Goal: Task Accomplishment & Management: Manage account settings

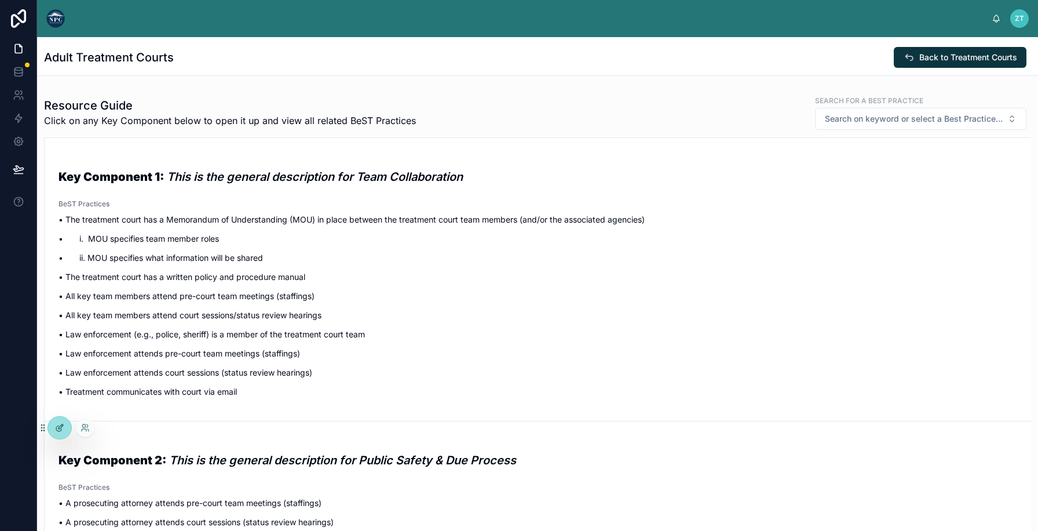
click at [63, 418] on div at bounding box center [59, 427] width 23 height 22
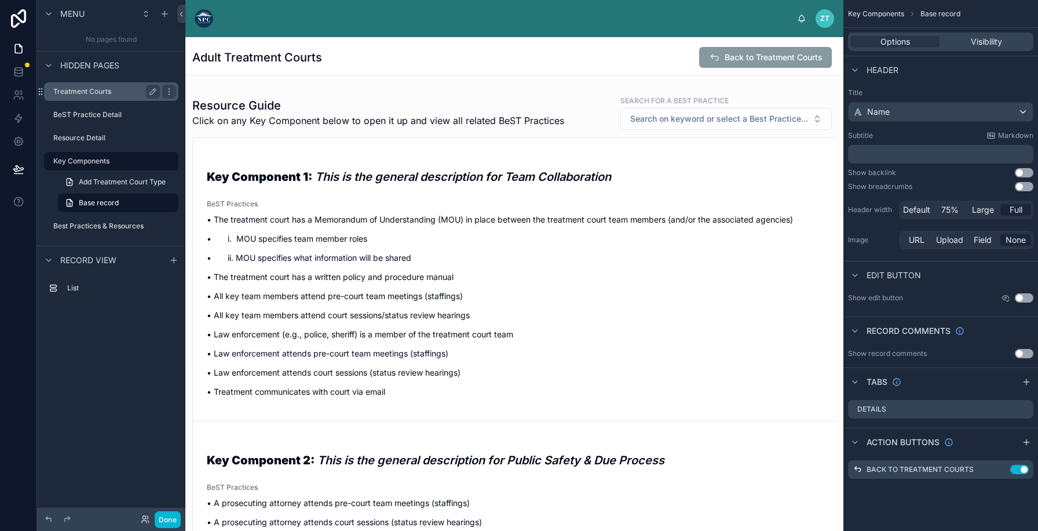
click at [109, 92] on label "Treatment Courts" at bounding box center [104, 91] width 102 height 9
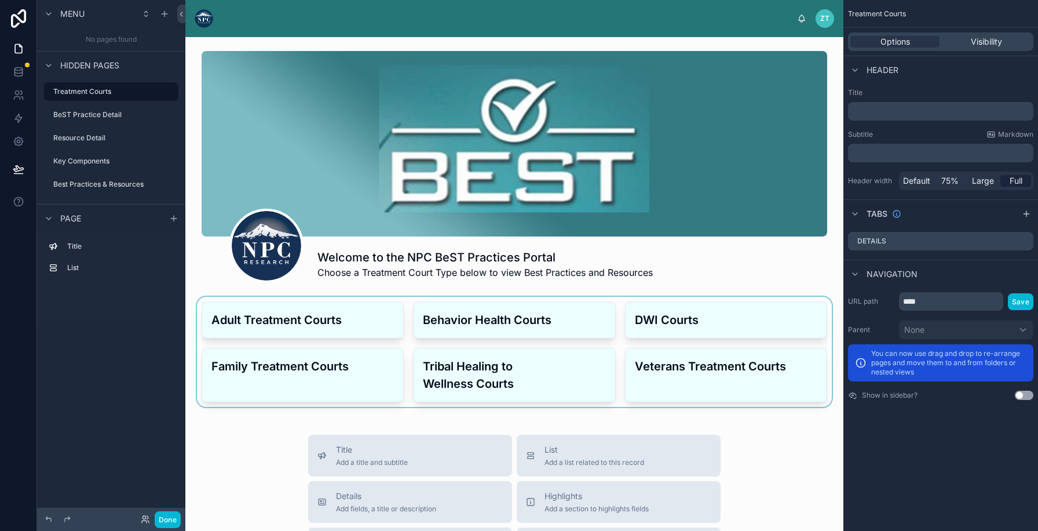
click at [458, 326] on div at bounding box center [514, 352] width 639 height 110
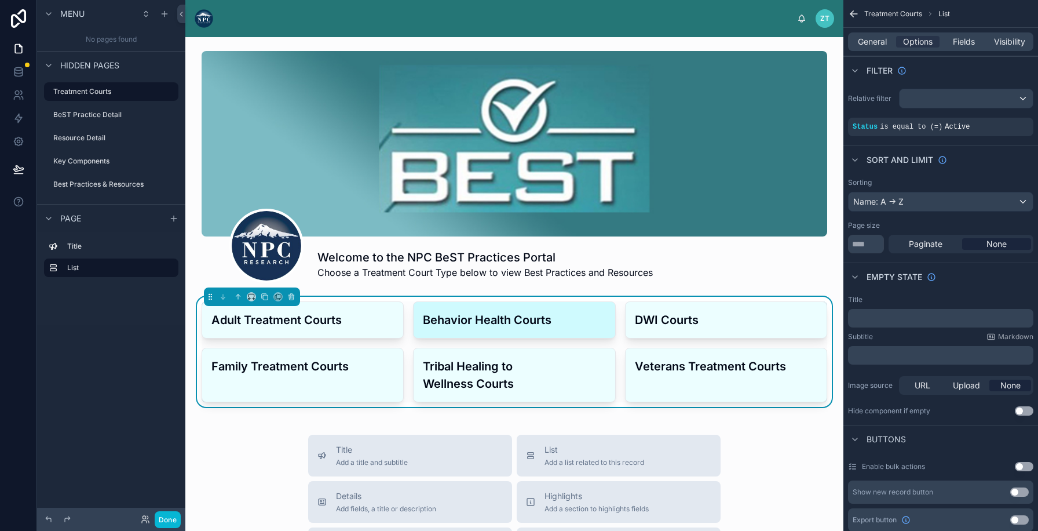
click at [475, 327] on h3 "Behavior Health Courts" at bounding box center [514, 319] width 182 height 17
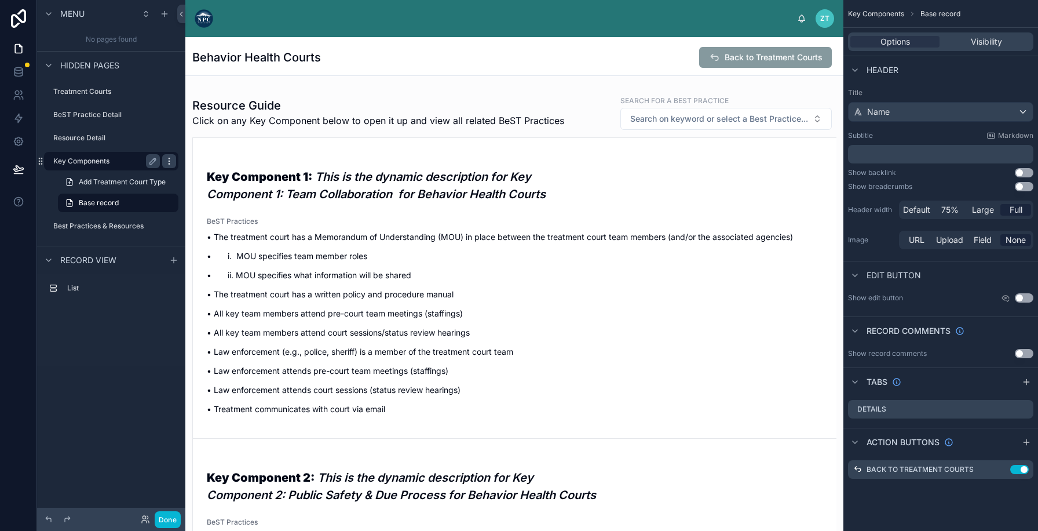
click at [170, 162] on icon "scrollable content" at bounding box center [168, 160] width 9 height 9
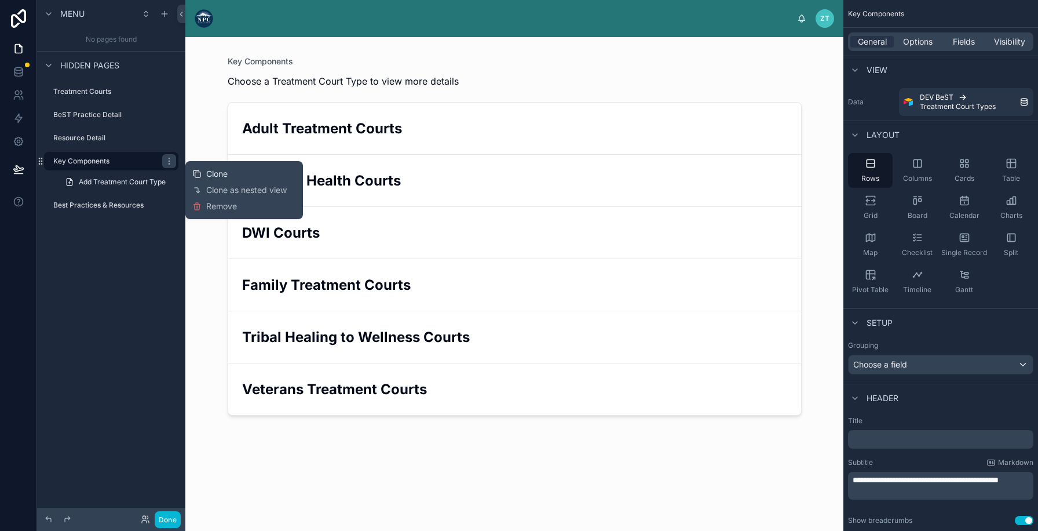
click at [203, 178] on div "Clone" at bounding box center [209, 174] width 35 height 12
click at [152, 184] on icon "scrollable content" at bounding box center [153, 184] width 6 height 6
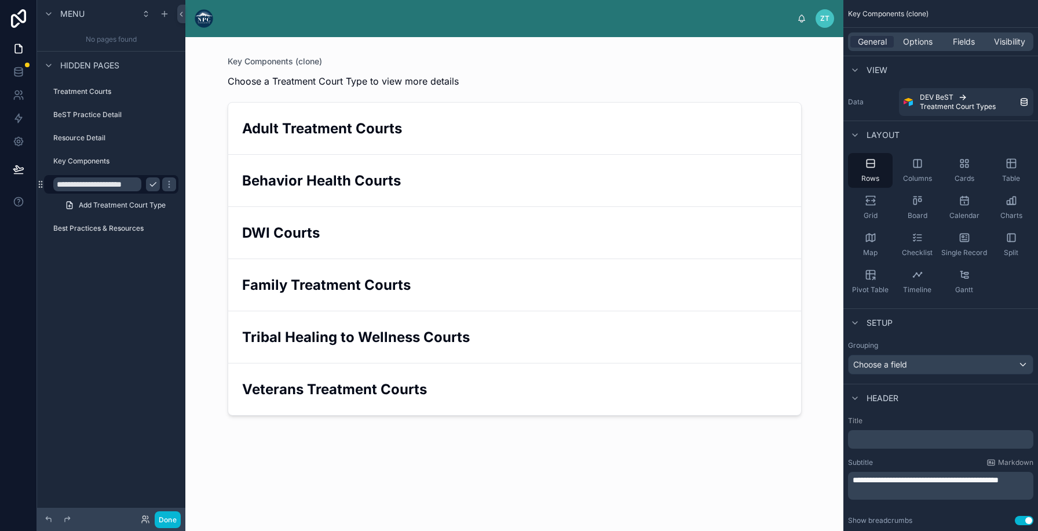
click at [116, 181] on input "**********" at bounding box center [97, 184] width 88 height 14
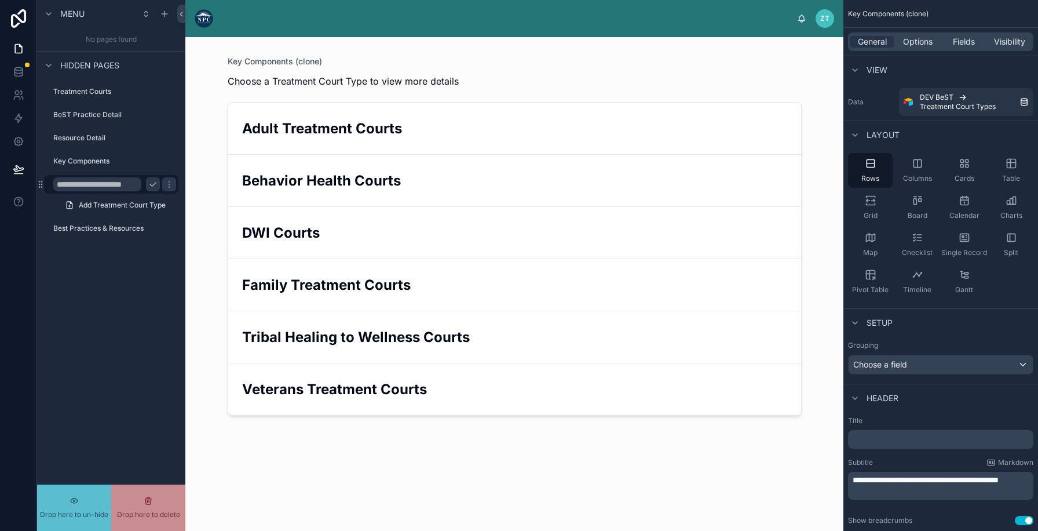
drag, startPoint x: 119, startPoint y: 182, endPoint x: 101, endPoint y: 176, distance: 19.6
click at [101, 176] on div "**********" at bounding box center [111, 184] width 130 height 19
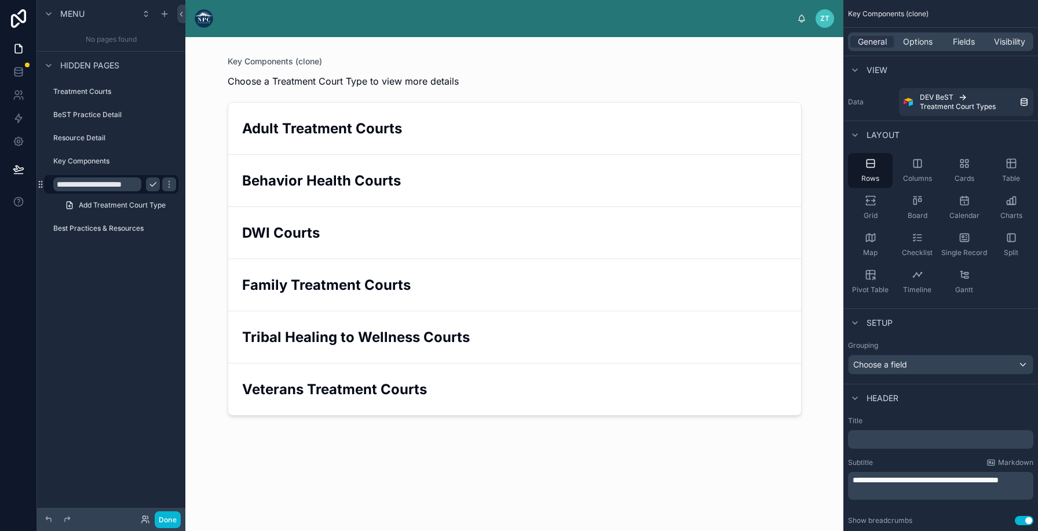
click at [90, 183] on input "**********" at bounding box center [97, 184] width 88 height 14
type input "**********"
click at [164, 188] on icon "scrollable content" at bounding box center [168, 184] width 9 height 9
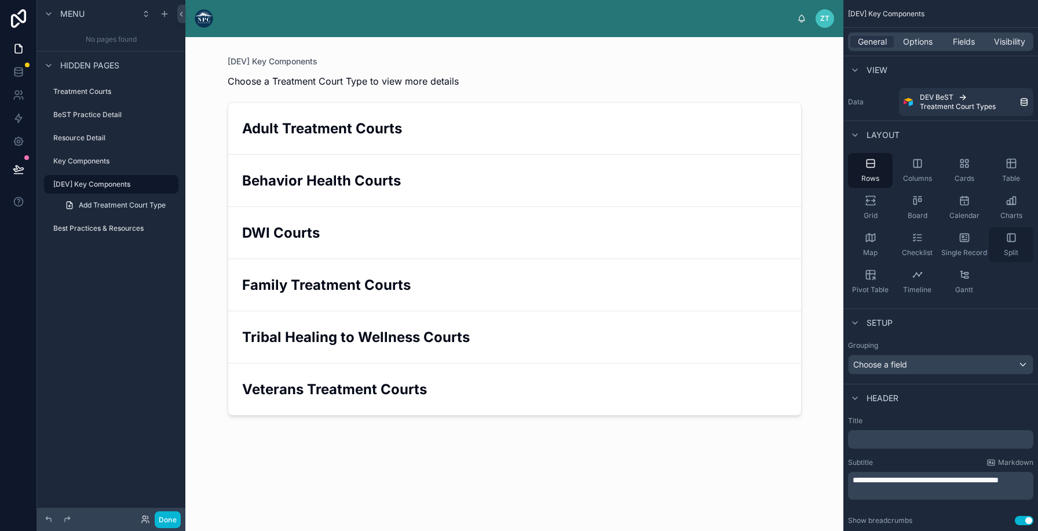
click at [1006, 245] on div "Split" at bounding box center [1011, 244] width 45 height 35
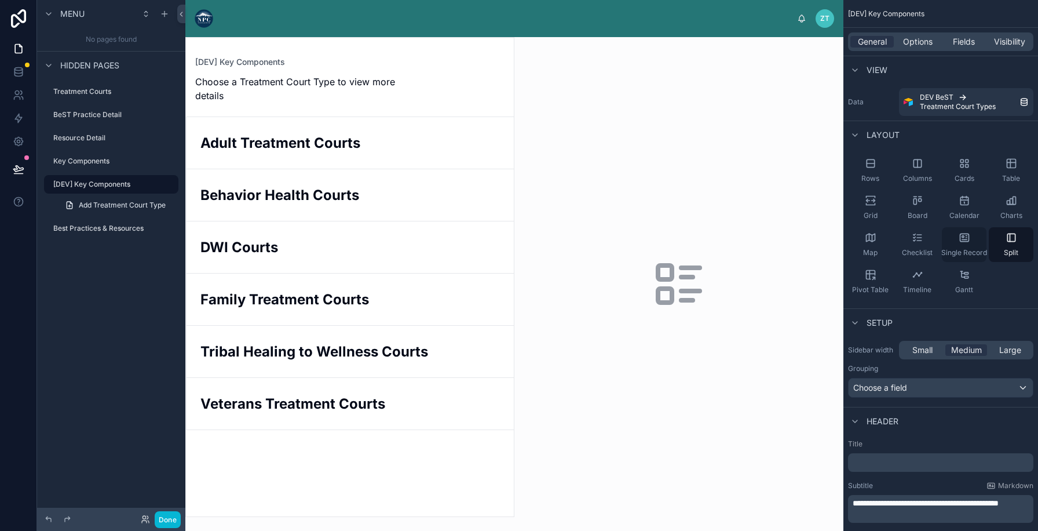
click at [968, 248] on span "Single Record" at bounding box center [964, 252] width 46 height 9
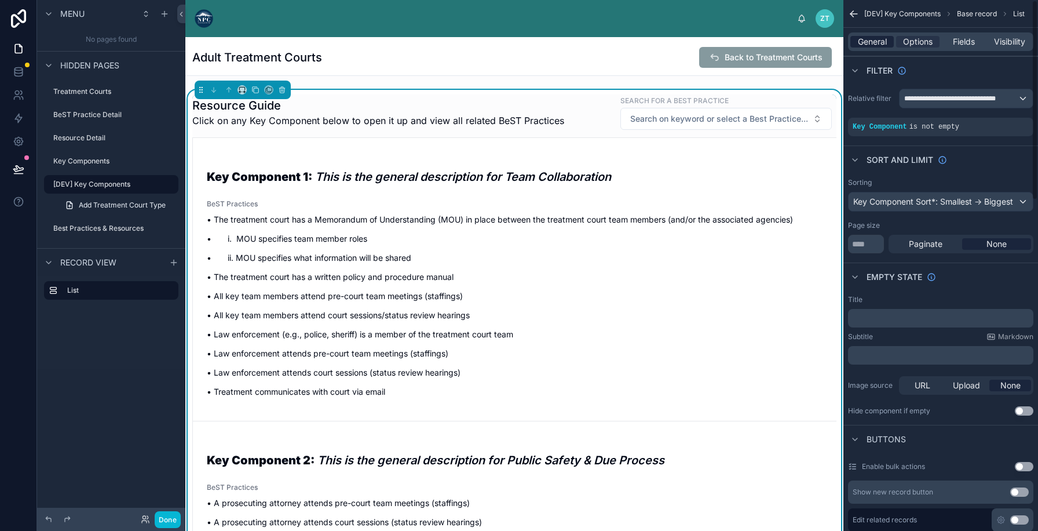
click at [865, 39] on span "General" at bounding box center [872, 42] width 29 height 12
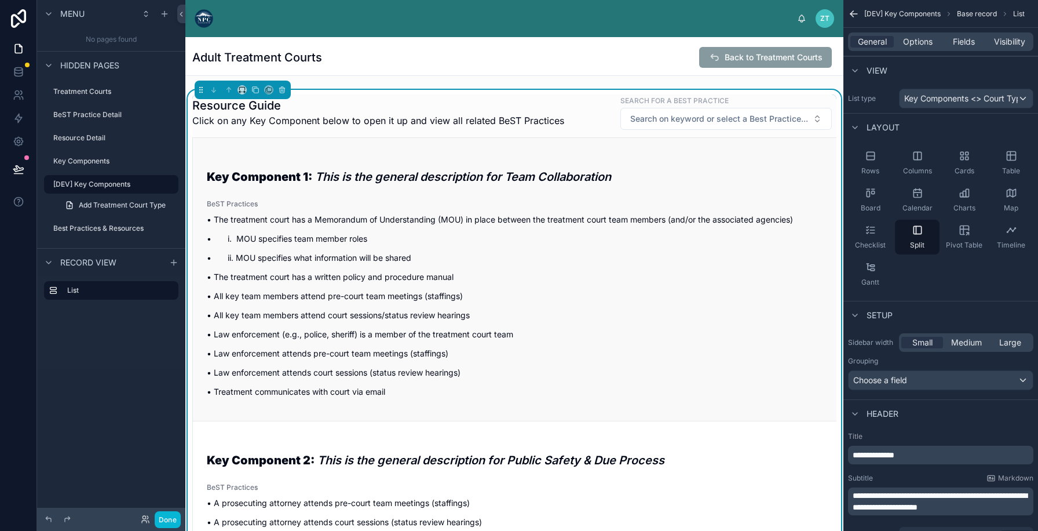
click at [632, 244] on p "• i. MOU specifies team member roles" at bounding box center [515, 238] width 616 height 12
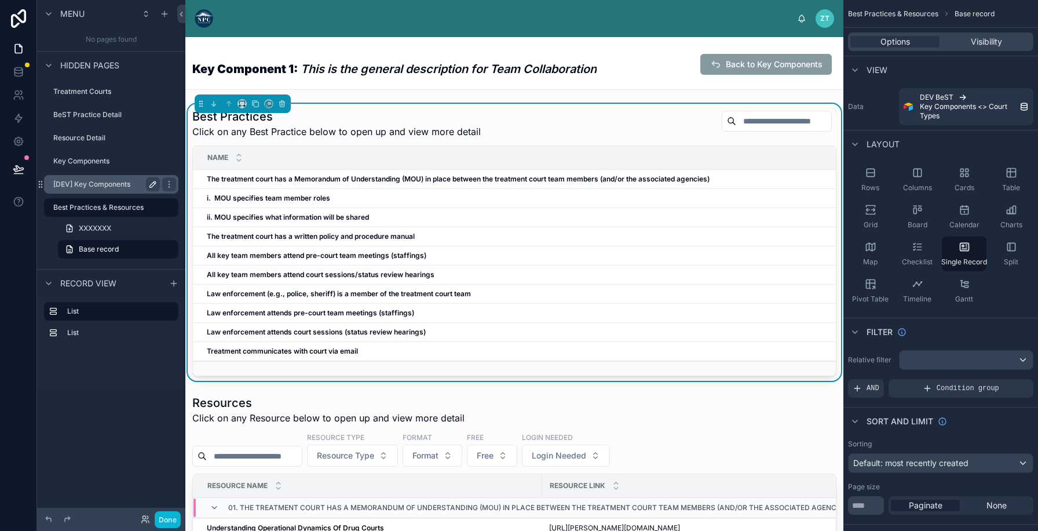
click at [97, 192] on div "[DEV] Key Components" at bounding box center [111, 184] width 130 height 19
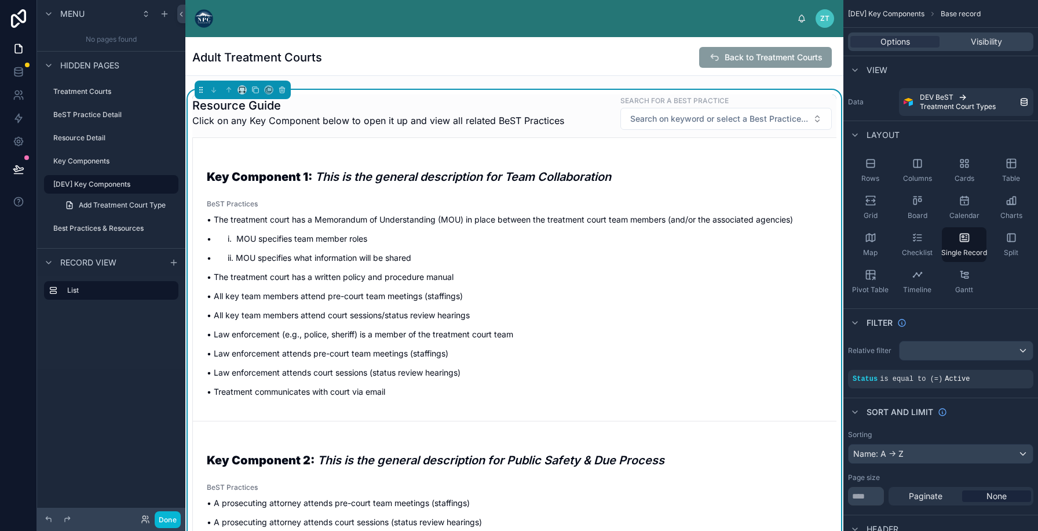
click at [581, 97] on div "Resource Guide Click on any Key Component below to open it up and view all rela…" at bounding box center [514, 112] width 644 height 36
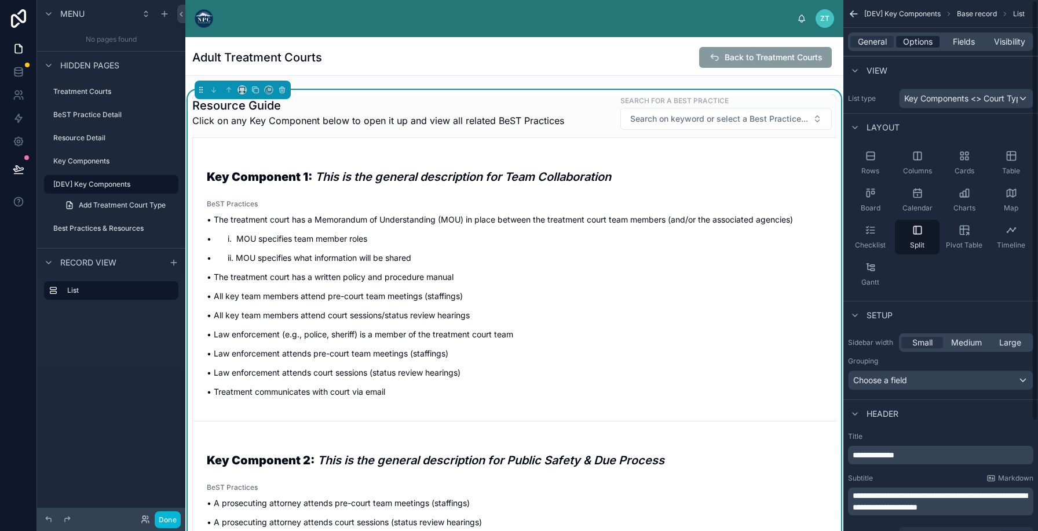
click at [933, 42] on div "Options" at bounding box center [917, 42] width 43 height 12
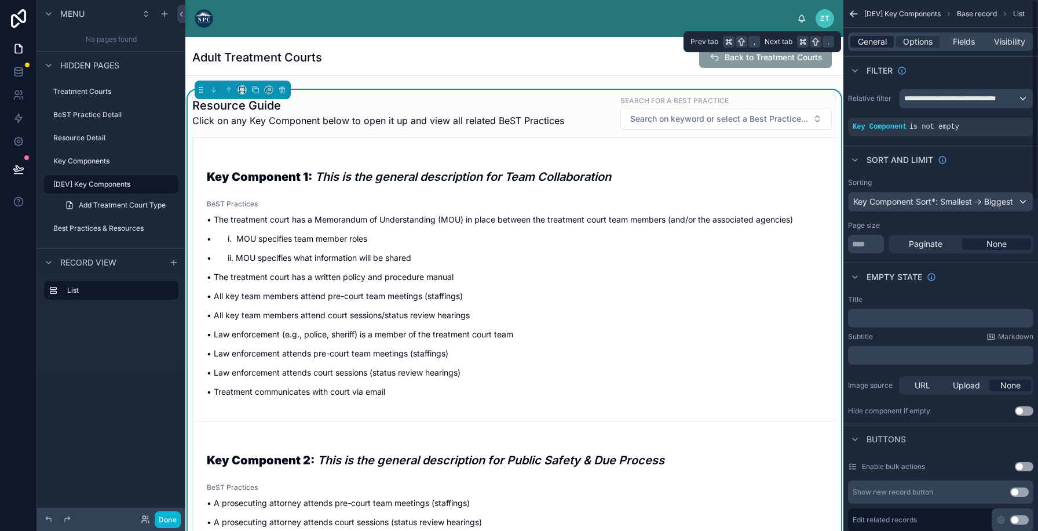
click at [871, 47] on span "General" at bounding box center [872, 42] width 29 height 12
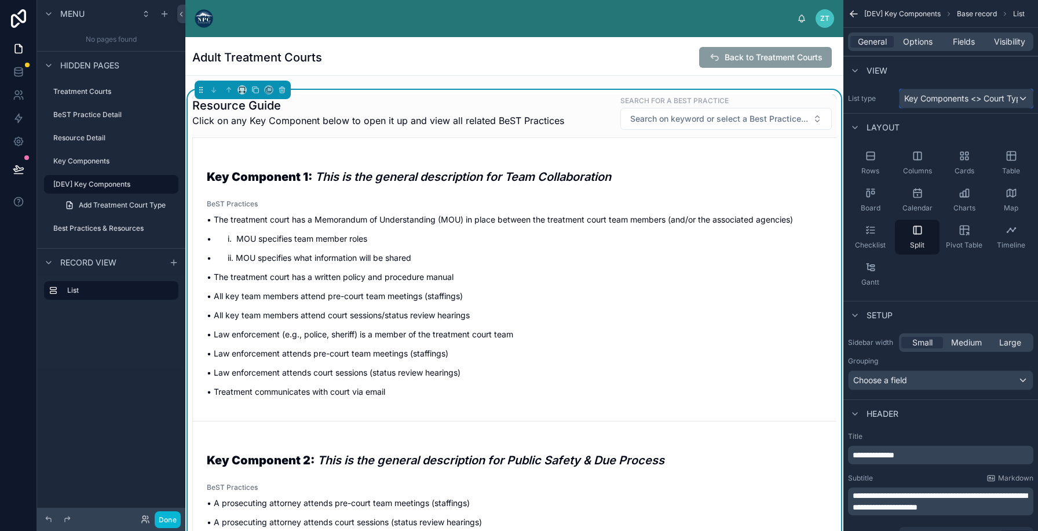
click at [971, 94] on span "Key Components <> Court Types" at bounding box center [961, 99] width 114 height 12
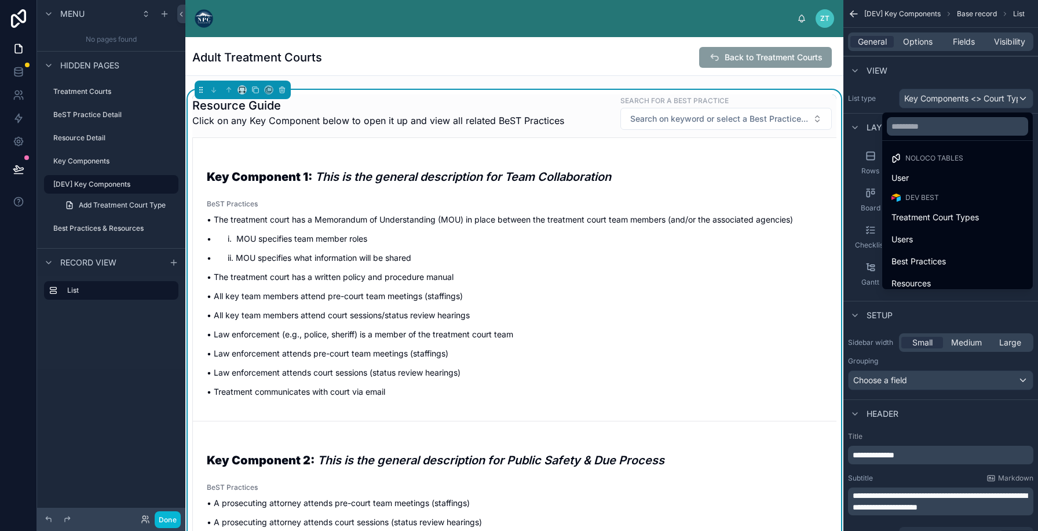
click at [971, 94] on div "scrollable content" at bounding box center [519, 265] width 1038 height 531
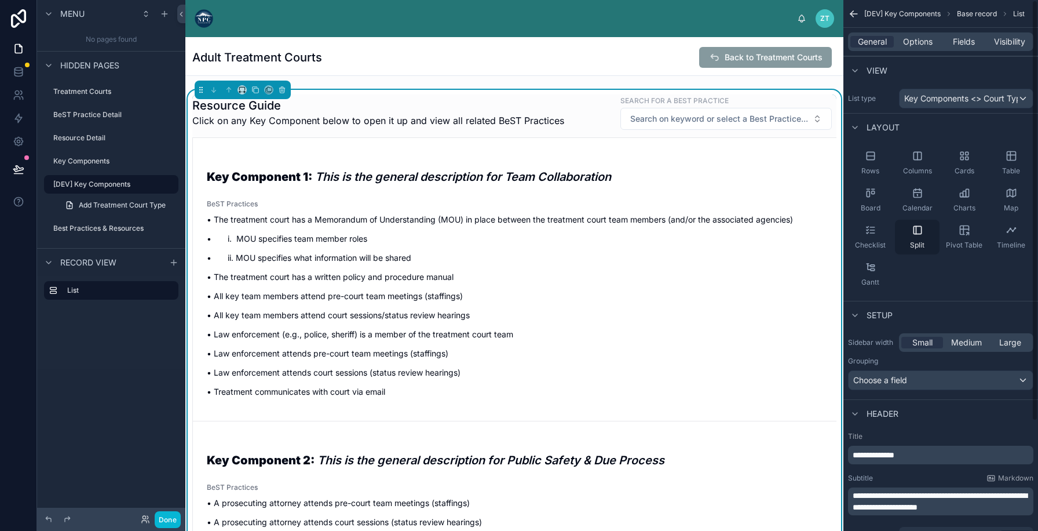
click at [912, 235] on icon "scrollable content" at bounding box center [918, 230] width 12 height 12
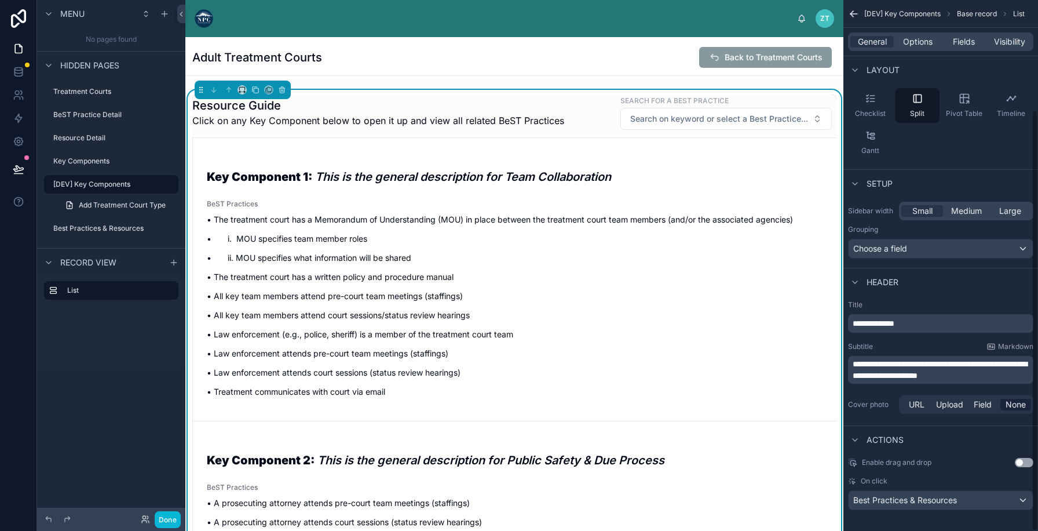
scroll to position [138, 0]
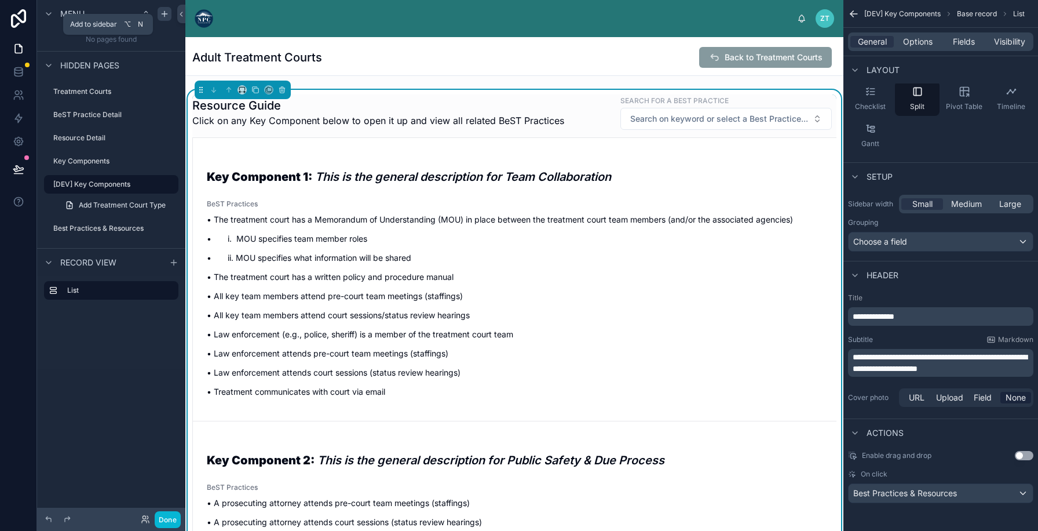
click at [166, 13] on icon "scrollable content" at bounding box center [164, 13] width 9 height 9
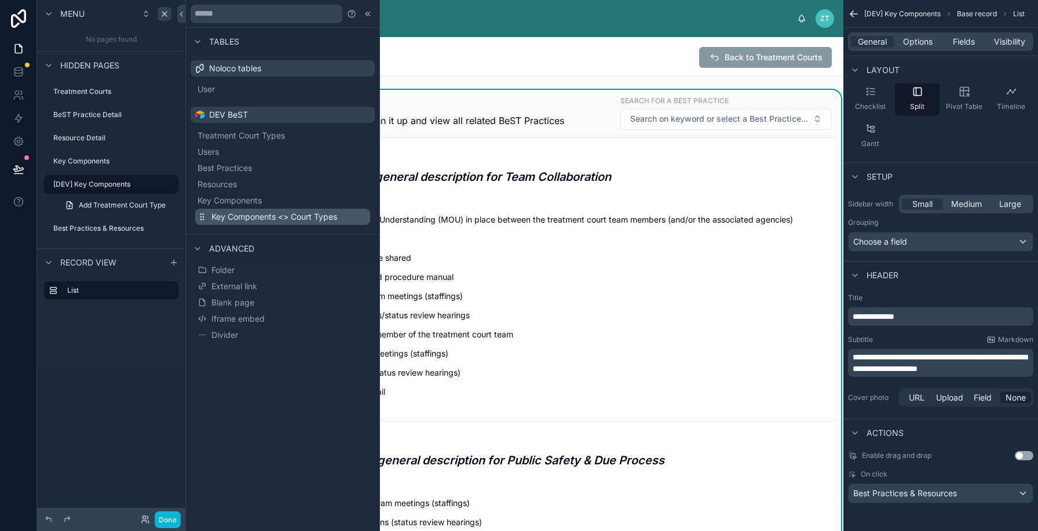
click at [246, 218] on span "Key Components <> Court Types" at bounding box center [274, 217] width 126 height 12
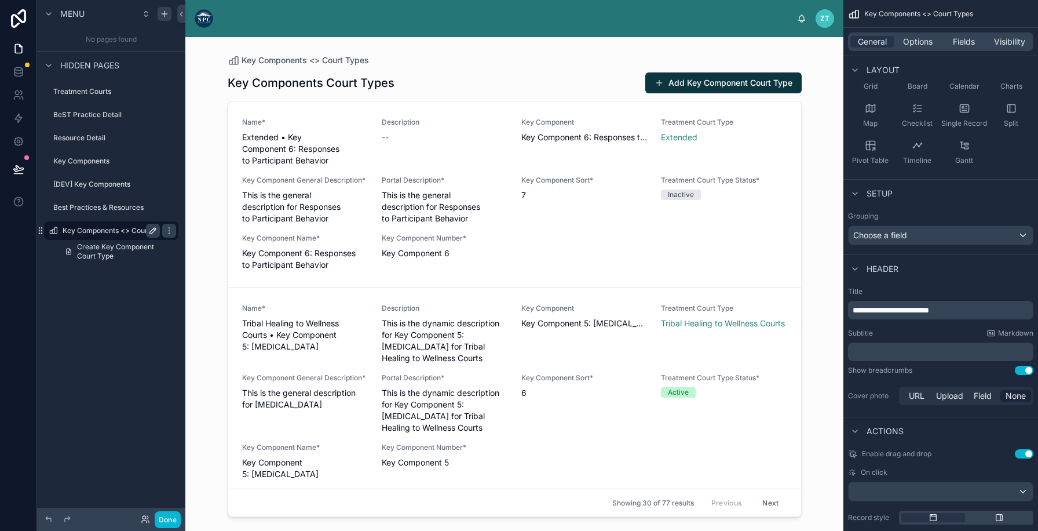
click at [150, 231] on icon "scrollable content" at bounding box center [153, 231] width 6 height 6
click at [108, 231] on input "**********" at bounding box center [102, 231] width 79 height 14
type input "**********"
click at [164, 233] on icon "scrollable content" at bounding box center [168, 230] width 9 height 9
click at [131, 249] on span "Create Key Component Court Type" at bounding box center [124, 251] width 94 height 19
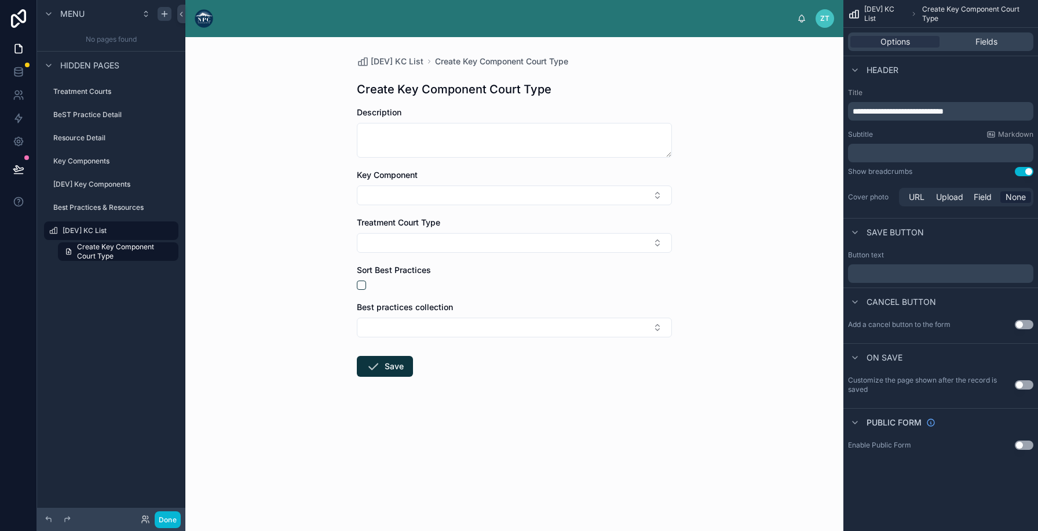
click at [923, 111] on span "**********" at bounding box center [898, 111] width 91 height 8
click at [702, 98] on div "[DEV] KC List Create Key Component Court Type Create Key Component Court Type D…" at bounding box center [514, 283] width 658 height 493
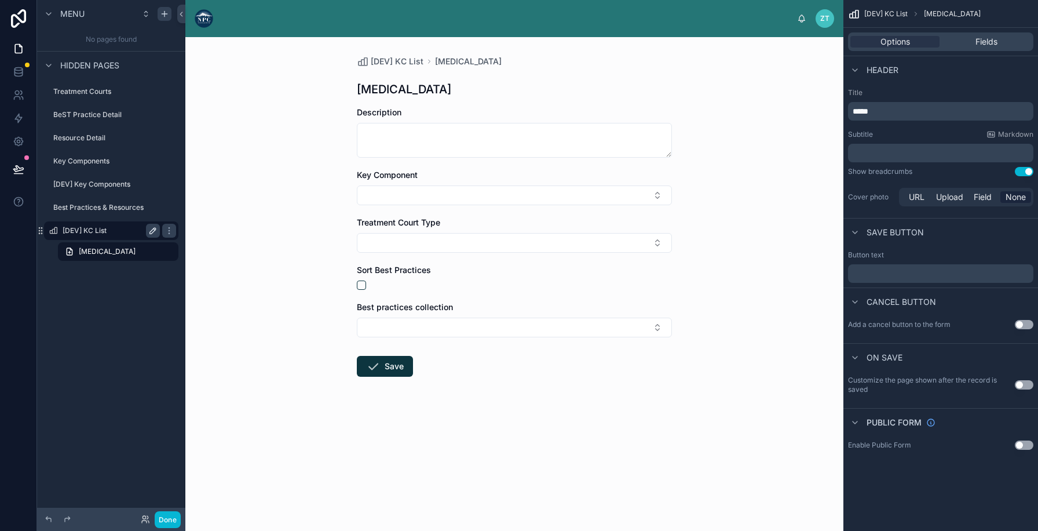
click at [86, 230] on label "[DEV] KC List" at bounding box center [109, 230] width 93 height 9
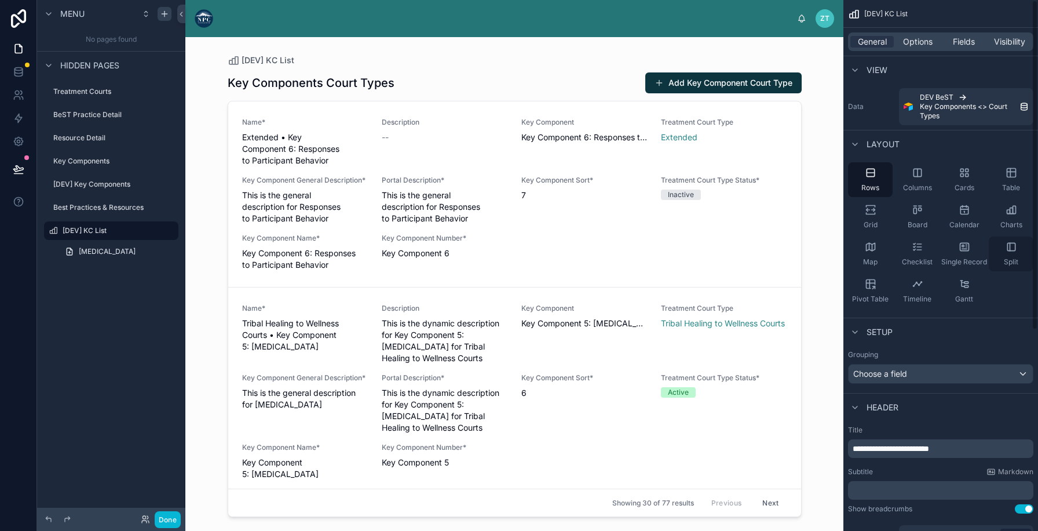
click at [1019, 259] on div "Split" at bounding box center [1011, 253] width 45 height 35
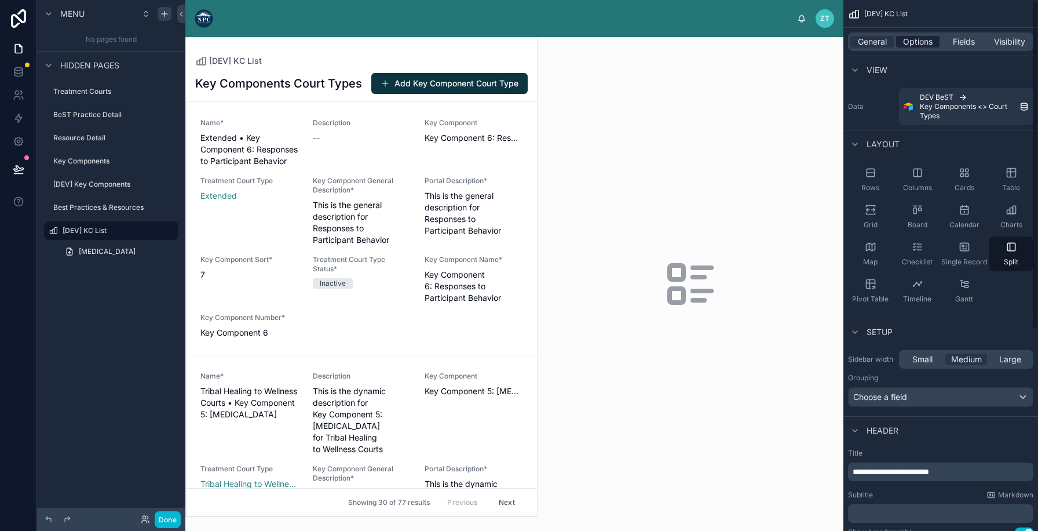
click at [923, 45] on span "Options" at bounding box center [918, 42] width 30 height 12
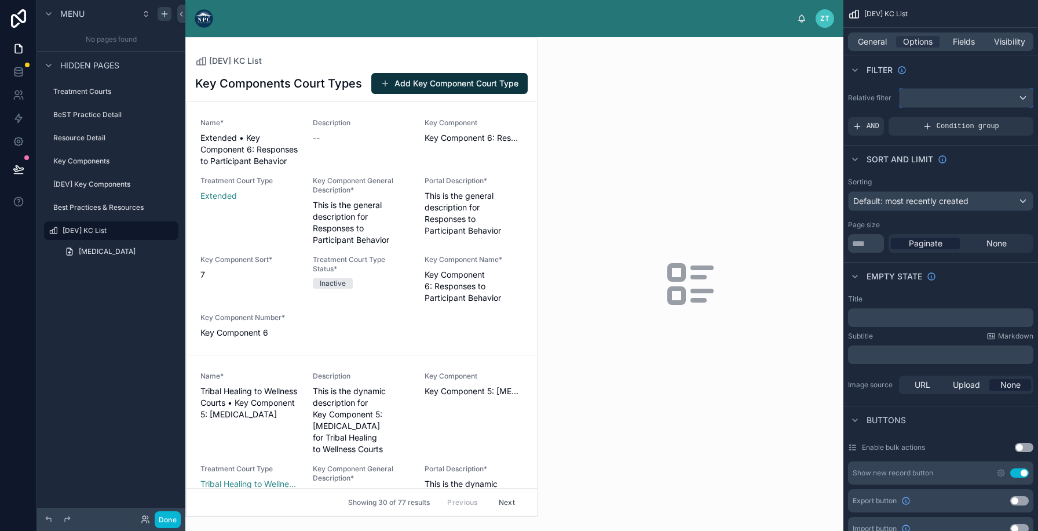
click at [924, 93] on div "scrollable content" at bounding box center [965, 98] width 133 height 19
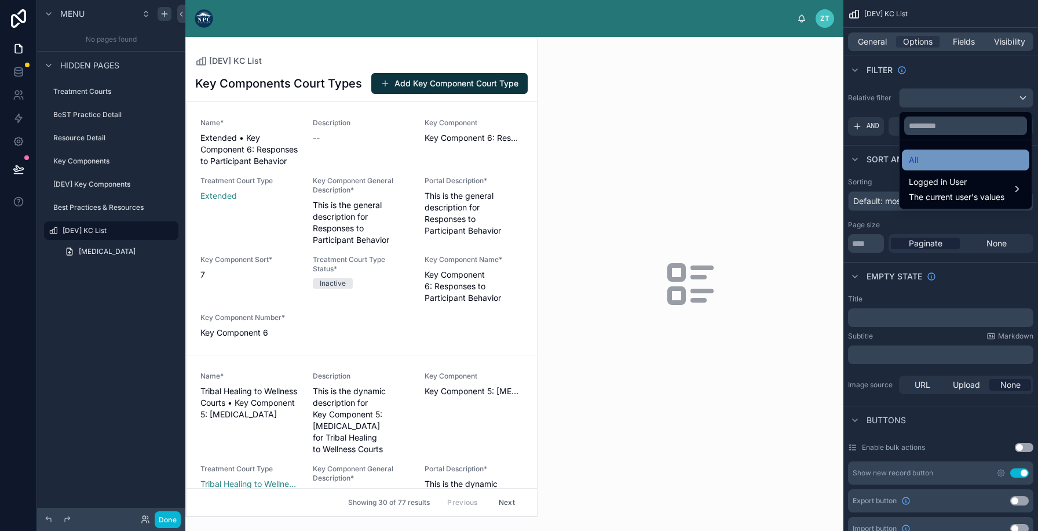
click at [927, 156] on div "All" at bounding box center [966, 160] width 114 height 14
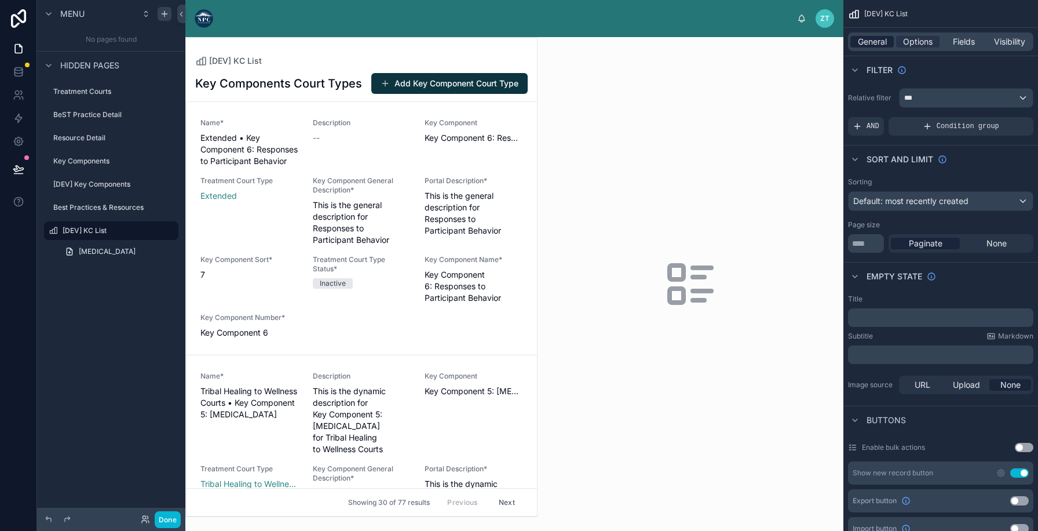
click at [869, 41] on span "General" at bounding box center [872, 42] width 29 height 12
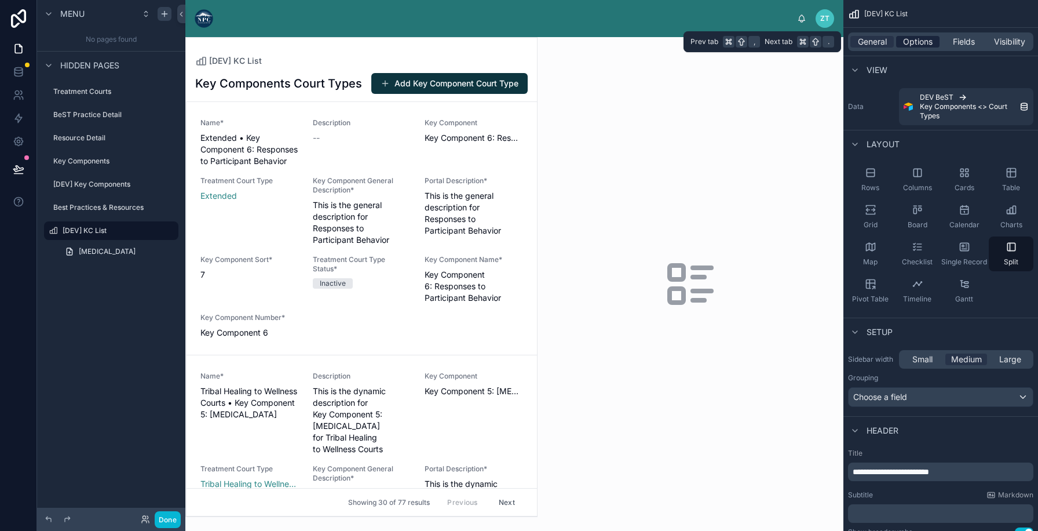
click at [908, 41] on span "Options" at bounding box center [918, 42] width 30 height 12
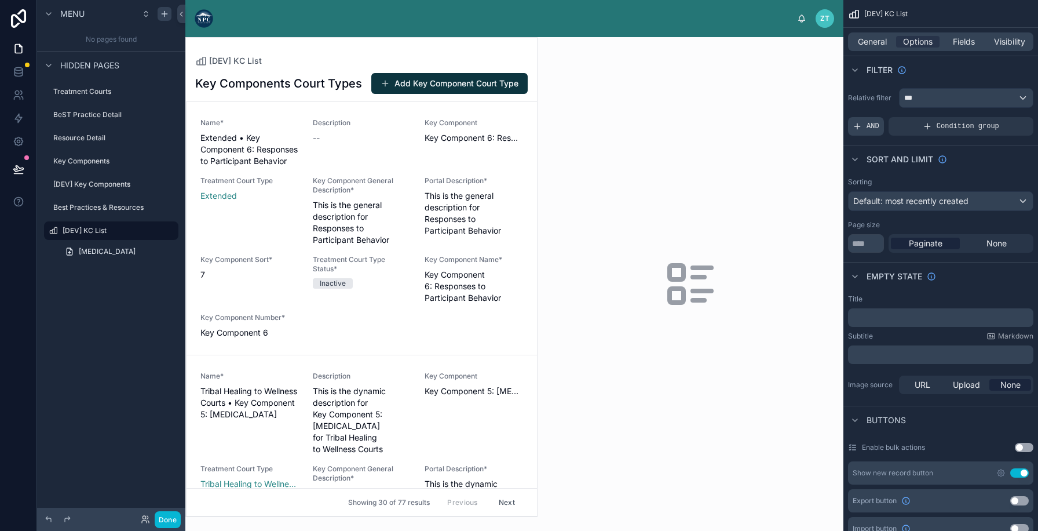
click at [874, 122] on span "AND" at bounding box center [872, 126] width 13 height 9
click at [1002, 117] on icon "scrollable content" at bounding box center [1004, 119] width 4 height 4
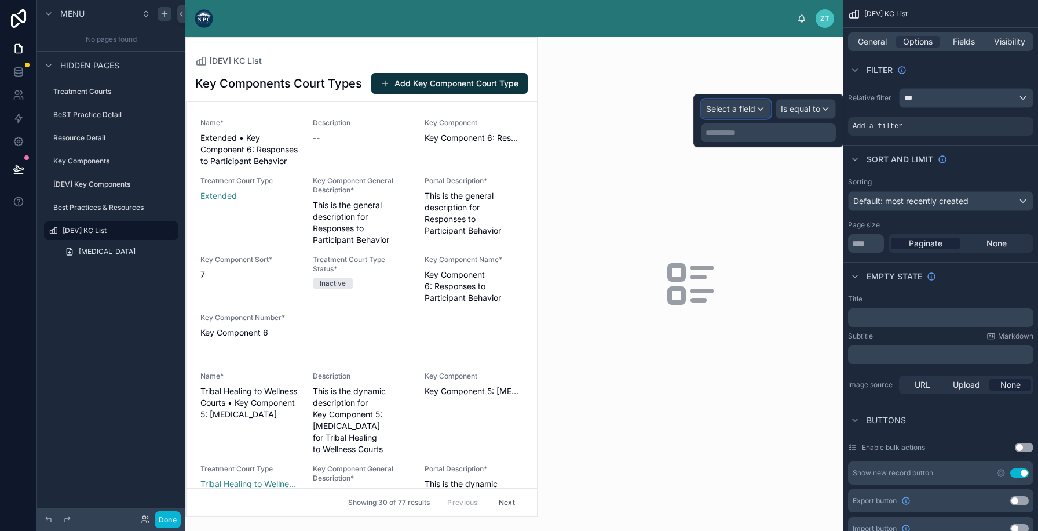
click at [739, 107] on span "Select a field" at bounding box center [730, 109] width 49 height 10
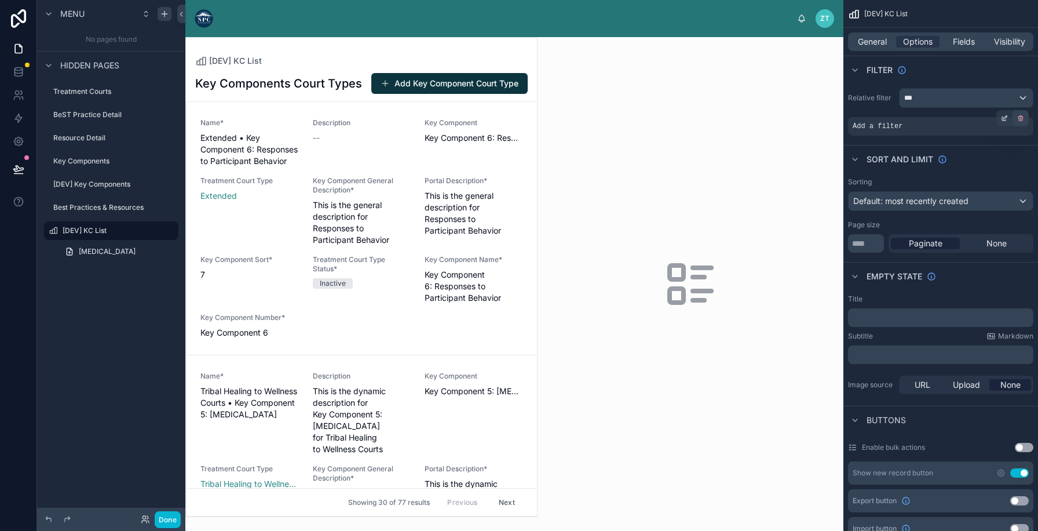
click at [1018, 122] on div "scrollable content" at bounding box center [1020, 118] width 16 height 16
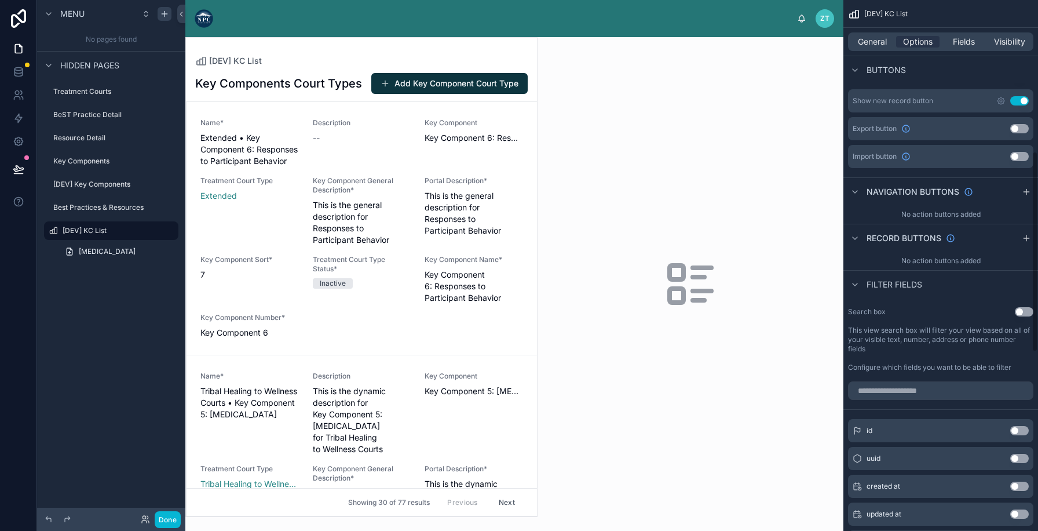
scroll to position [400, 0]
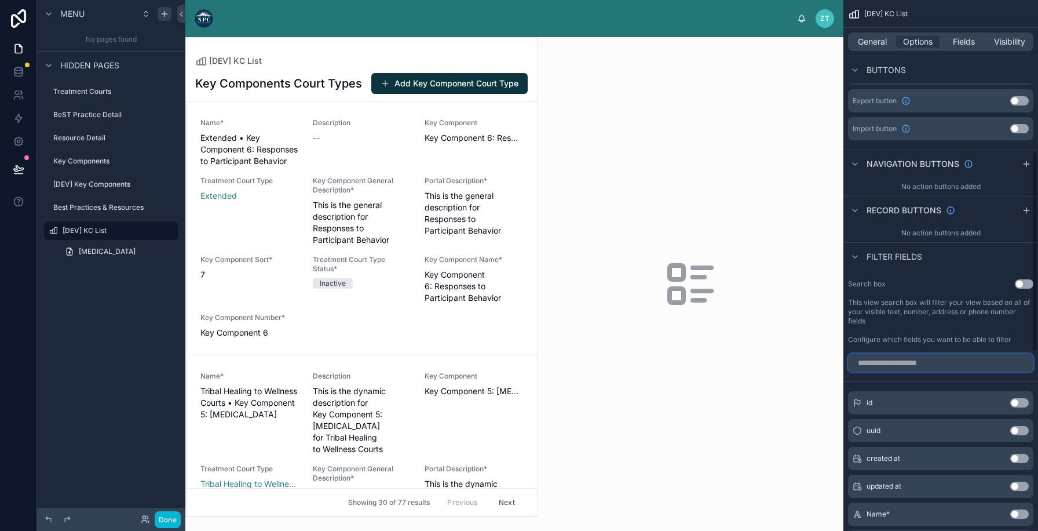
click at [875, 363] on input "scrollable content" at bounding box center [940, 362] width 185 height 19
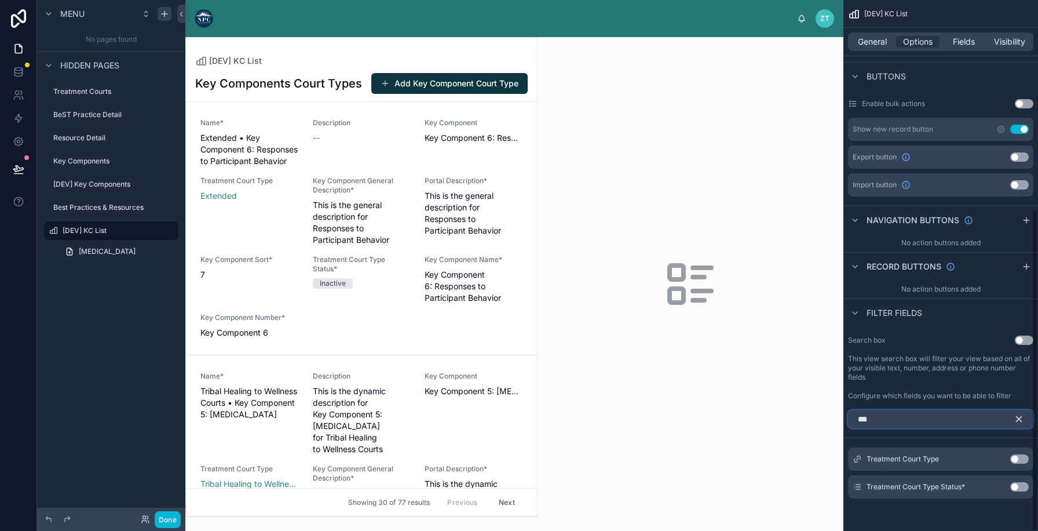
scroll to position [343, 0]
type input "*****"
click at [1021, 457] on button "Use setting" at bounding box center [1019, 458] width 19 height 9
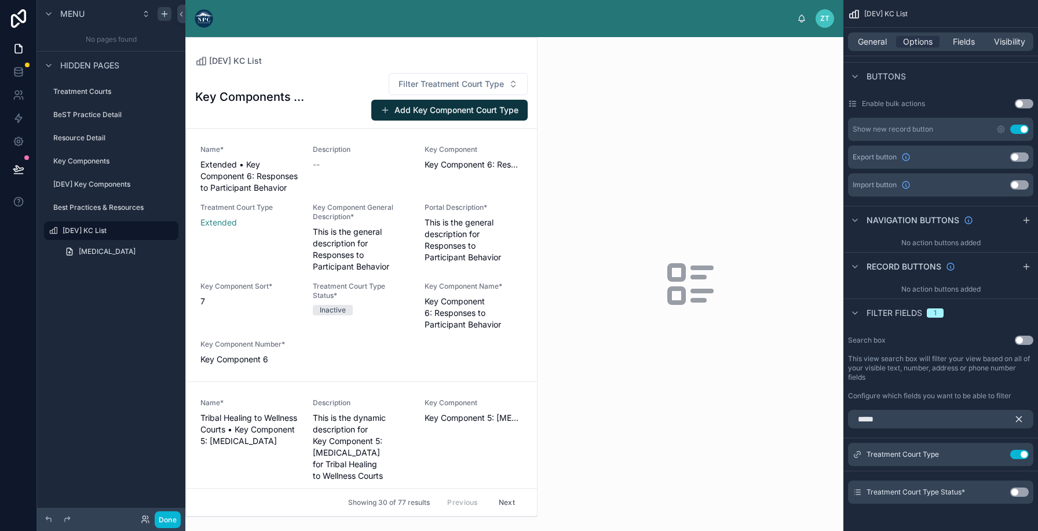
click at [1015, 128] on button "Use setting" at bounding box center [1019, 129] width 19 height 9
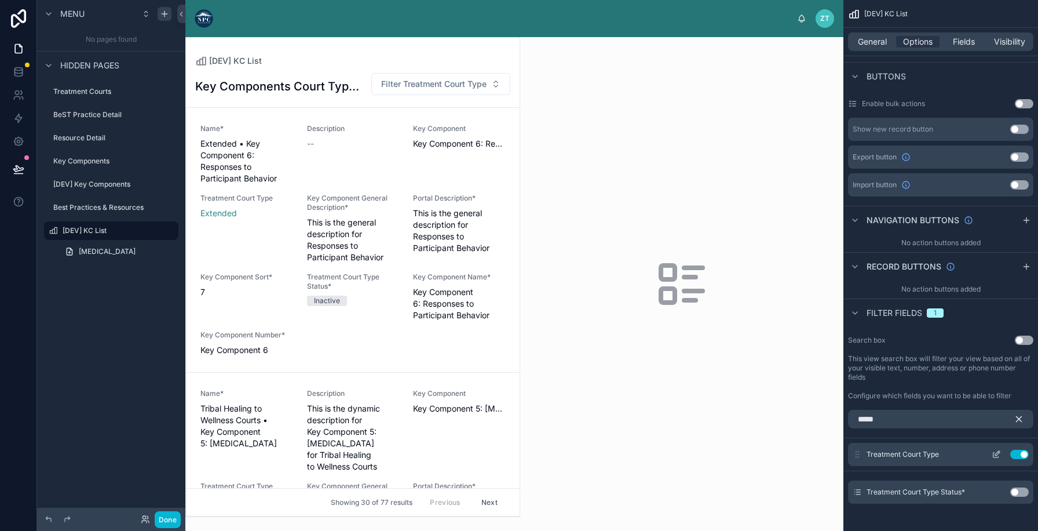
click at [992, 451] on icon "scrollable content" at bounding box center [996, 453] width 9 height 9
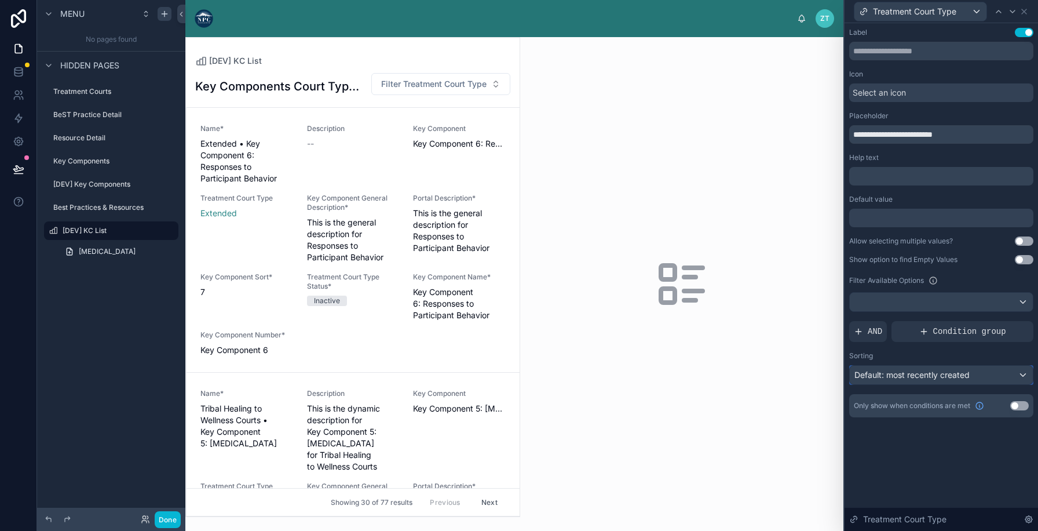
click at [879, 371] on span "Default: most recently created" at bounding box center [911, 375] width 115 height 10
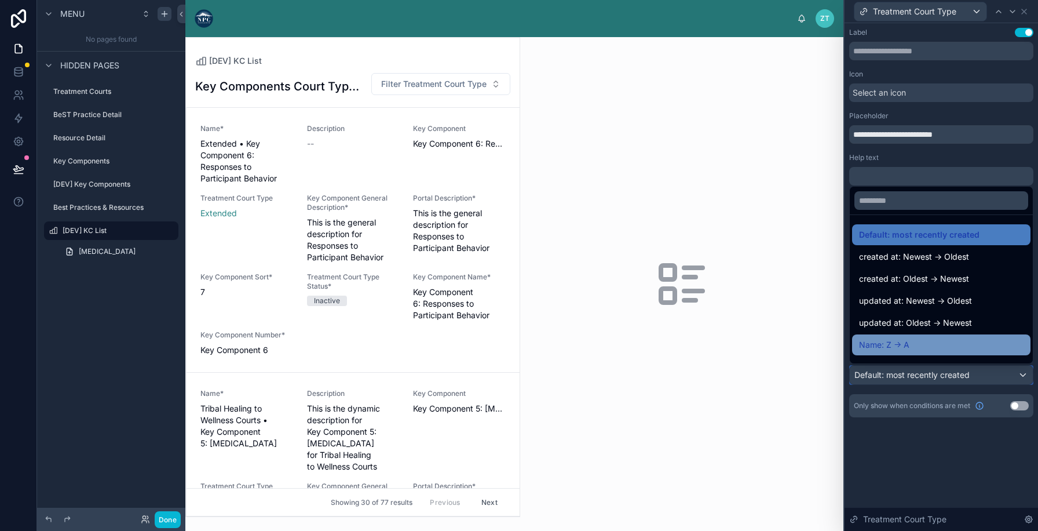
scroll to position [24, 0]
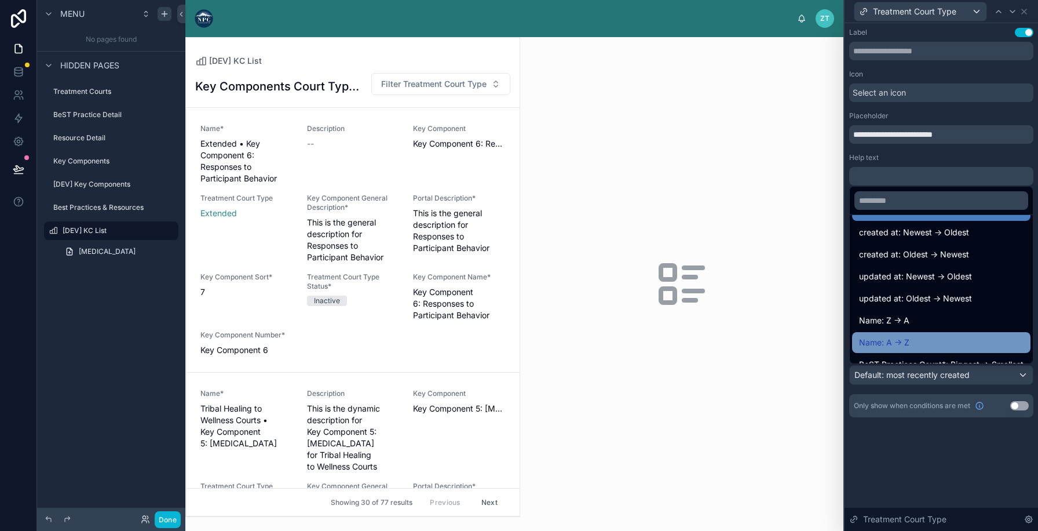
click at [879, 339] on span "Name: A -> Z" at bounding box center [884, 342] width 50 height 14
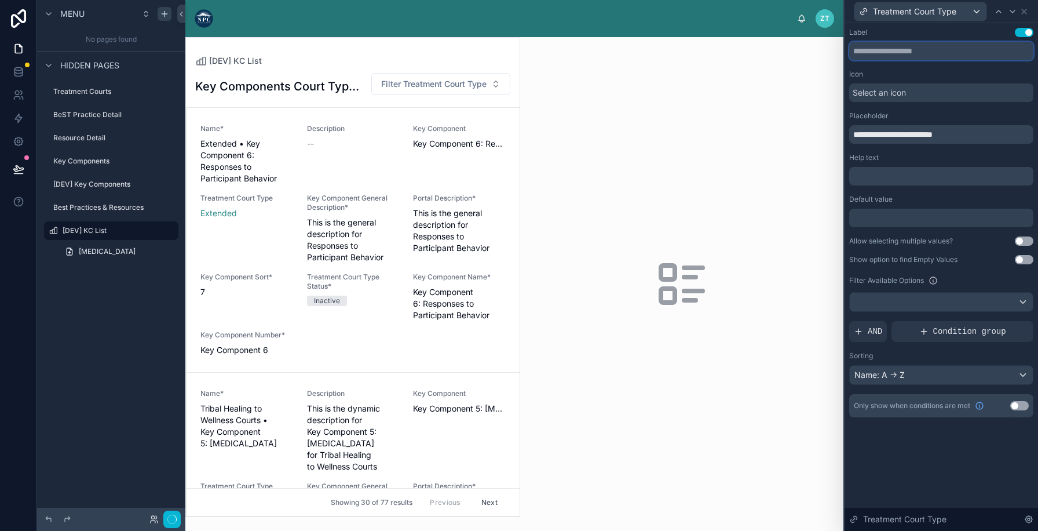
click at [897, 53] on input "text" at bounding box center [941, 51] width 184 height 19
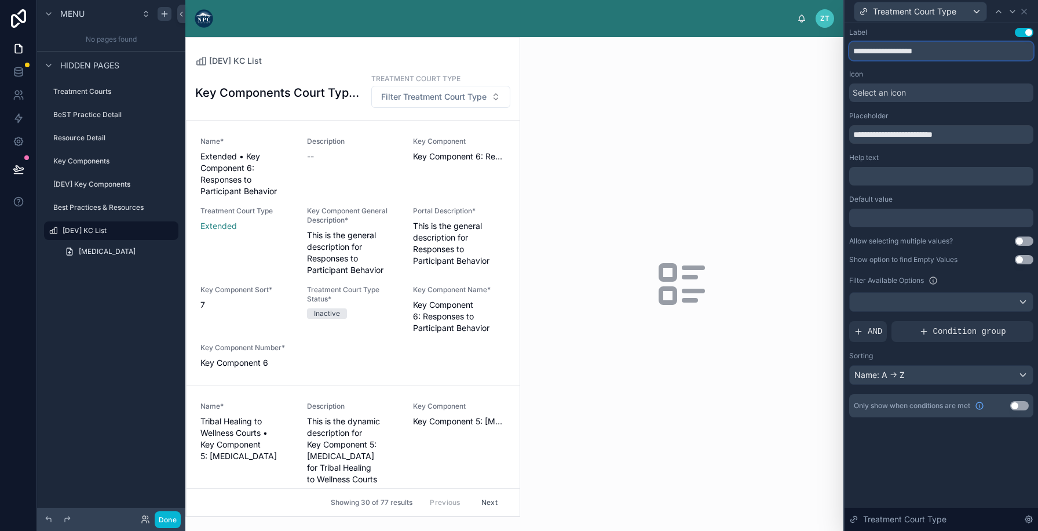
type input "**********"
click at [366, 182] on div at bounding box center [353, 277] width 334 height 478
click at [1021, 12] on icon at bounding box center [1023, 11] width 9 height 9
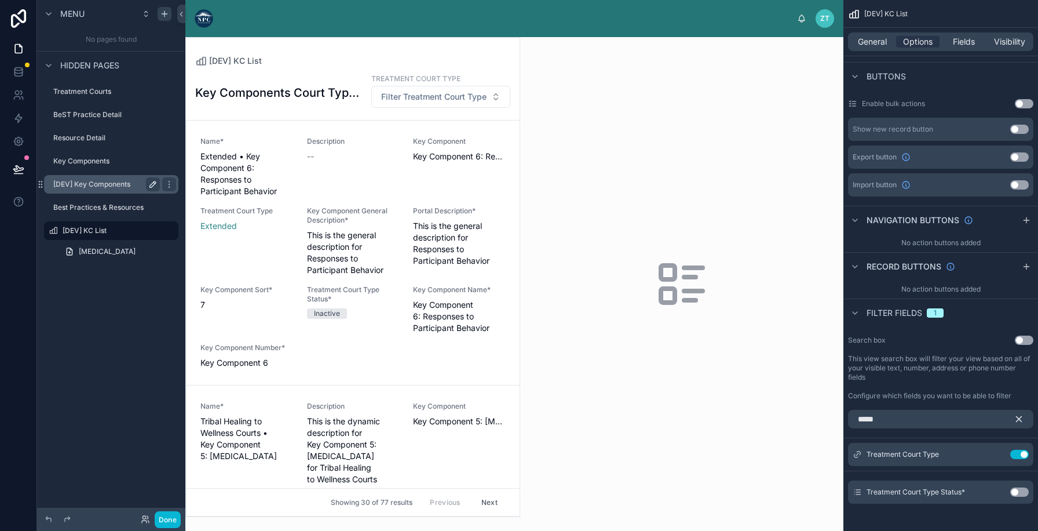
click at [115, 192] on div "[DEV] Key Components" at bounding box center [111, 184] width 130 height 19
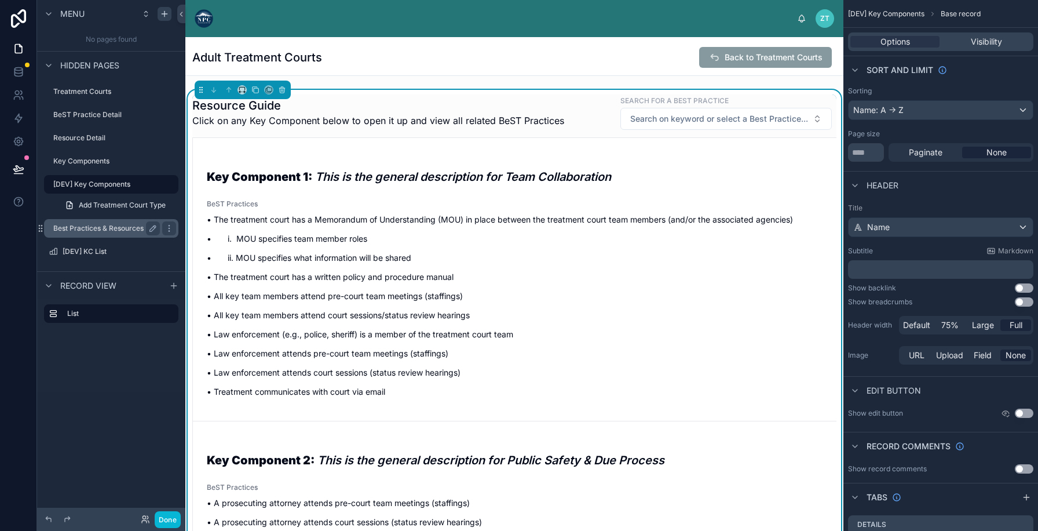
click at [97, 224] on label "Best Practices & Resources" at bounding box center [104, 228] width 102 height 9
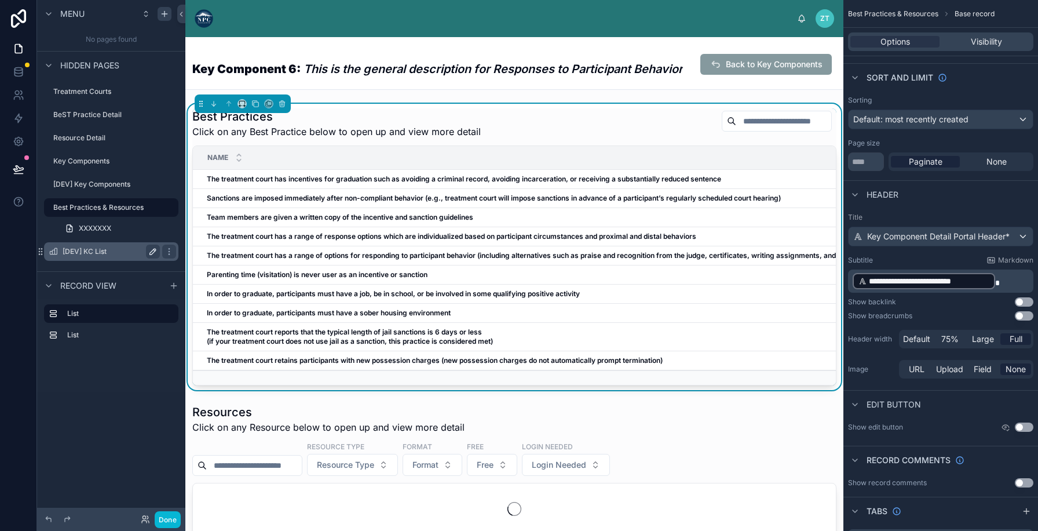
click at [89, 255] on label "[DEV] KC List" at bounding box center [109, 251] width 93 height 9
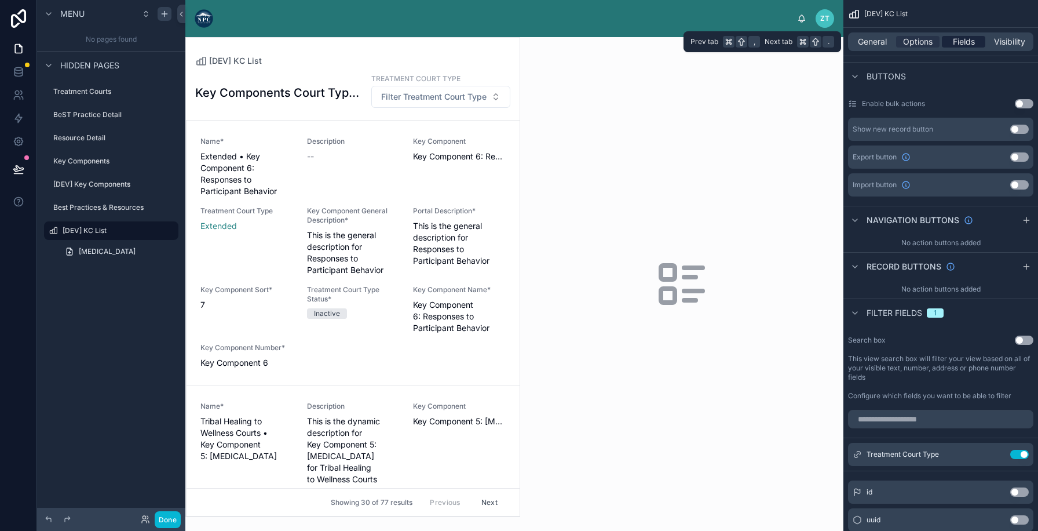
click at [968, 45] on span "Fields" at bounding box center [964, 42] width 22 height 12
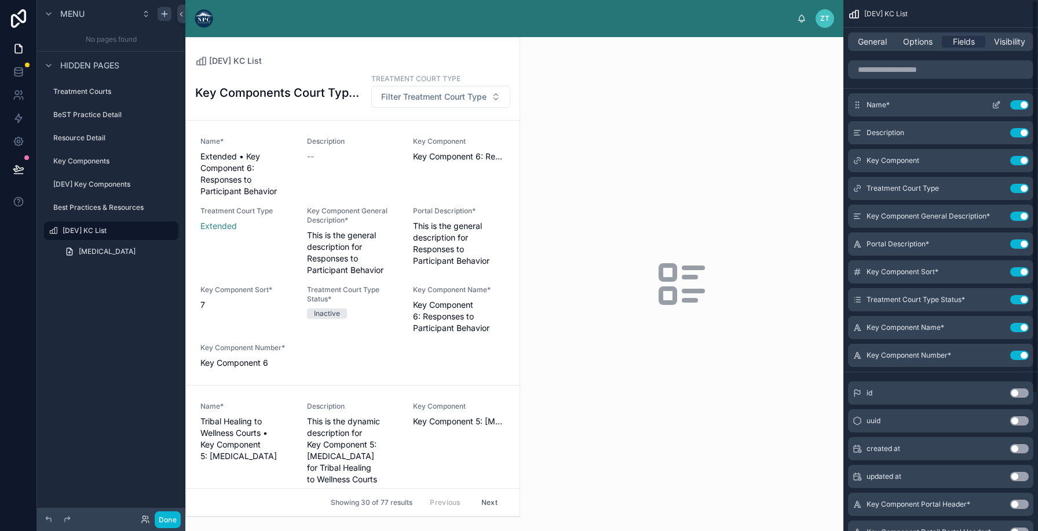
click at [1017, 105] on button "Use setting" at bounding box center [1019, 104] width 19 height 9
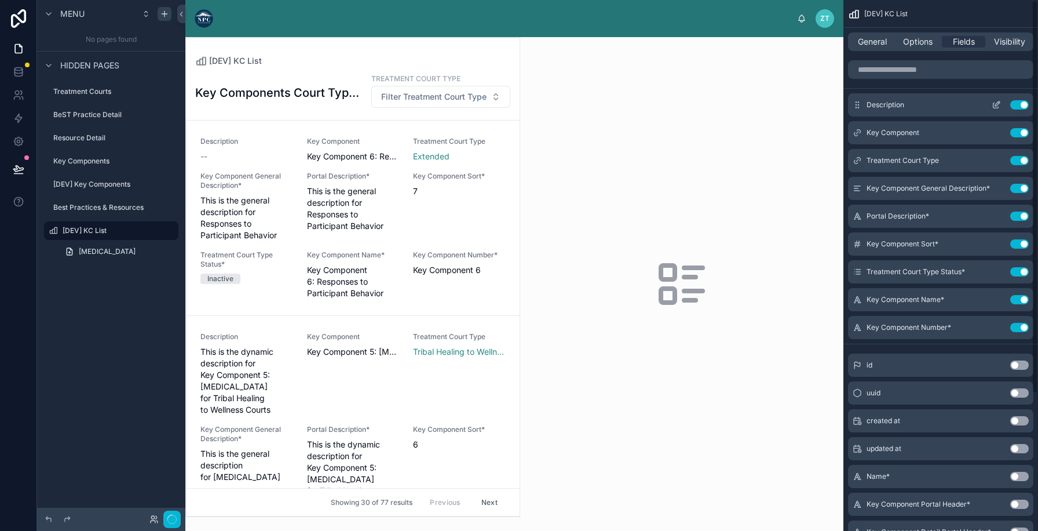
click at [1017, 105] on button "Use setting" at bounding box center [1019, 104] width 19 height 9
click at [1017, 128] on button "Use setting" at bounding box center [1019, 132] width 19 height 9
click at [1017, 156] on button "Use setting" at bounding box center [1019, 160] width 19 height 9
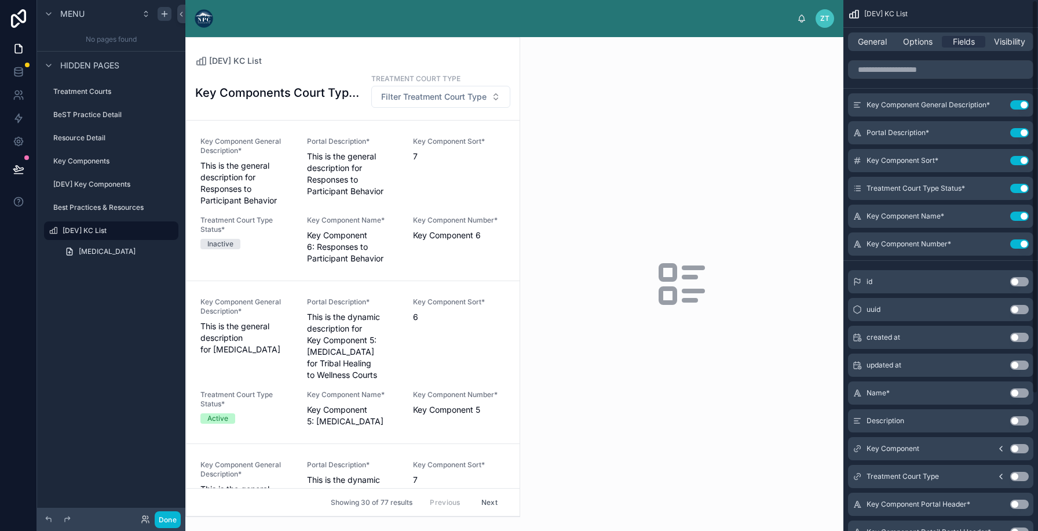
click at [1017, 105] on button "Use setting" at bounding box center [1019, 104] width 19 height 9
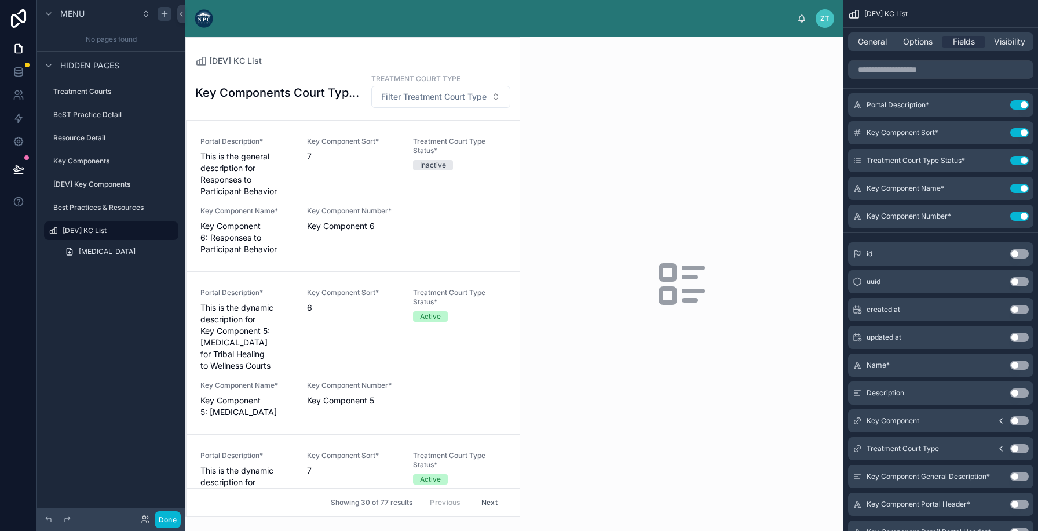
click at [1015, 502] on button "Use setting" at bounding box center [1019, 503] width 19 height 9
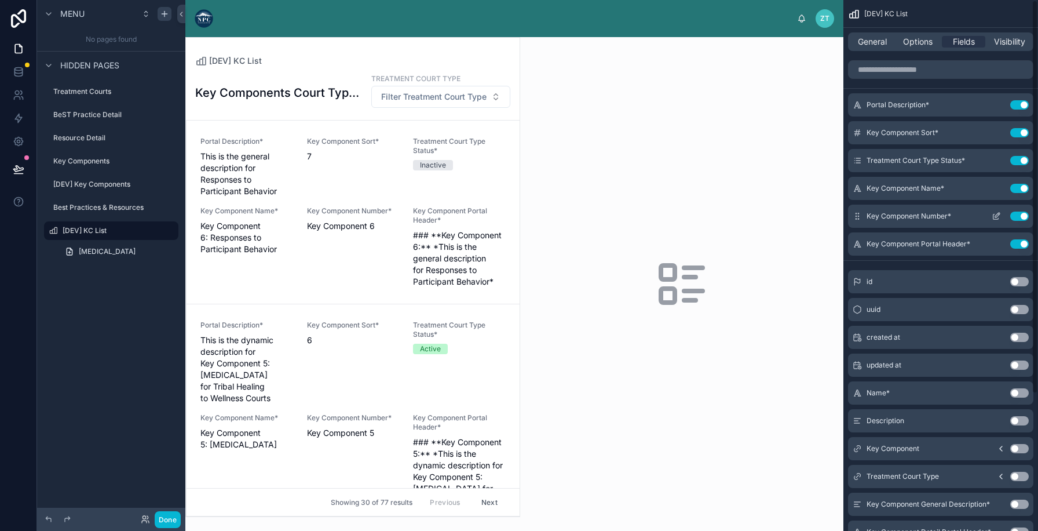
click at [1025, 213] on button "Use setting" at bounding box center [1019, 215] width 19 height 9
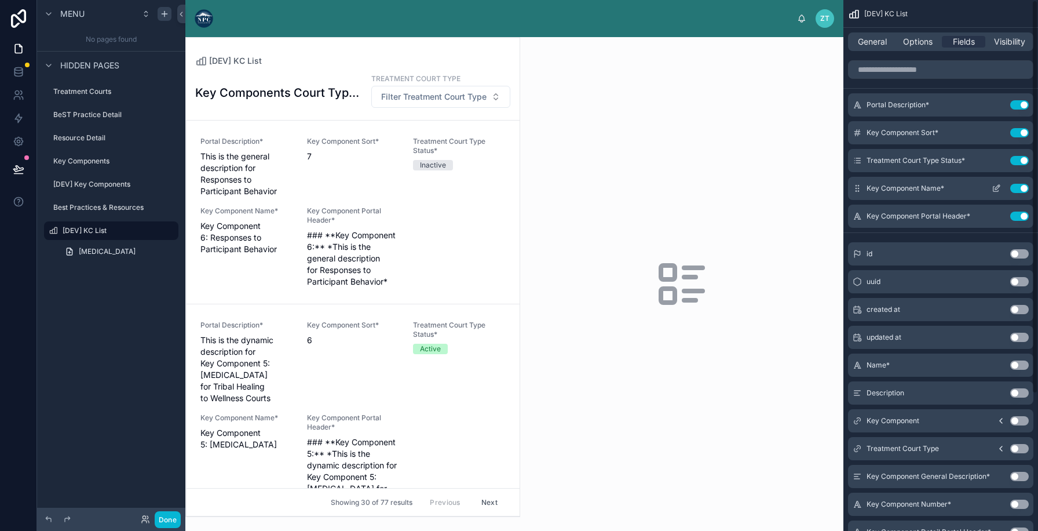
click at [1020, 190] on button "Use setting" at bounding box center [1019, 188] width 19 height 9
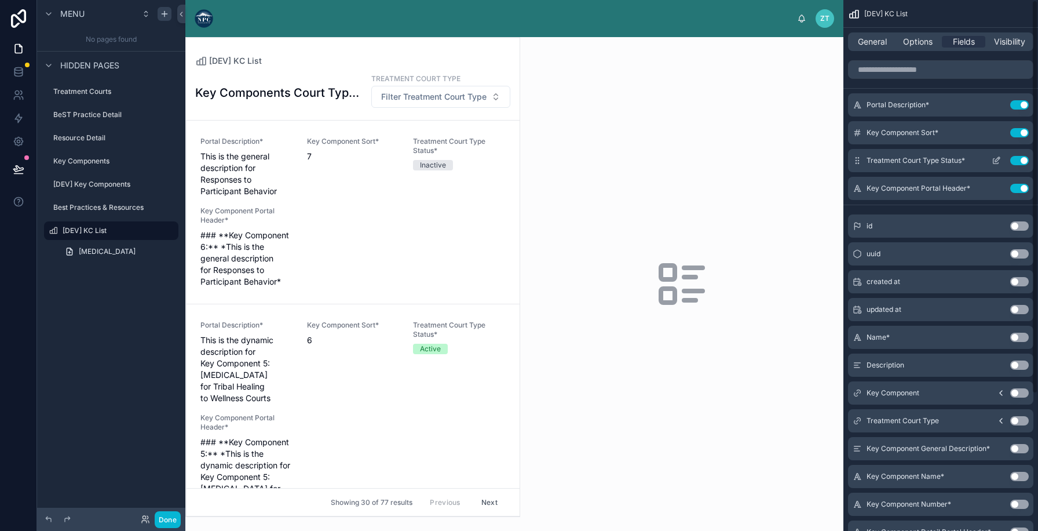
click at [1020, 160] on button "Use setting" at bounding box center [1019, 160] width 19 height 9
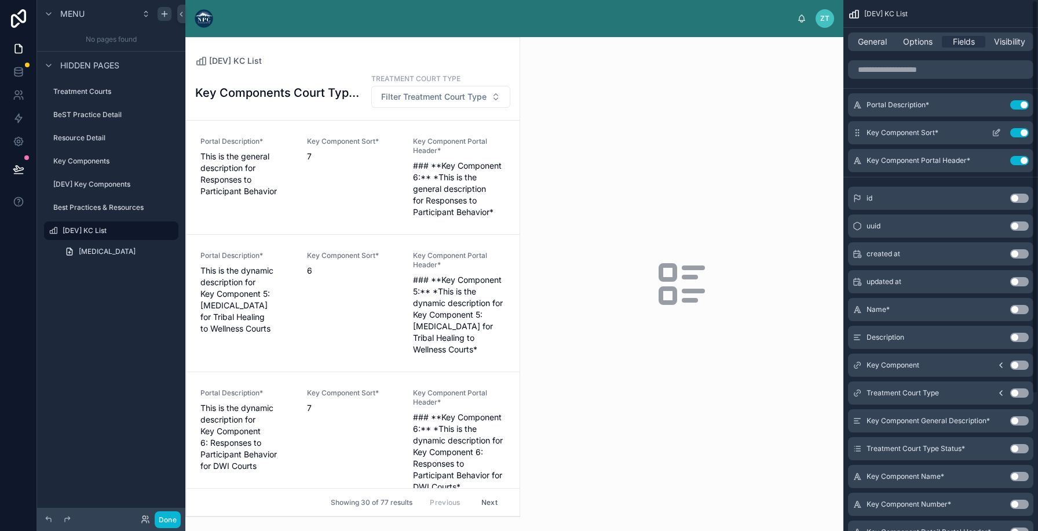
click at [1019, 131] on button "Use setting" at bounding box center [1019, 132] width 19 height 9
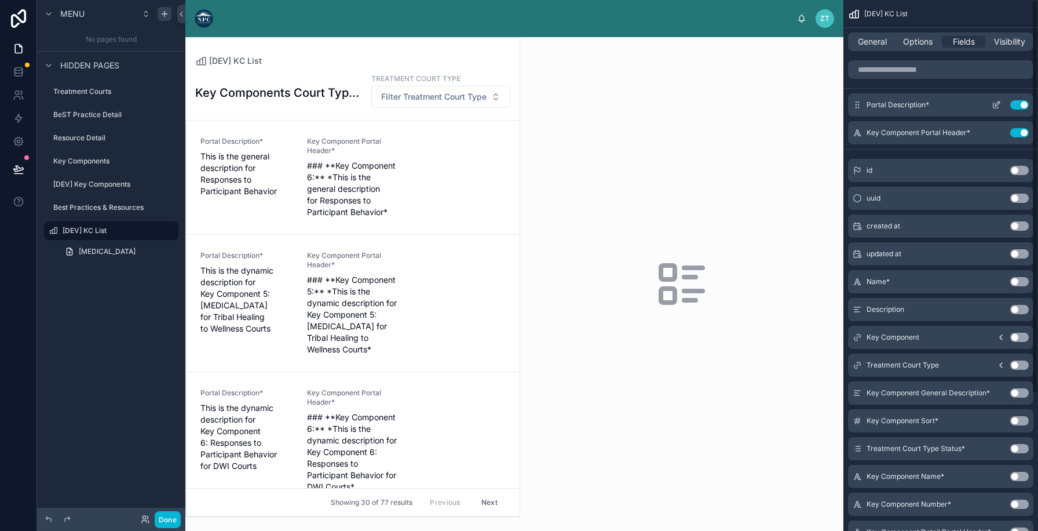
click at [1019, 103] on button "Use setting" at bounding box center [1019, 104] width 19 height 9
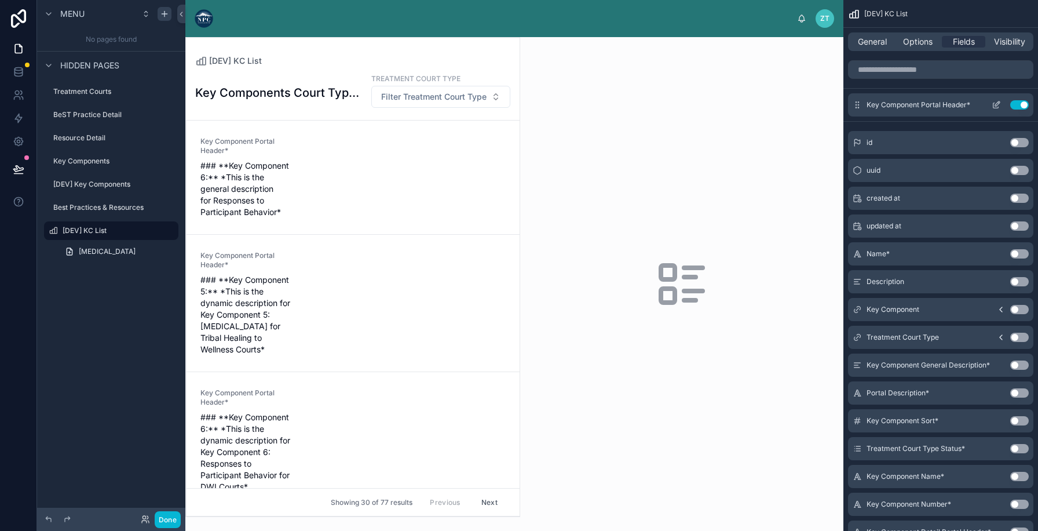
click at [990, 103] on button "scrollable content" at bounding box center [996, 104] width 19 height 9
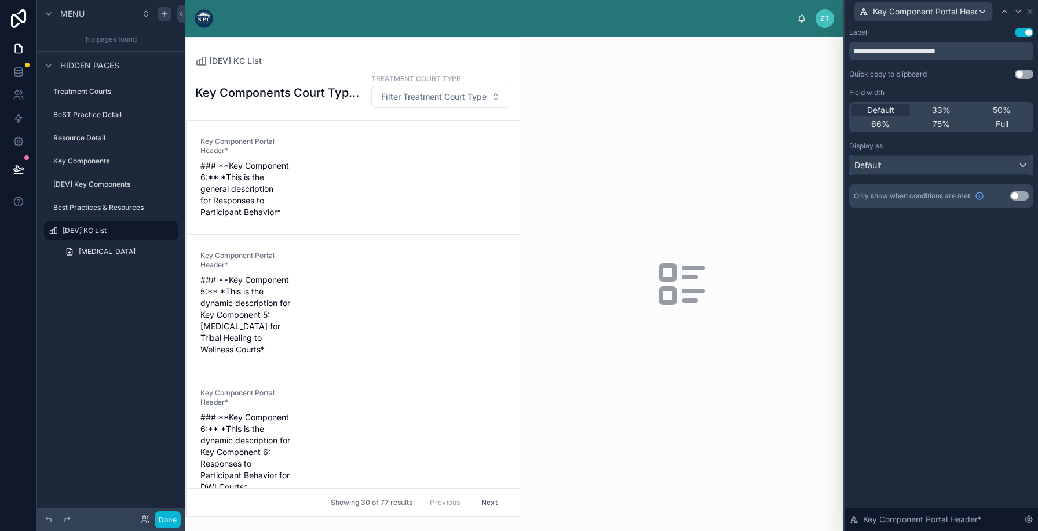
click at [912, 163] on div "Default" at bounding box center [941, 165] width 183 height 19
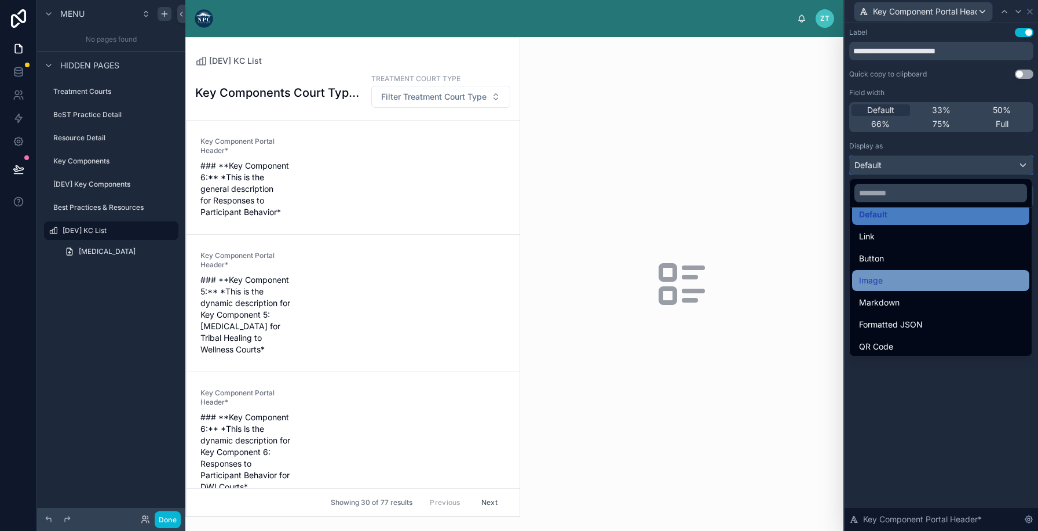
scroll to position [20, 0]
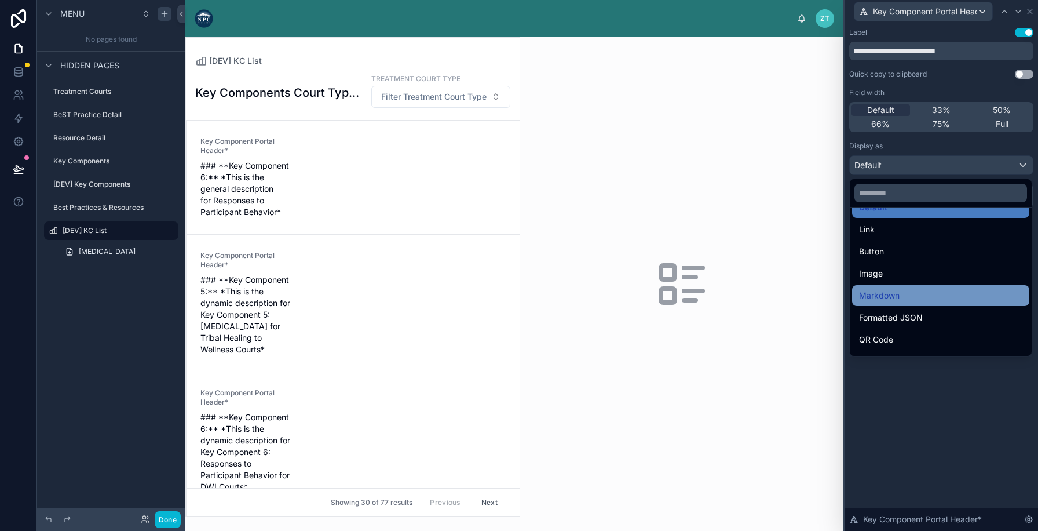
click at [880, 297] on span "Markdown" at bounding box center [879, 295] width 41 height 14
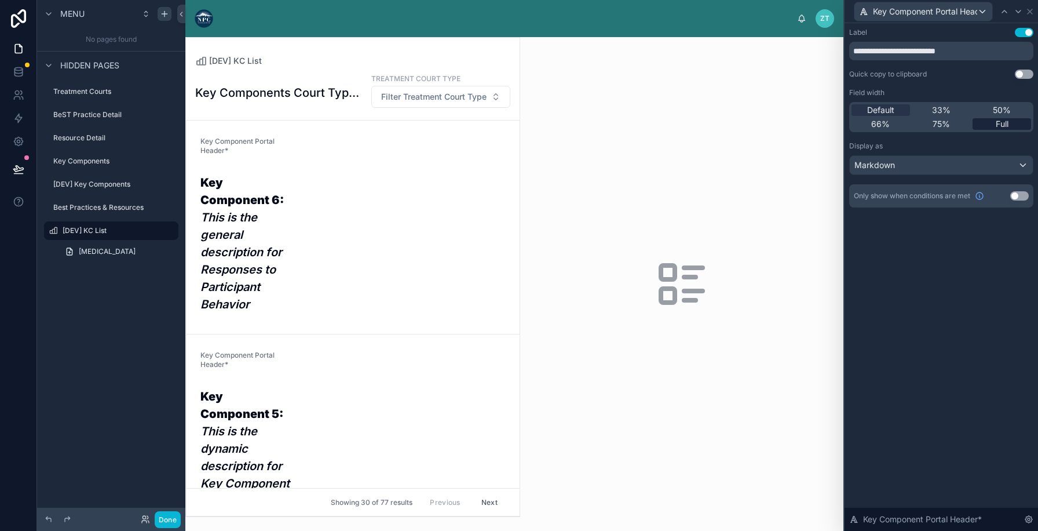
click at [1003, 123] on span "Full" at bounding box center [1002, 124] width 13 height 12
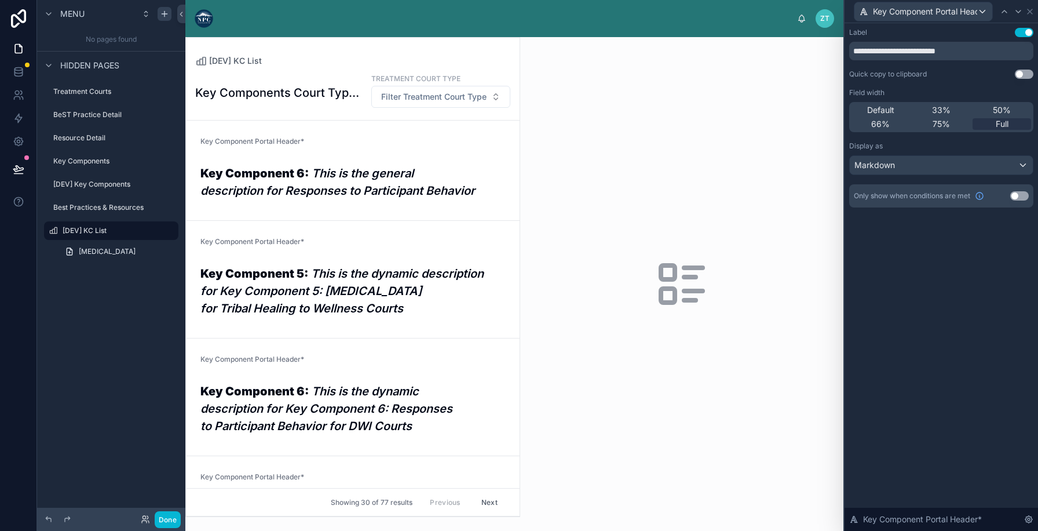
click at [1025, 32] on button "Use setting" at bounding box center [1024, 32] width 19 height 9
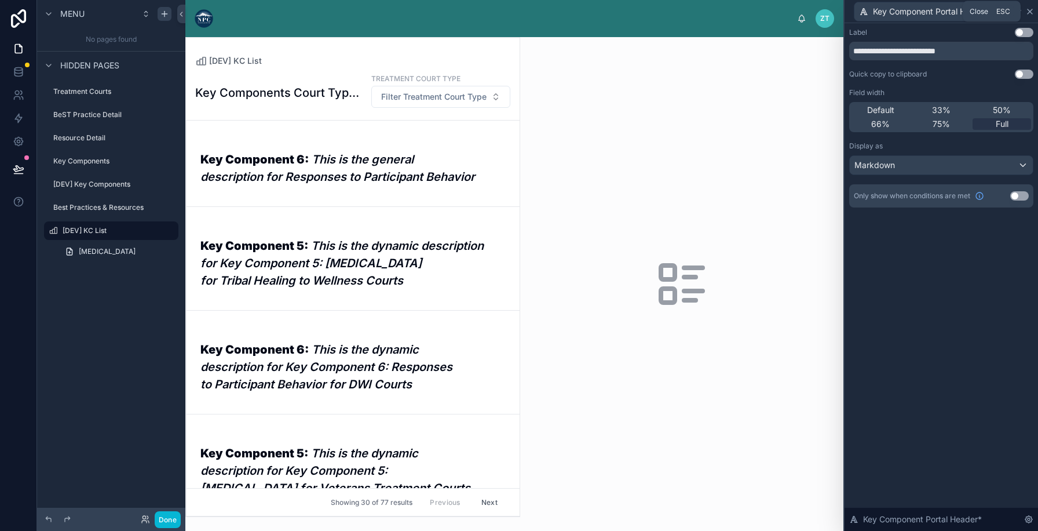
click at [1027, 12] on icon at bounding box center [1029, 11] width 9 height 9
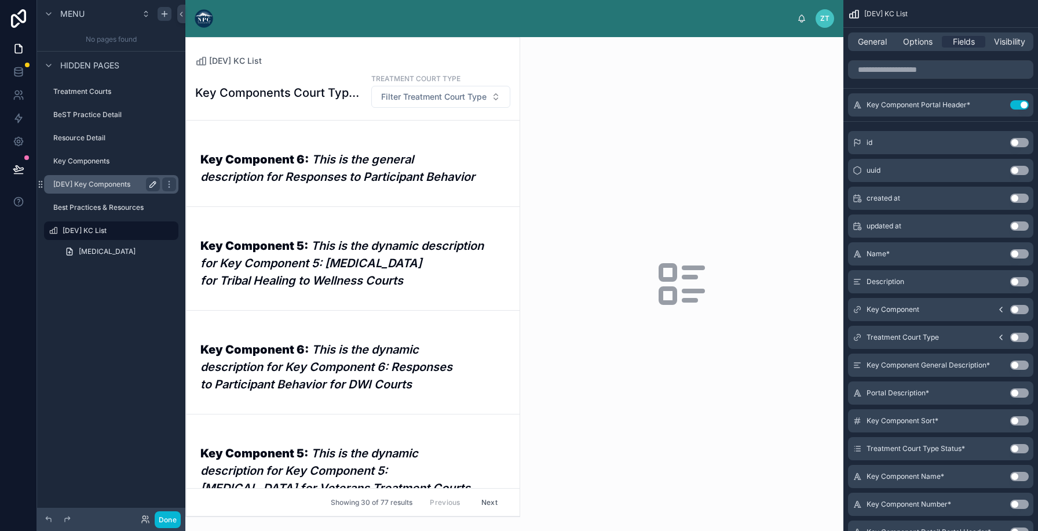
click at [121, 191] on div "[DEV] Key Components" at bounding box center [106, 184] width 107 height 14
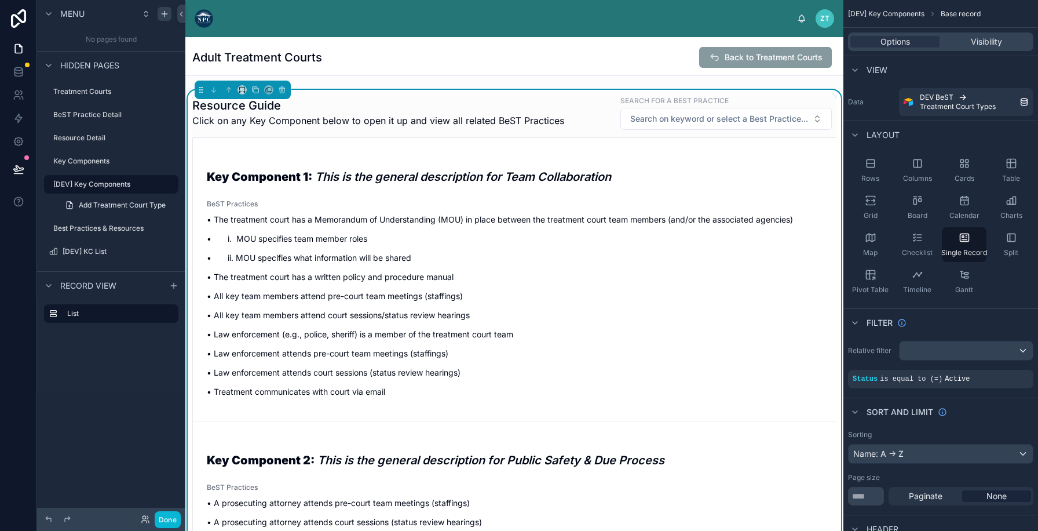
click at [351, 72] on div "Adult Treatment Courts Back to Treatment Courts" at bounding box center [514, 56] width 644 height 38
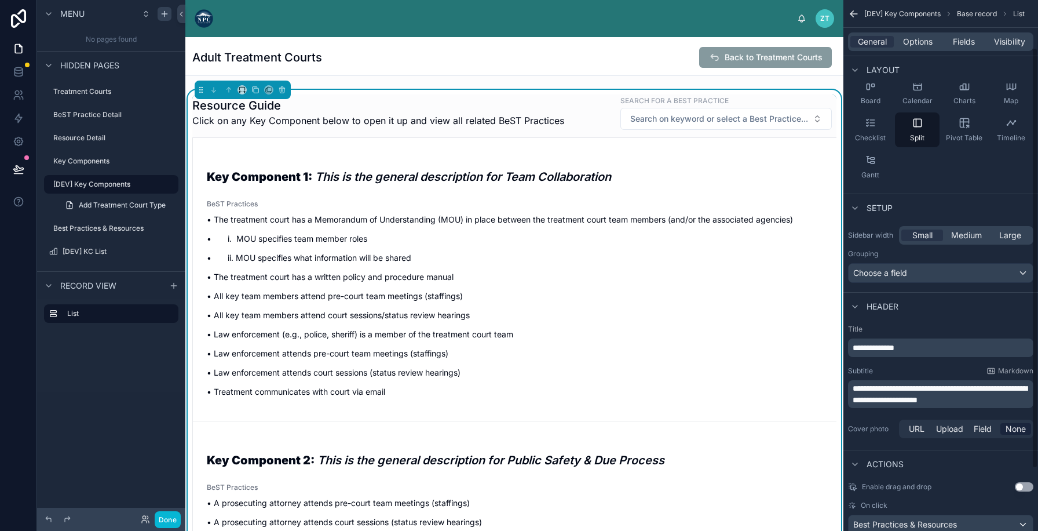
scroll to position [138, 0]
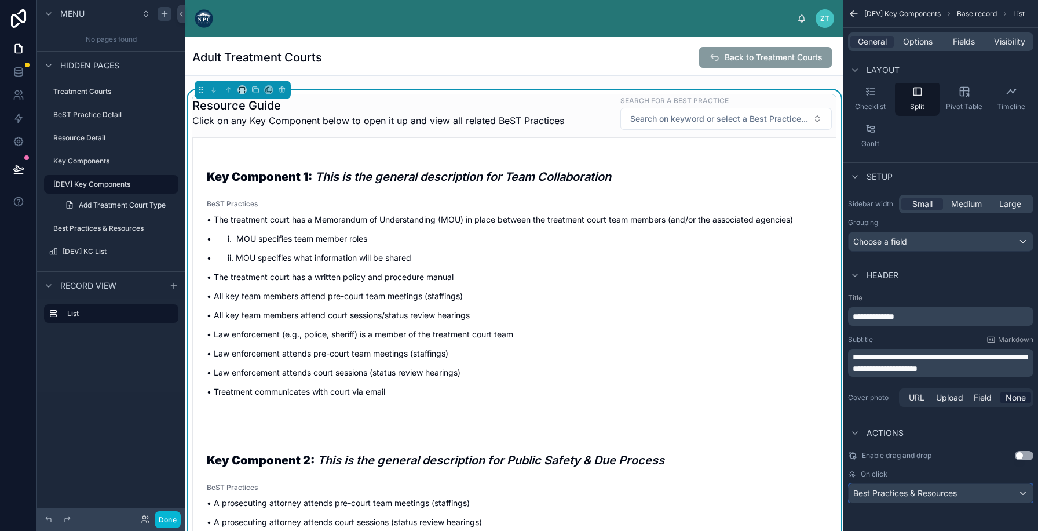
click at [941, 493] on span "Best Practices & Resources" at bounding box center [905, 493] width 104 height 12
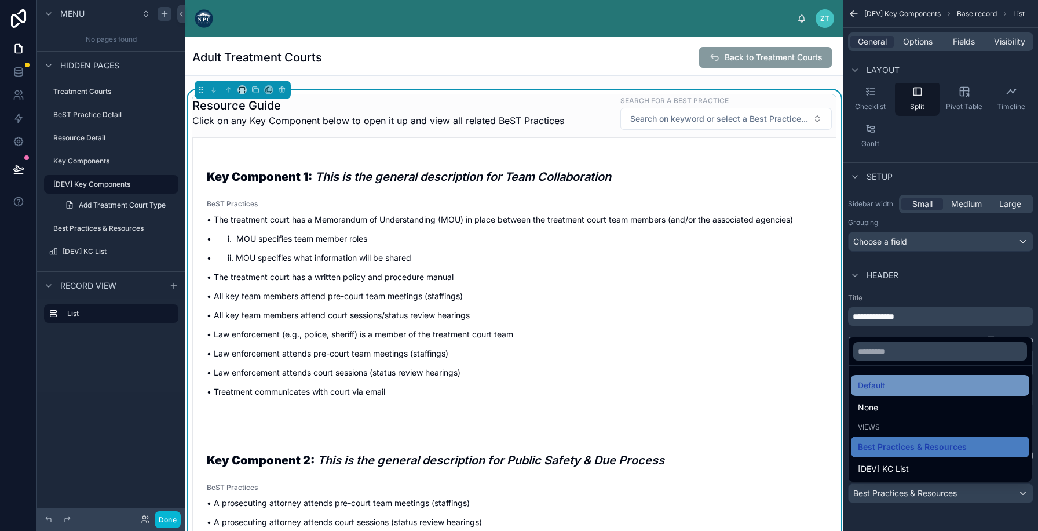
click at [925, 389] on div "Default" at bounding box center [940, 385] width 164 height 14
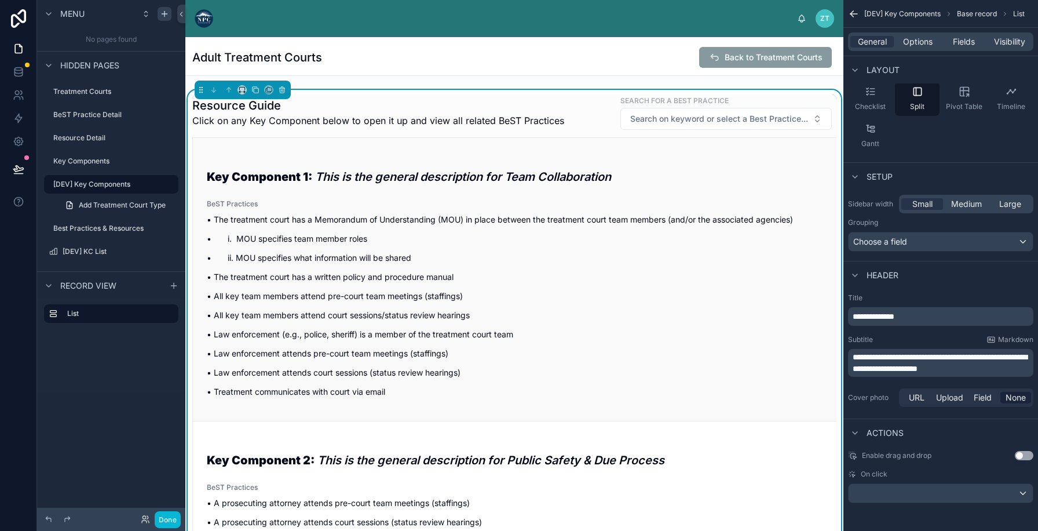
click at [571, 321] on div "• The treatment court has a Memorandum of Understanding (MOU) in place between …" at bounding box center [515, 305] width 616 height 184
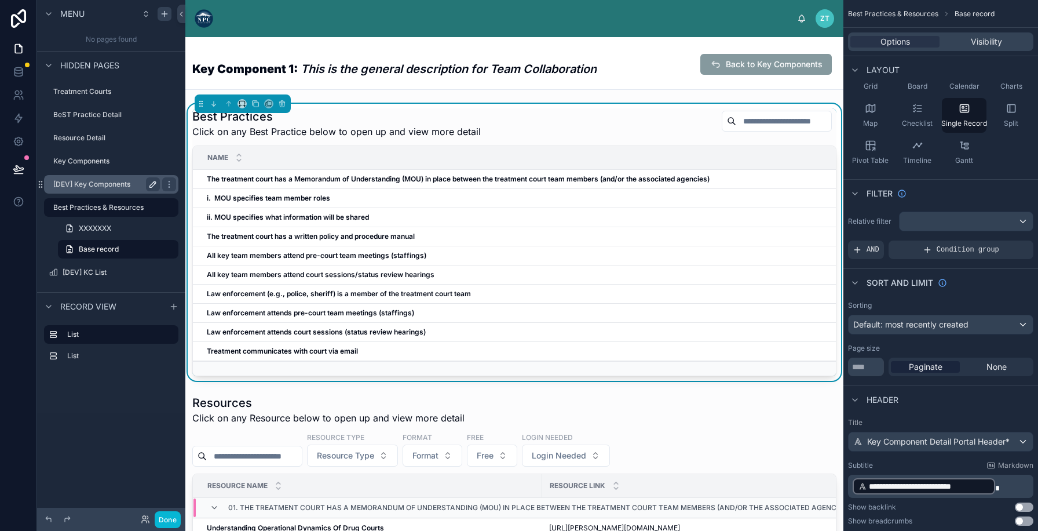
click at [81, 182] on label "[DEV] Key Components" at bounding box center [104, 184] width 102 height 9
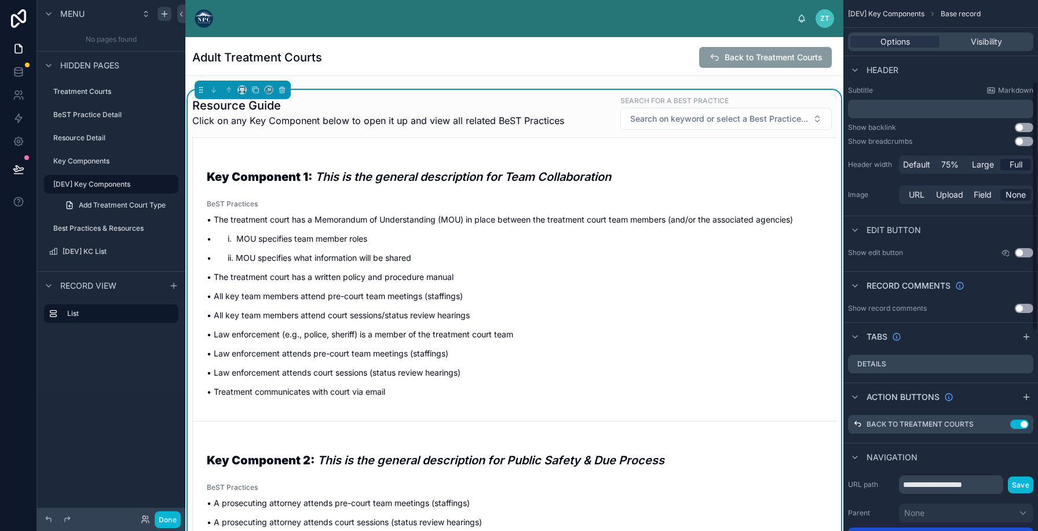
scroll to position [598, 0]
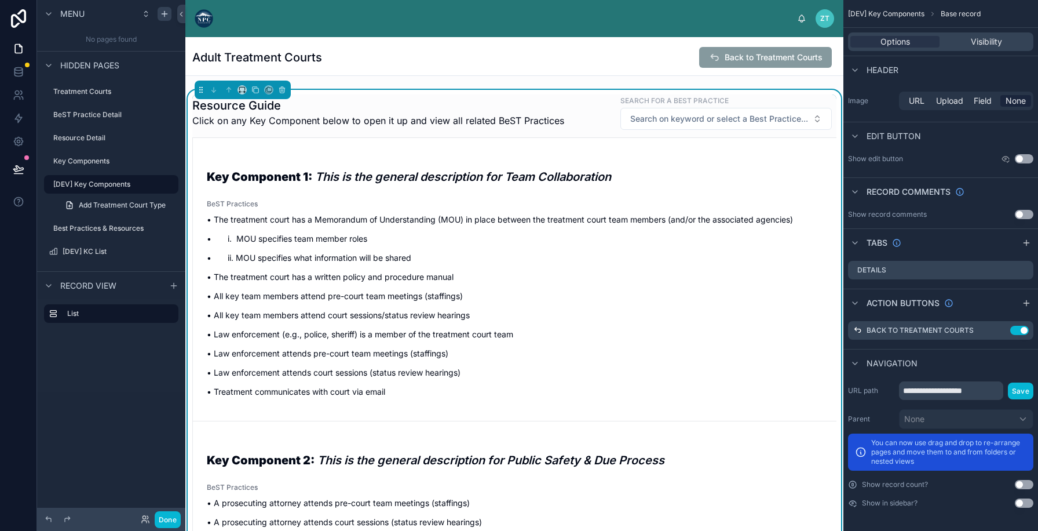
click at [579, 103] on div "Resource Guide Click on any Key Component below to open it up and view all rela…" at bounding box center [514, 112] width 644 height 36
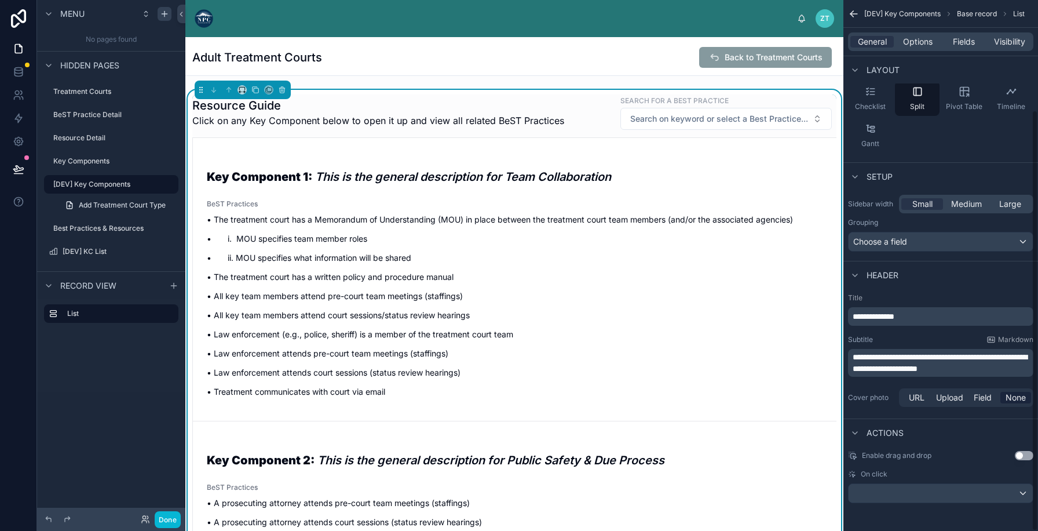
scroll to position [138, 0]
click at [916, 485] on div "scrollable content" at bounding box center [941, 493] width 184 height 19
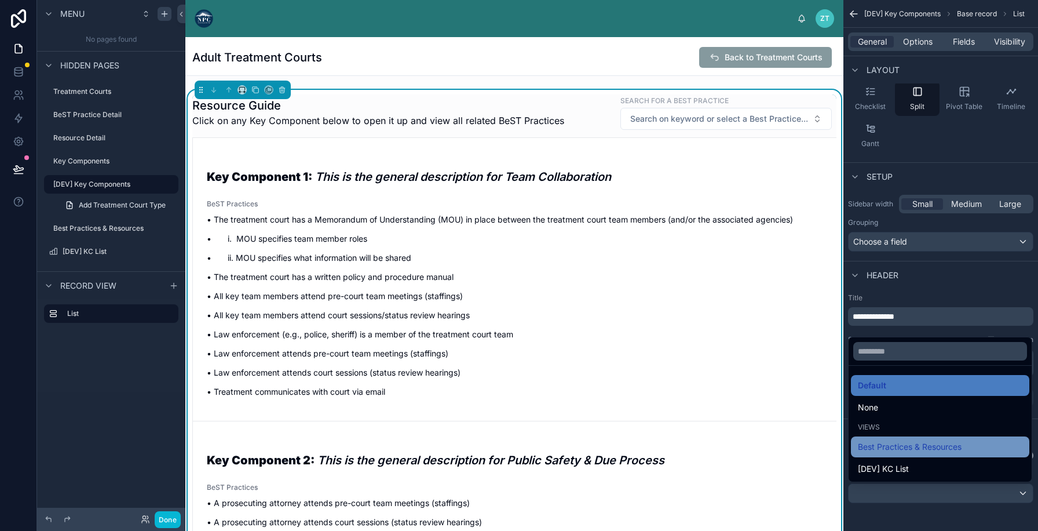
click at [913, 453] on span "Best Practices & Resources" at bounding box center [910, 447] width 104 height 14
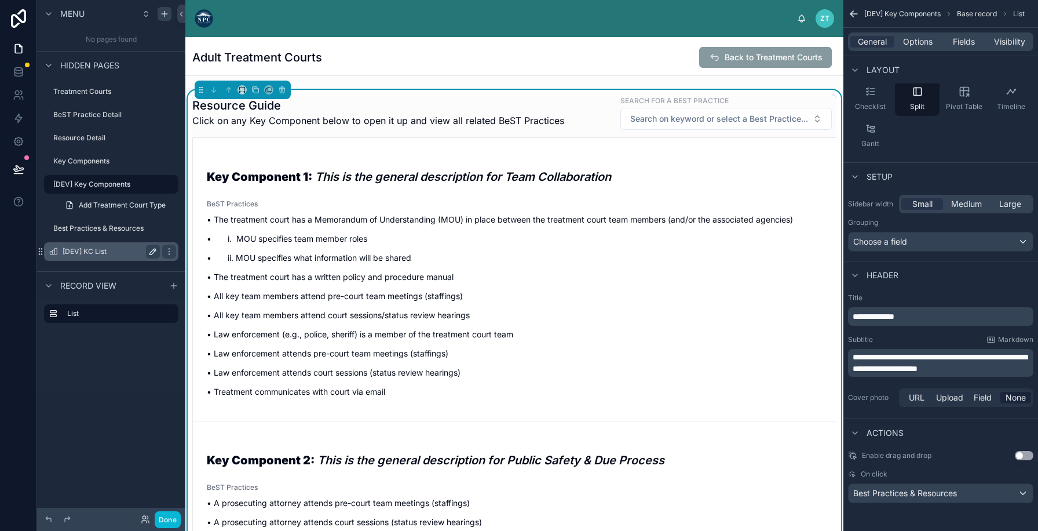
click at [81, 251] on label "[DEV] KC List" at bounding box center [109, 251] width 93 height 9
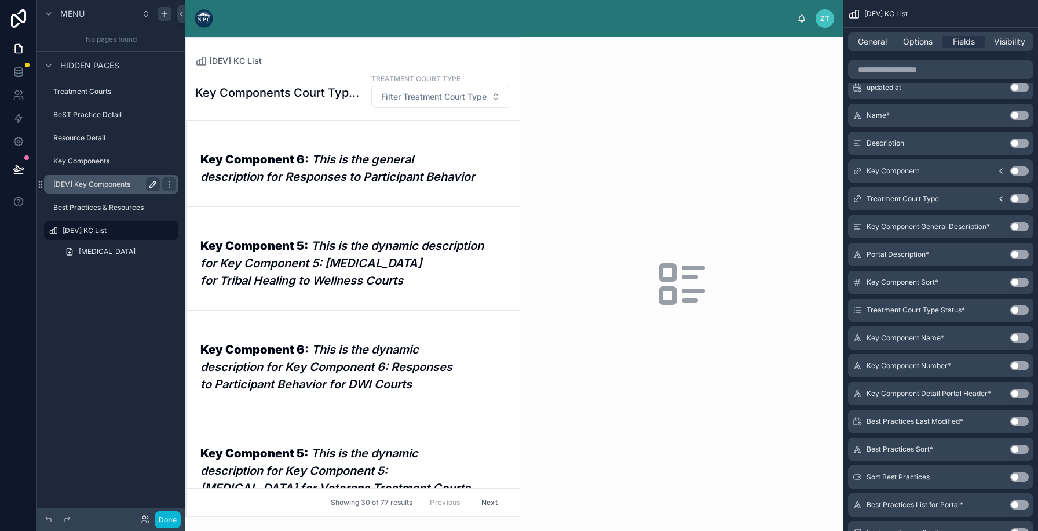
click at [107, 188] on label "[DEV] Key Components" at bounding box center [104, 184] width 102 height 9
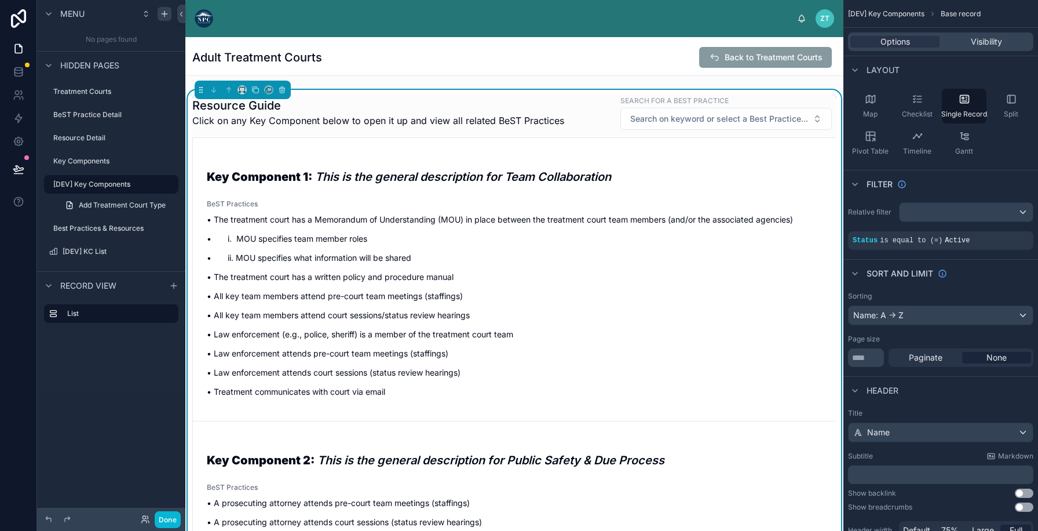
click at [579, 95] on div "Resource Guide Click on any Key Component below to open it up and view all rela…" at bounding box center [514, 112] width 644 height 36
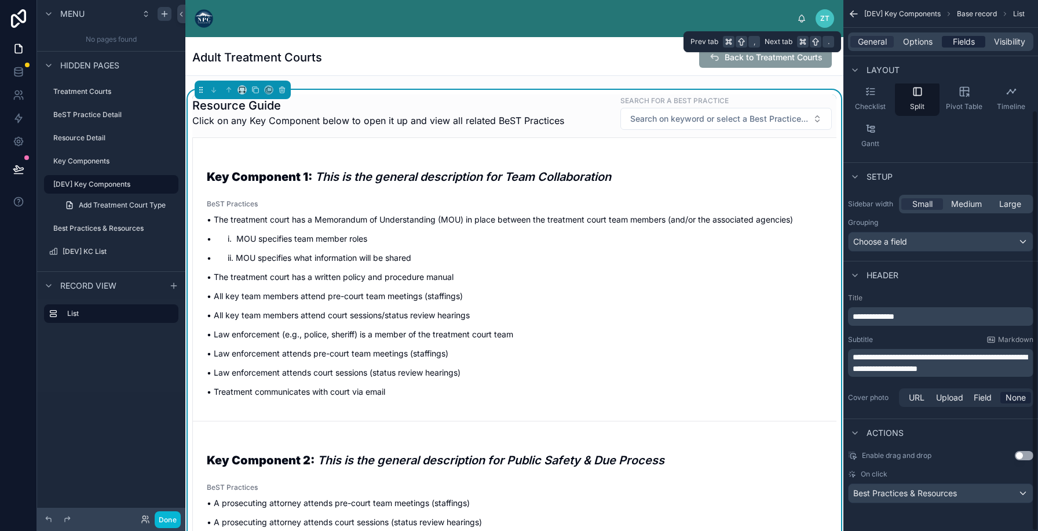
click at [960, 46] on span "Fields" at bounding box center [964, 42] width 22 height 12
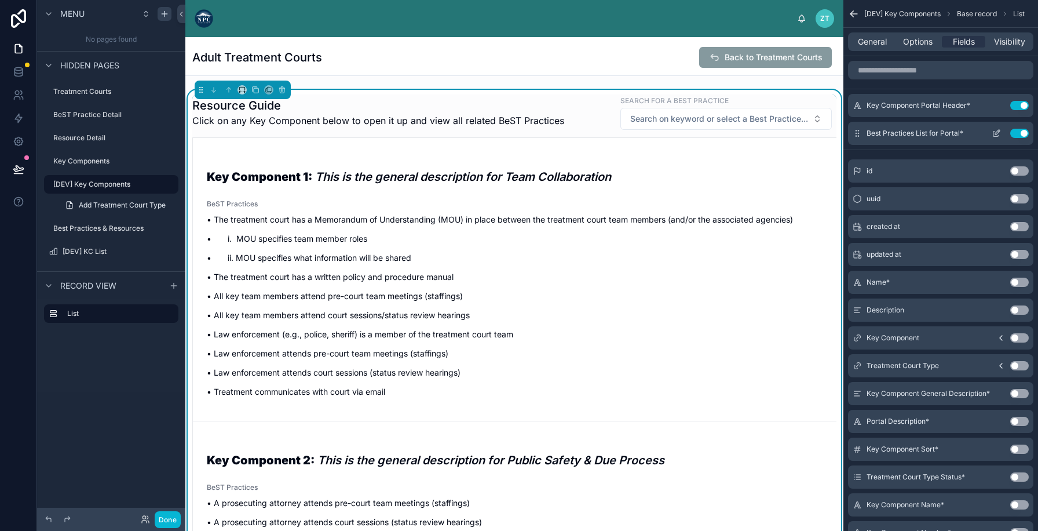
click at [1016, 132] on button "Use setting" at bounding box center [1019, 133] width 19 height 9
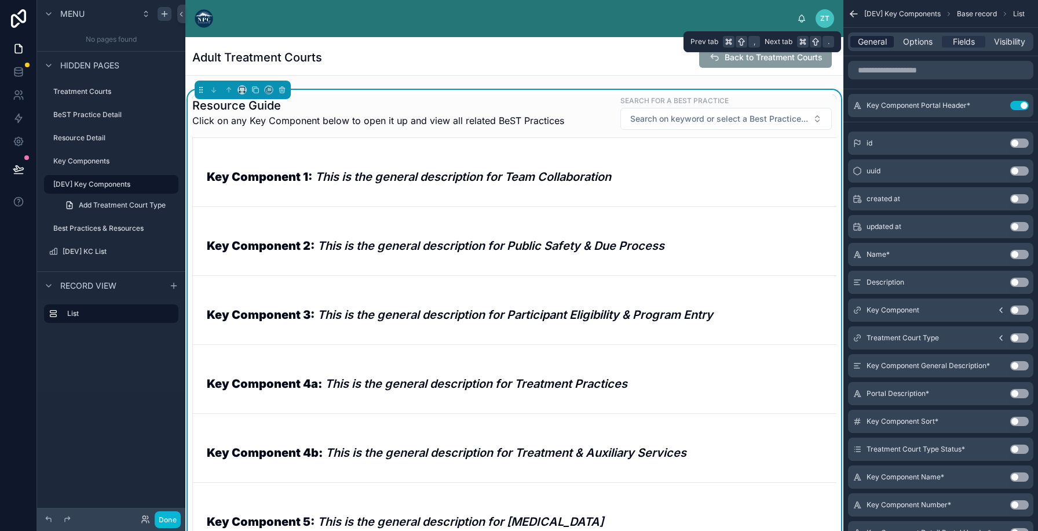
click at [884, 43] on span "General" at bounding box center [872, 42] width 29 height 12
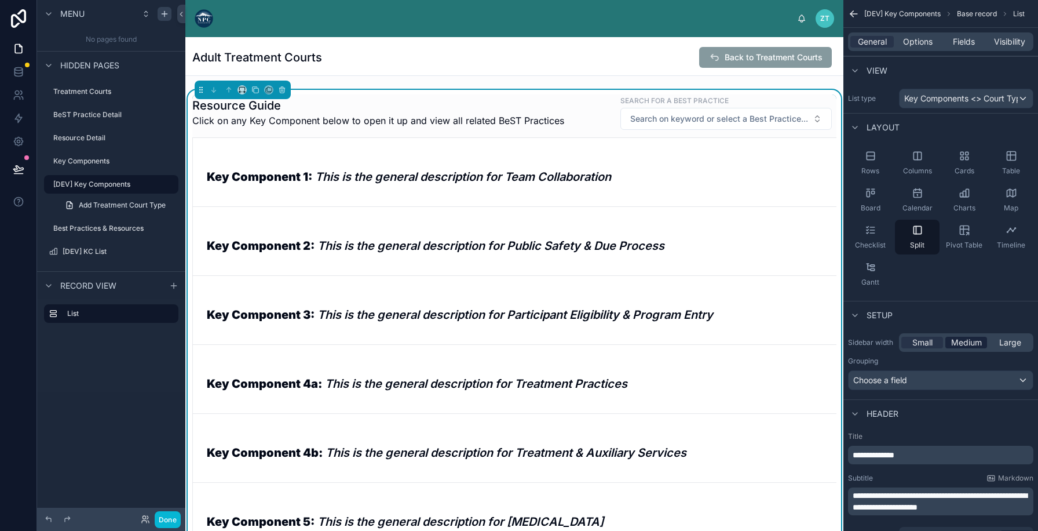
click at [967, 338] on span "Medium" at bounding box center [966, 343] width 31 height 12
click at [1009, 344] on span "Large" at bounding box center [1010, 343] width 22 height 12
click at [903, 344] on div "Small" at bounding box center [922, 343] width 42 height 12
click at [89, 89] on label "Treatment Courts" at bounding box center [104, 91] width 102 height 9
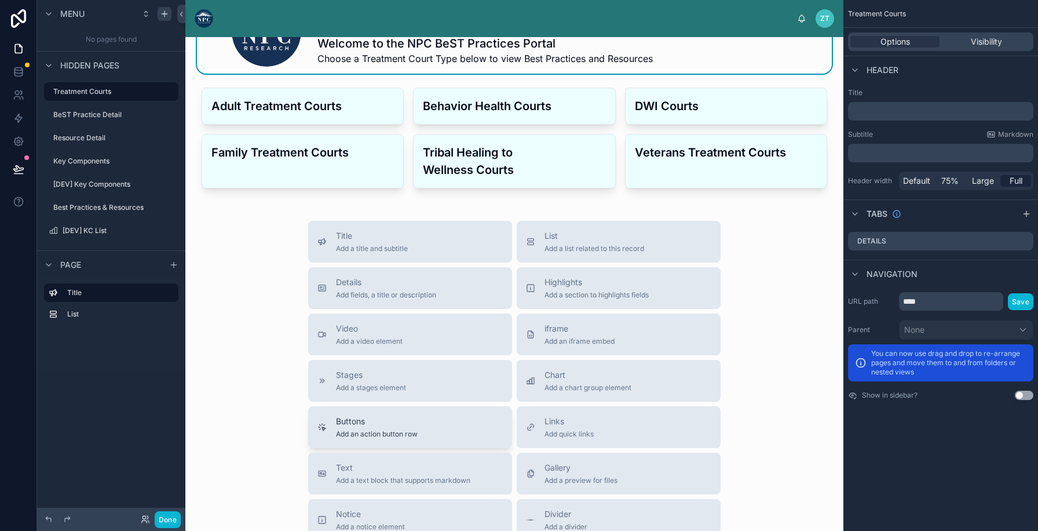
scroll to position [302, 0]
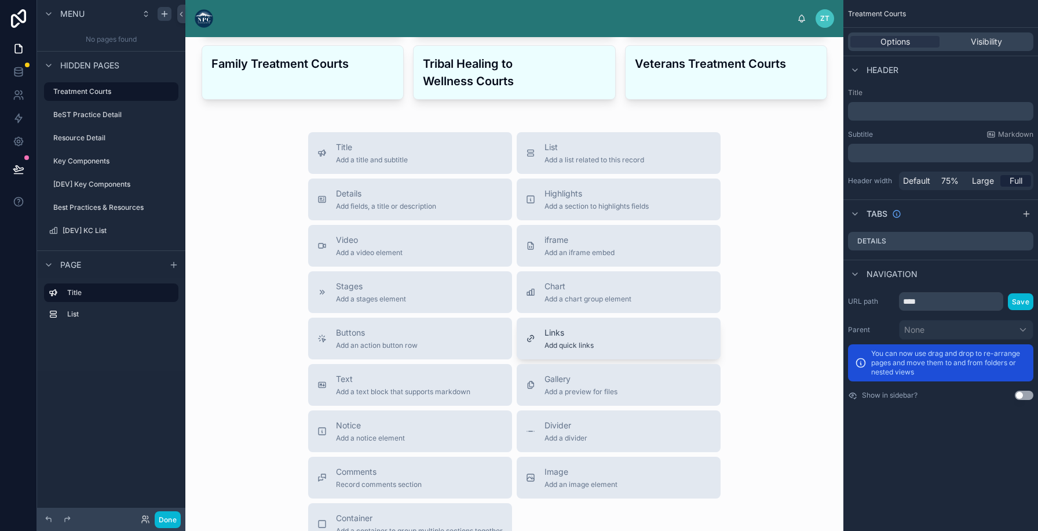
click at [566, 333] on span "Links" at bounding box center [568, 333] width 49 height 12
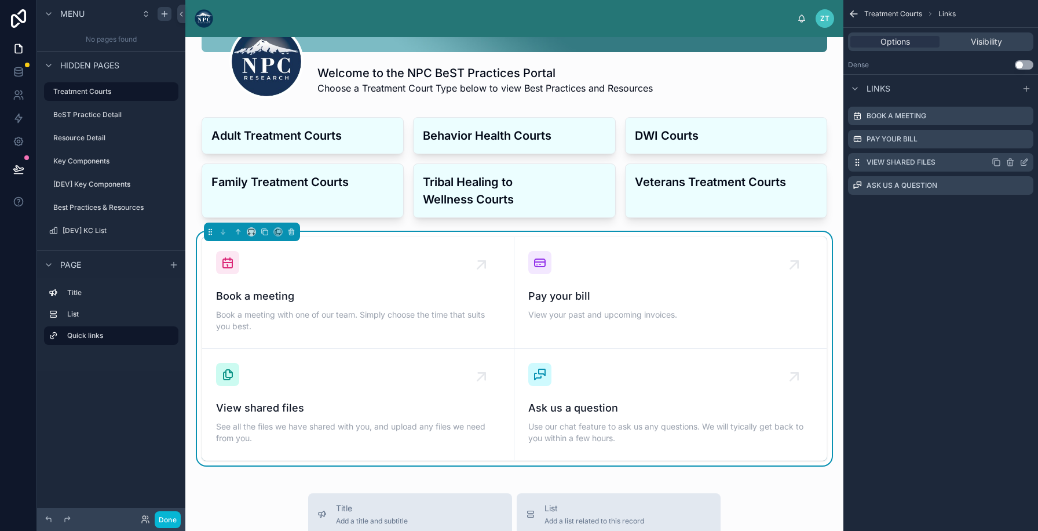
scroll to position [164, 0]
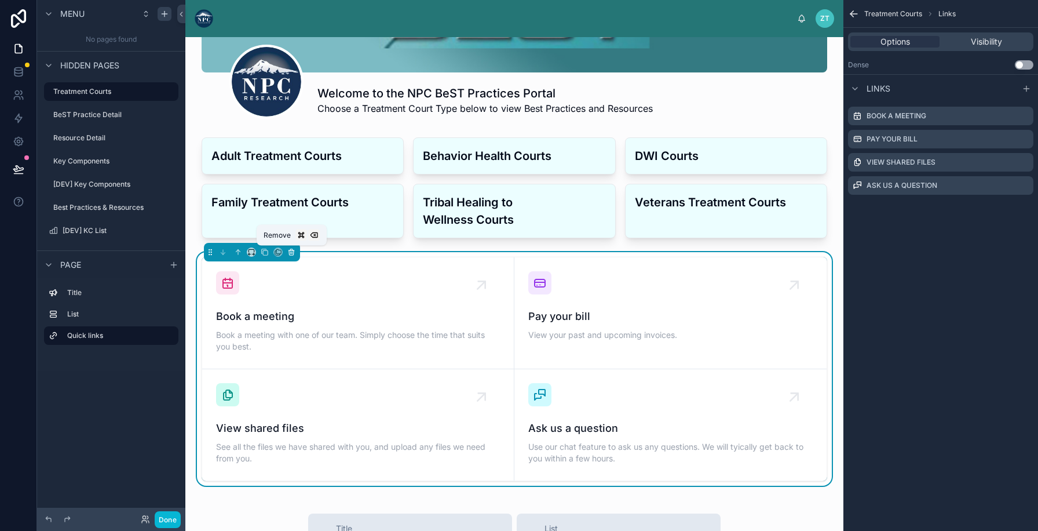
click at [292, 254] on icon at bounding box center [291, 252] width 8 height 8
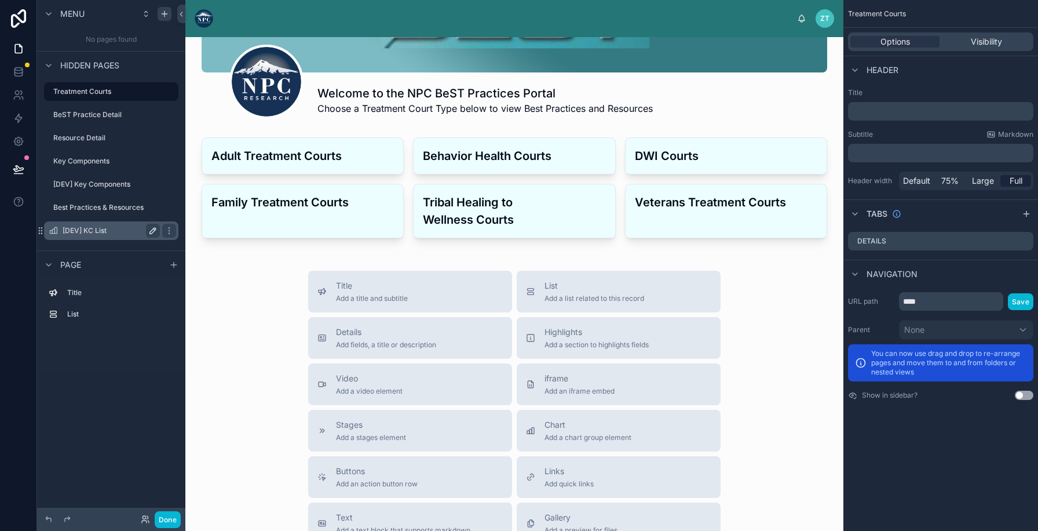
click at [96, 222] on div "[DEV] KC List" at bounding box center [111, 230] width 130 height 19
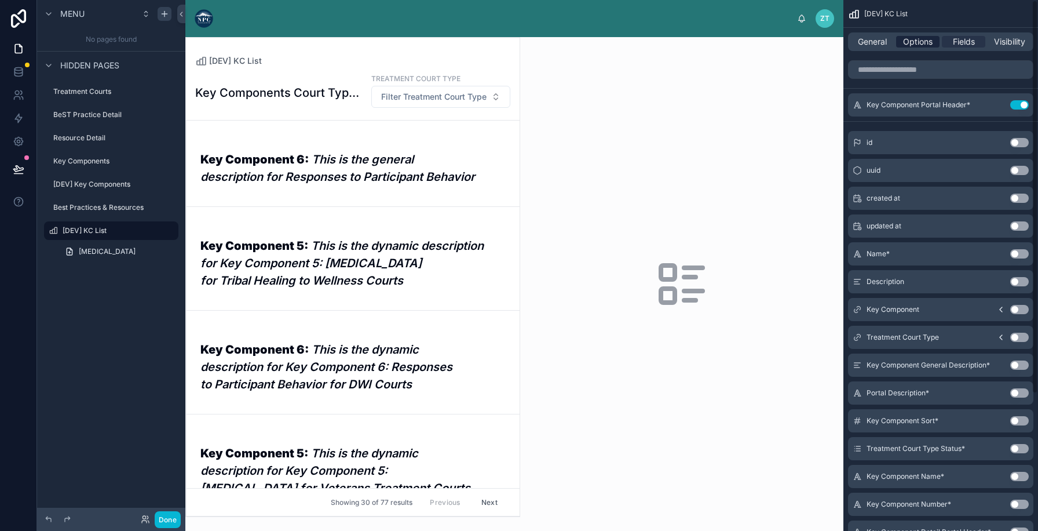
click at [923, 41] on span "Options" at bounding box center [918, 42] width 30 height 12
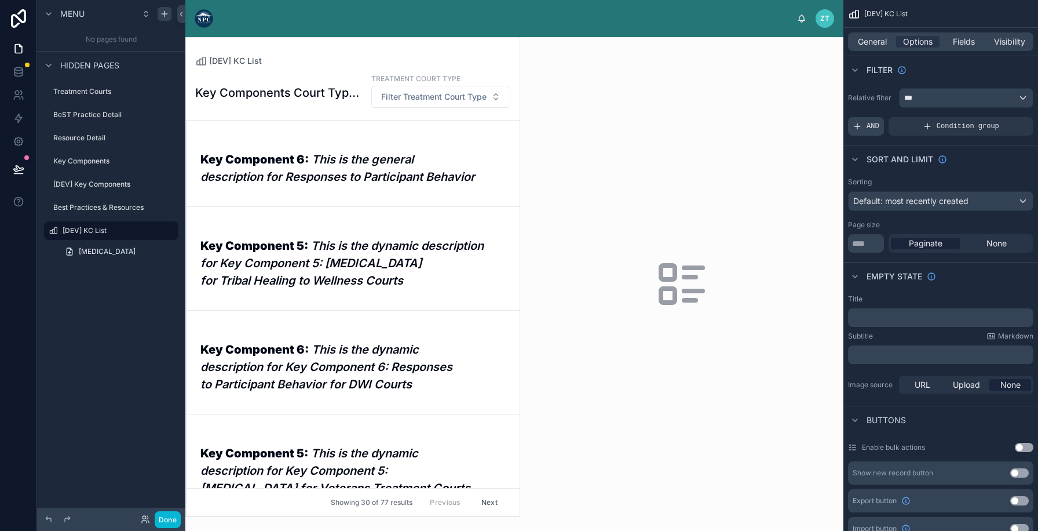
click at [873, 122] on span "AND" at bounding box center [872, 126] width 13 height 9
click at [1006, 121] on icon "scrollable content" at bounding box center [1004, 118] width 7 height 7
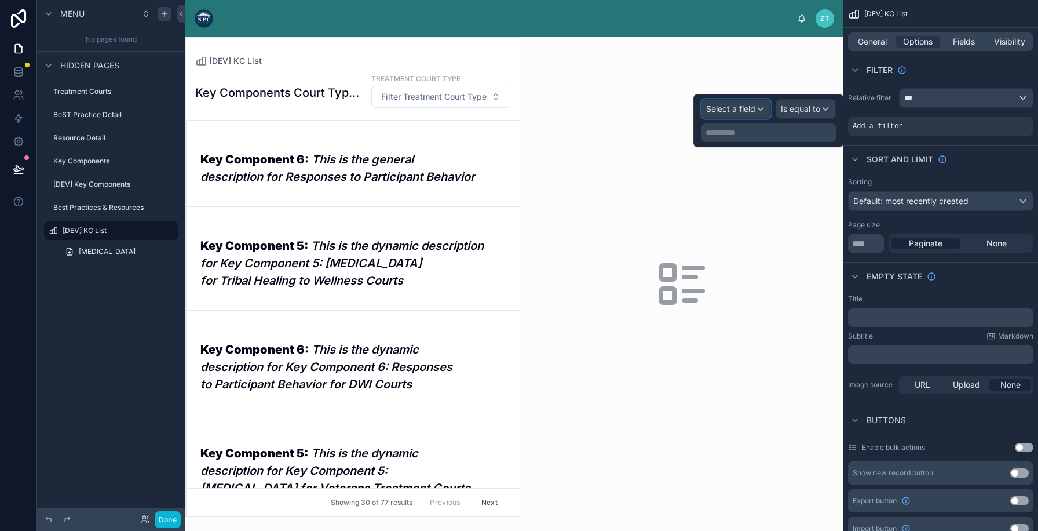
click at [758, 112] on div "Select a field" at bounding box center [735, 109] width 69 height 19
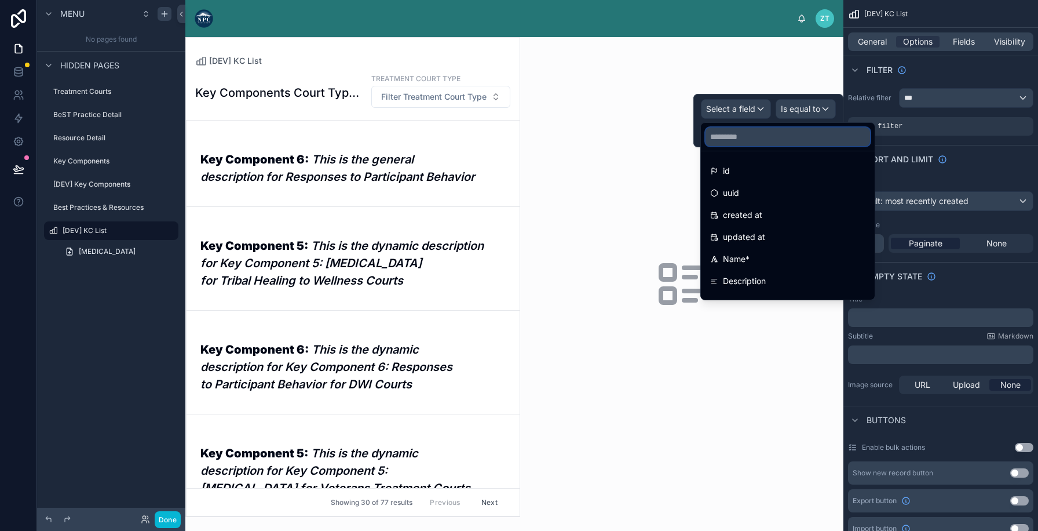
click at [740, 138] on input "text" at bounding box center [787, 136] width 164 height 19
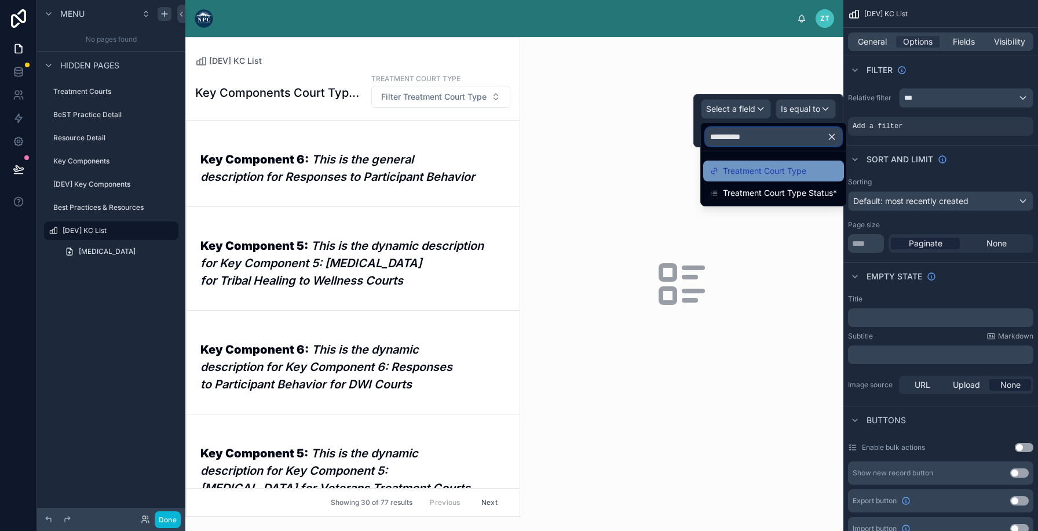
type input "*********"
click at [743, 172] on span "Treatment Court Type" at bounding box center [764, 171] width 83 height 14
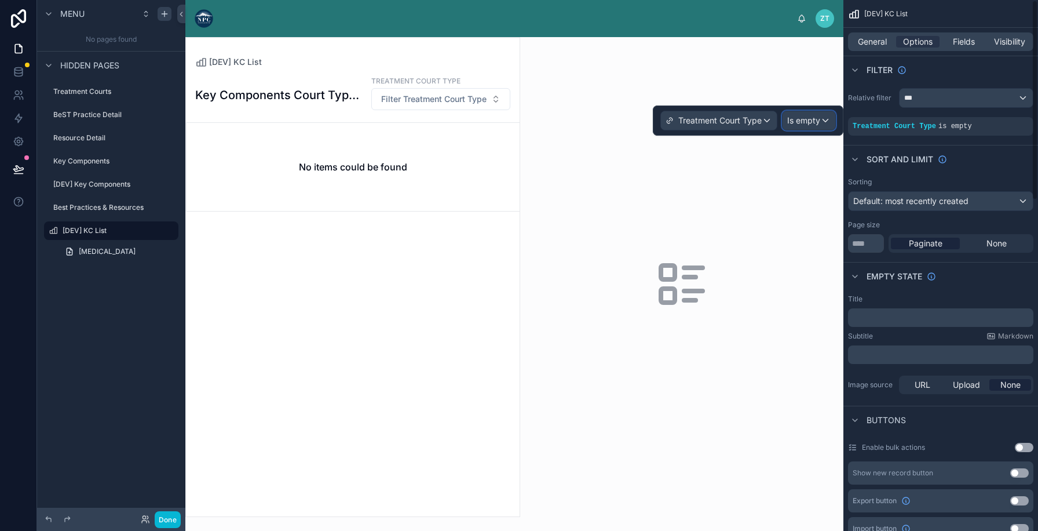
click at [802, 119] on span "Is empty" at bounding box center [803, 121] width 33 height 12
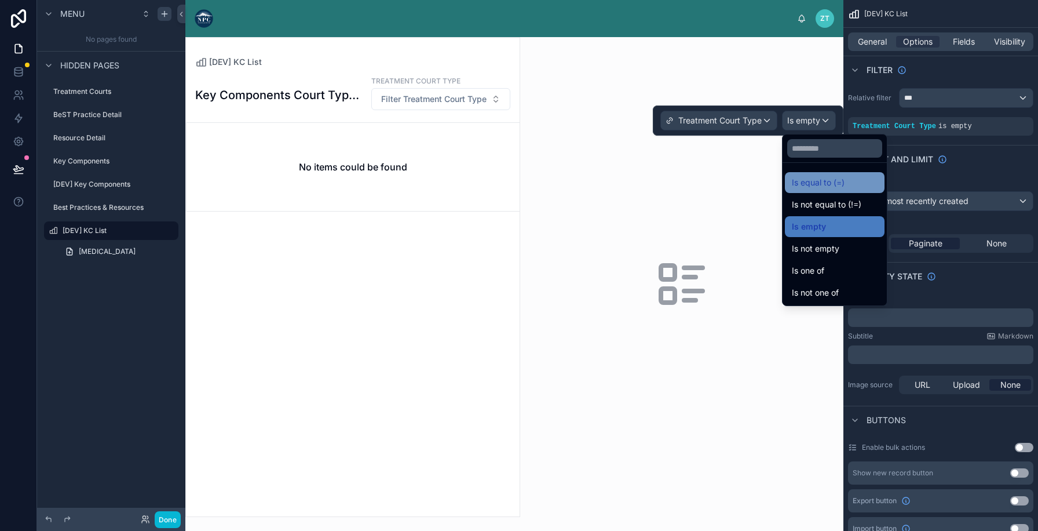
click at [817, 182] on span "Is equal to (=)" at bounding box center [818, 182] width 53 height 14
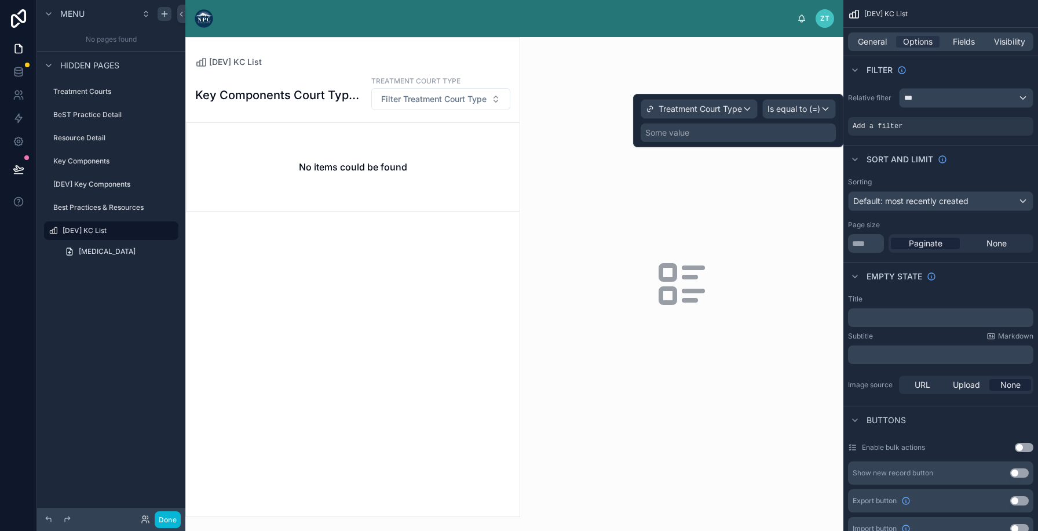
click at [758, 135] on div "Some value" at bounding box center [738, 132] width 195 height 19
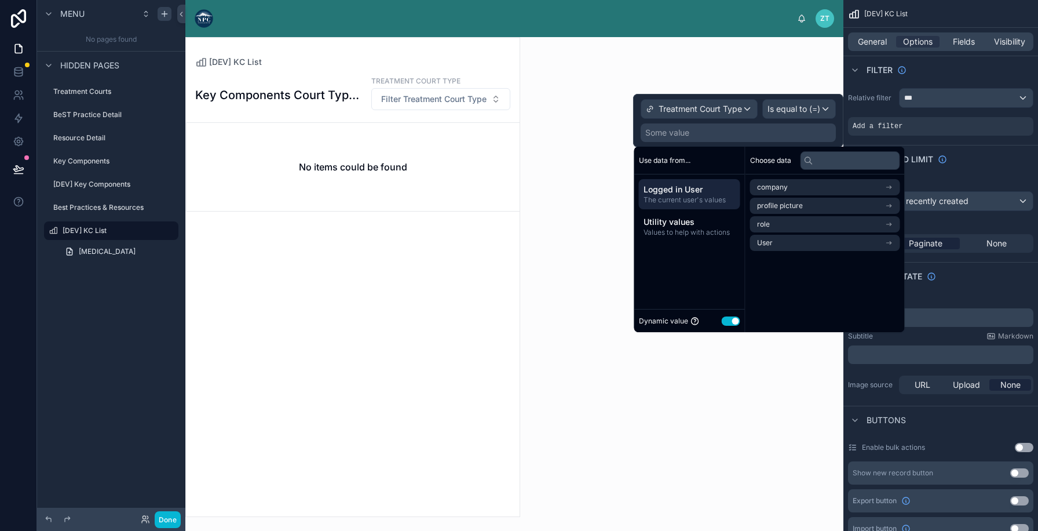
click at [728, 319] on button "Use setting" at bounding box center [731, 320] width 19 height 9
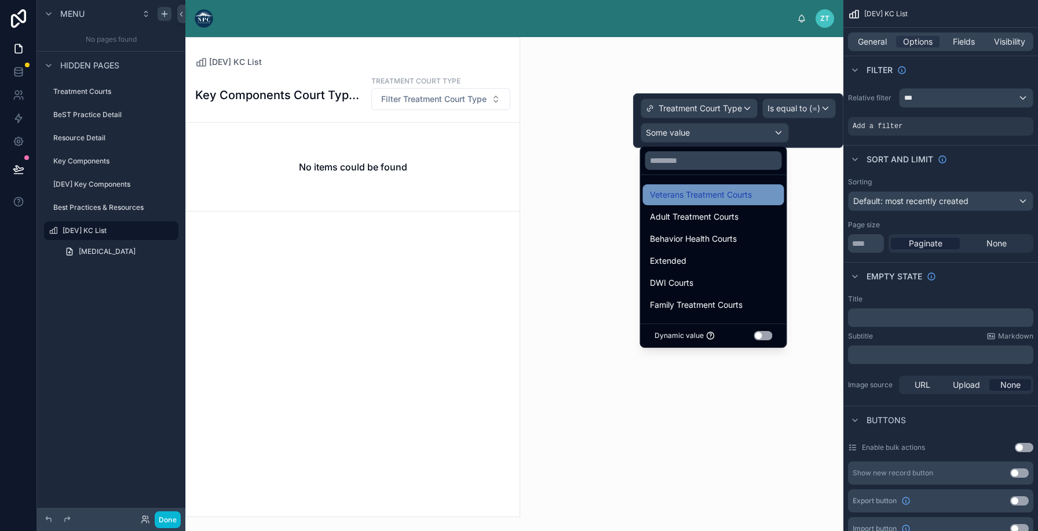
click at [705, 202] on div "Veterans Treatment Courts" at bounding box center [713, 194] width 141 height 21
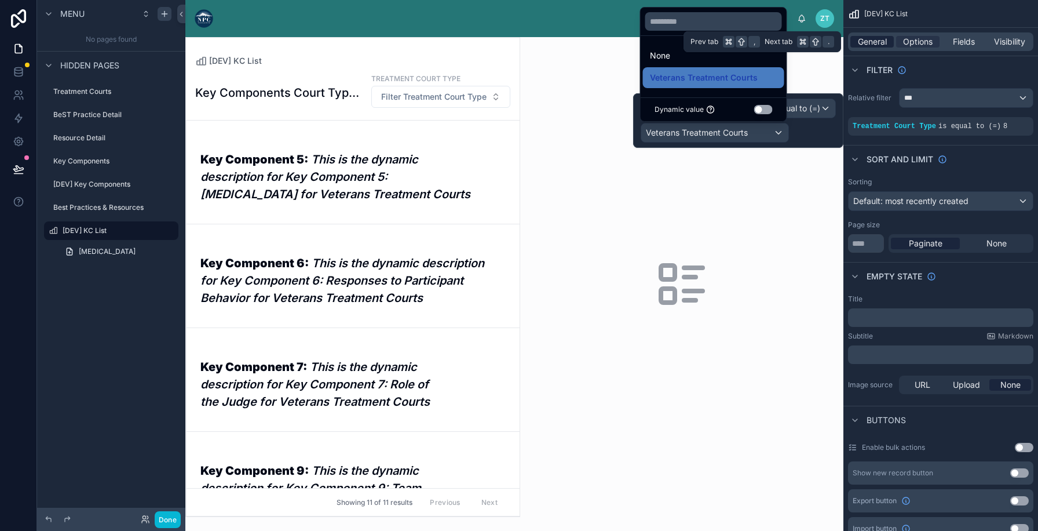
click at [882, 41] on span "General" at bounding box center [872, 42] width 29 height 12
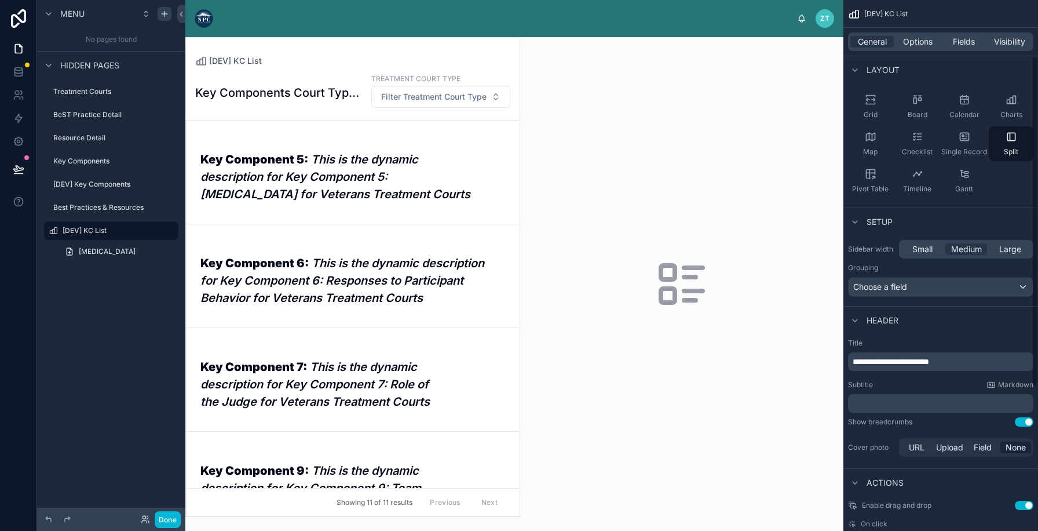
scroll to position [133, 0]
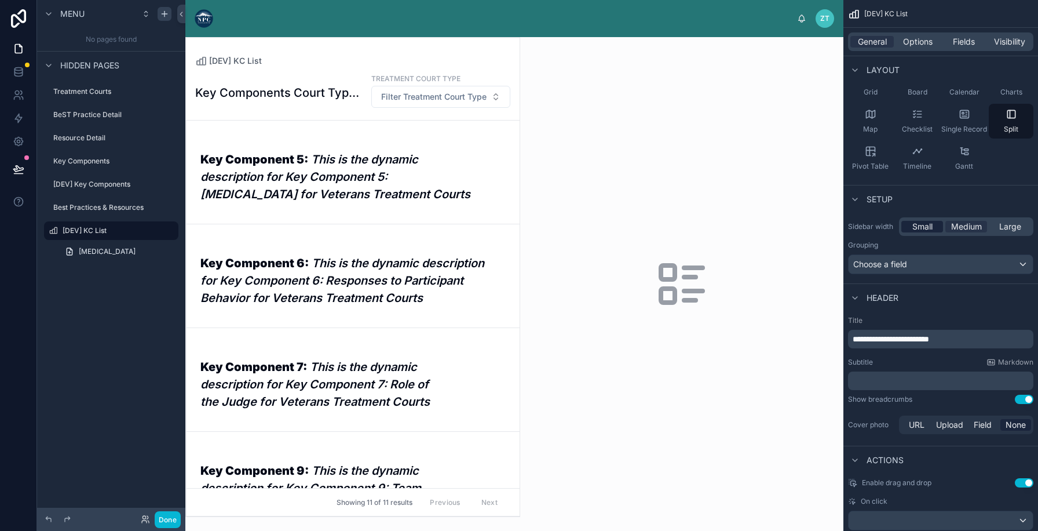
click at [919, 223] on span "Small" at bounding box center [922, 227] width 20 height 12
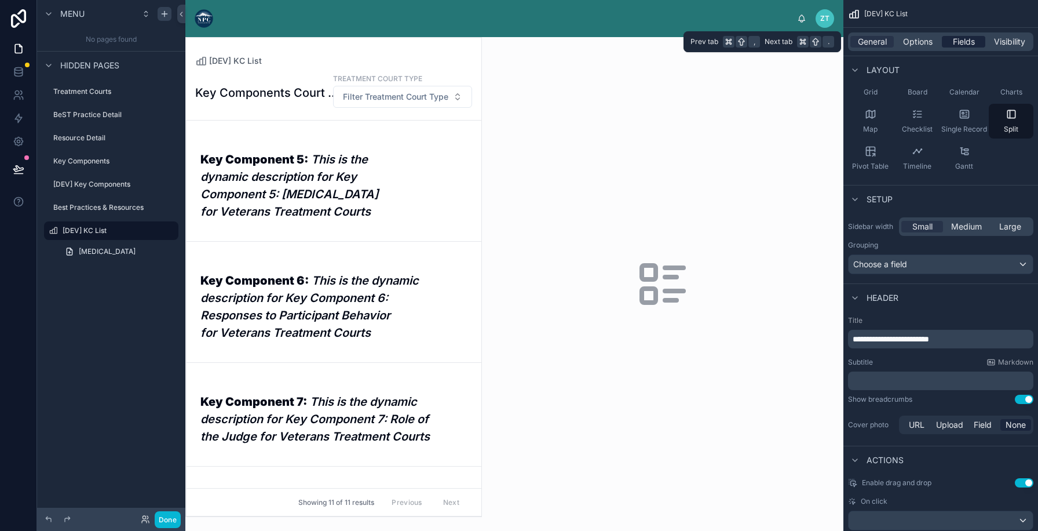
click at [964, 45] on span "Fields" at bounding box center [964, 42] width 22 height 12
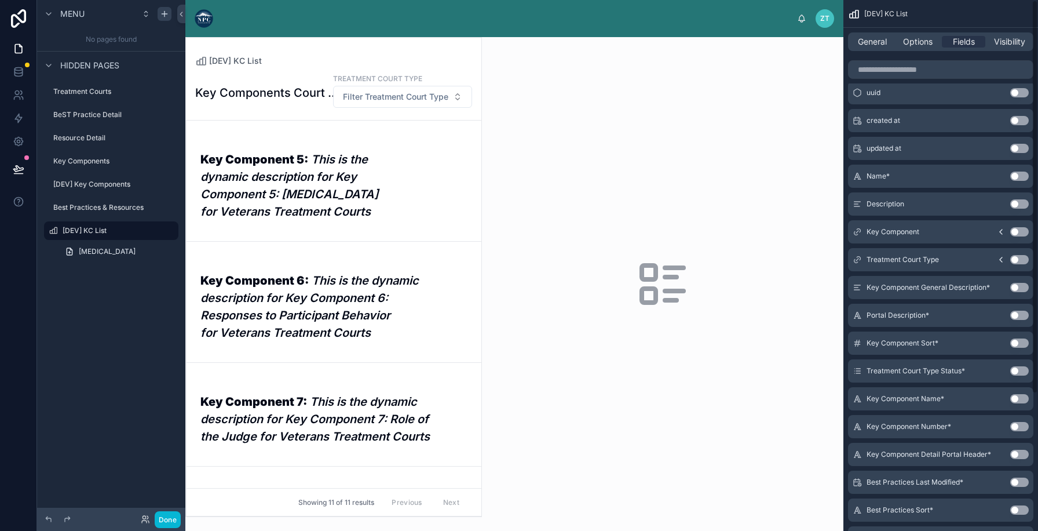
scroll to position [0, 0]
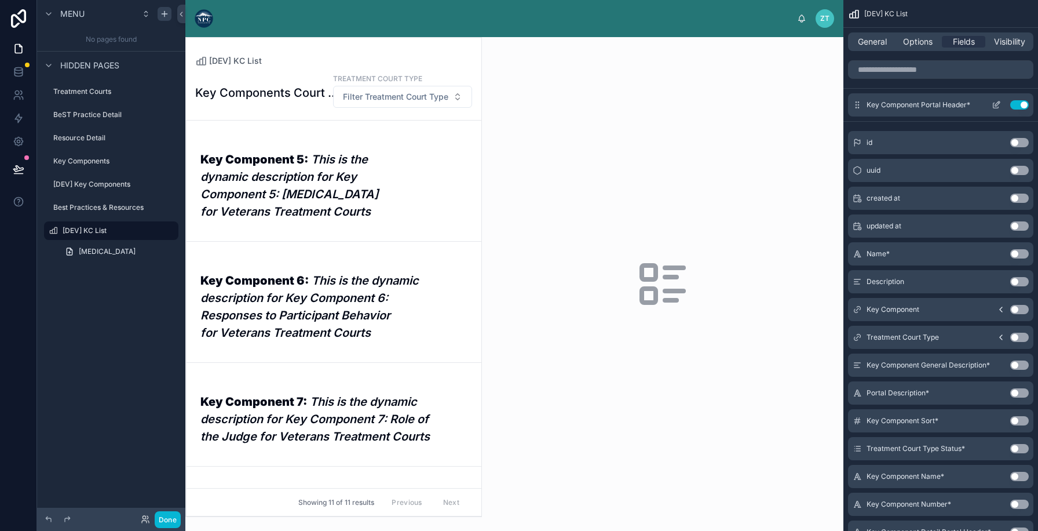
click at [1000, 104] on icon "scrollable content" at bounding box center [996, 104] width 9 height 9
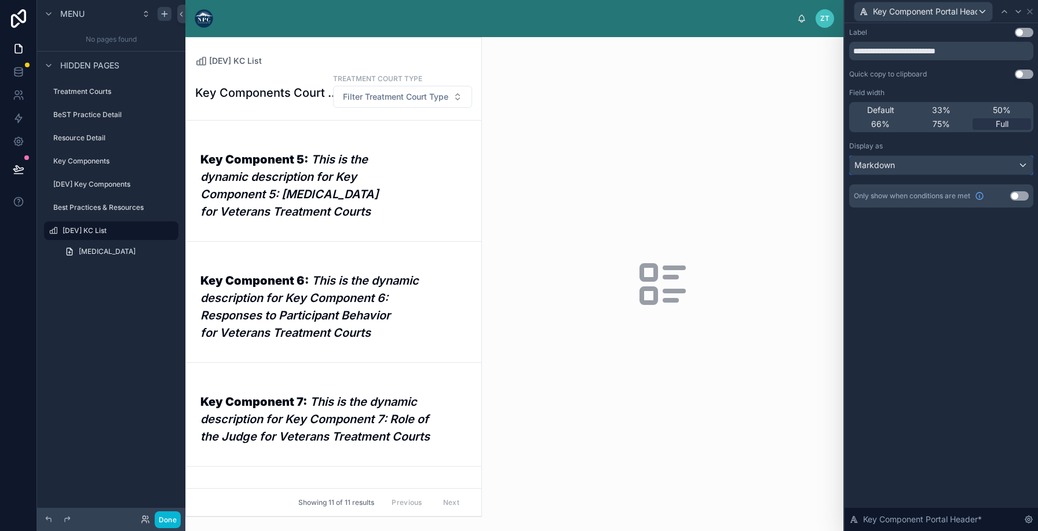
click at [951, 162] on div "Markdown" at bounding box center [941, 165] width 183 height 19
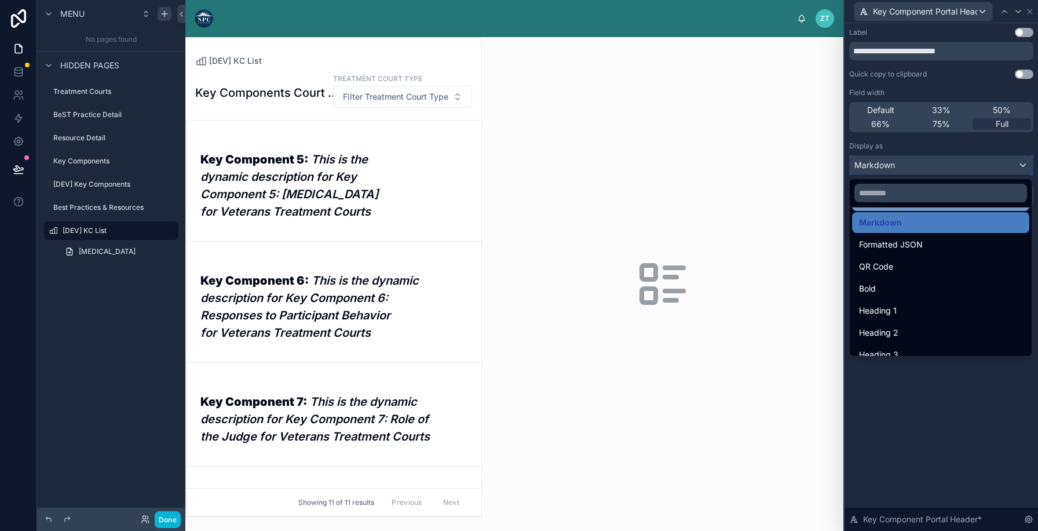
scroll to position [126, 0]
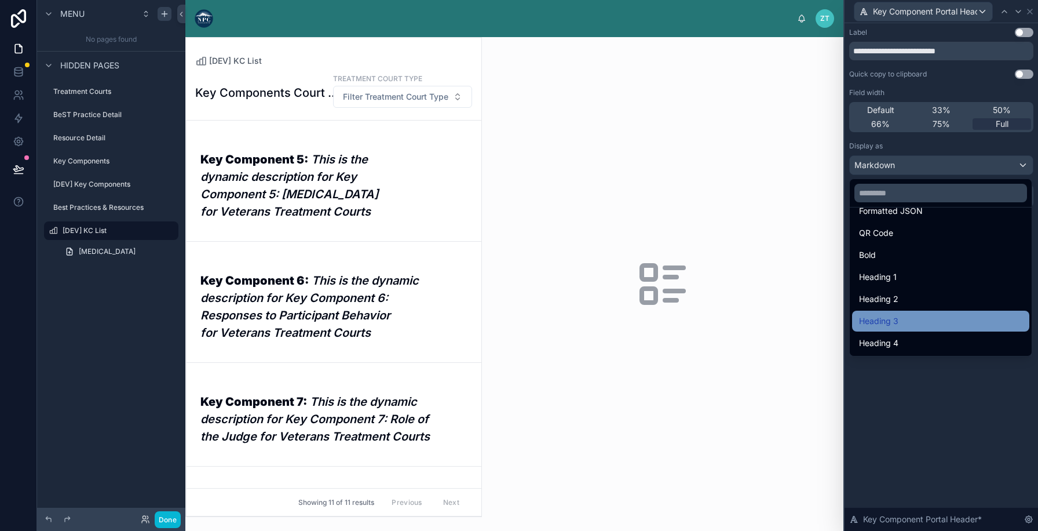
click at [898, 328] on div "Heading 3" at bounding box center [940, 320] width 177 height 21
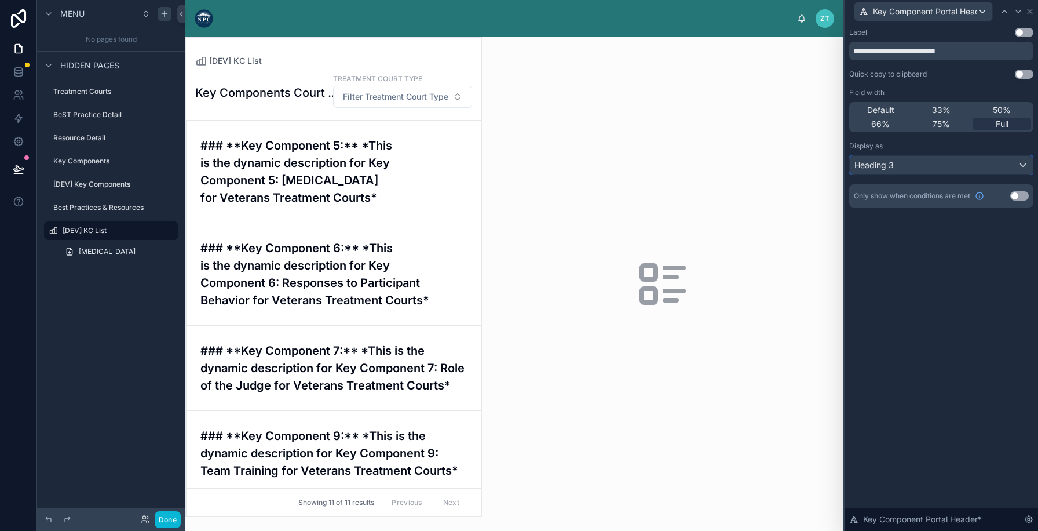
click at [925, 171] on div "Heading 3" at bounding box center [941, 165] width 183 height 19
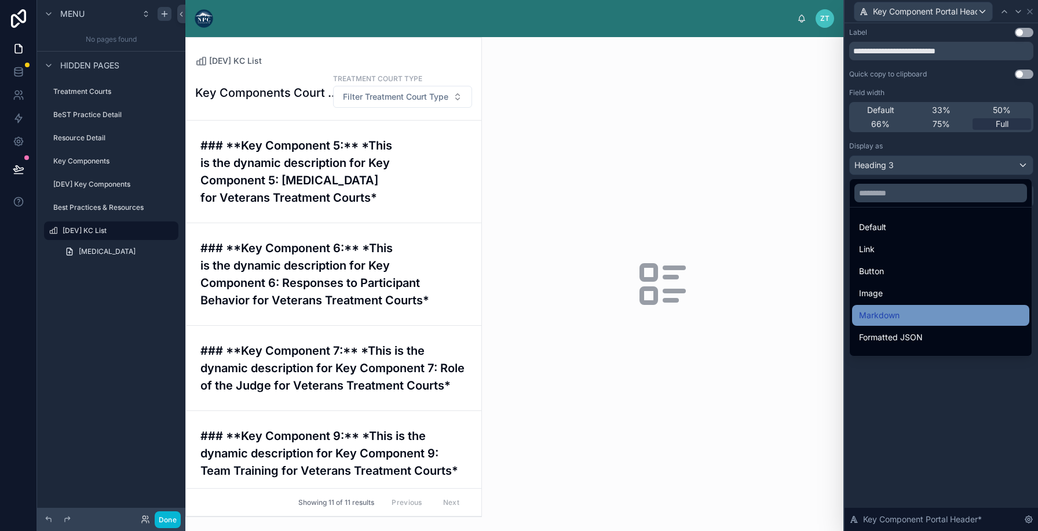
click at [895, 310] on span "Markdown" at bounding box center [879, 315] width 41 height 14
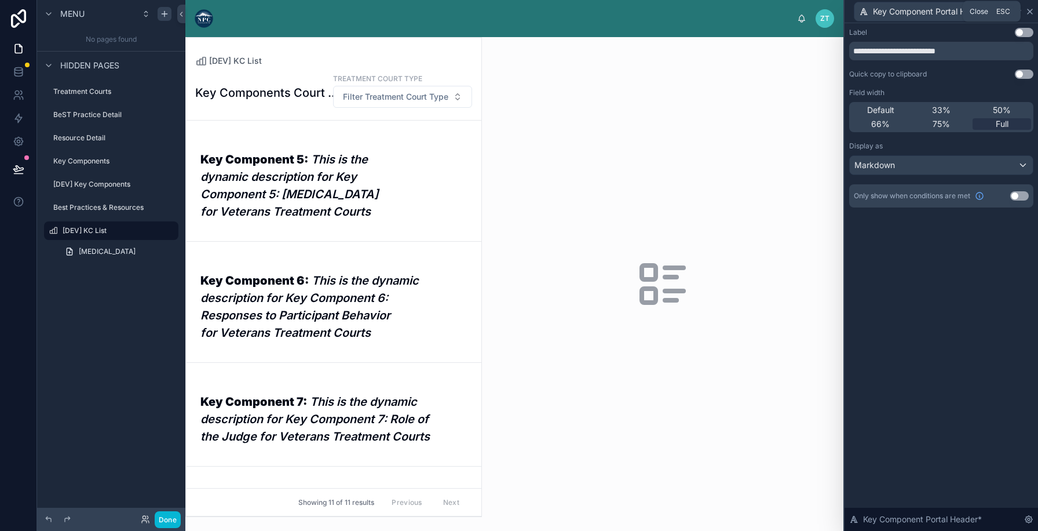
click at [1031, 12] on icon at bounding box center [1029, 11] width 5 height 5
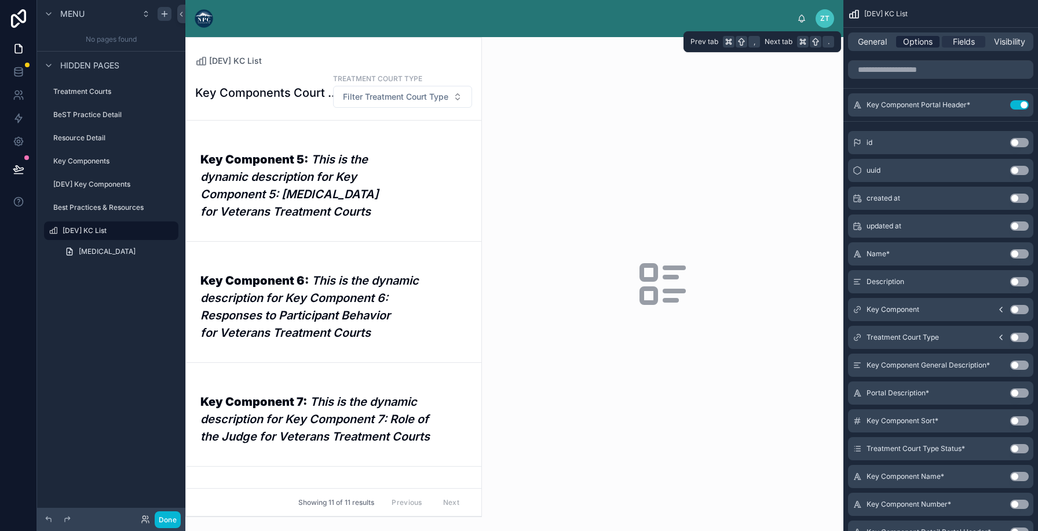
click at [915, 37] on span "Options" at bounding box center [918, 42] width 30 height 12
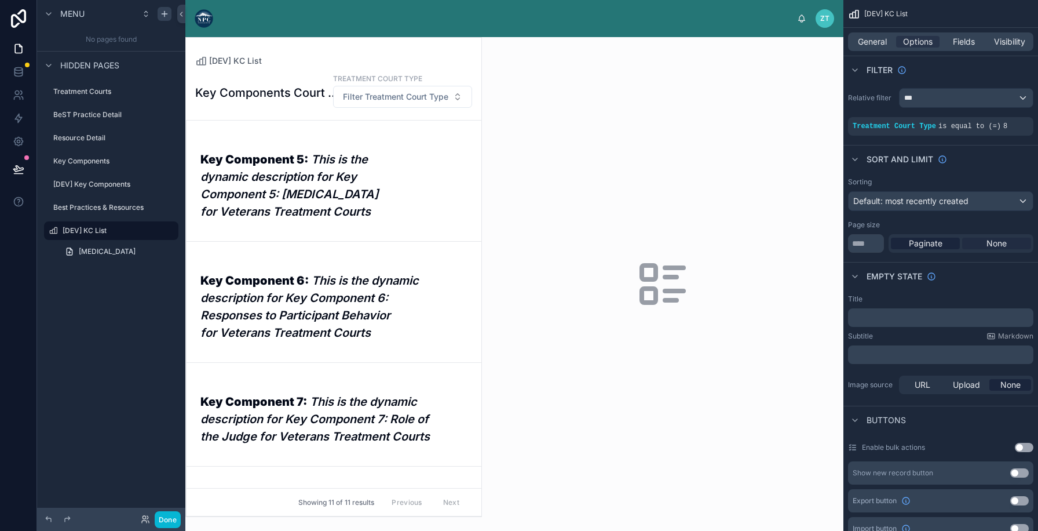
click at [998, 240] on span "None" at bounding box center [996, 243] width 20 height 12
click at [876, 243] on input "**" at bounding box center [866, 243] width 36 height 19
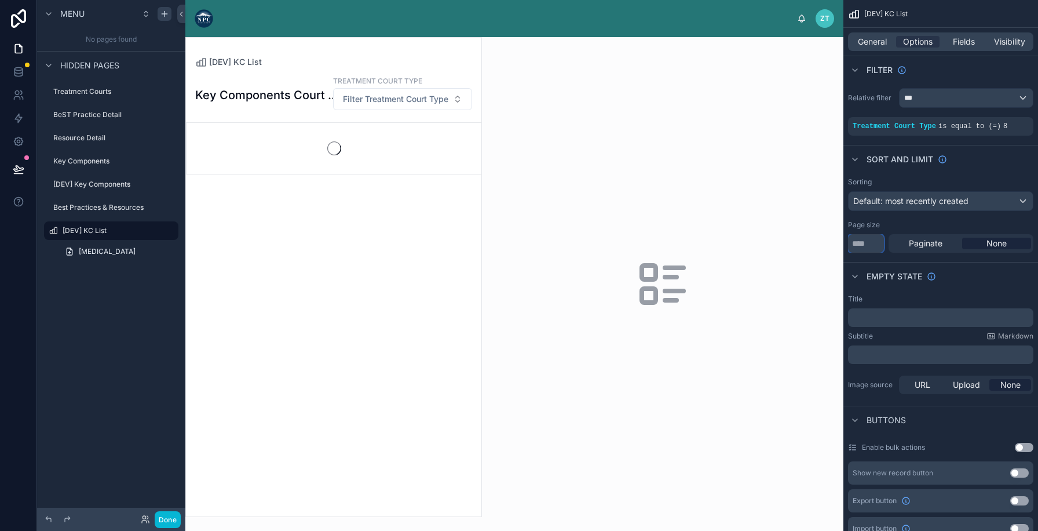
type input "***"
click at [914, 201] on span "Default: most recently created" at bounding box center [910, 201] width 115 height 10
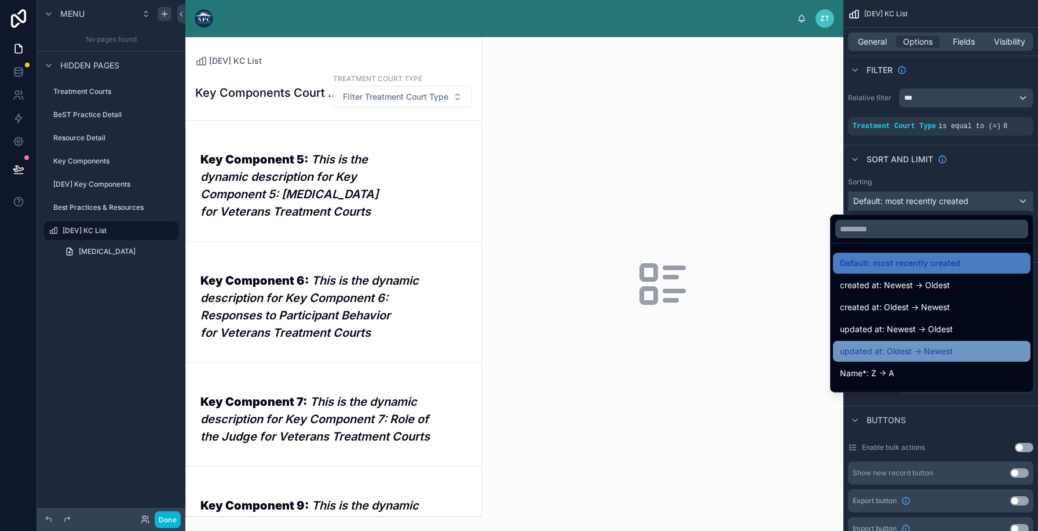
scroll to position [22, 0]
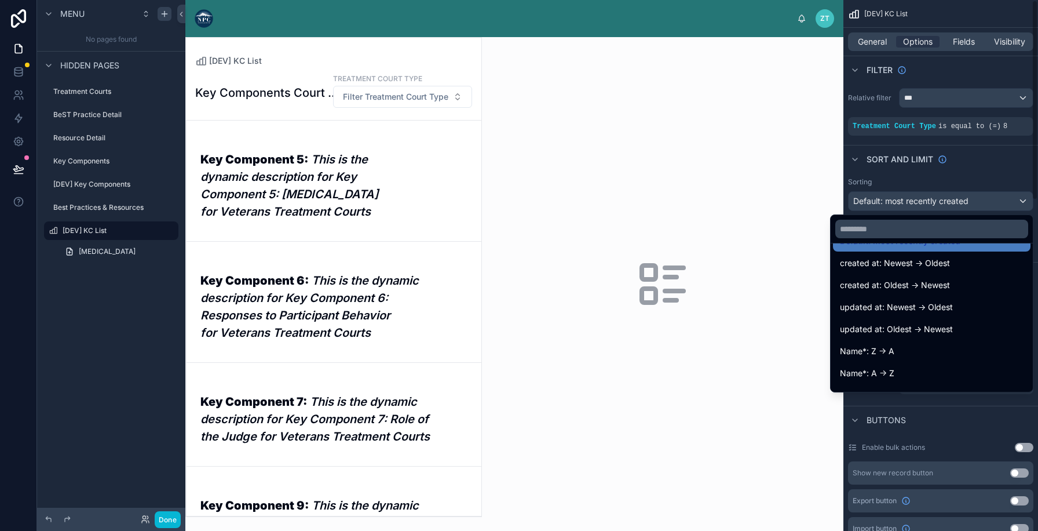
click at [857, 238] on div at bounding box center [932, 229] width 202 height 28
click at [857, 227] on input "text" at bounding box center [931, 229] width 193 height 19
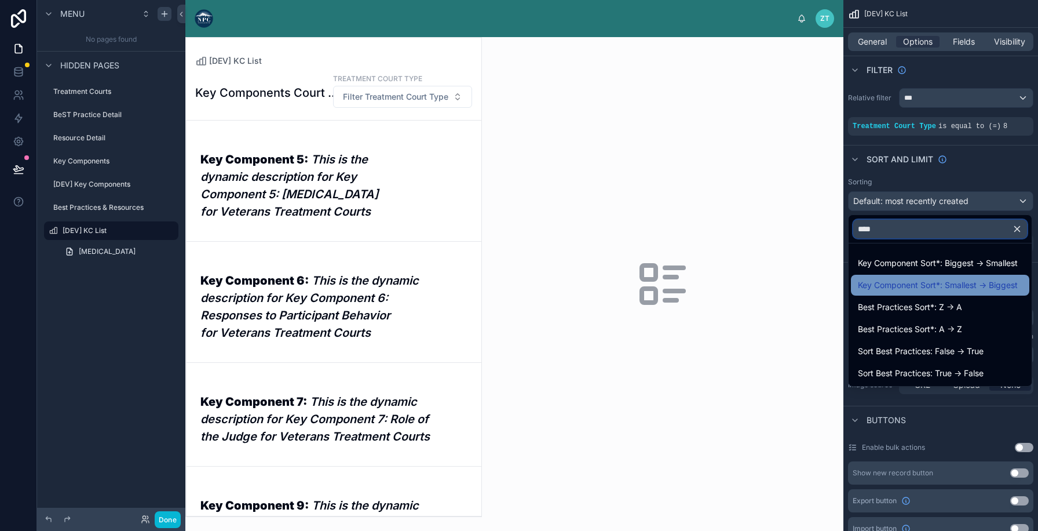
type input "****"
click at [908, 280] on span "Key Component Sort*: Smallest -> Biggest" at bounding box center [938, 285] width 160 height 14
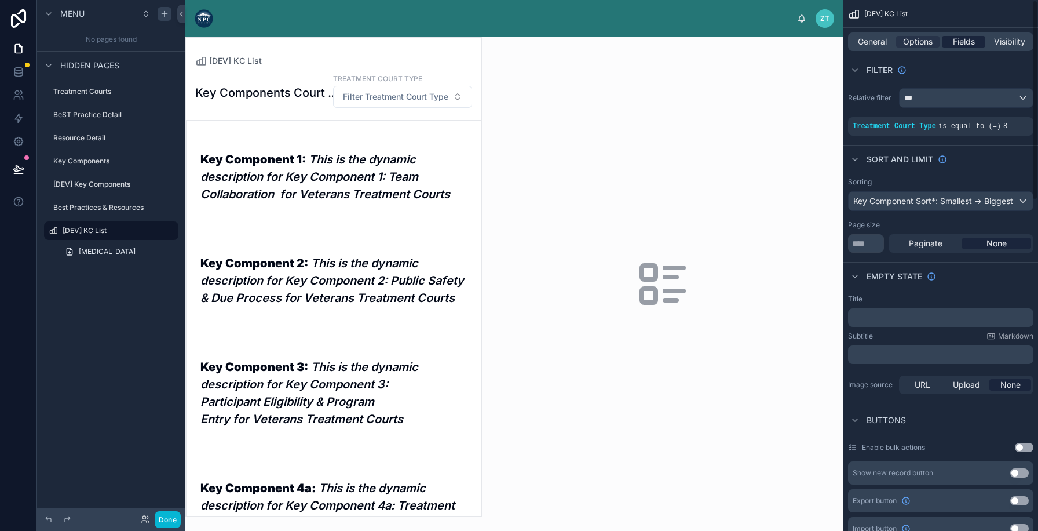
click at [957, 45] on span "Fields" at bounding box center [964, 42] width 22 height 12
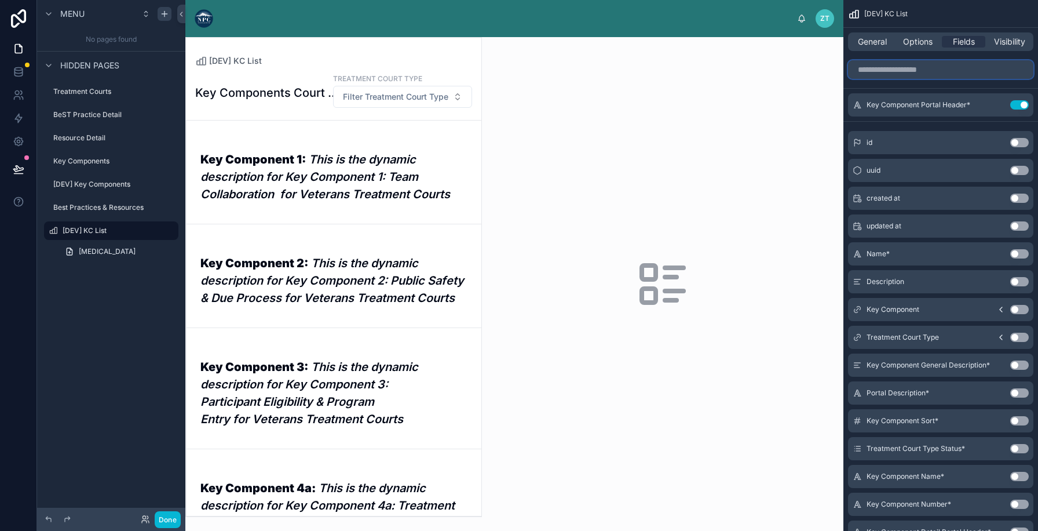
click at [913, 73] on input "scrollable content" at bounding box center [940, 69] width 185 height 19
click at [1012, 392] on button "Use setting" at bounding box center [1019, 392] width 19 height 9
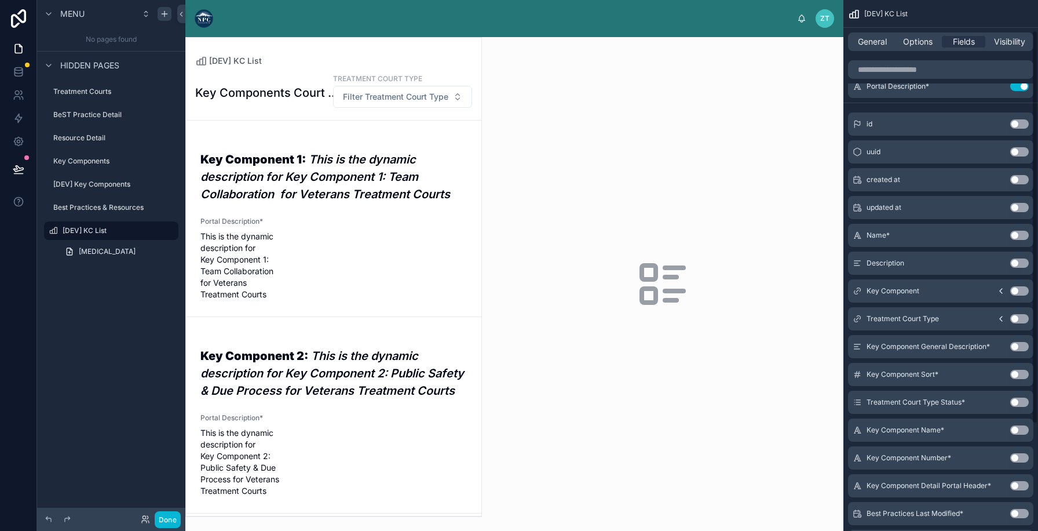
scroll to position [66, 0]
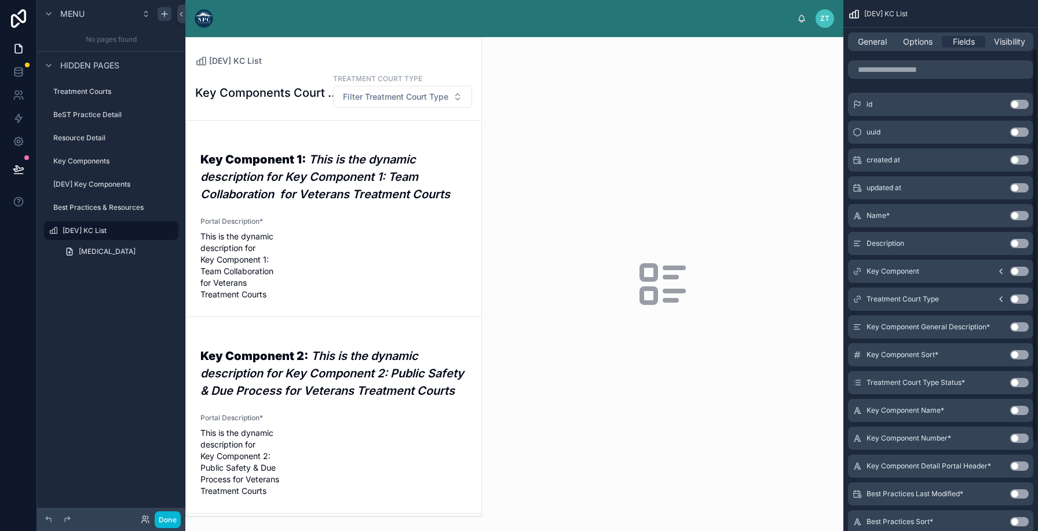
click at [1016, 411] on button "Use setting" at bounding box center [1019, 409] width 19 height 9
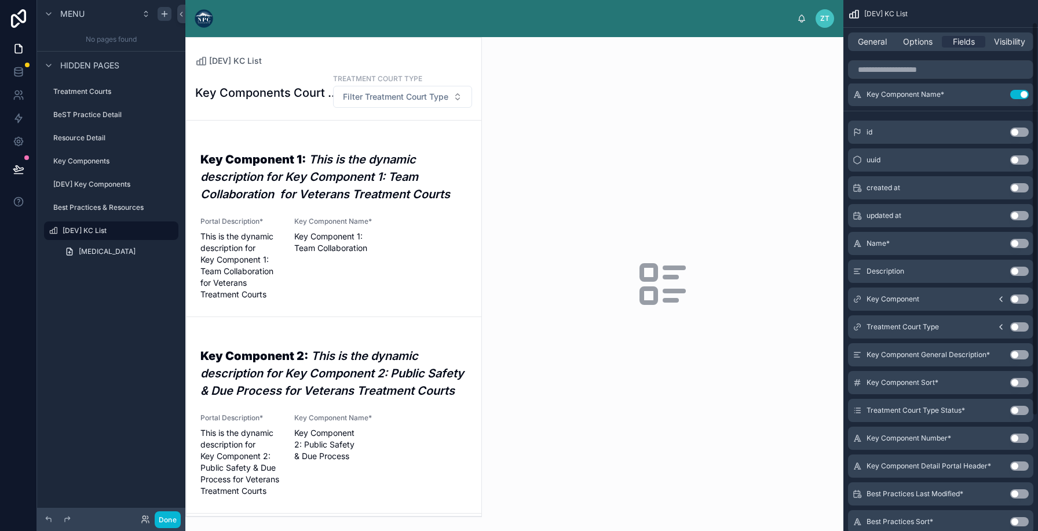
scroll to position [0, 0]
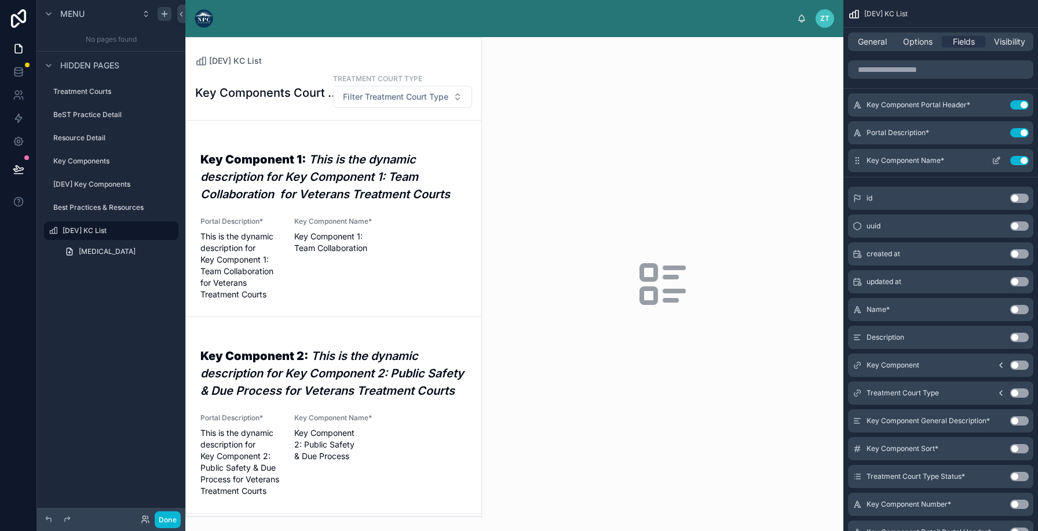
click at [1020, 156] on button "Use setting" at bounding box center [1019, 160] width 19 height 9
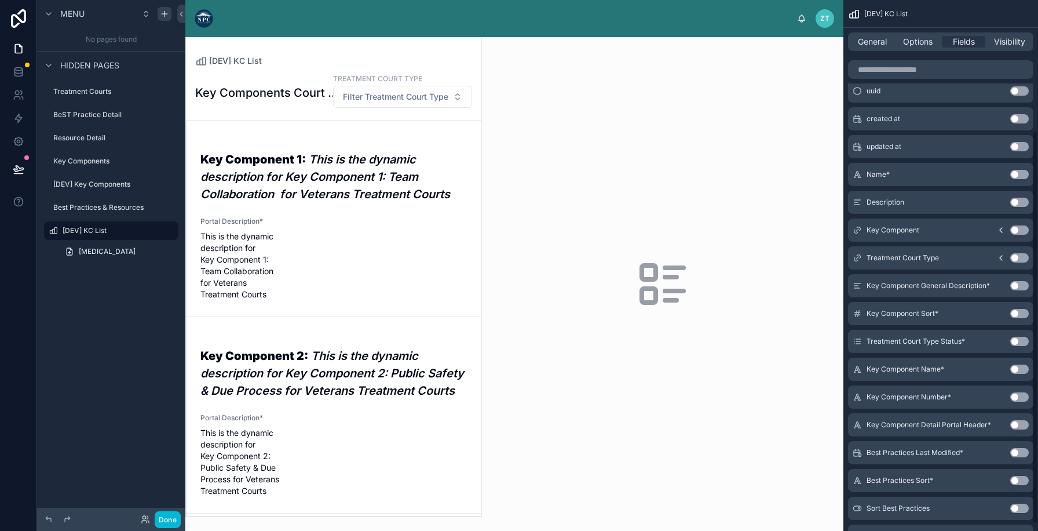
scroll to position [184, 0]
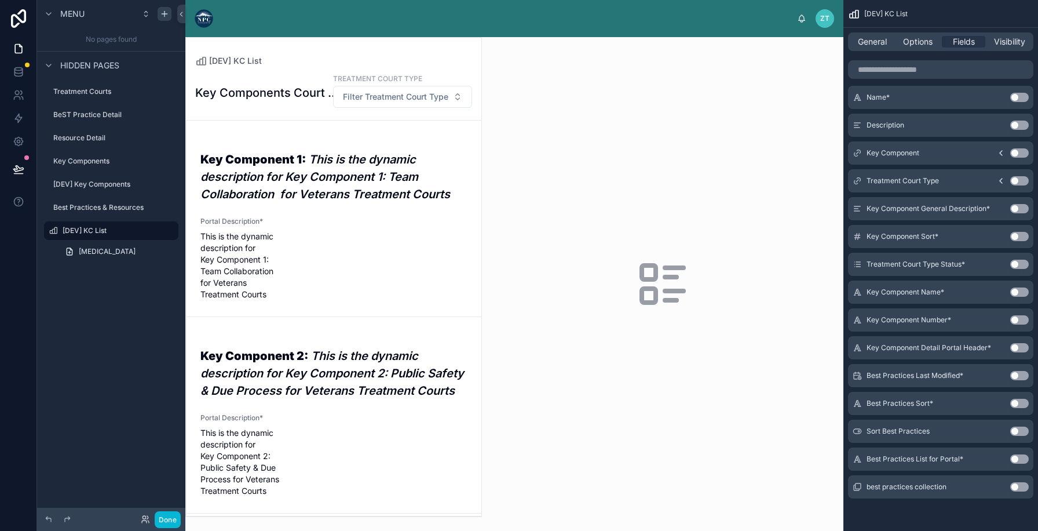
click at [1017, 317] on button "Use setting" at bounding box center [1019, 319] width 19 height 9
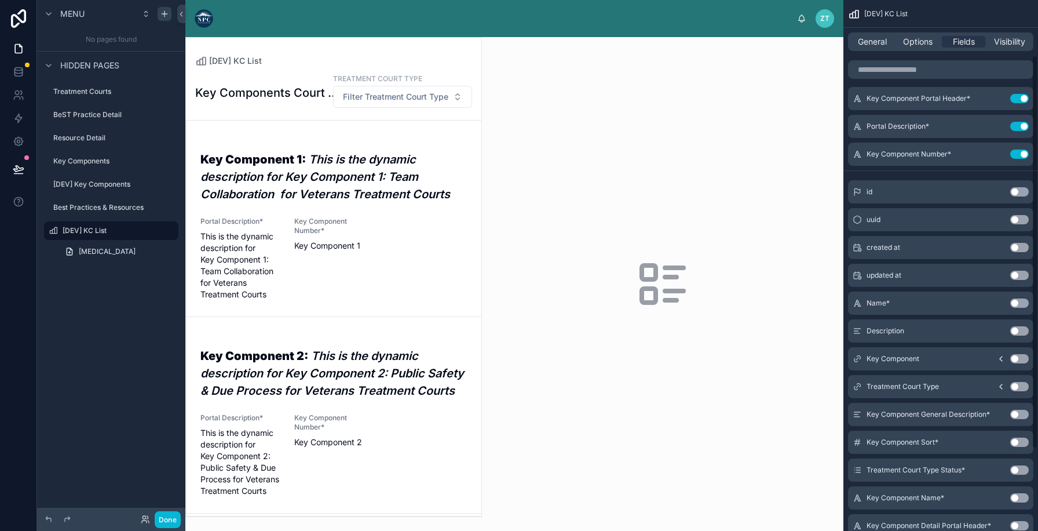
scroll to position [0, 0]
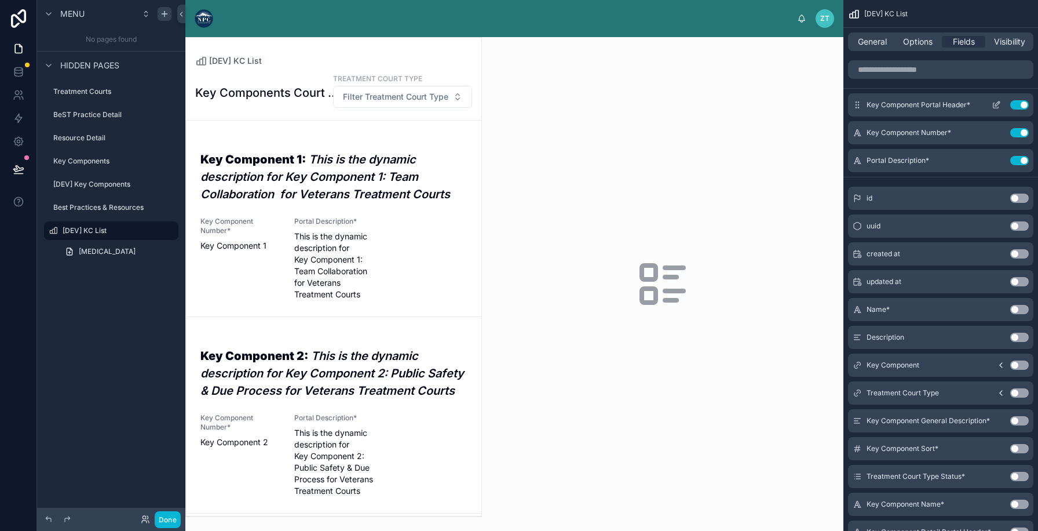
click at [1014, 106] on button "Use setting" at bounding box center [1019, 104] width 19 height 9
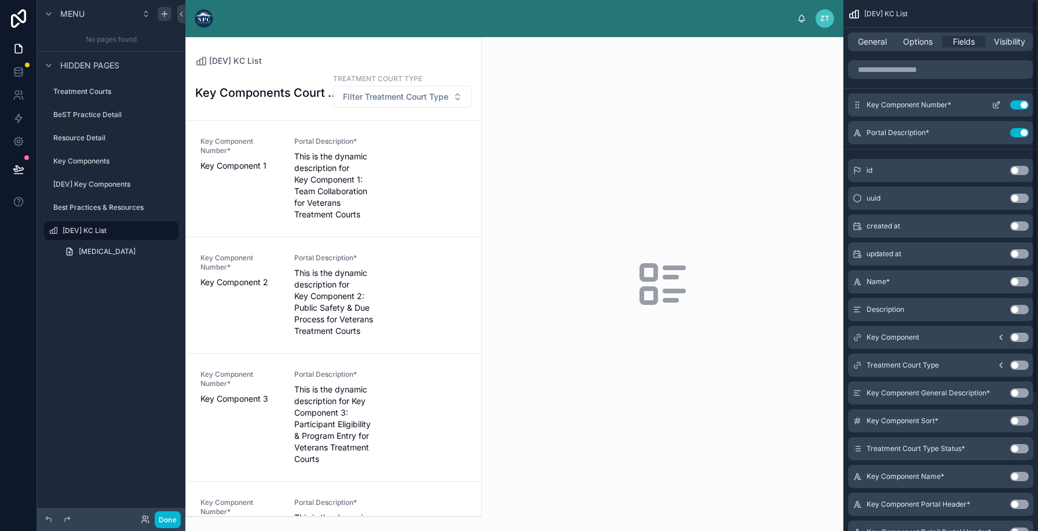
click at [993, 101] on icon "scrollable content" at bounding box center [996, 104] width 9 height 9
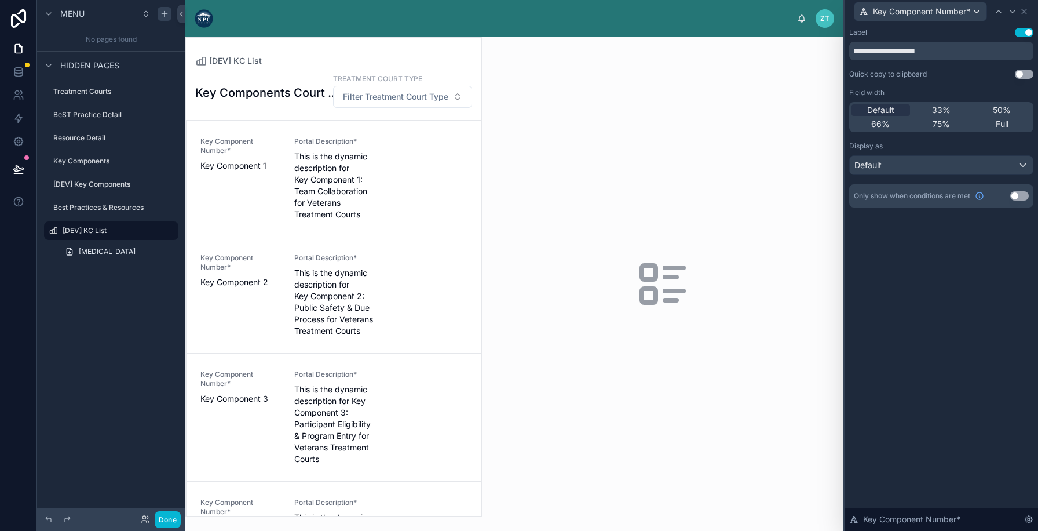
click at [1021, 30] on button "Use setting" at bounding box center [1024, 32] width 19 height 9
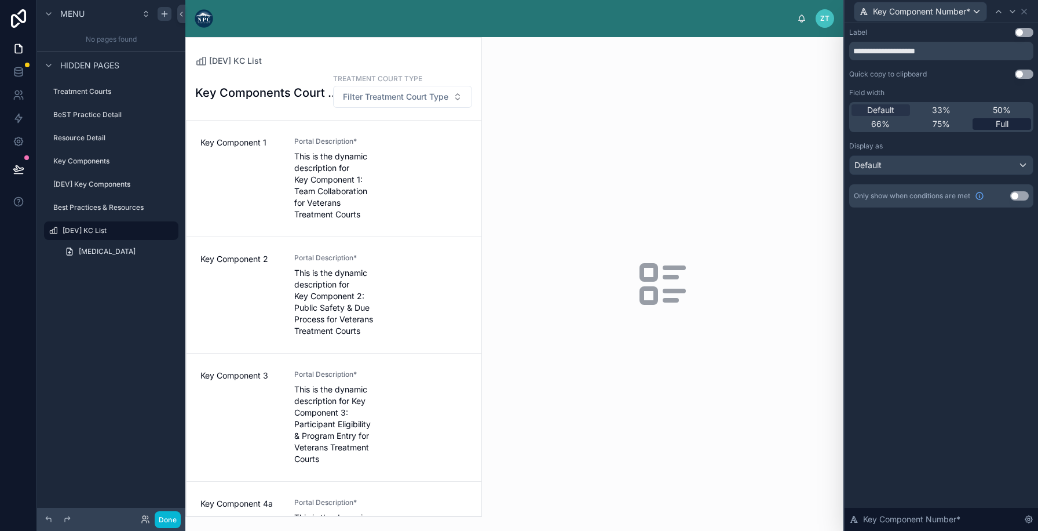
click at [990, 126] on div "Full" at bounding box center [1001, 124] width 58 height 12
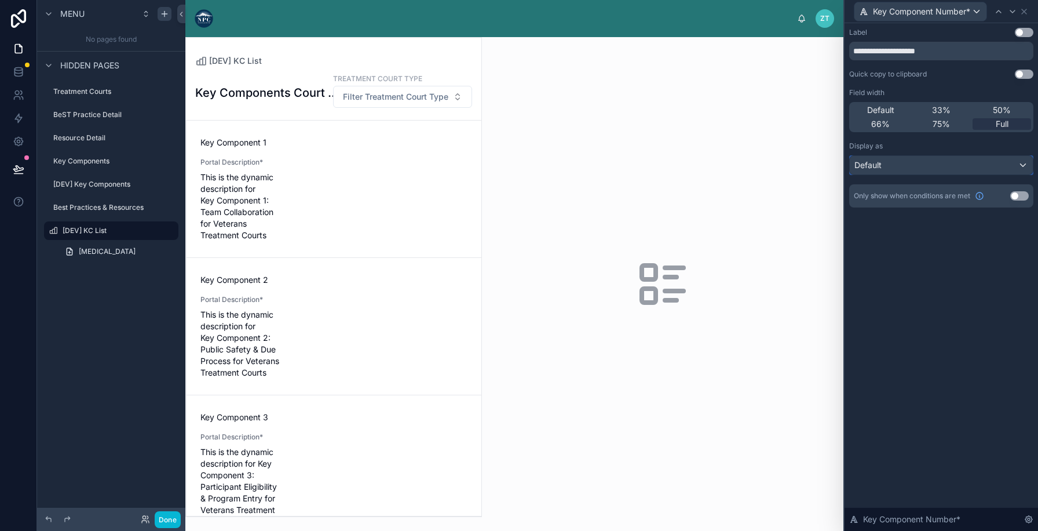
click at [928, 158] on div "Default" at bounding box center [941, 165] width 183 height 19
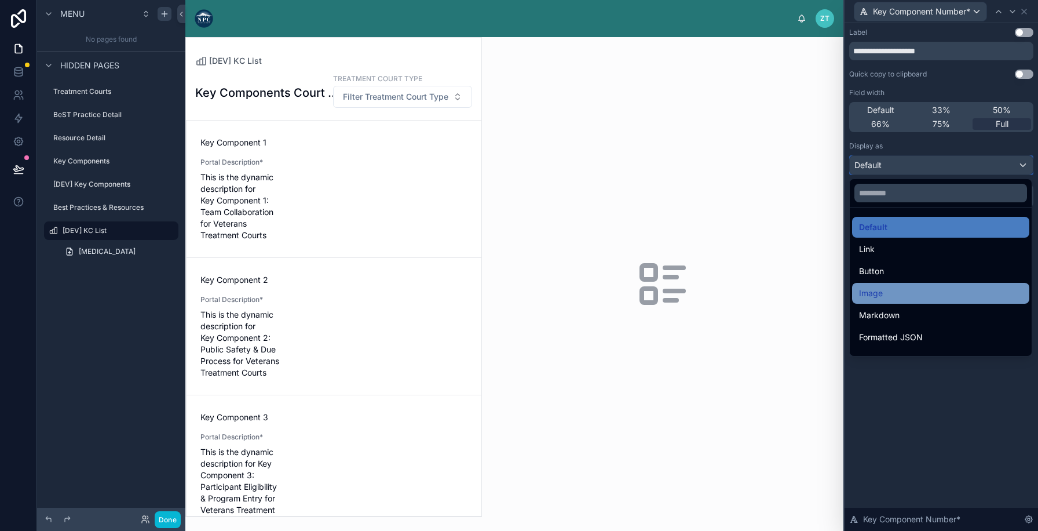
scroll to position [126, 0]
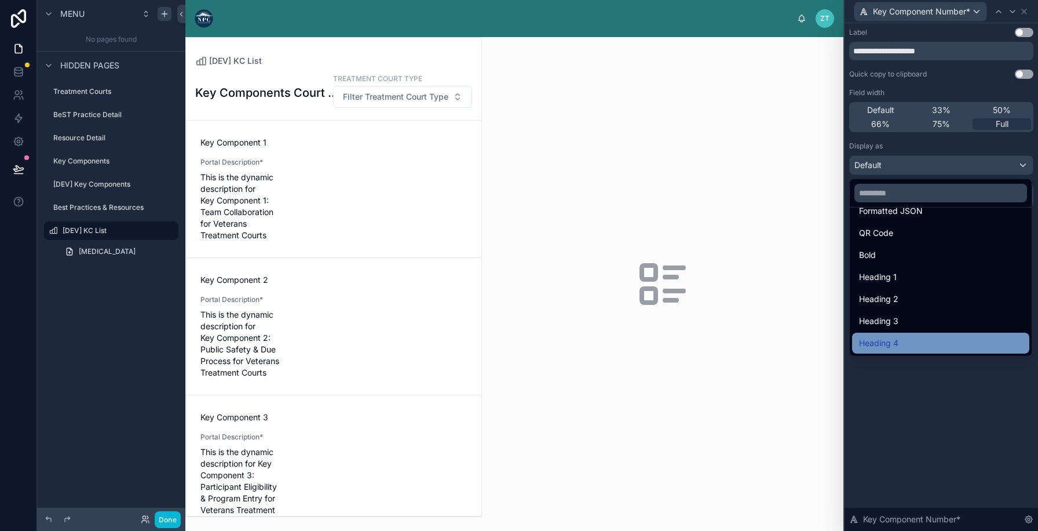
click at [882, 337] on span "Heading 4" at bounding box center [878, 343] width 39 height 14
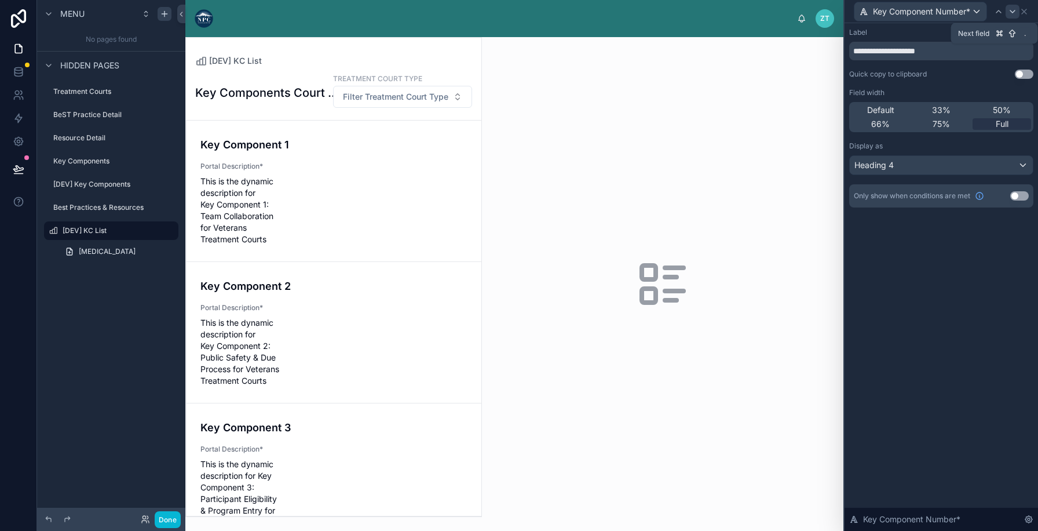
click at [1013, 10] on icon at bounding box center [1012, 11] width 9 height 9
click at [1001, 126] on span "Full" at bounding box center [1002, 124] width 13 height 12
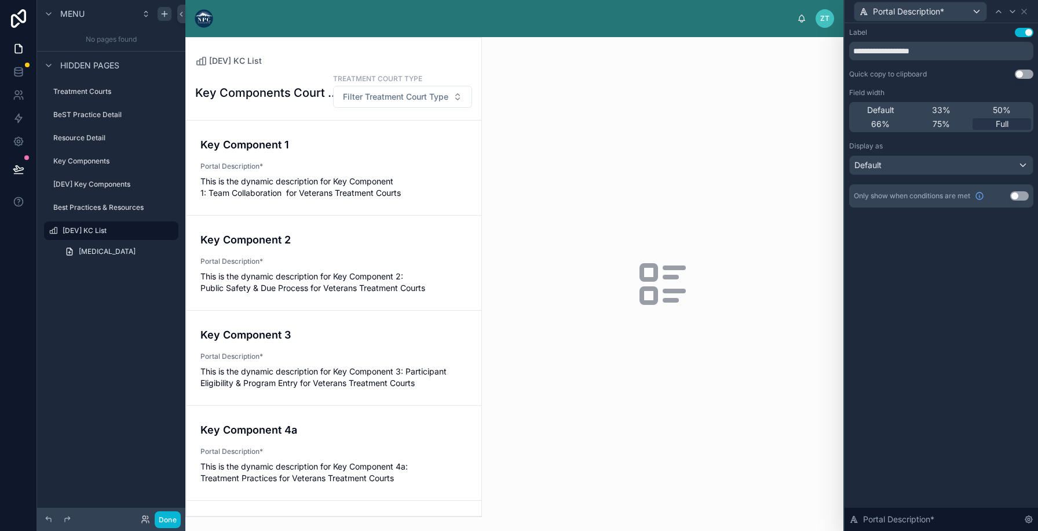
click at [1021, 33] on button "Use setting" at bounding box center [1024, 32] width 19 height 9
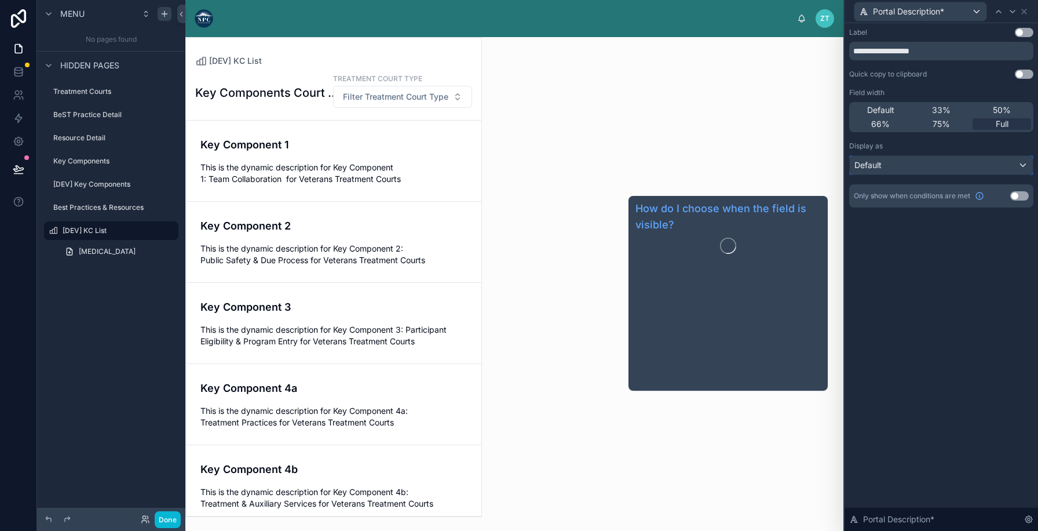
click at [903, 171] on div "Default" at bounding box center [941, 165] width 183 height 19
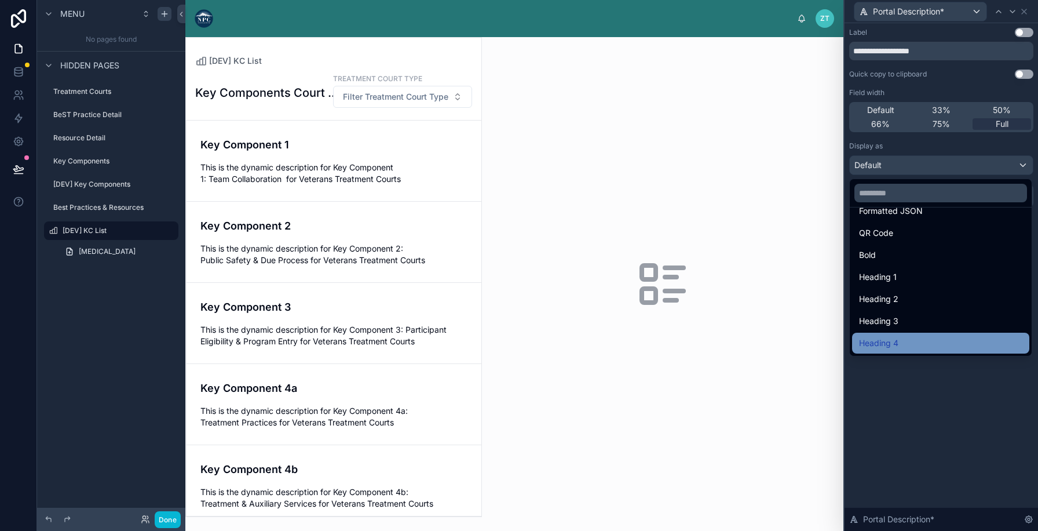
click at [894, 339] on span "Heading 4" at bounding box center [878, 343] width 39 height 14
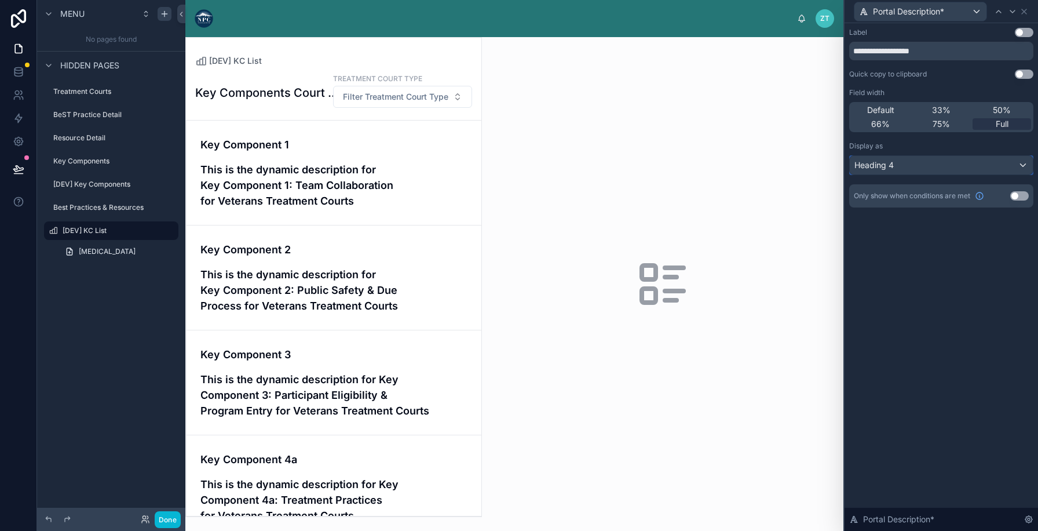
click at [925, 167] on div "Heading 4" at bounding box center [941, 165] width 183 height 19
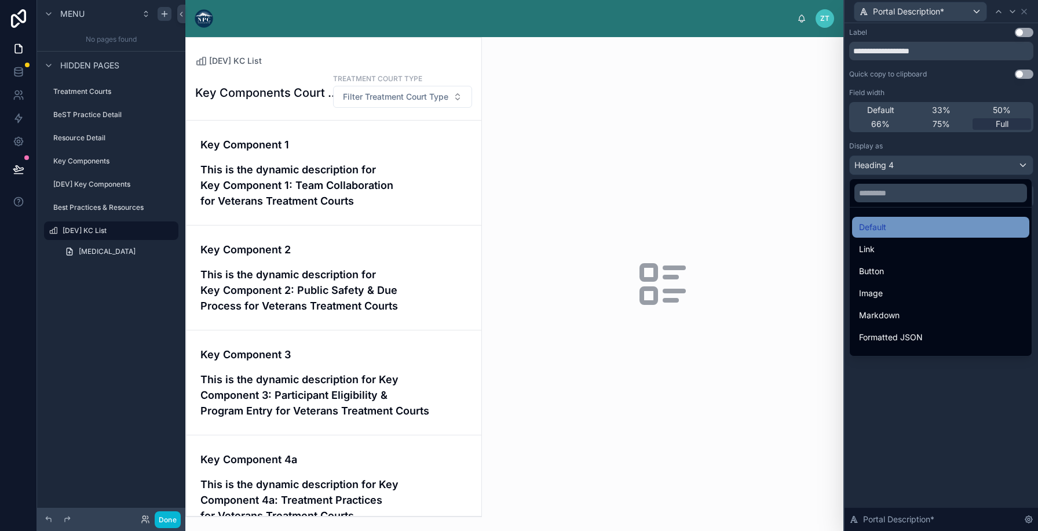
click at [912, 226] on div "Default" at bounding box center [940, 227] width 163 height 14
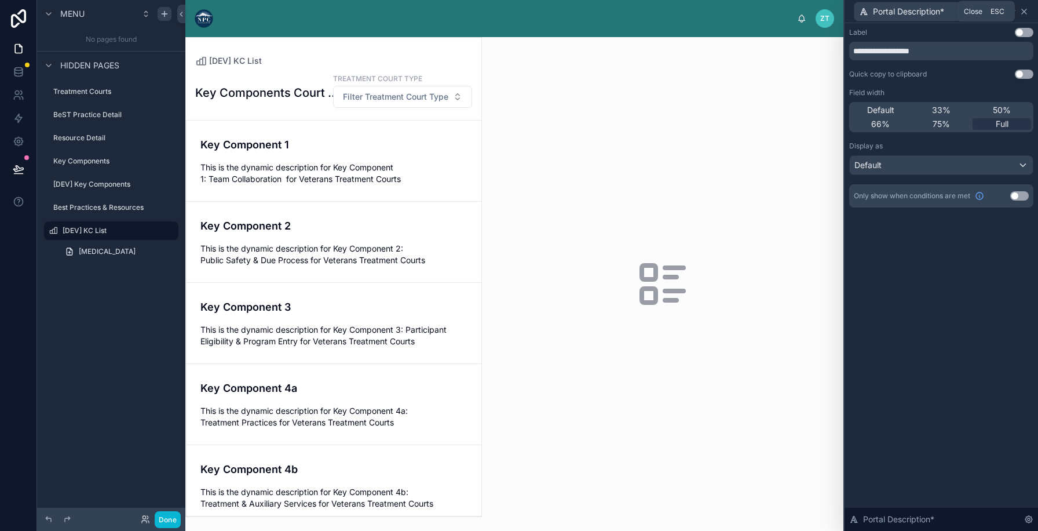
click at [1025, 9] on icon at bounding box center [1023, 11] width 9 height 9
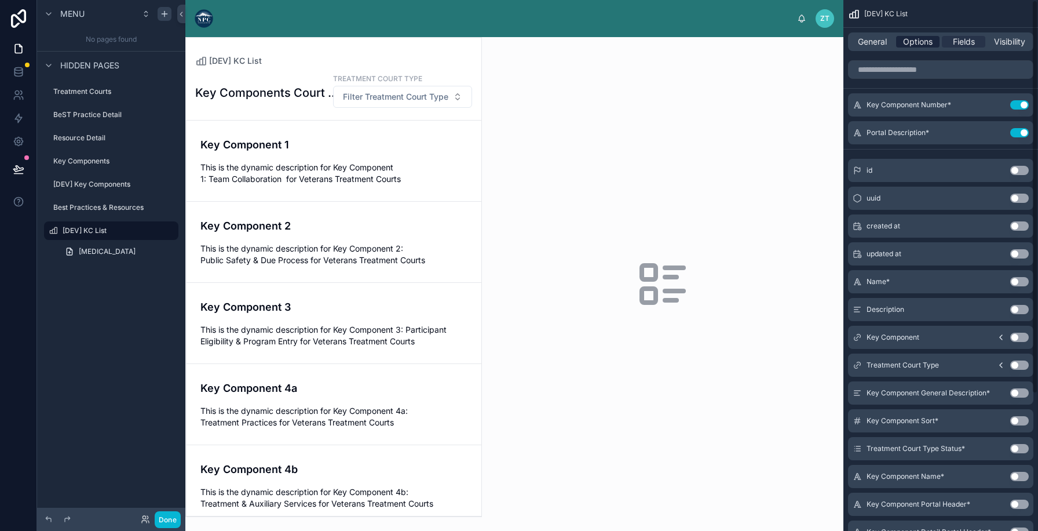
click at [922, 41] on span "Options" at bounding box center [918, 42] width 30 height 12
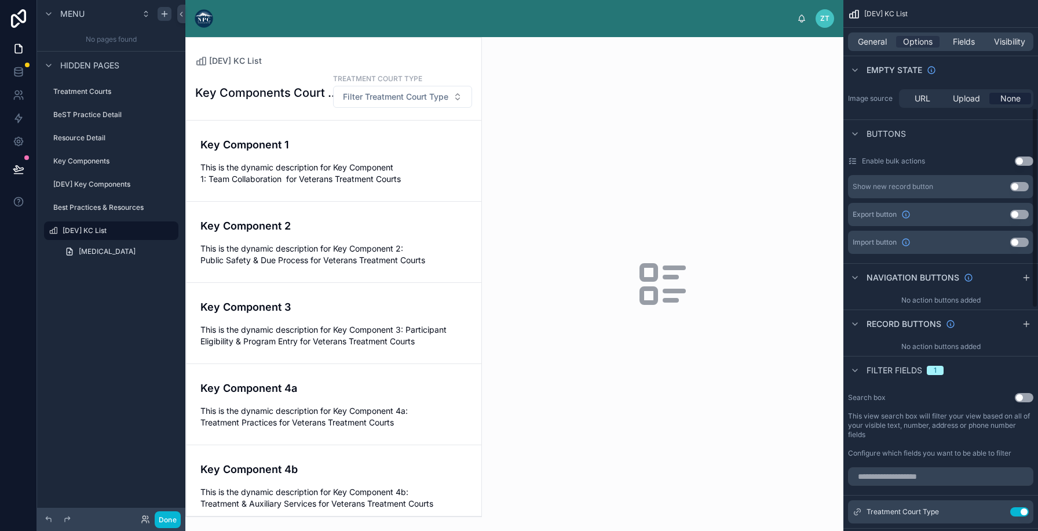
scroll to position [341, 0]
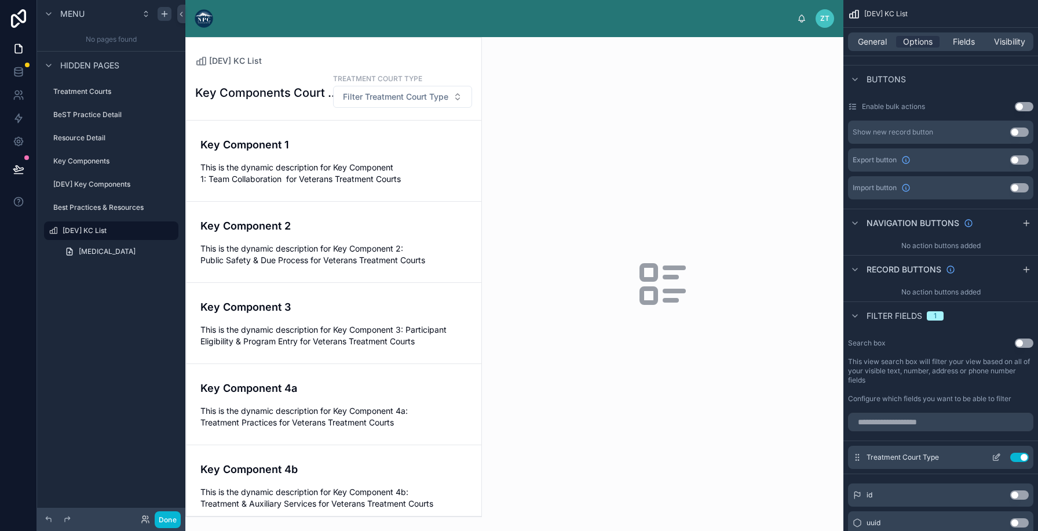
click at [1016, 455] on button "Use setting" at bounding box center [1019, 456] width 19 height 9
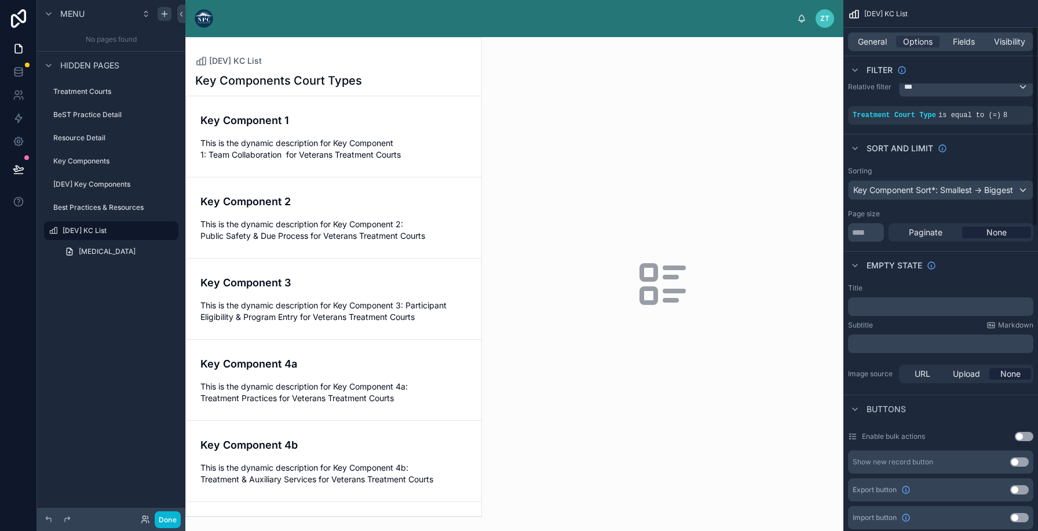
scroll to position [0, 0]
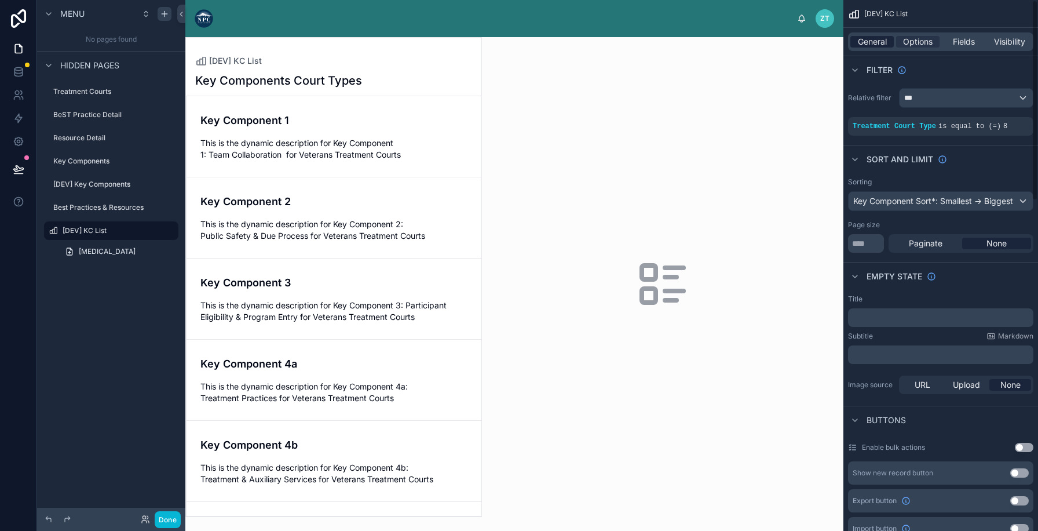
click at [875, 39] on span "General" at bounding box center [872, 42] width 29 height 12
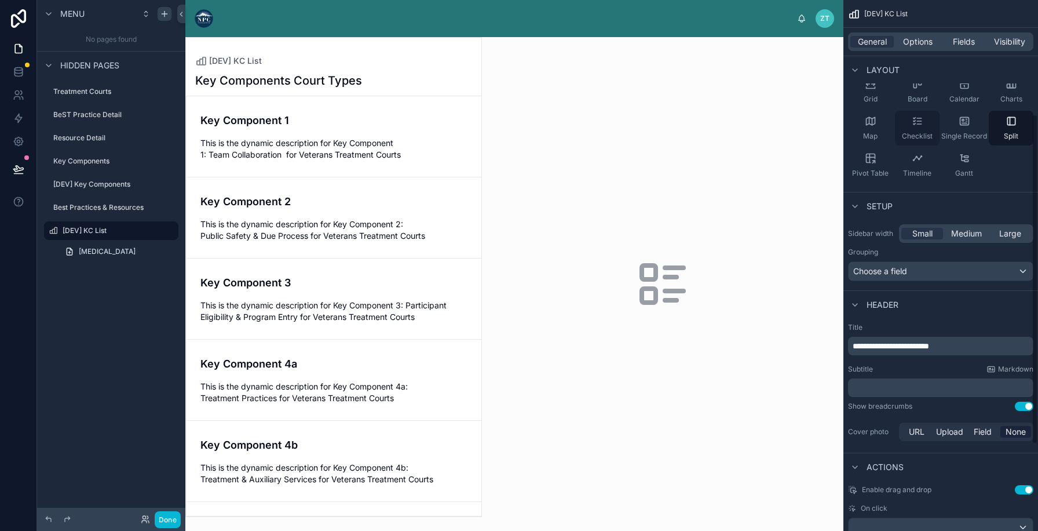
scroll to position [184, 0]
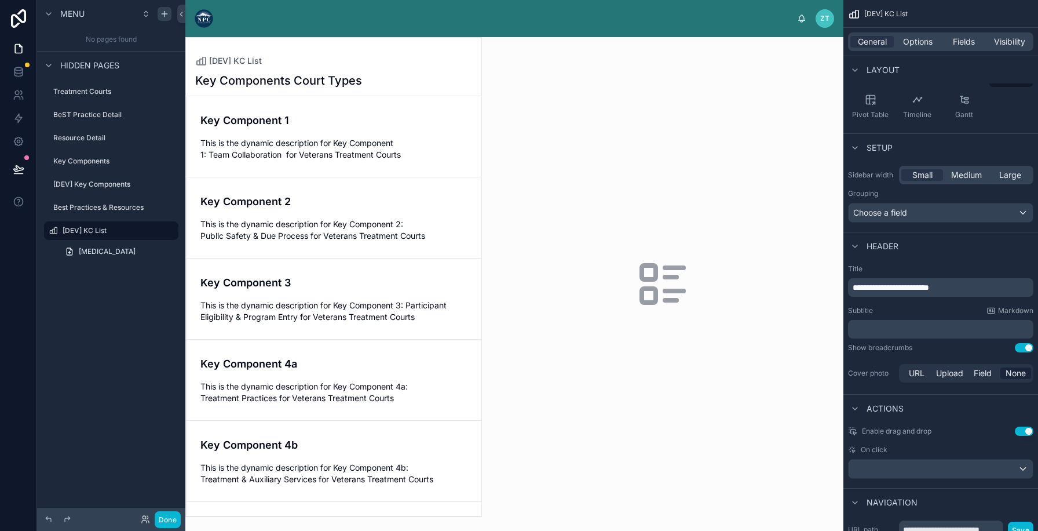
click at [0, 0] on icon "scrollable content" at bounding box center [0, 0] width 0 height 0
click at [122, 235] on input "**********" at bounding box center [102, 231] width 79 height 14
type input "**********"
click at [166, 230] on icon "scrollable content" at bounding box center [169, 231] width 6 height 4
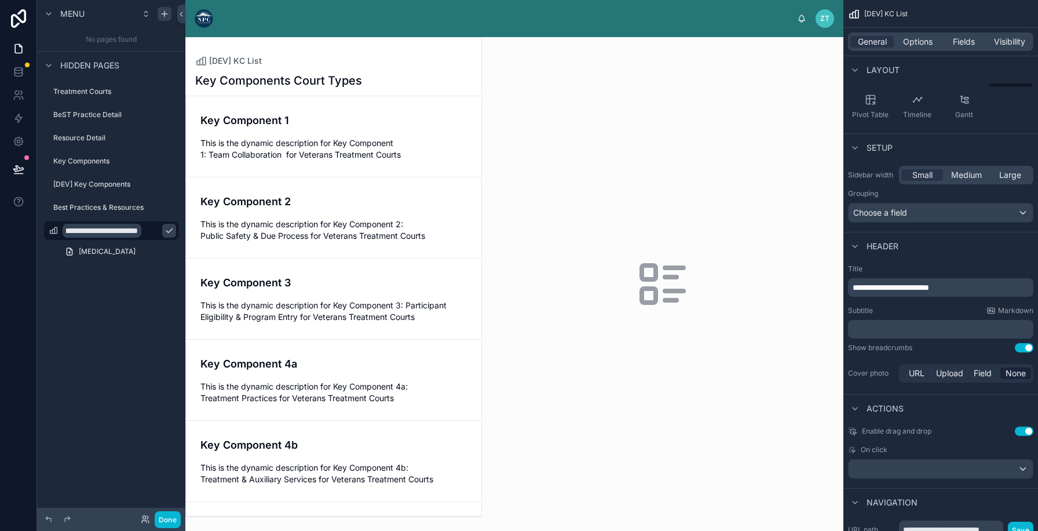
scroll to position [0, 0]
click at [54, 229] on icon "scrollable content" at bounding box center [53, 230] width 9 height 9
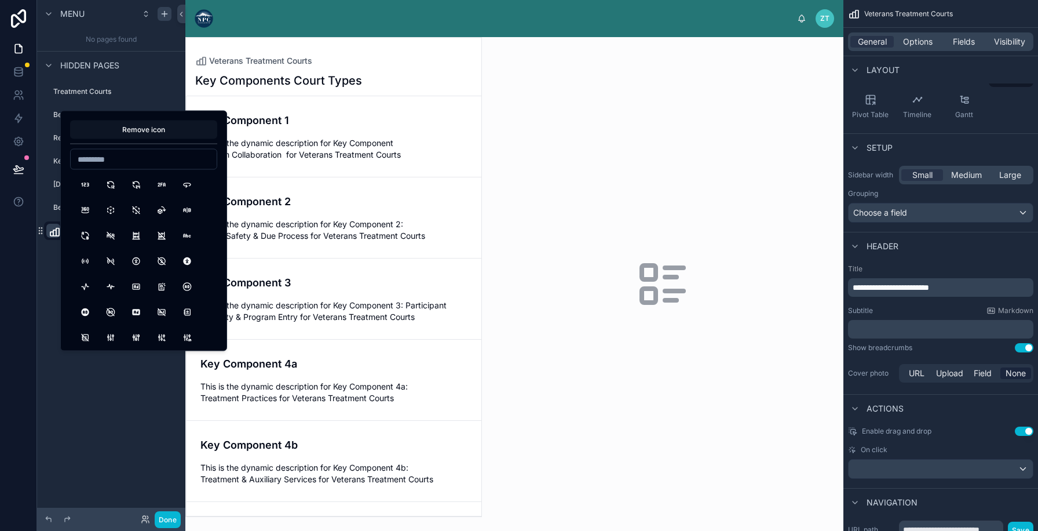
click at [118, 130] on button "Remove icon" at bounding box center [143, 129] width 147 height 19
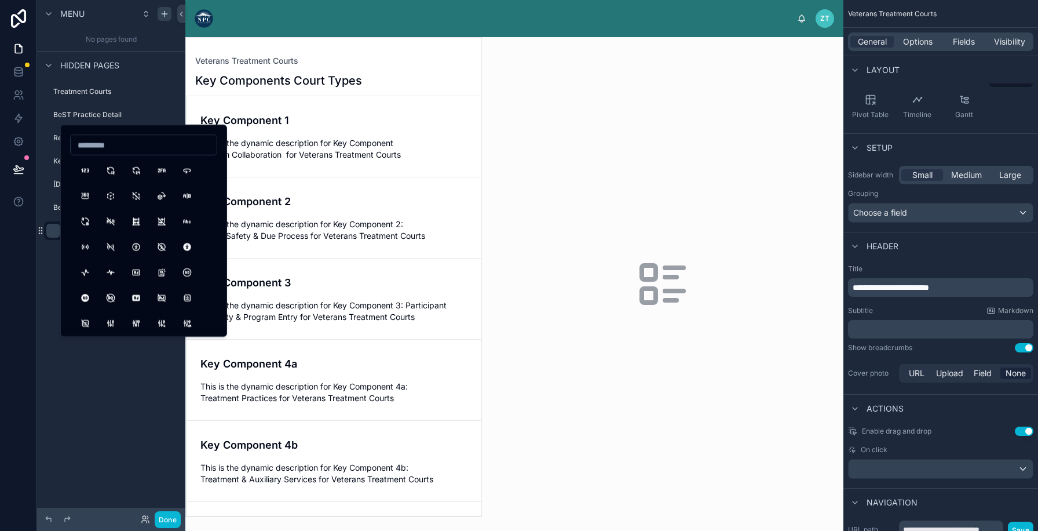
click at [58, 387] on div "**********" at bounding box center [111, 258] width 148 height 517
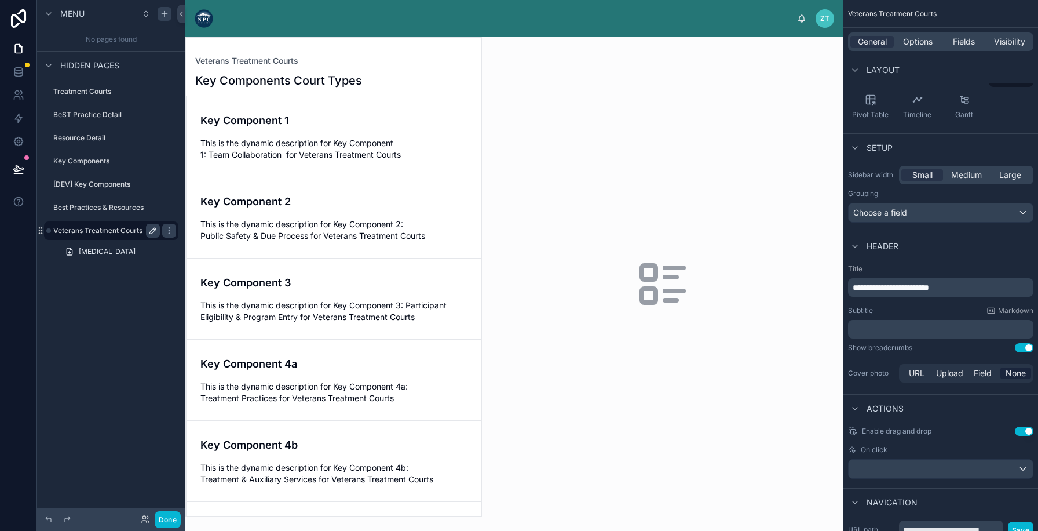
click at [913, 285] on span "**********" at bounding box center [891, 287] width 76 height 8
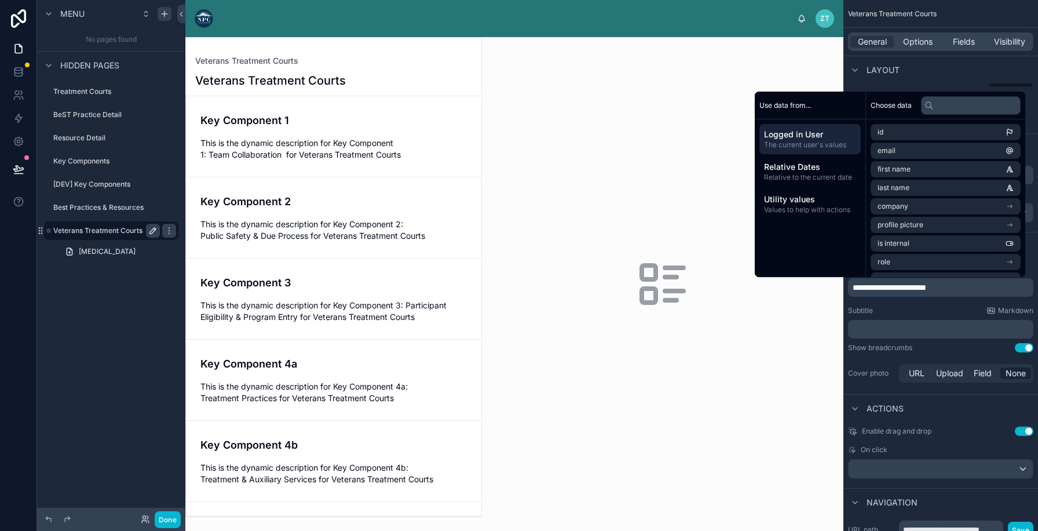
click at [1015, 349] on button "Use setting" at bounding box center [1024, 347] width 19 height 9
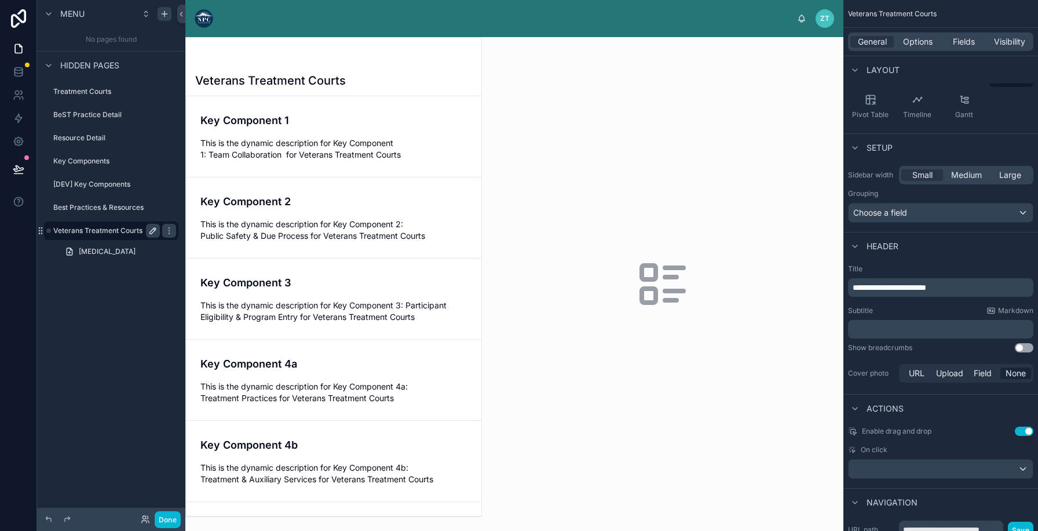
click at [1015, 349] on button "Use setting" at bounding box center [1024, 347] width 19 height 9
click at [905, 292] on p "**********" at bounding box center [942, 287] width 178 height 12
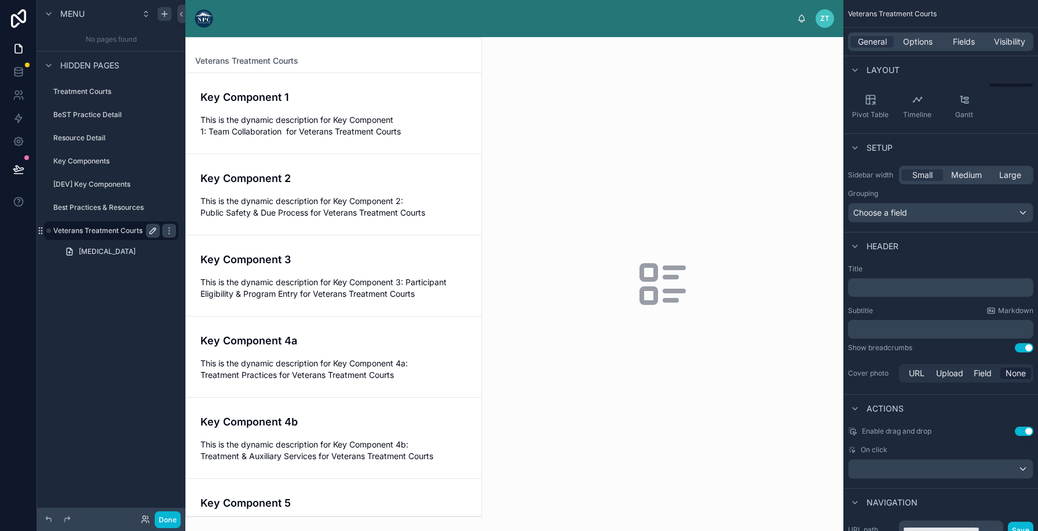
click at [901, 310] on div "Subtitle Markdown" at bounding box center [940, 310] width 185 height 9
click at [337, 77] on div at bounding box center [333, 277] width 295 height 478
click at [105, 205] on label "Best Practices & Resources" at bounding box center [104, 207] width 102 height 9
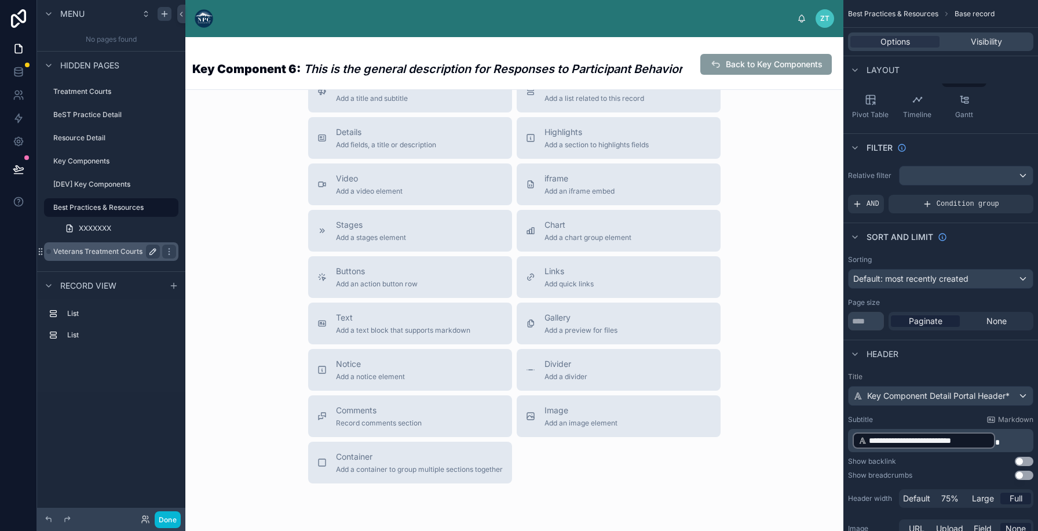
scroll to position [757, 0]
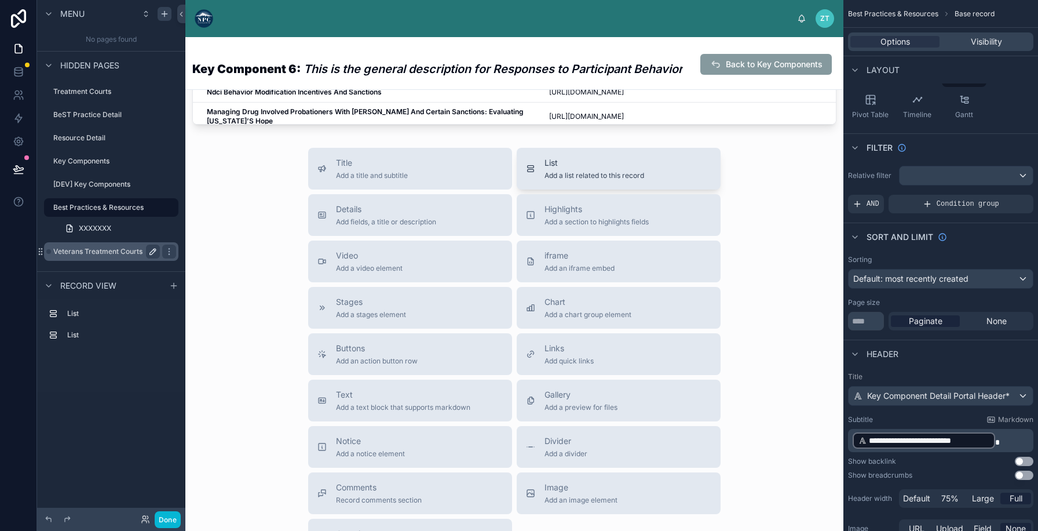
click at [551, 180] on button "List Add a list related to this record" at bounding box center [619, 169] width 204 height 42
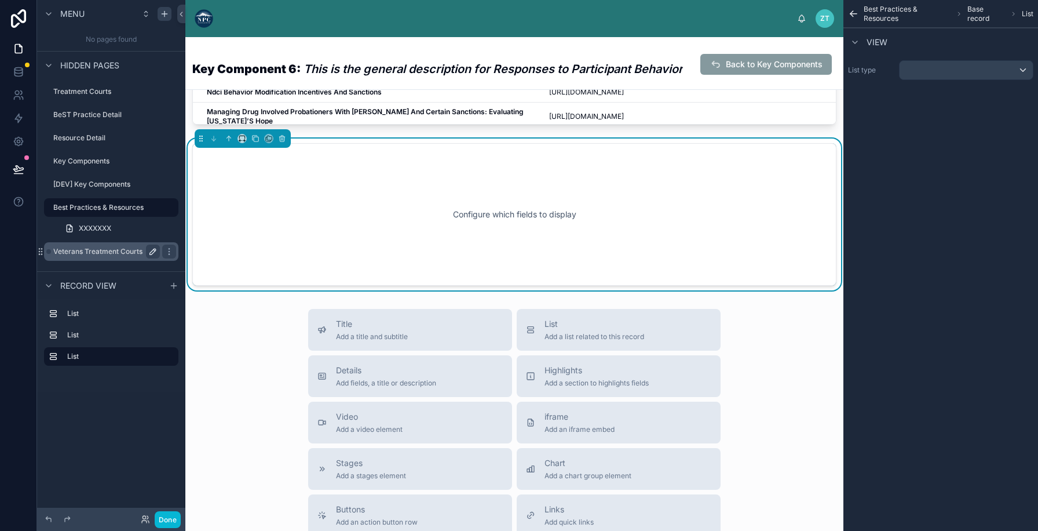
scroll to position [687, 0]
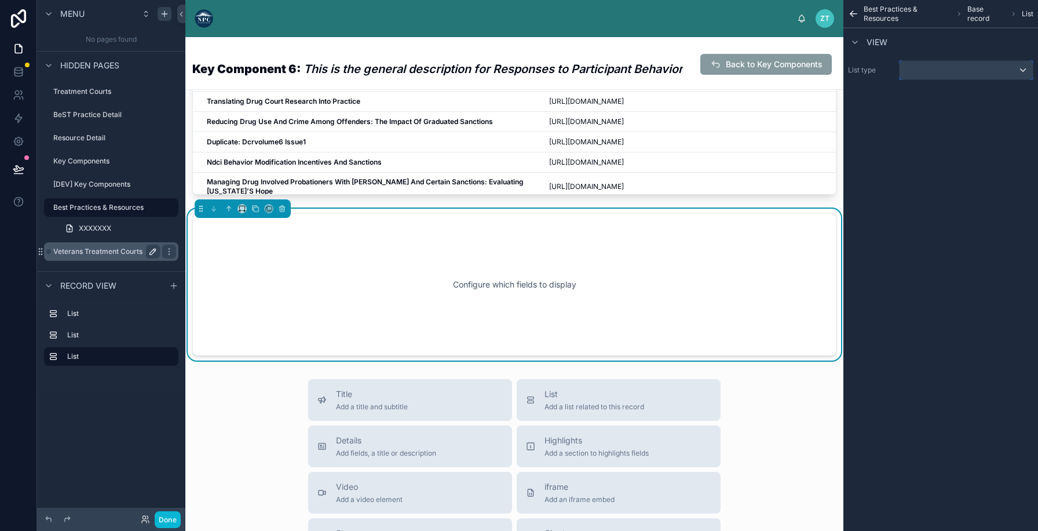
click at [977, 72] on div "scrollable content" at bounding box center [965, 70] width 133 height 19
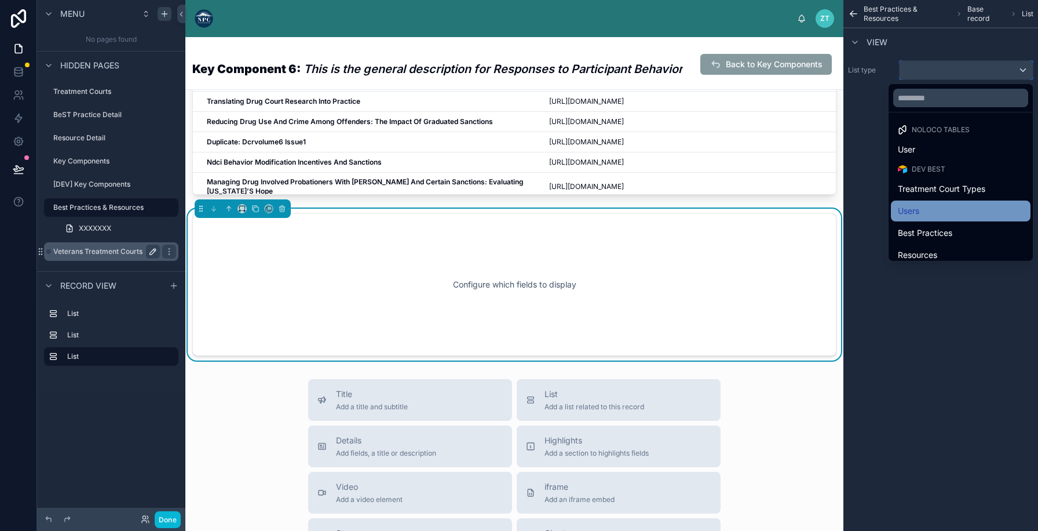
scroll to position [51, 0]
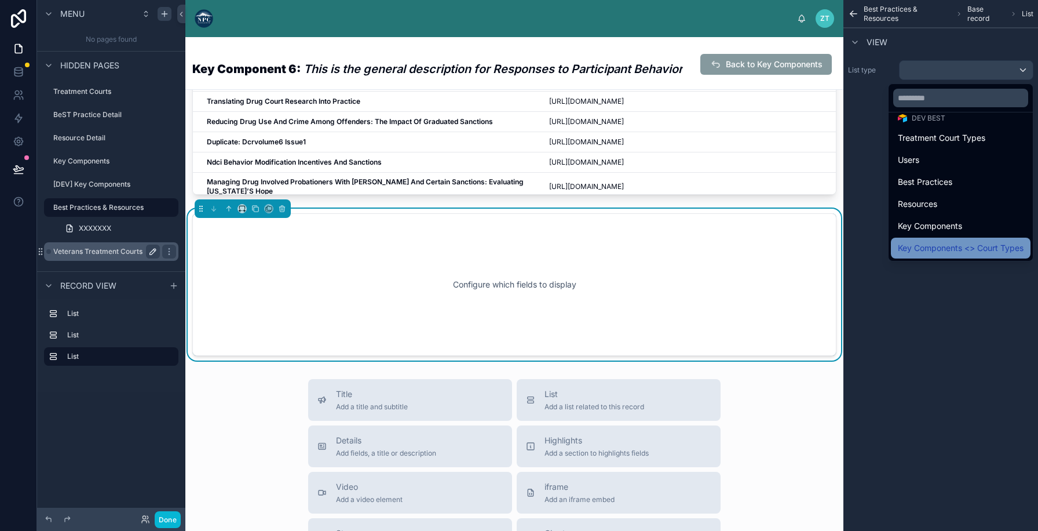
click at [934, 250] on span "Key Components <> Court Types" at bounding box center [961, 248] width 126 height 14
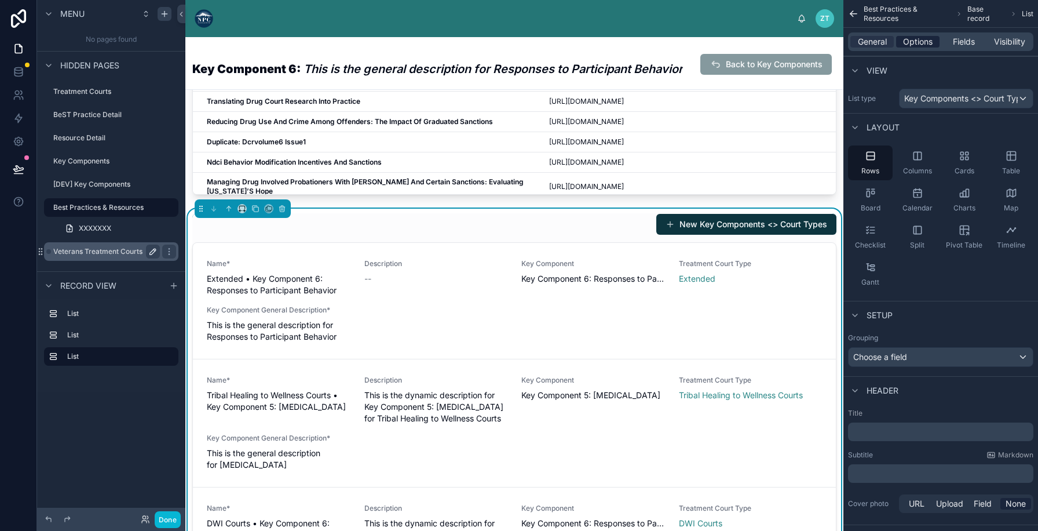
click at [919, 38] on span "Options" at bounding box center [918, 42] width 30 height 12
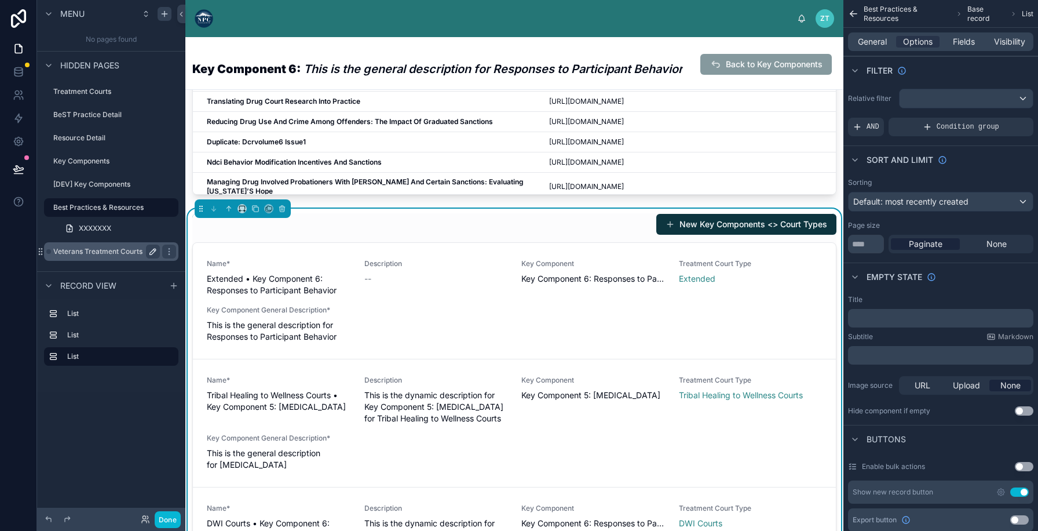
click at [934, 108] on div "Relative filter AND Condition group" at bounding box center [940, 112] width 195 height 57
click at [867, 122] on span "AND" at bounding box center [872, 126] width 13 height 9
click at [1001, 121] on icon "scrollable content" at bounding box center [1004, 118] width 7 height 7
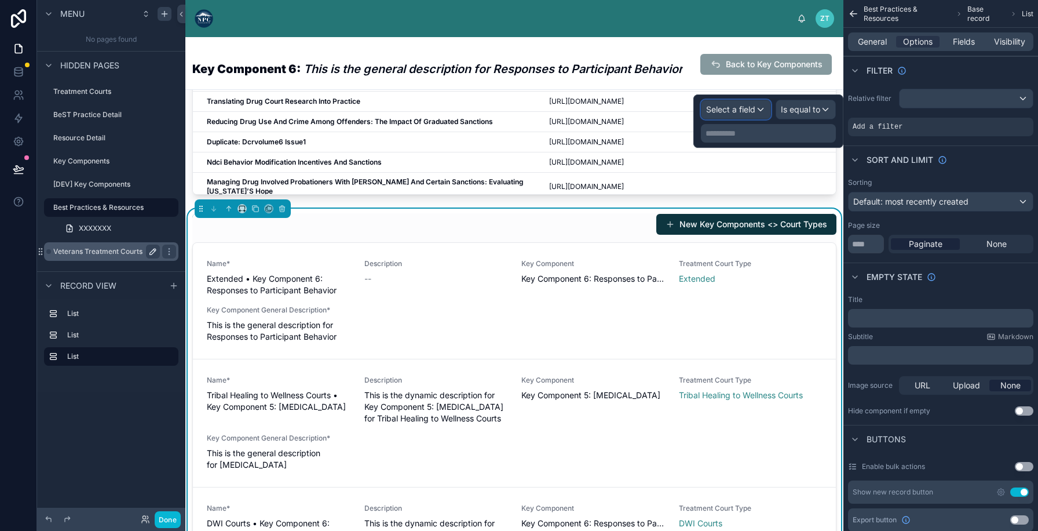
click at [748, 105] on span "Select a field" at bounding box center [730, 109] width 49 height 10
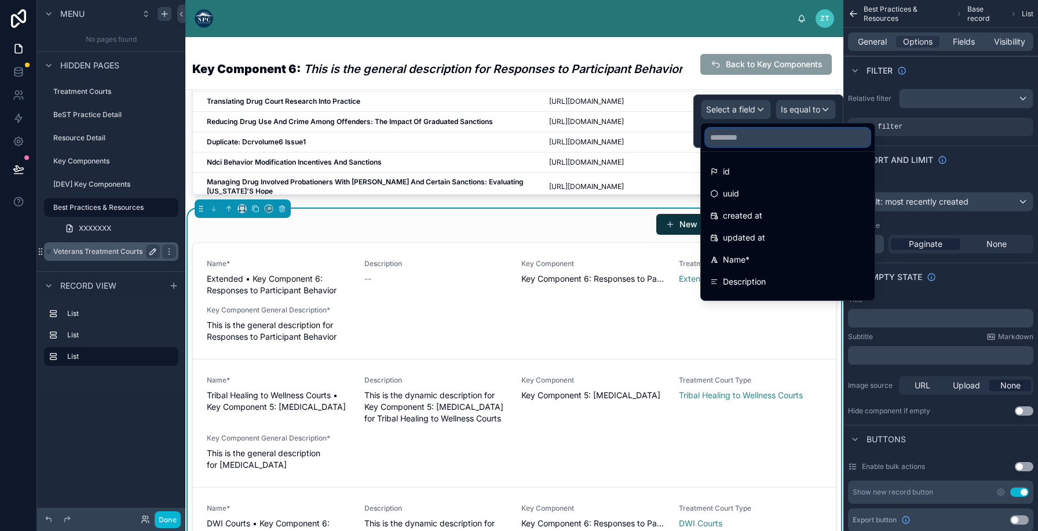
click at [738, 143] on input "text" at bounding box center [787, 137] width 164 height 19
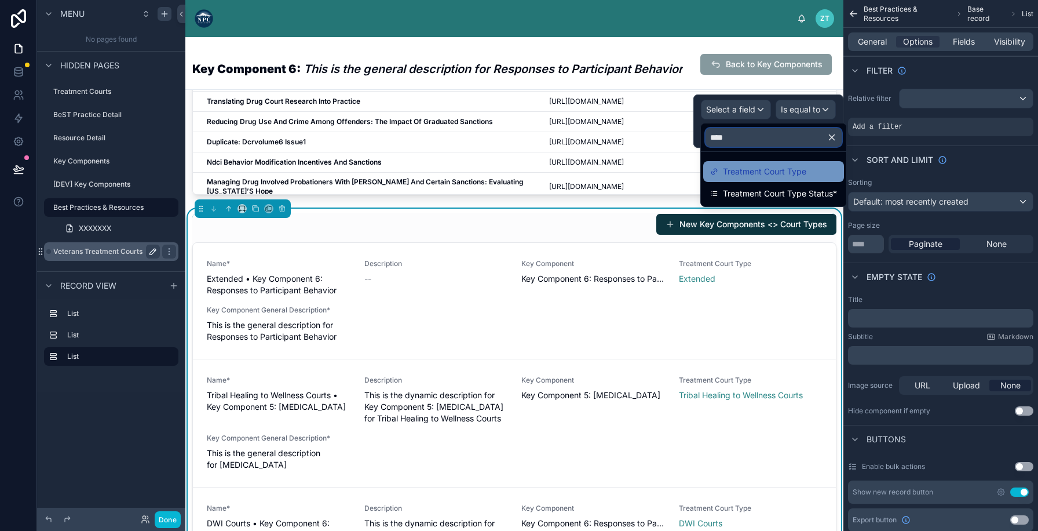
type input "****"
click at [741, 169] on span "Treatment Court Type" at bounding box center [764, 171] width 83 height 14
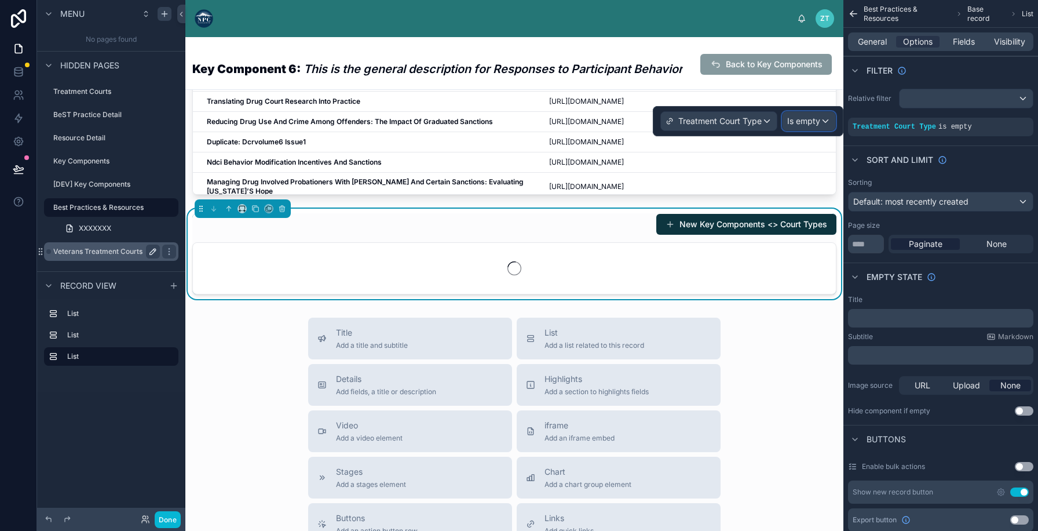
click at [797, 120] on span "Is empty" at bounding box center [803, 121] width 33 height 12
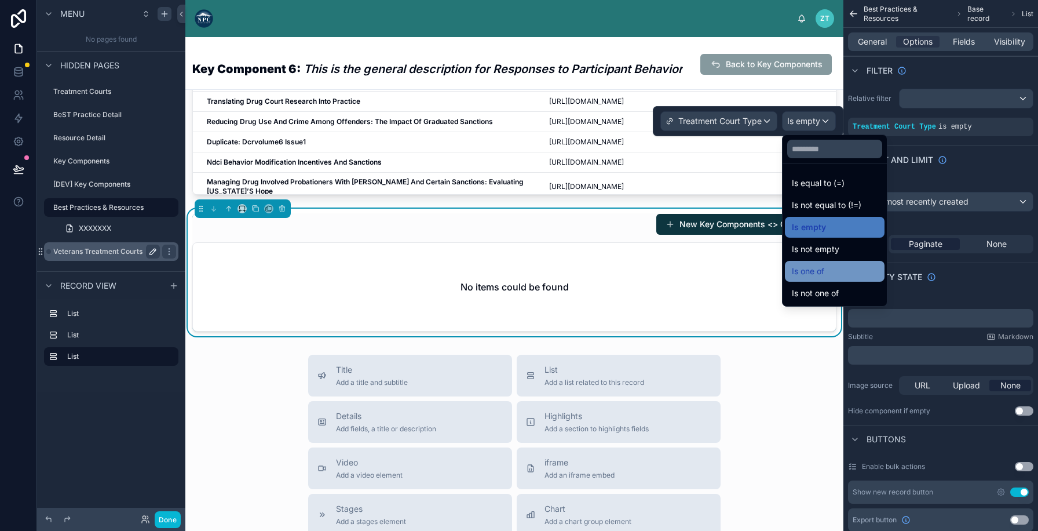
click at [795, 269] on span "Is one of" at bounding box center [808, 271] width 32 height 14
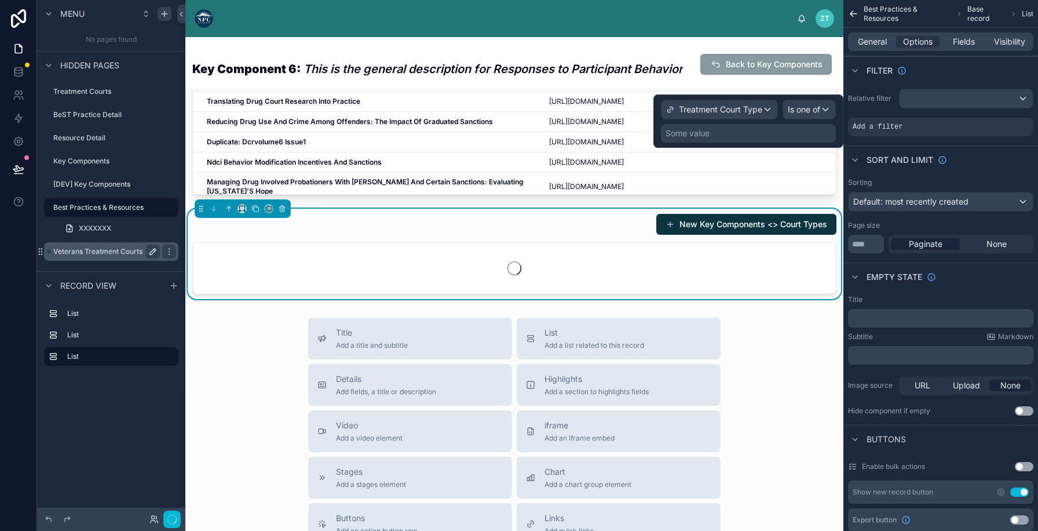
click at [720, 133] on div "Some value" at bounding box center [748, 133] width 175 height 19
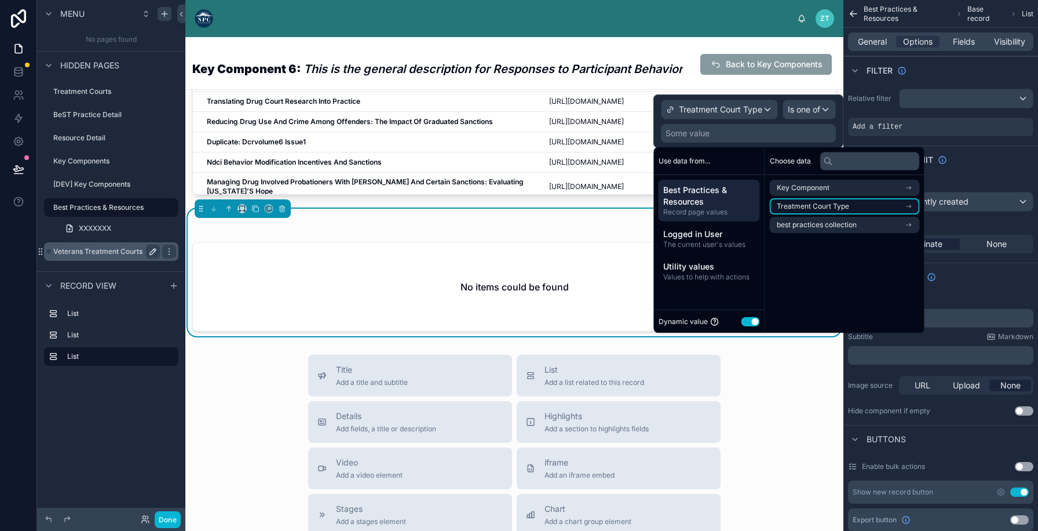
click at [799, 211] on li "Treatment Court Type" at bounding box center [845, 206] width 150 height 16
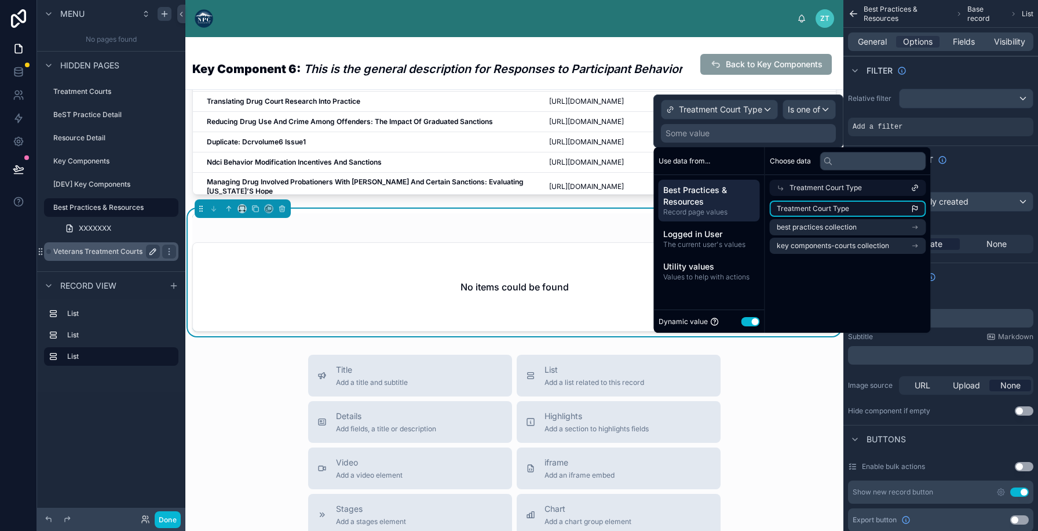
click at [798, 209] on span "Treatment Court Type" at bounding box center [813, 208] width 72 height 9
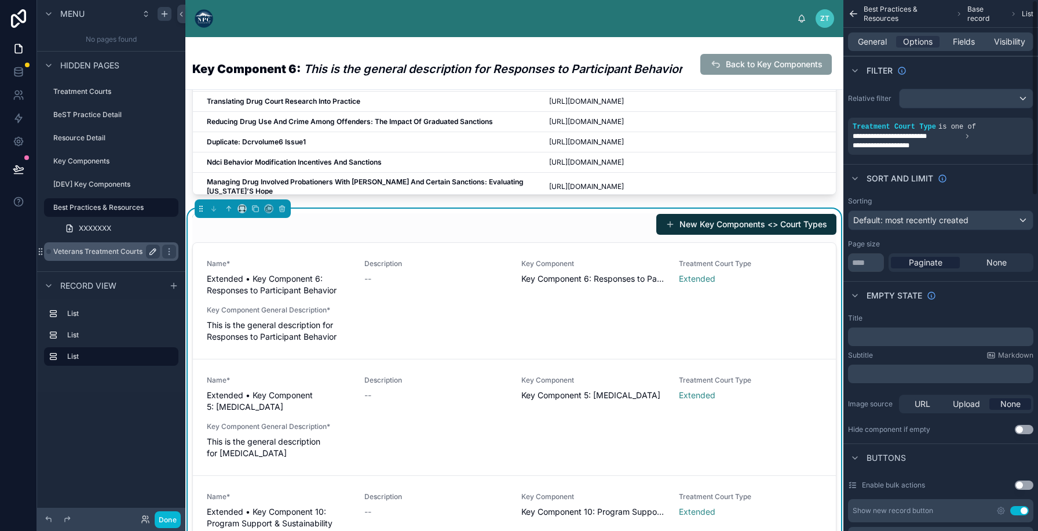
click at [1006, 193] on div "Sorting Default: most recently created Page size ** Paginate None" at bounding box center [940, 234] width 195 height 85
click at [972, 215] on div "Default: most recently created" at bounding box center [941, 220] width 184 height 19
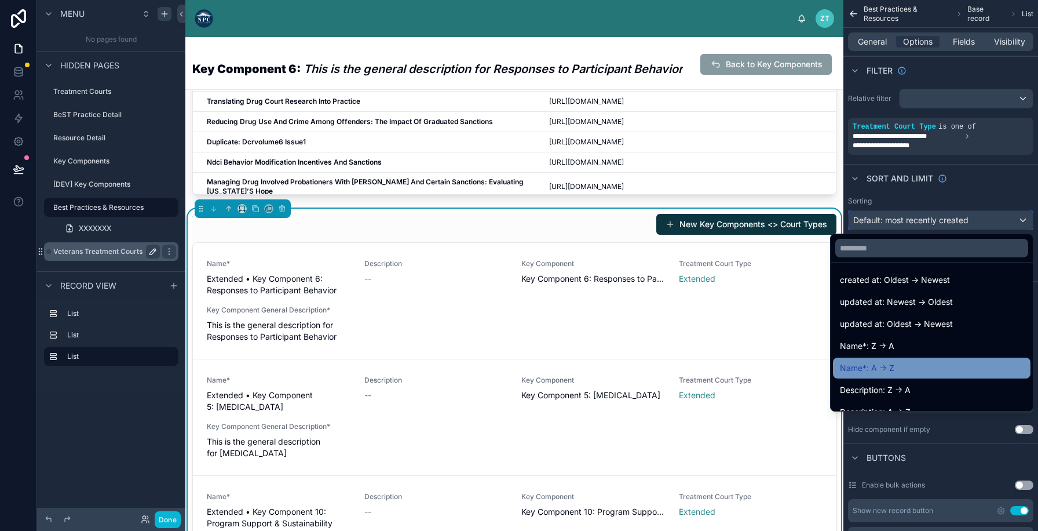
scroll to position [50, 0]
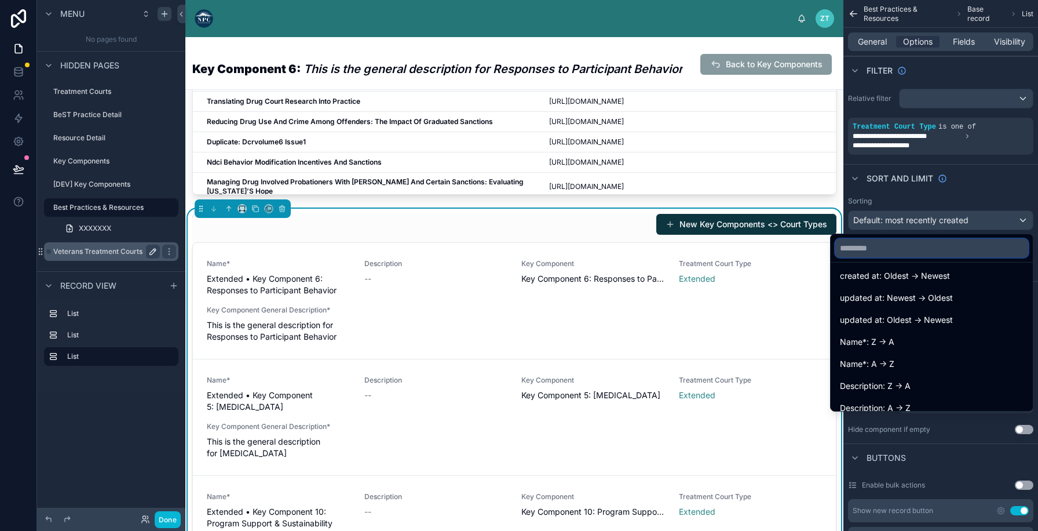
click at [879, 252] on input "text" at bounding box center [931, 248] width 193 height 19
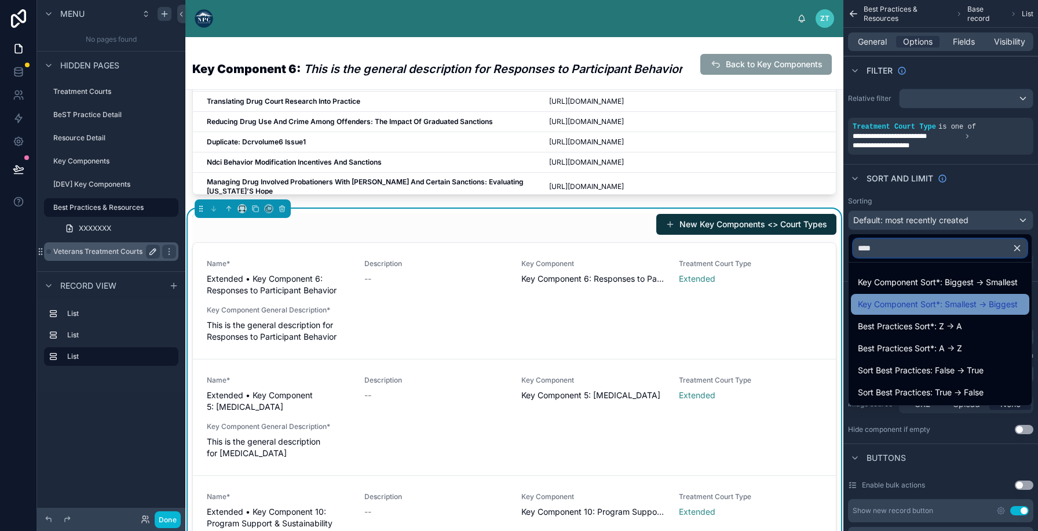
type input "****"
click at [883, 300] on span "Key Component Sort*: Smallest -> Biggest" at bounding box center [938, 304] width 160 height 14
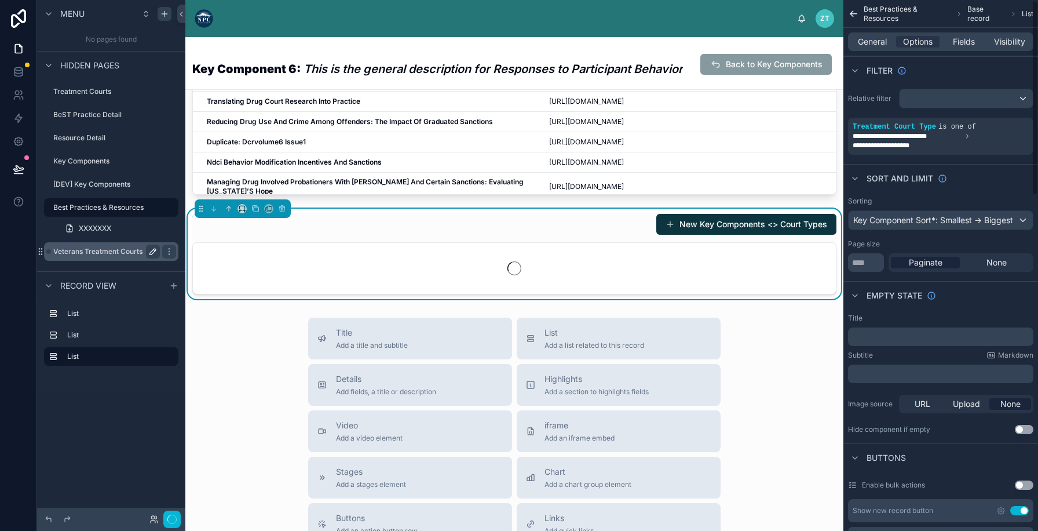
click at [992, 180] on div "Sort And Limit" at bounding box center [940, 178] width 195 height 28
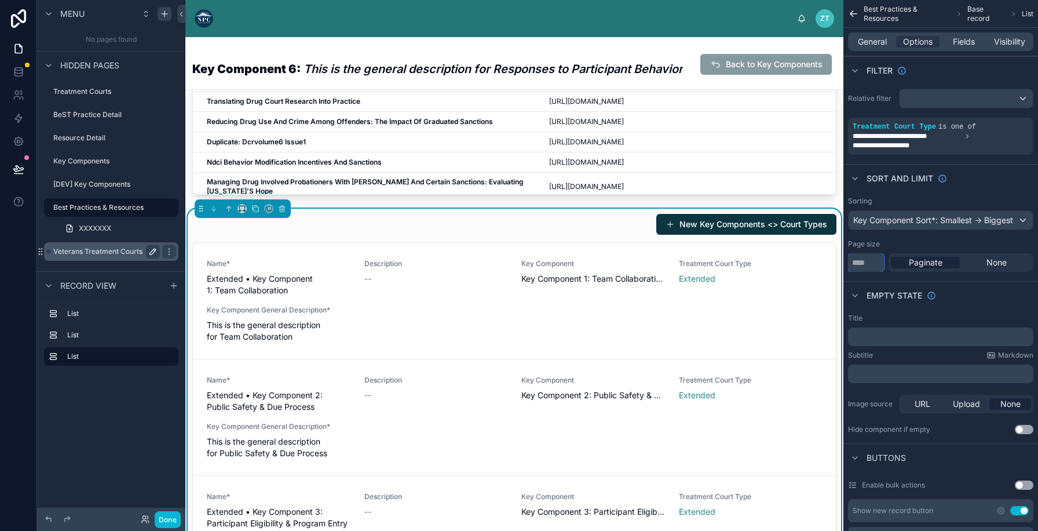
click at [866, 267] on input "**" at bounding box center [866, 262] width 36 height 19
type input "***"
click at [998, 266] on span "None" at bounding box center [996, 263] width 20 height 12
click at [1017, 510] on button "Use setting" at bounding box center [1019, 510] width 19 height 9
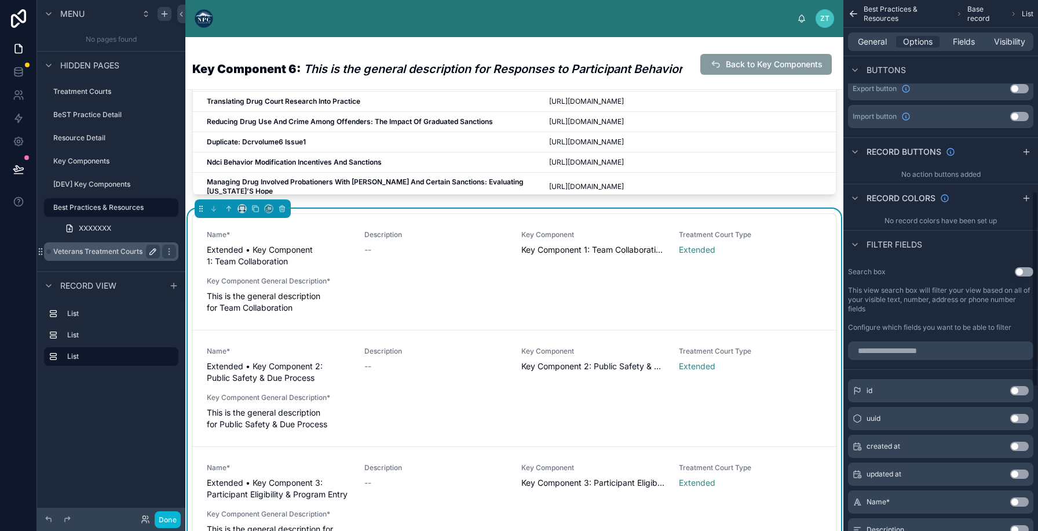
scroll to position [531, 0]
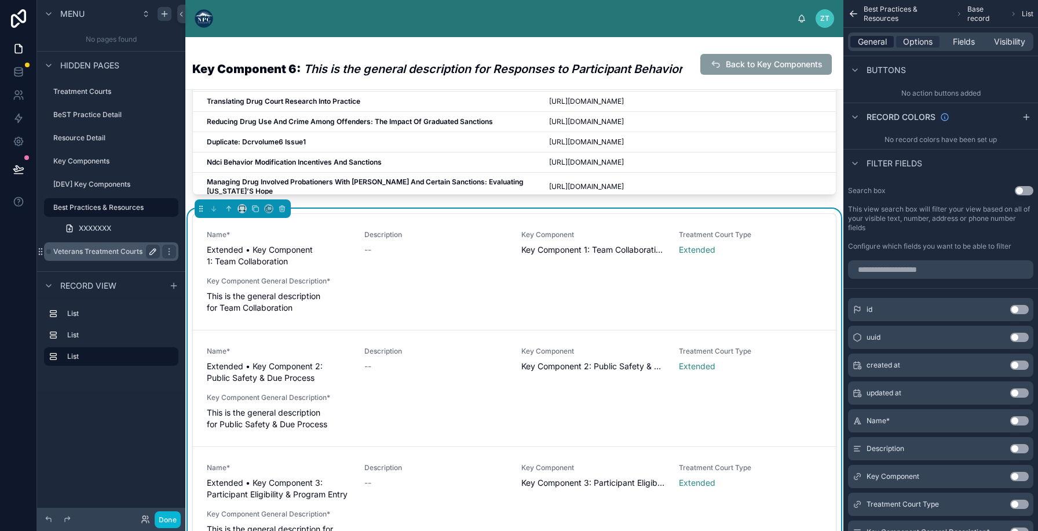
click at [874, 42] on span "General" at bounding box center [872, 42] width 29 height 12
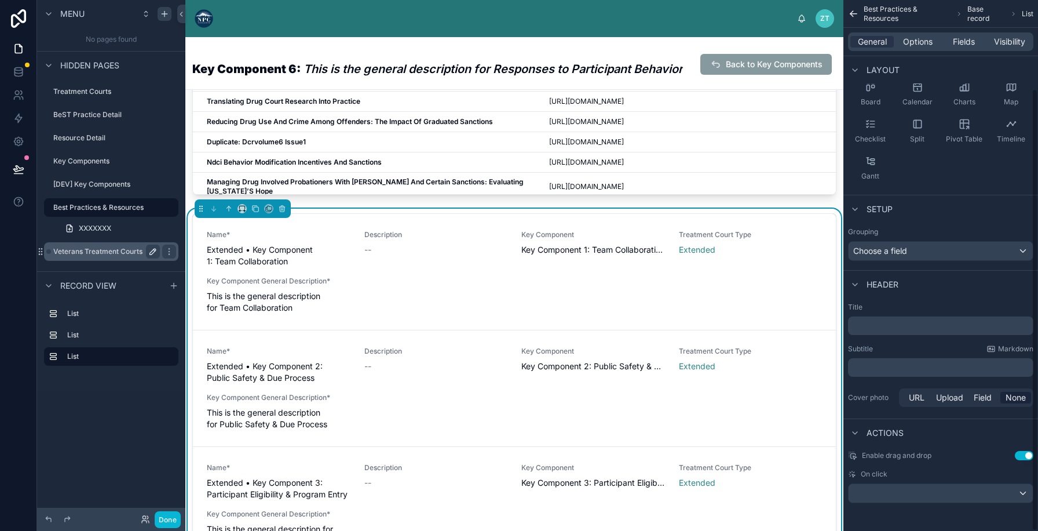
scroll to position [106, 0]
click at [877, 495] on div "scrollable content" at bounding box center [941, 493] width 184 height 19
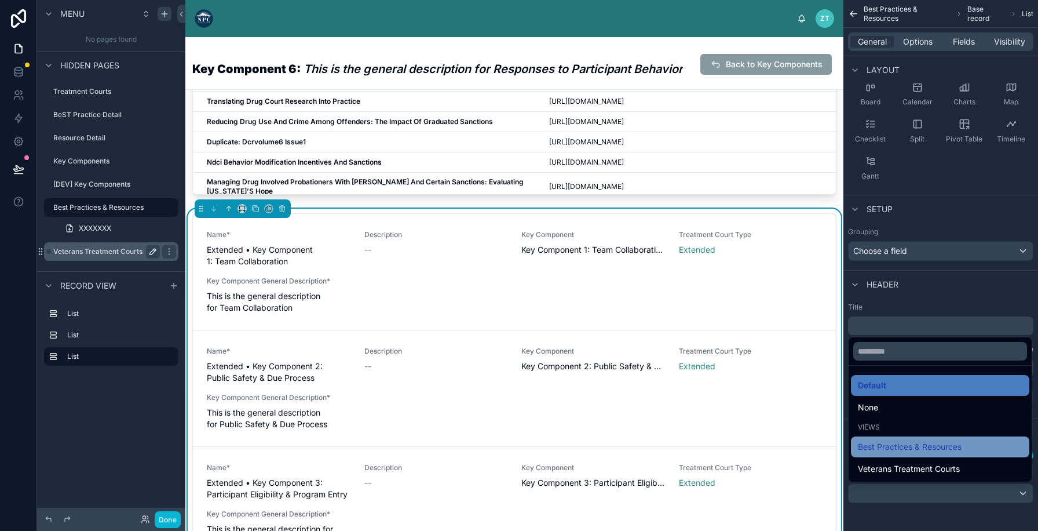
click at [888, 449] on span "Best Practices & Resources" at bounding box center [910, 447] width 104 height 14
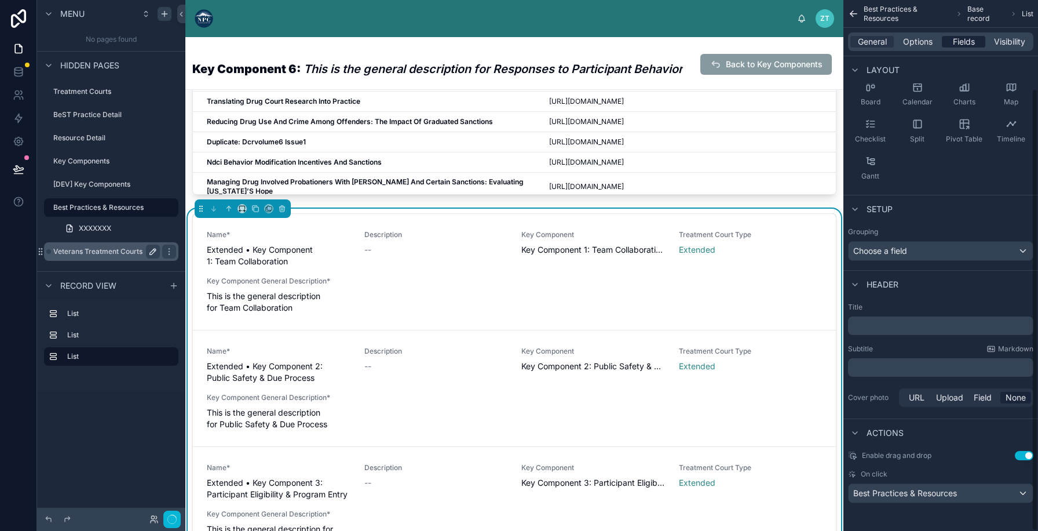
click at [965, 42] on span "Fields" at bounding box center [964, 42] width 22 height 12
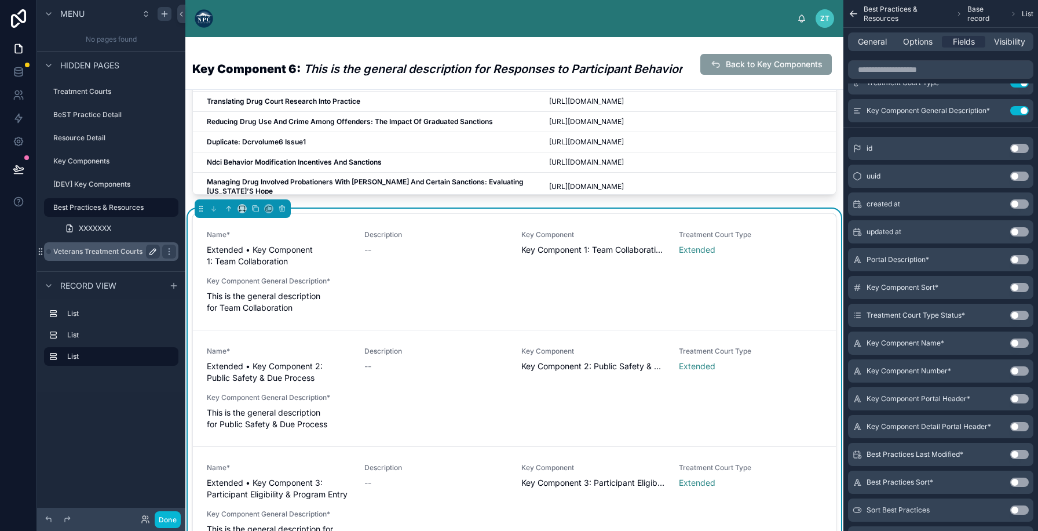
scroll to position [0, 0]
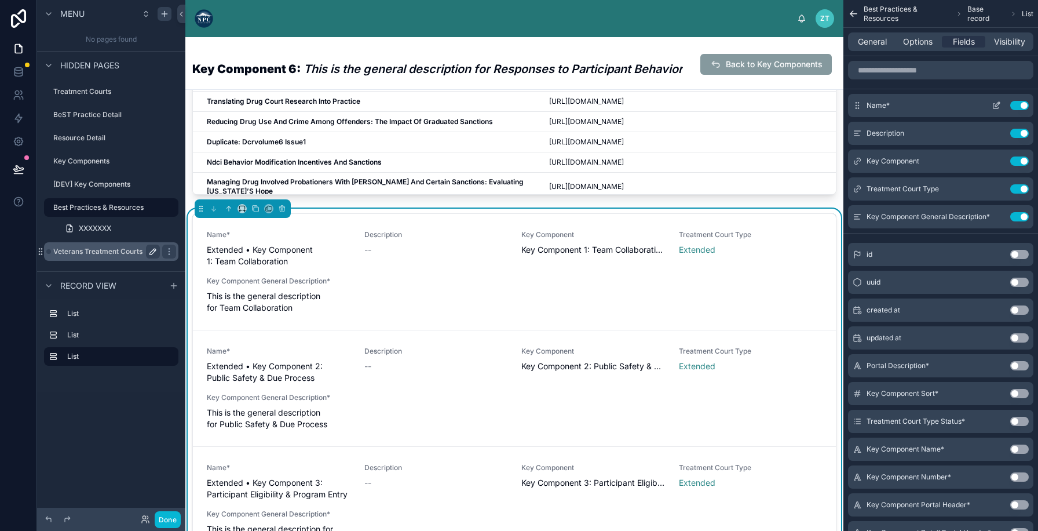
click at [1016, 103] on button "Use setting" at bounding box center [1019, 105] width 19 height 9
click at [1016, 129] on button "Use setting" at bounding box center [1019, 133] width 19 height 9
click at [1016, 156] on button "Use setting" at bounding box center [1019, 160] width 19 height 9
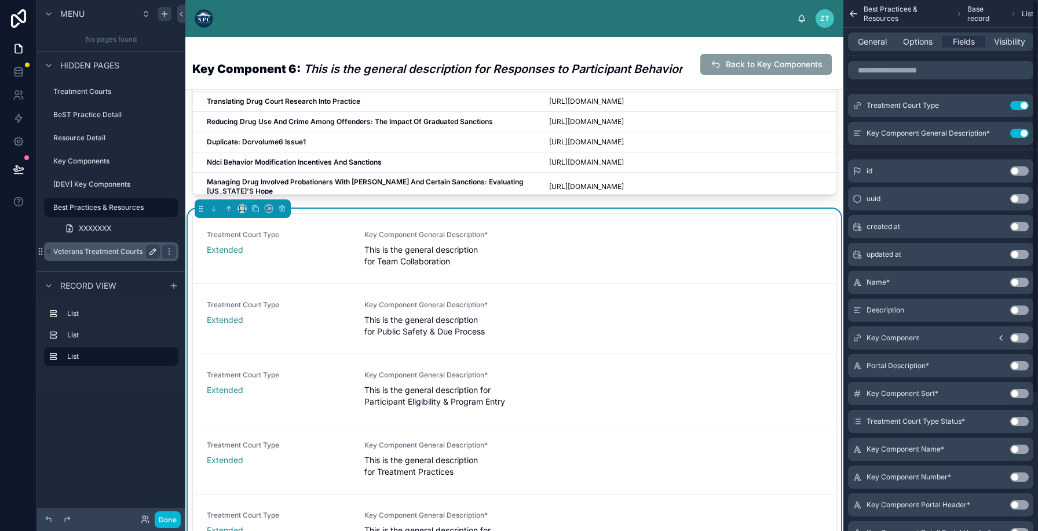
click at [1016, 103] on button "Use setting" at bounding box center [1019, 105] width 19 height 9
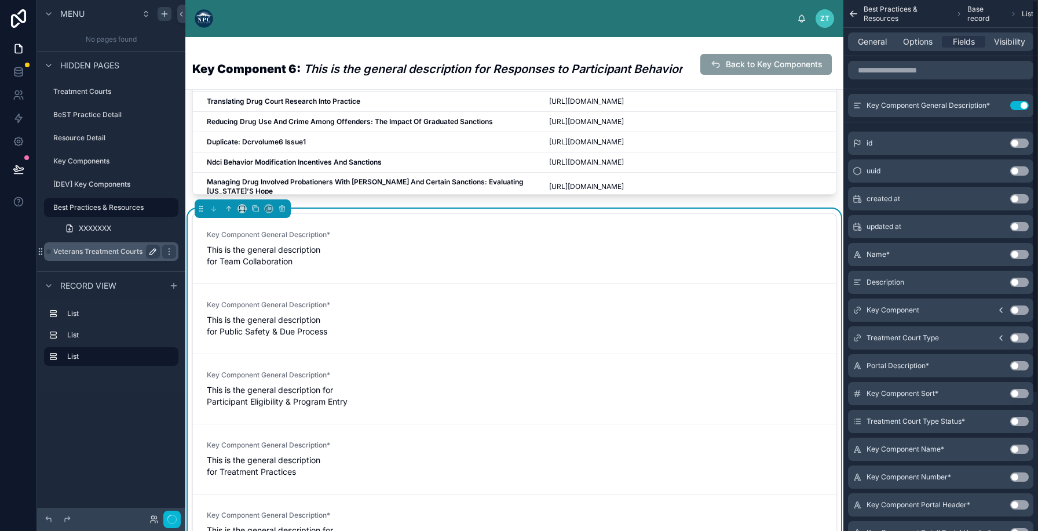
click at [1016, 103] on button "Use setting" at bounding box center [1019, 105] width 19 height 9
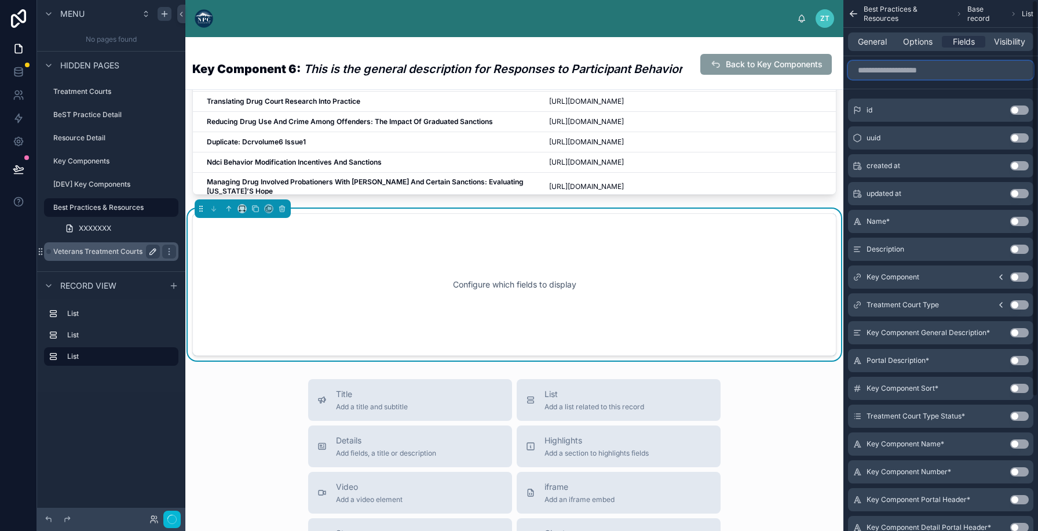
click at [911, 72] on input "scrollable content" at bounding box center [940, 70] width 185 height 19
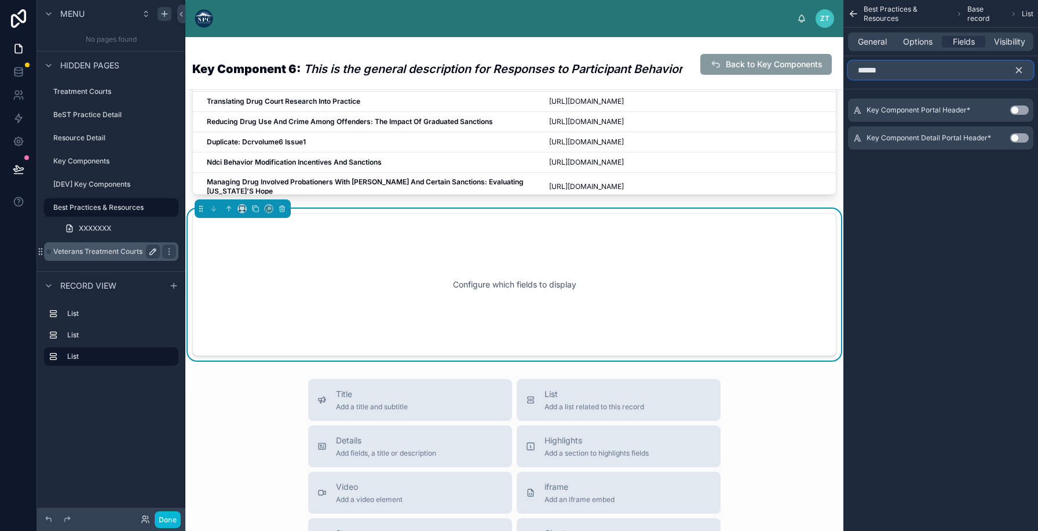
type input "******"
click at [1023, 107] on button "Use setting" at bounding box center [1019, 109] width 19 height 9
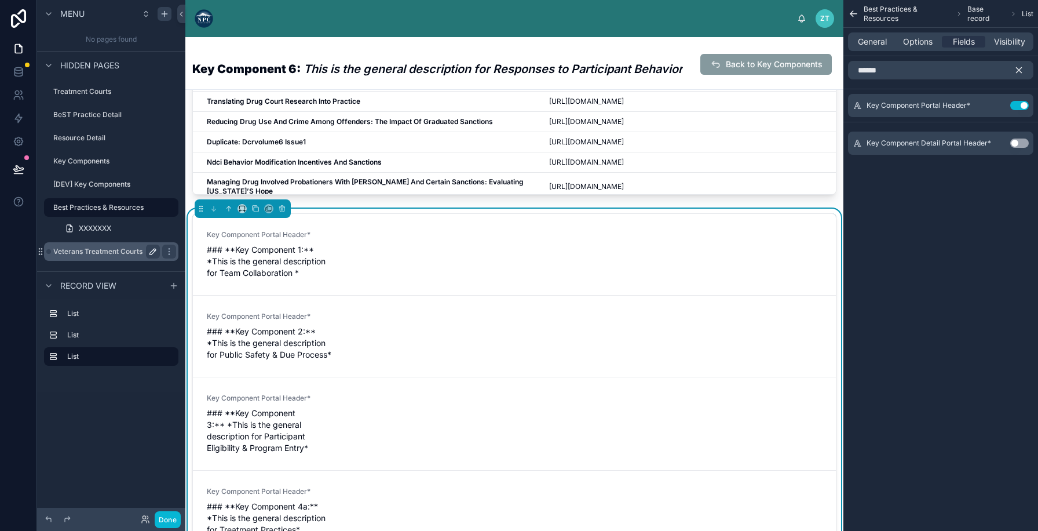
click at [1022, 144] on button "Use setting" at bounding box center [1019, 142] width 19 height 9
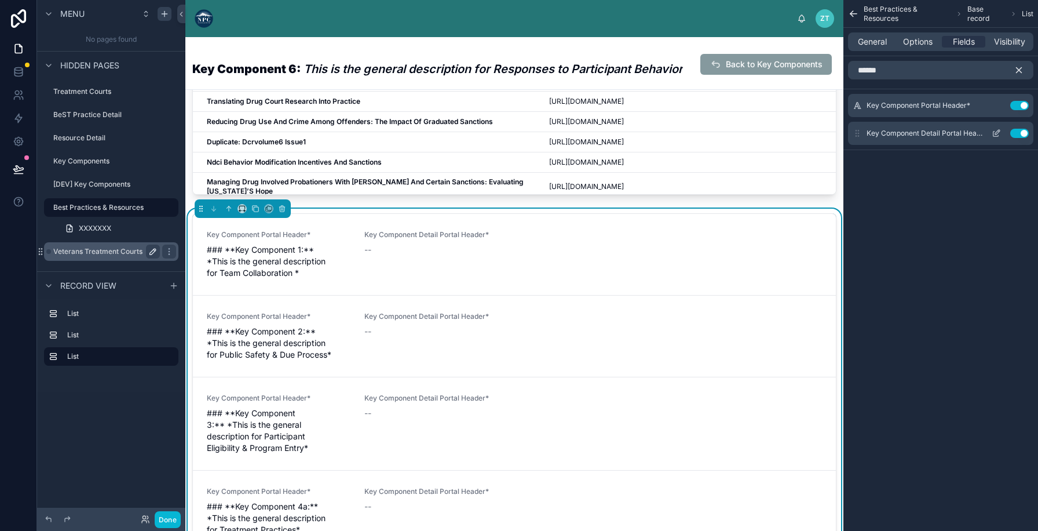
click at [1022, 144] on div "Key Component Detail Portal Header* Use setting" at bounding box center [940, 133] width 185 height 23
click at [1022, 133] on button "Use setting" at bounding box center [1019, 133] width 19 height 9
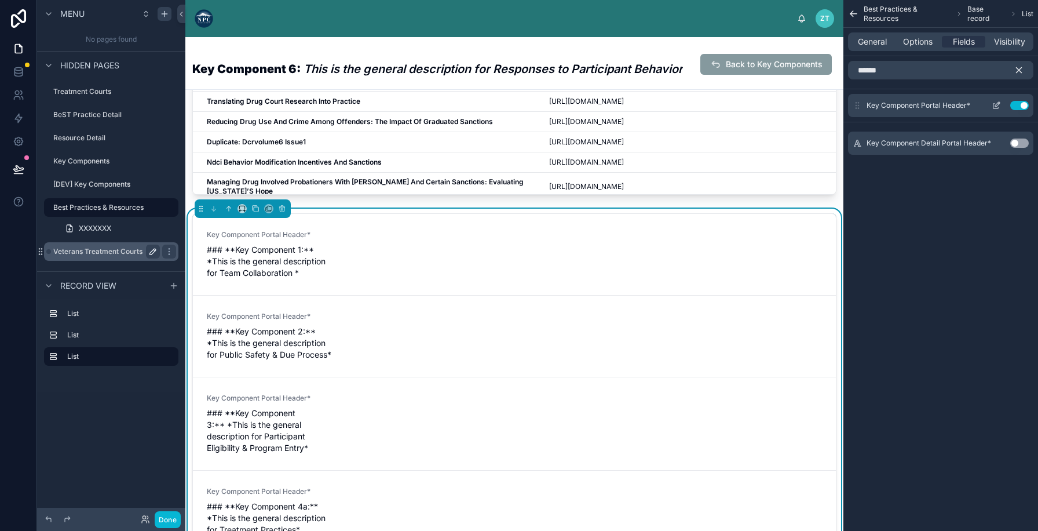
click at [998, 103] on icon "scrollable content" at bounding box center [998, 103] width 1 height 1
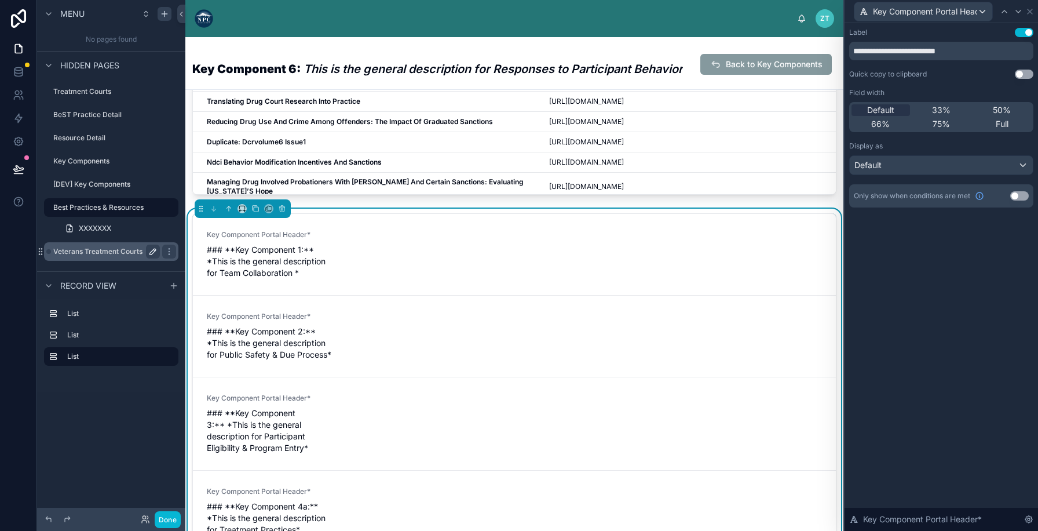
click at [898, 177] on div "**********" at bounding box center [941, 118] width 184 height 180
click at [898, 170] on div "Default" at bounding box center [941, 165] width 183 height 19
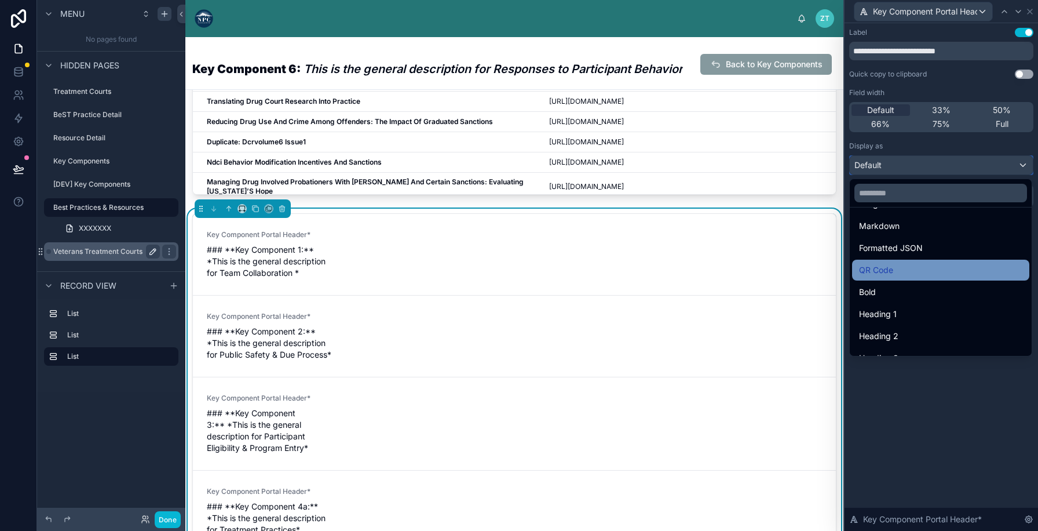
scroll to position [89, 0]
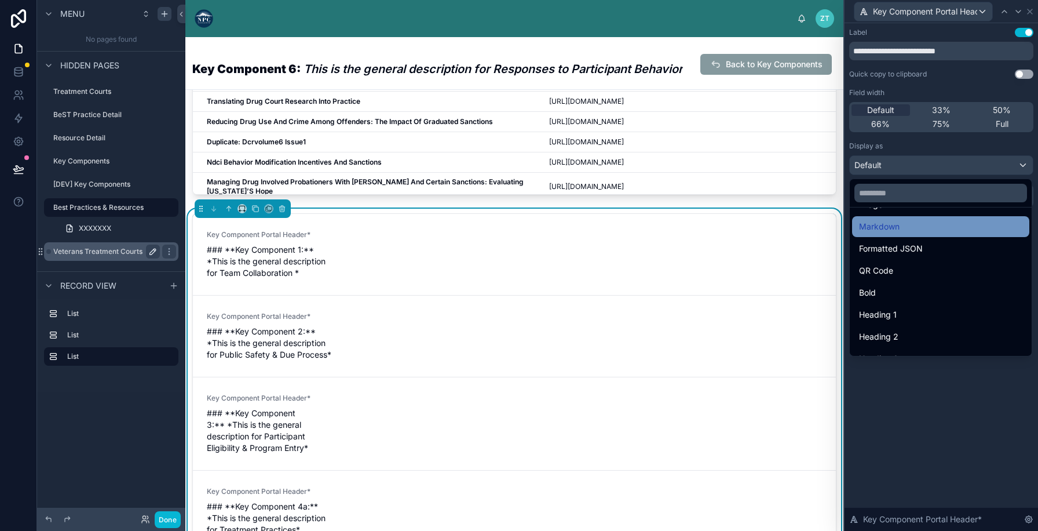
click at [881, 229] on span "Markdown" at bounding box center [879, 227] width 41 height 14
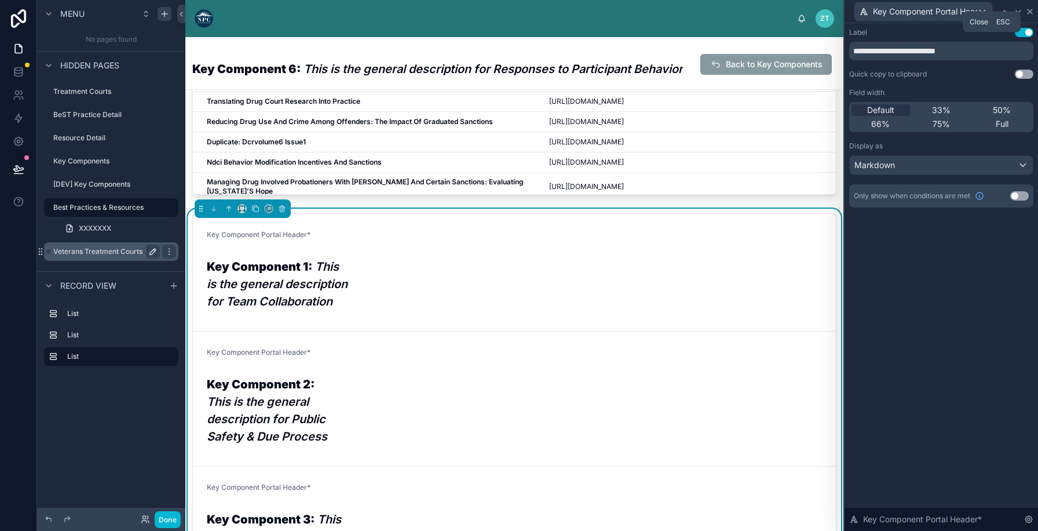
click at [1030, 10] on icon at bounding box center [1029, 11] width 5 height 5
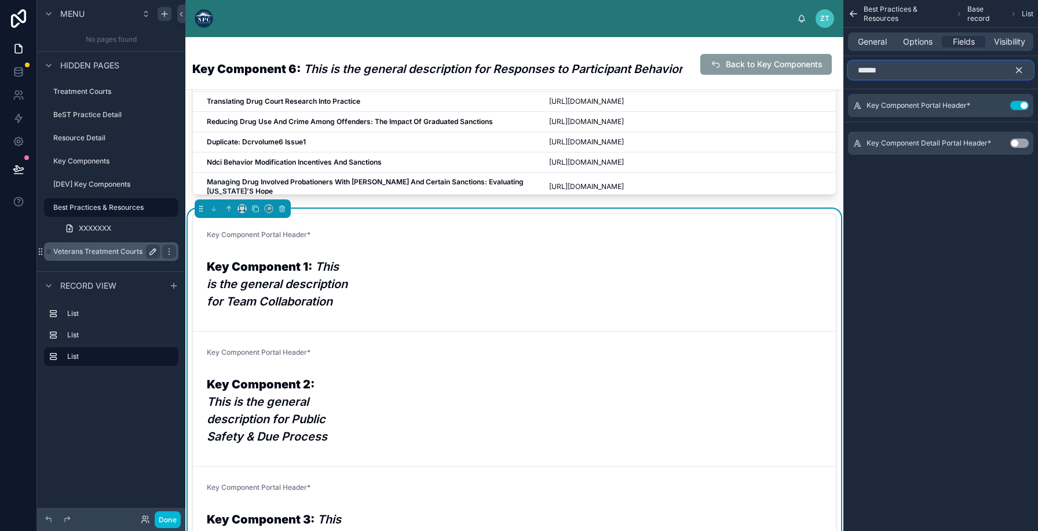
click at [934, 73] on input "******" at bounding box center [940, 70] width 185 height 19
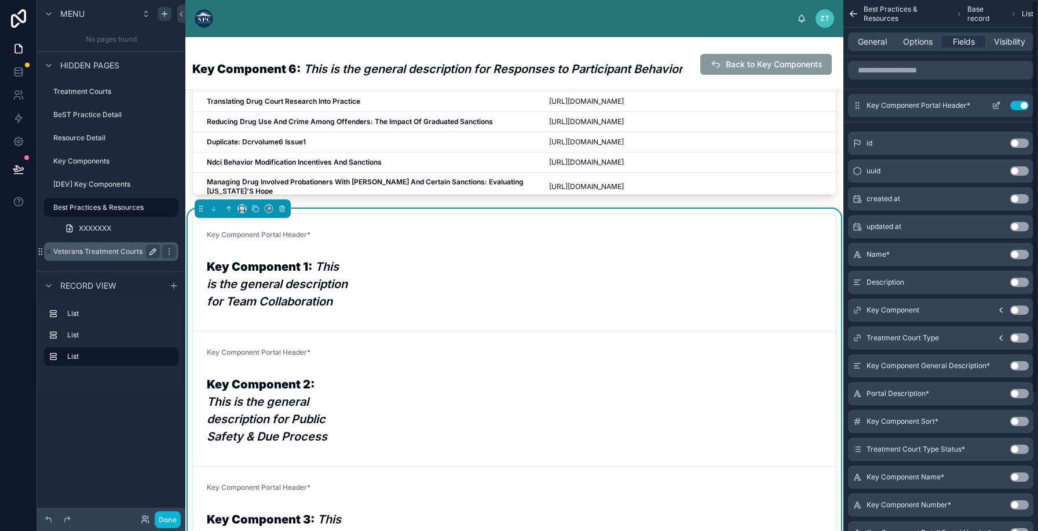
click at [1015, 103] on button "Use setting" at bounding box center [1019, 105] width 19 height 9
click at [898, 67] on input "scrollable content" at bounding box center [940, 70] width 185 height 19
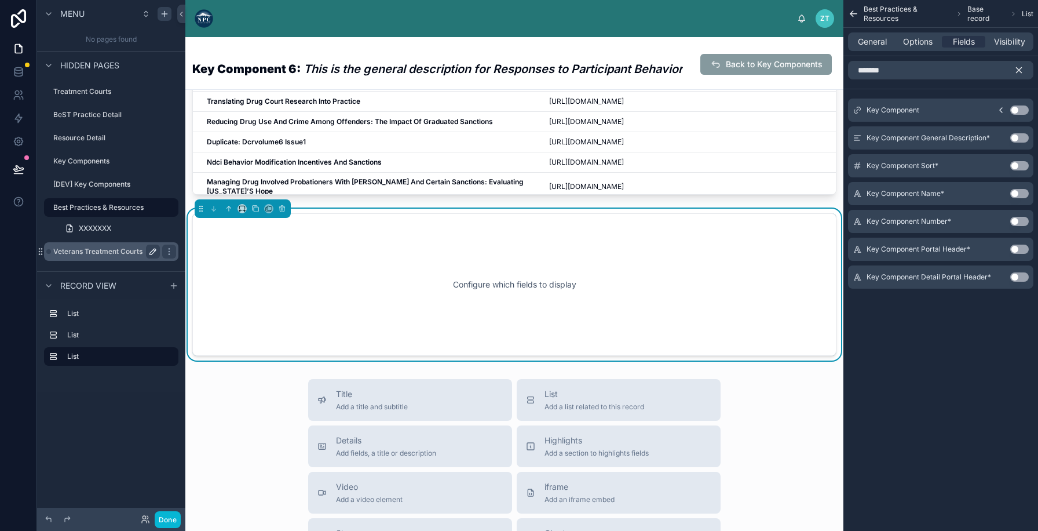
click at [1015, 220] on button "Use setting" at bounding box center [1019, 221] width 19 height 9
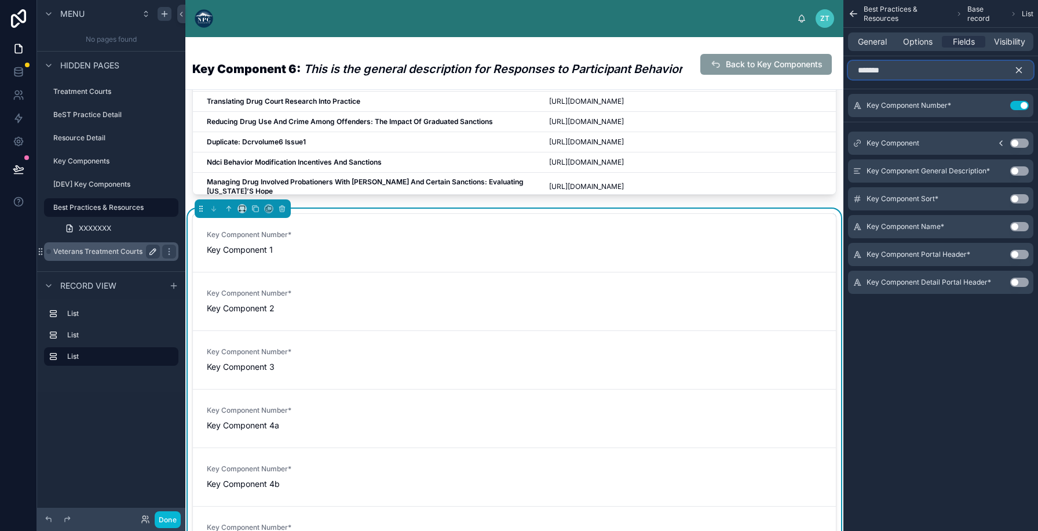
click at [913, 70] on input "*******" at bounding box center [940, 70] width 185 height 19
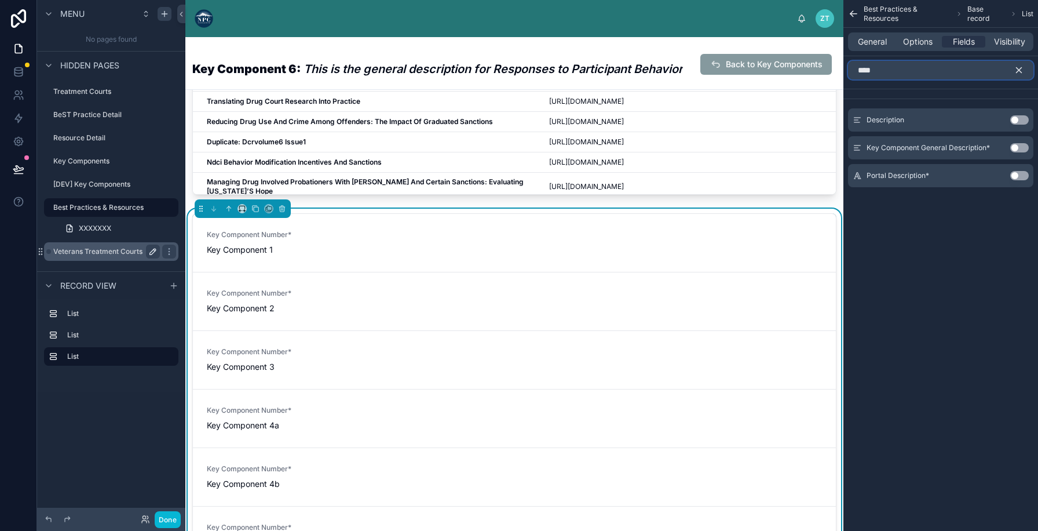
type input "****"
click at [1018, 177] on button "Use setting" at bounding box center [1019, 175] width 19 height 9
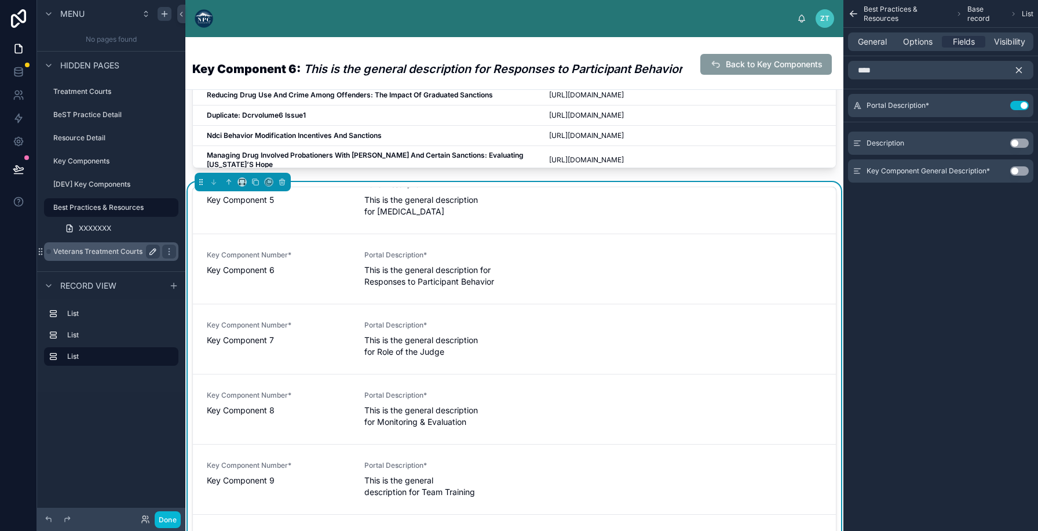
scroll to position [767, 0]
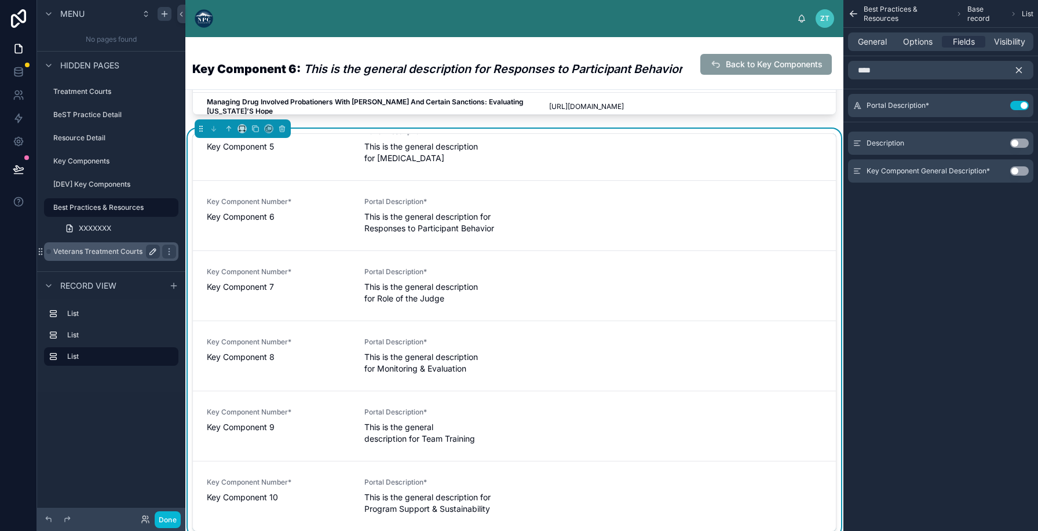
click at [1019, 67] on icon "scrollable content" at bounding box center [1019, 70] width 10 height 10
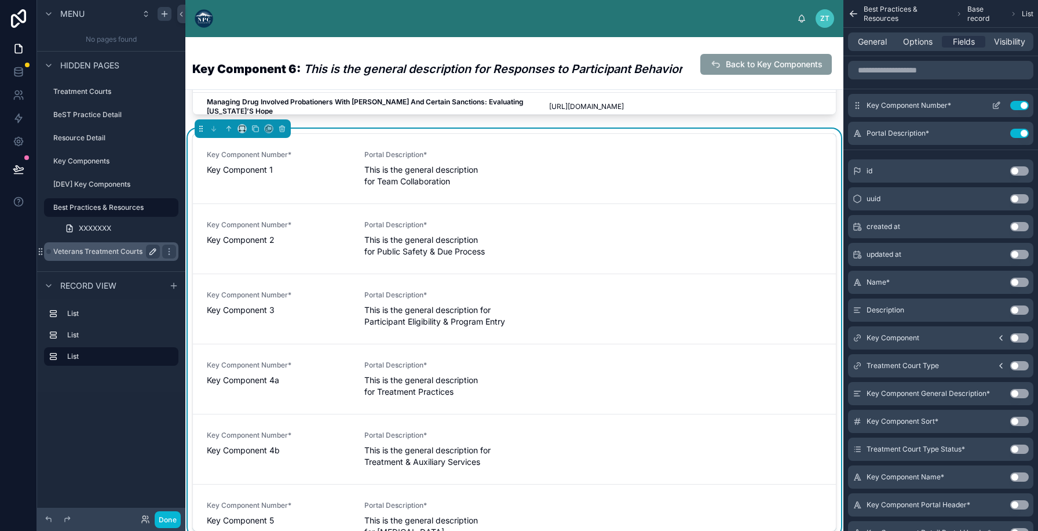
click at [998, 103] on icon "scrollable content" at bounding box center [998, 103] width 1 height 1
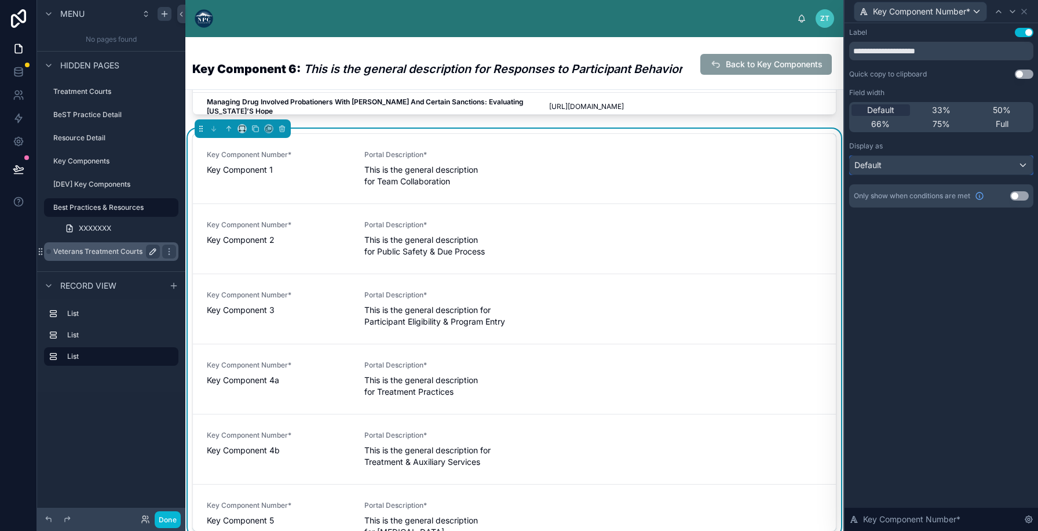
click at [894, 163] on div "Default" at bounding box center [941, 165] width 183 height 19
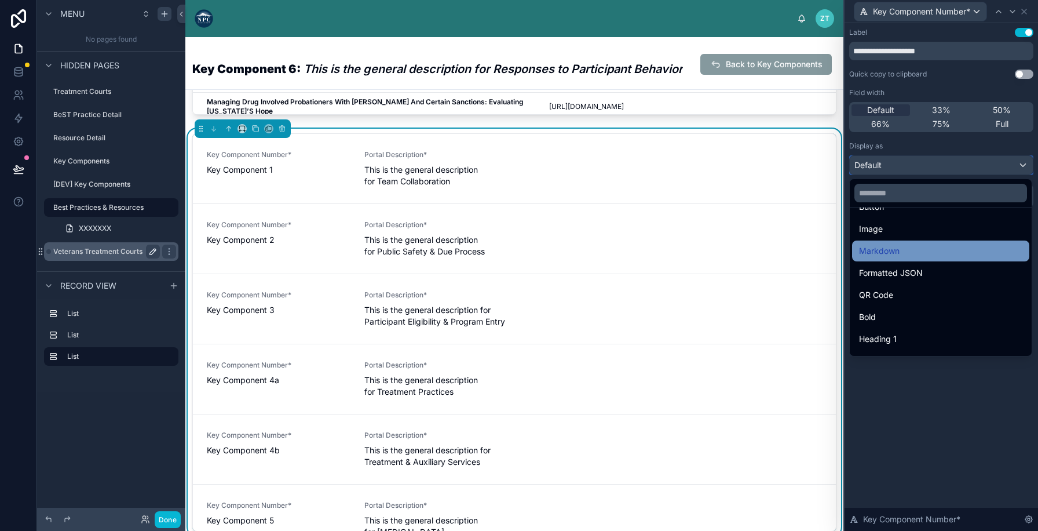
scroll to position [80, 0]
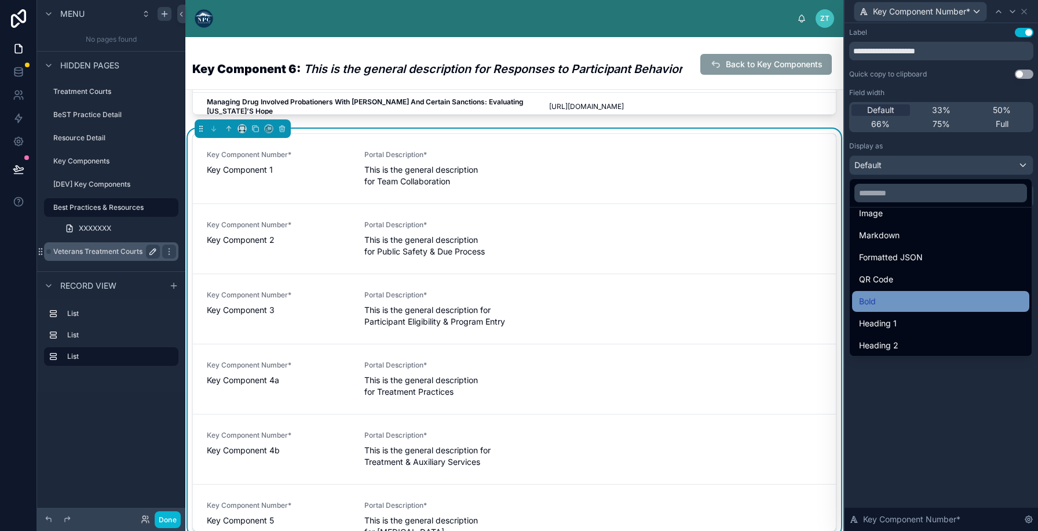
click at [883, 299] on div "Bold" at bounding box center [940, 301] width 163 height 14
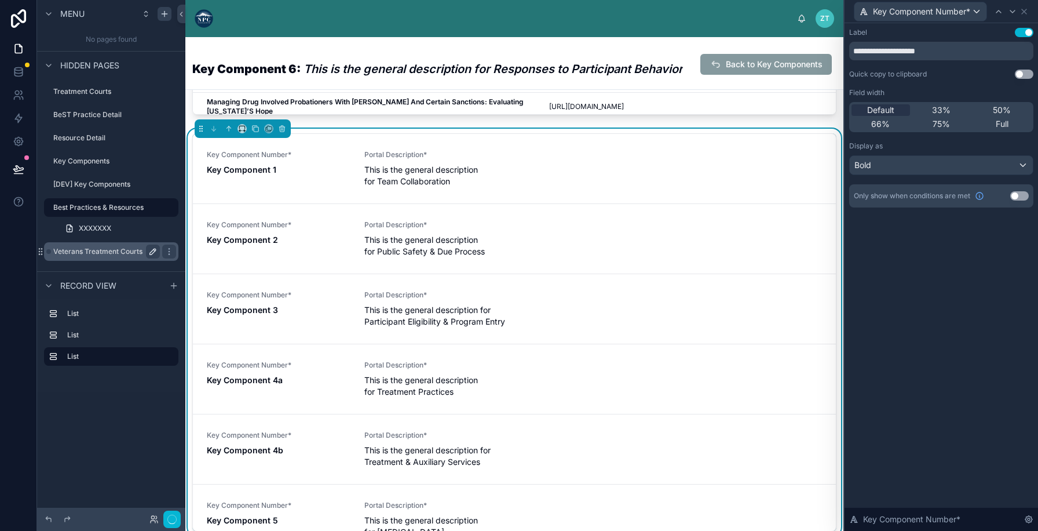
click at [1018, 28] on button "Use setting" at bounding box center [1024, 32] width 19 height 9
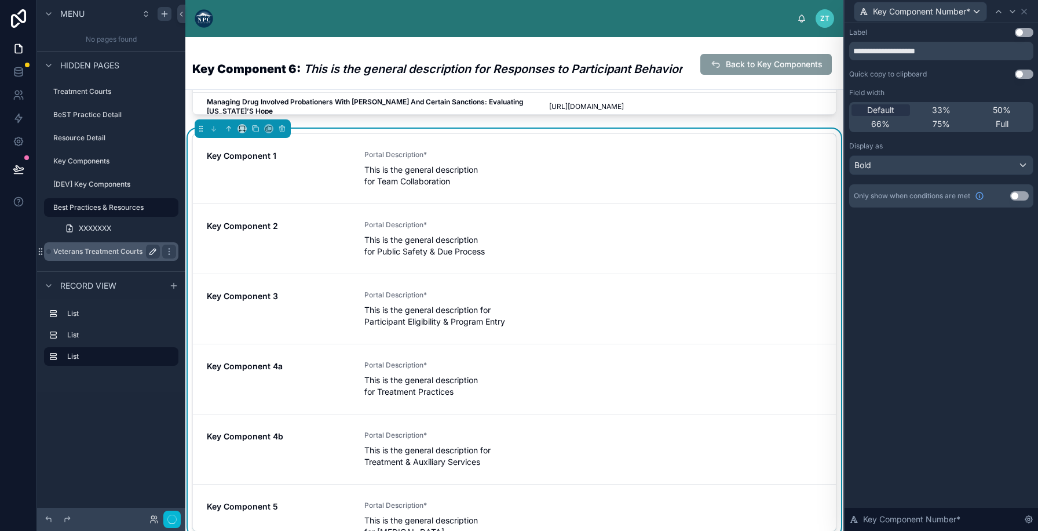
click at [1025, 10] on icon at bounding box center [1023, 11] width 9 height 9
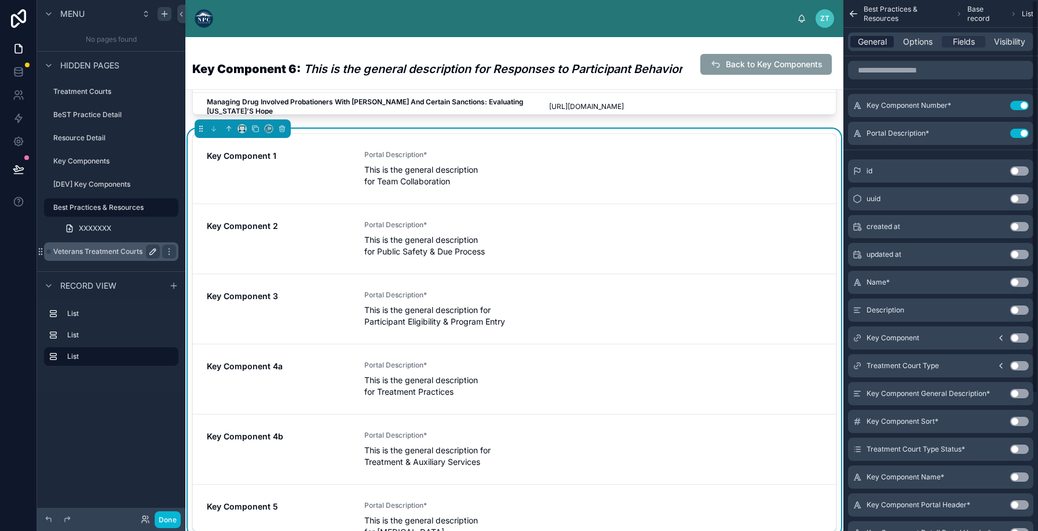
click at [871, 37] on span "General" at bounding box center [872, 42] width 29 height 12
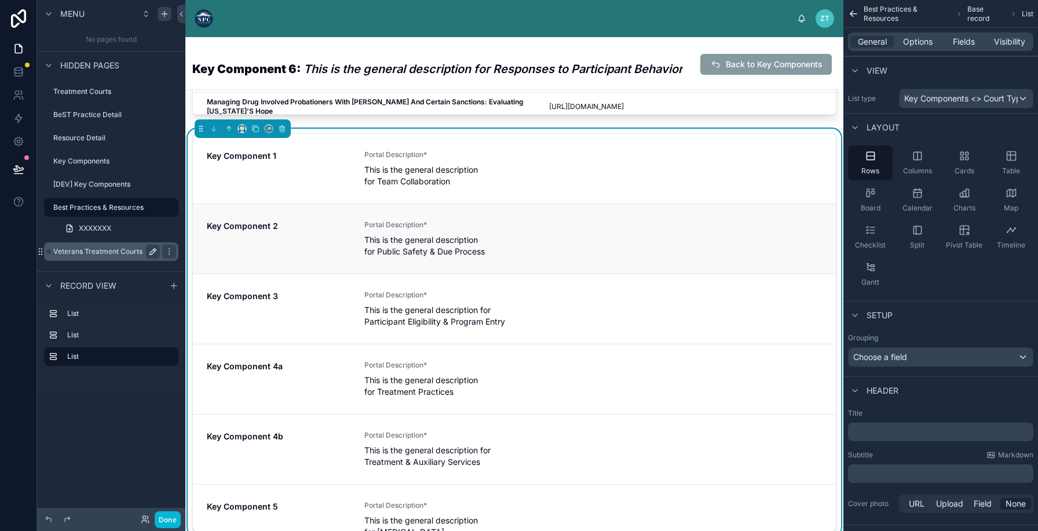
drag, startPoint x: 884, startPoint y: 179, endPoint x: 726, endPoint y: 248, distance: 172.5
click at [726, 248] on div "ZT Zoë Test Key Component 6: This is the general description for Responses to P…" at bounding box center [611, 265] width 853 height 531
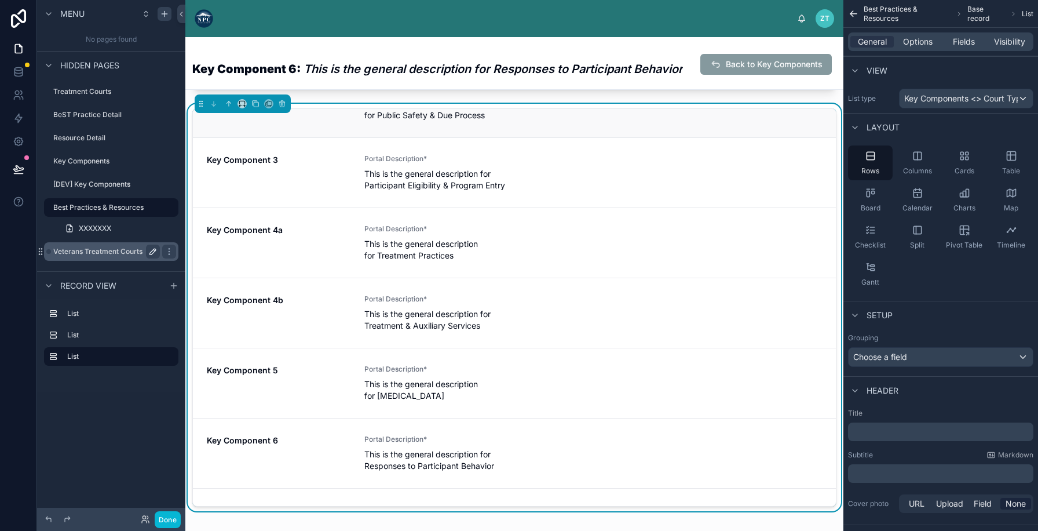
scroll to position [0, 0]
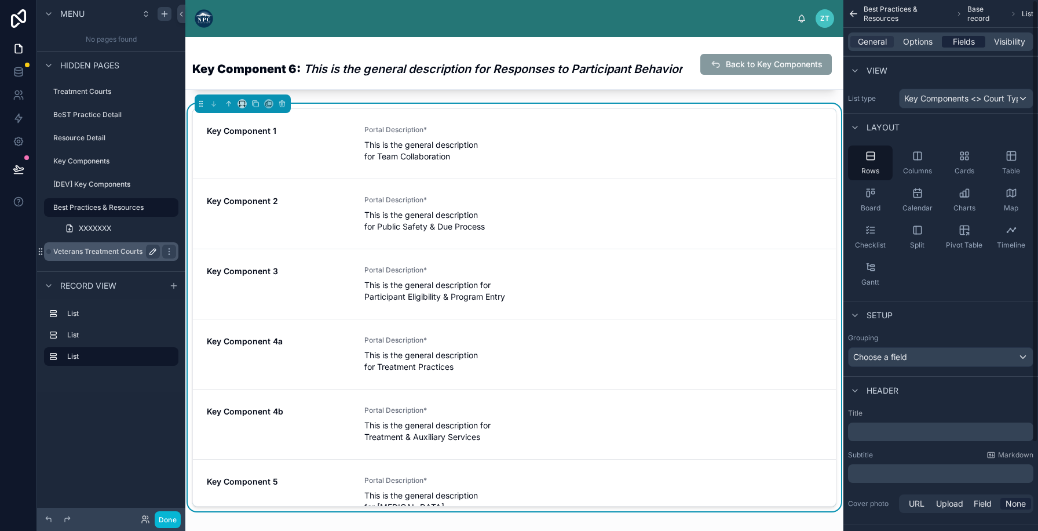
click at [961, 39] on span "Fields" at bounding box center [964, 42] width 22 height 12
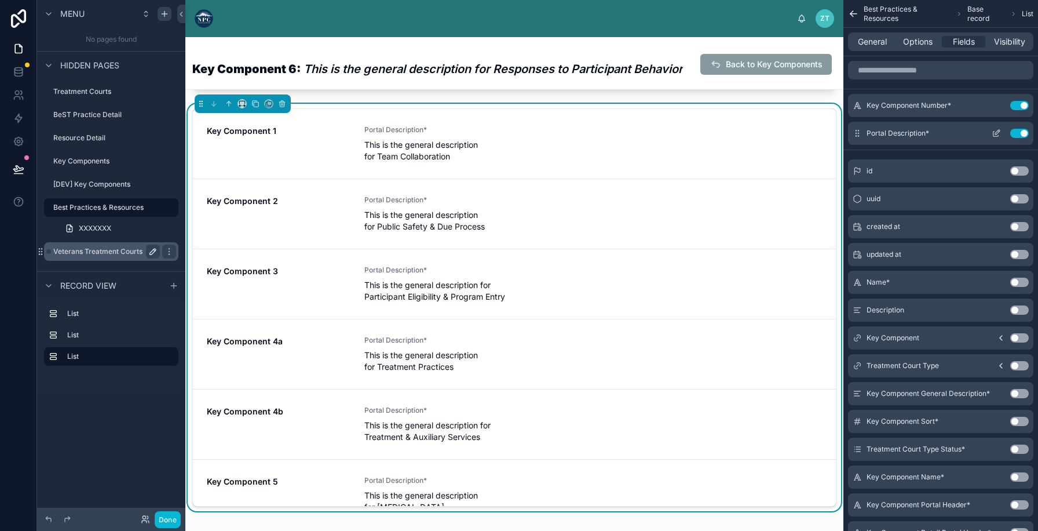
click at [996, 129] on icon "scrollable content" at bounding box center [996, 133] width 9 height 9
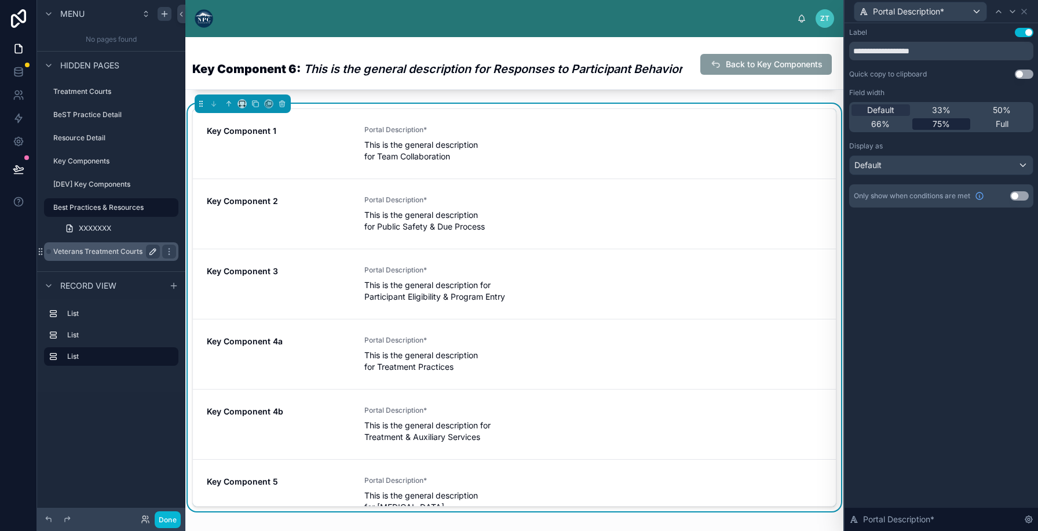
click at [953, 125] on div "75%" at bounding box center [941, 124] width 58 height 12
click at [944, 160] on div "Default" at bounding box center [941, 165] width 183 height 19
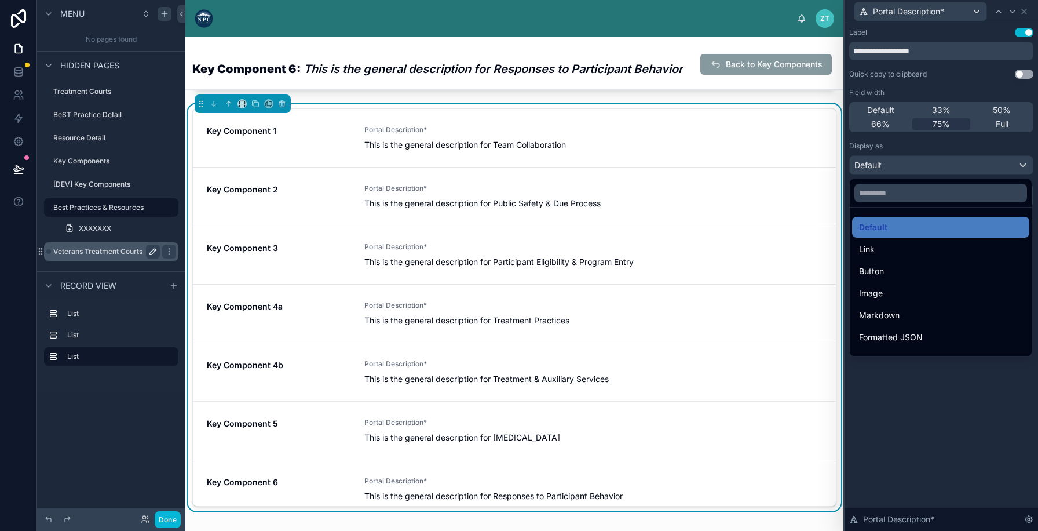
click at [1018, 36] on div at bounding box center [940, 265] width 193 height 531
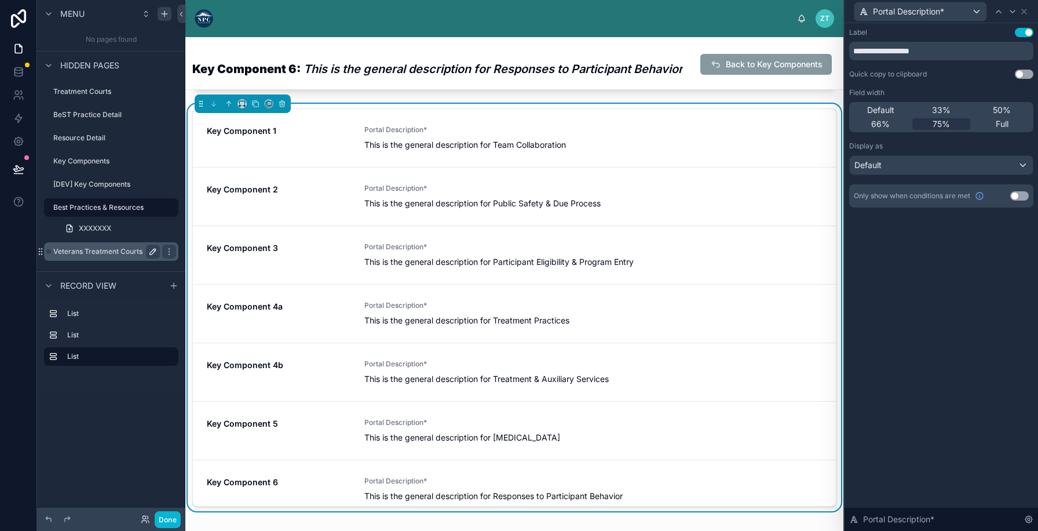
click at [1025, 32] on button "Use setting" at bounding box center [1024, 32] width 19 height 9
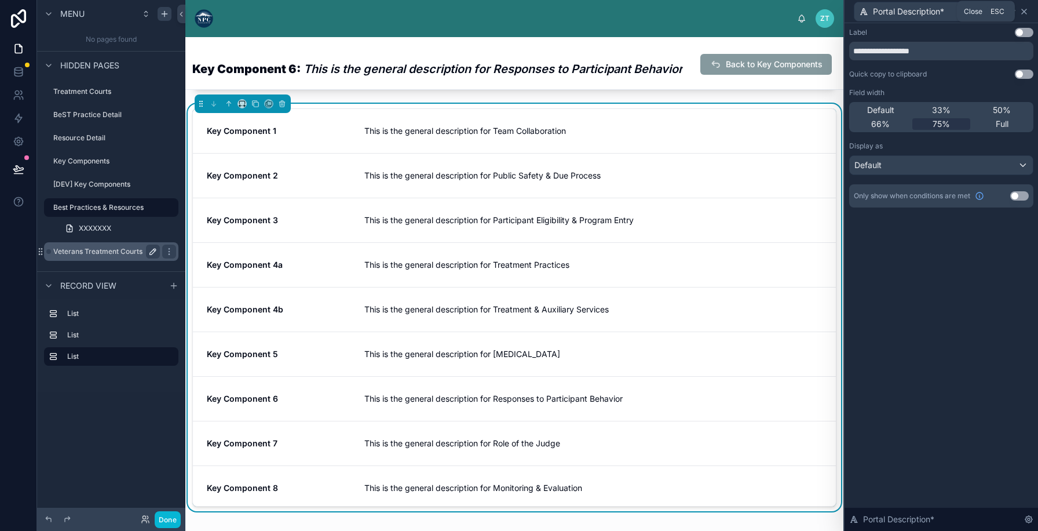
click at [1026, 11] on icon at bounding box center [1023, 11] width 9 height 9
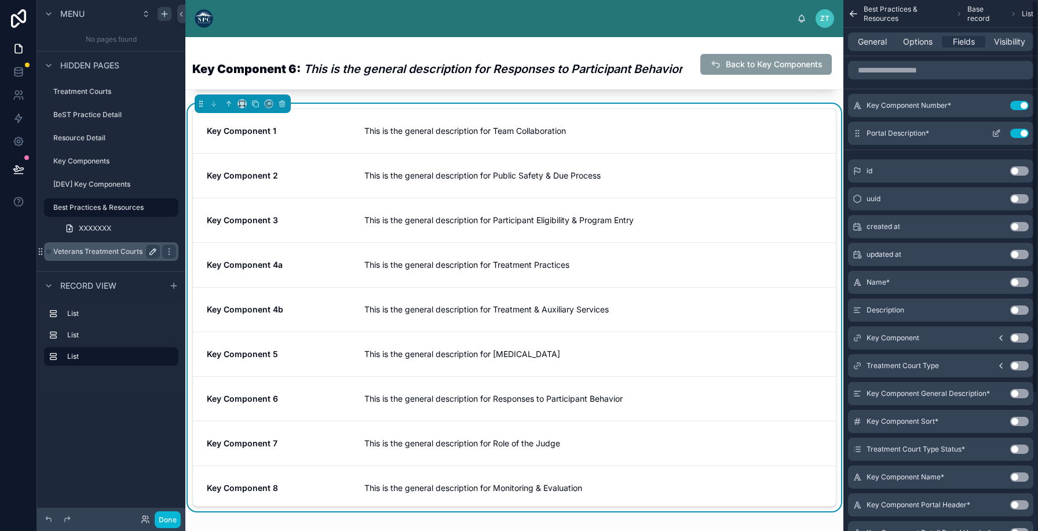
click at [1019, 132] on button "Use setting" at bounding box center [1019, 133] width 19 height 9
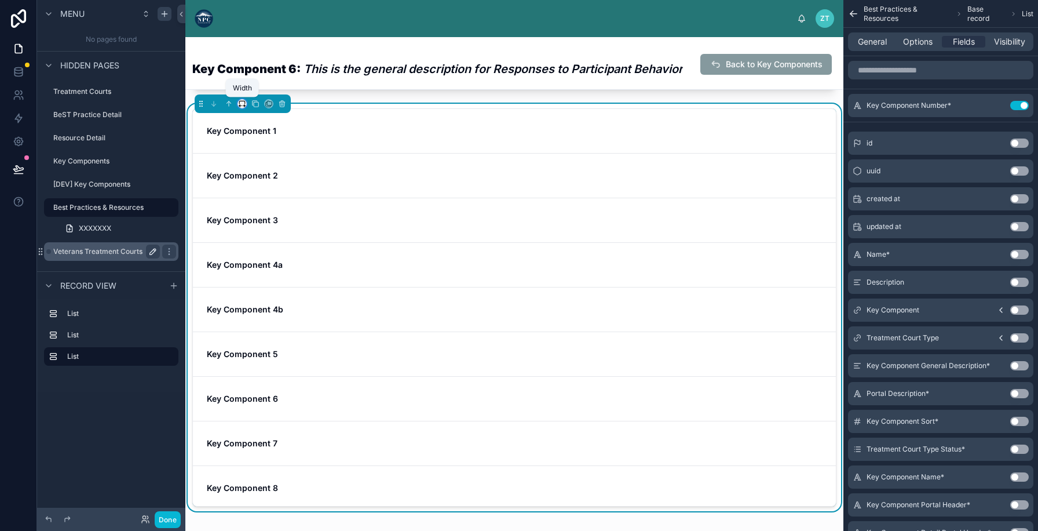
click at [241, 106] on icon at bounding box center [242, 104] width 8 height 8
click at [255, 147] on span "25%" at bounding box center [256, 147] width 18 height 14
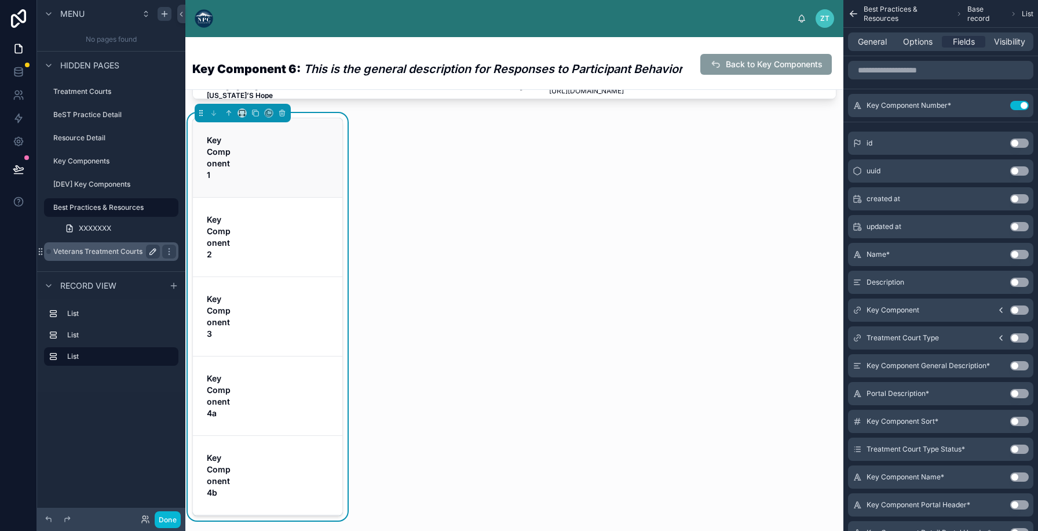
scroll to position [783, 0]
click at [994, 101] on icon "scrollable content" at bounding box center [996, 105] width 9 height 9
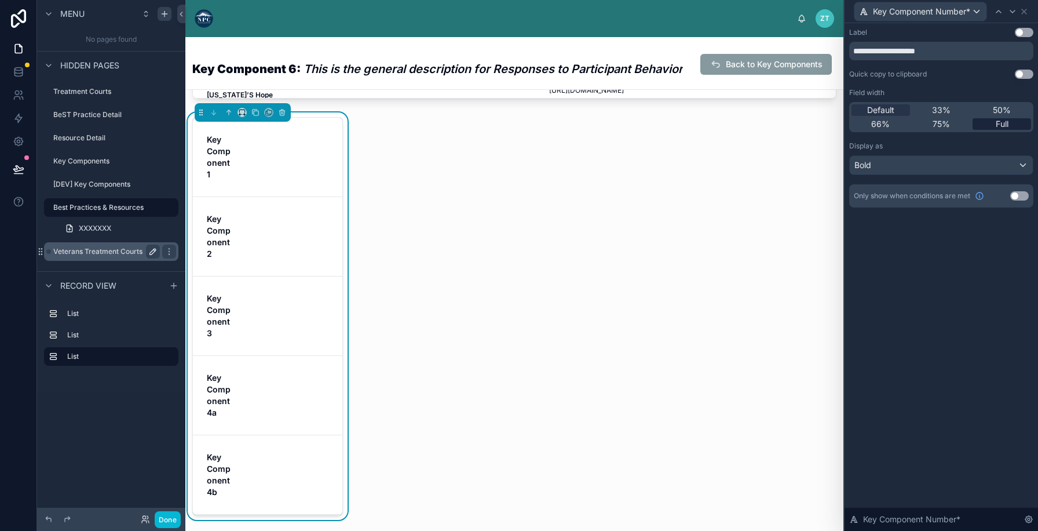
click at [996, 125] on span "Full" at bounding box center [1002, 124] width 13 height 12
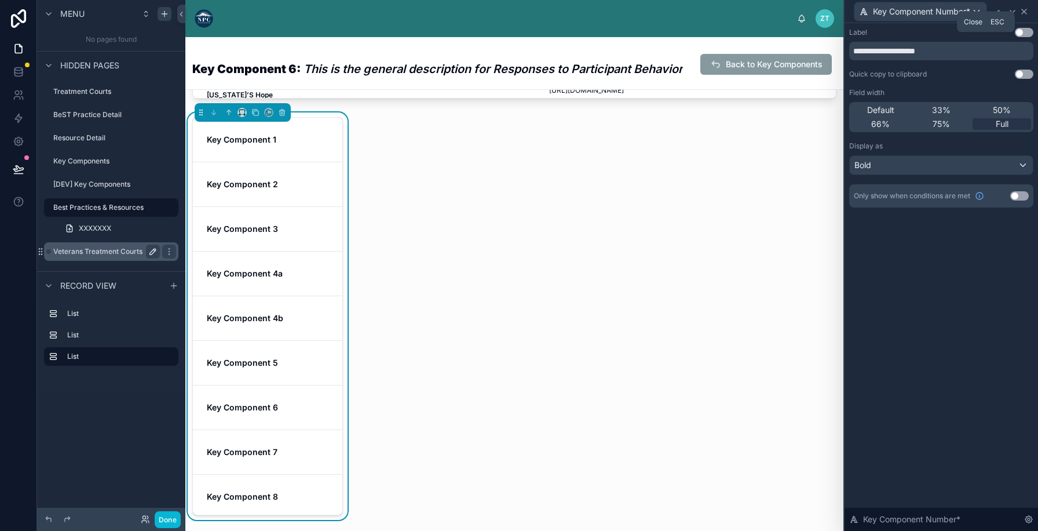
click at [1023, 8] on icon at bounding box center [1023, 11] width 9 height 9
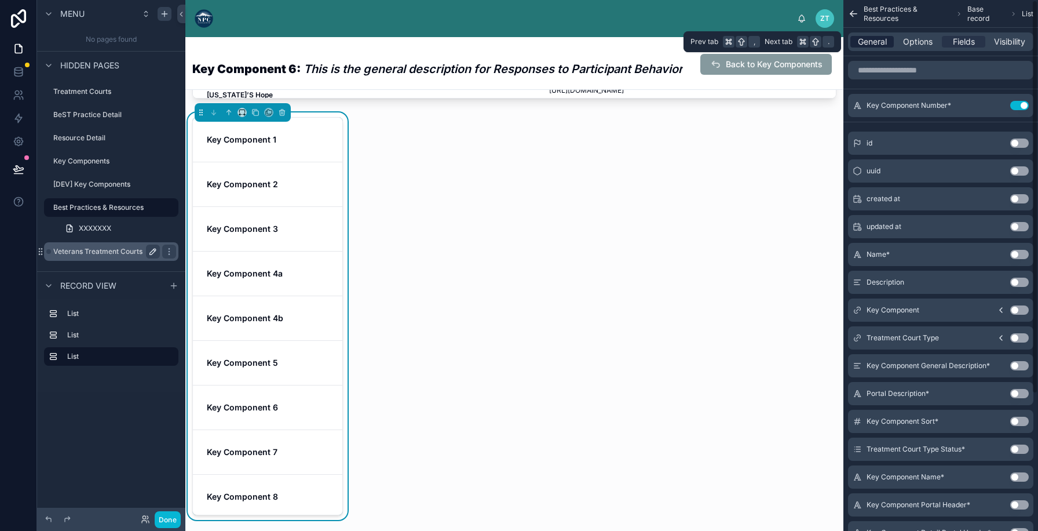
click at [868, 41] on span "General" at bounding box center [872, 42] width 29 height 12
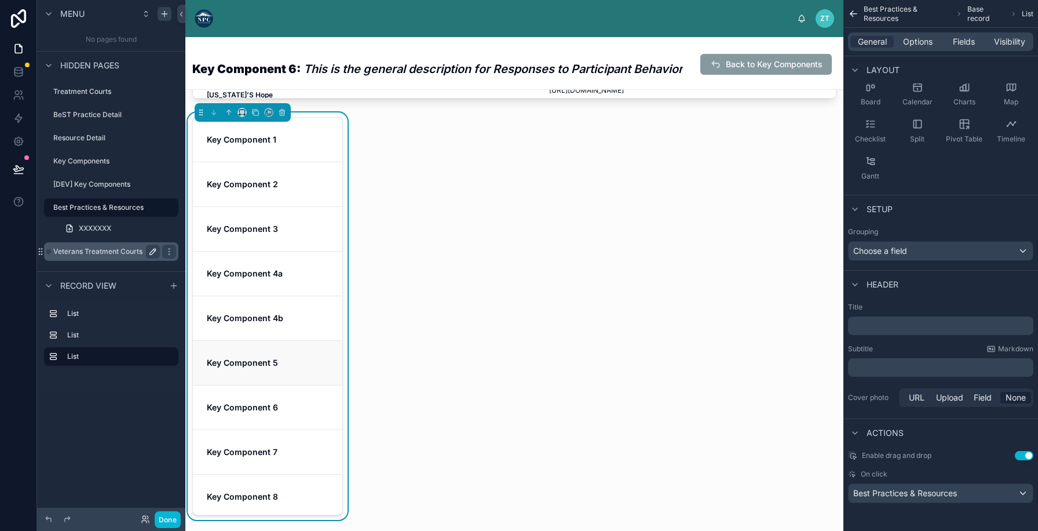
scroll to position [611, 0]
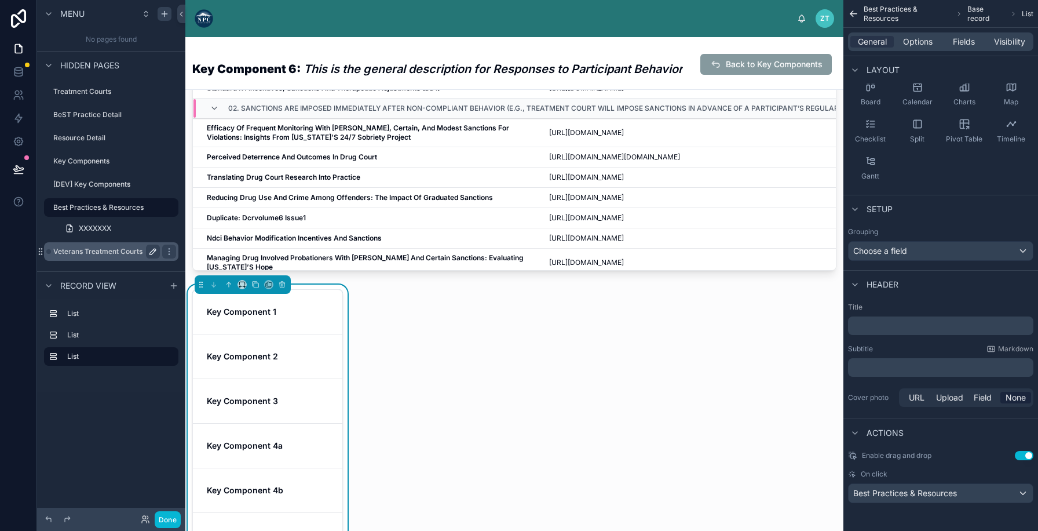
click at [890, 328] on p "﻿" at bounding box center [942, 326] width 178 height 12
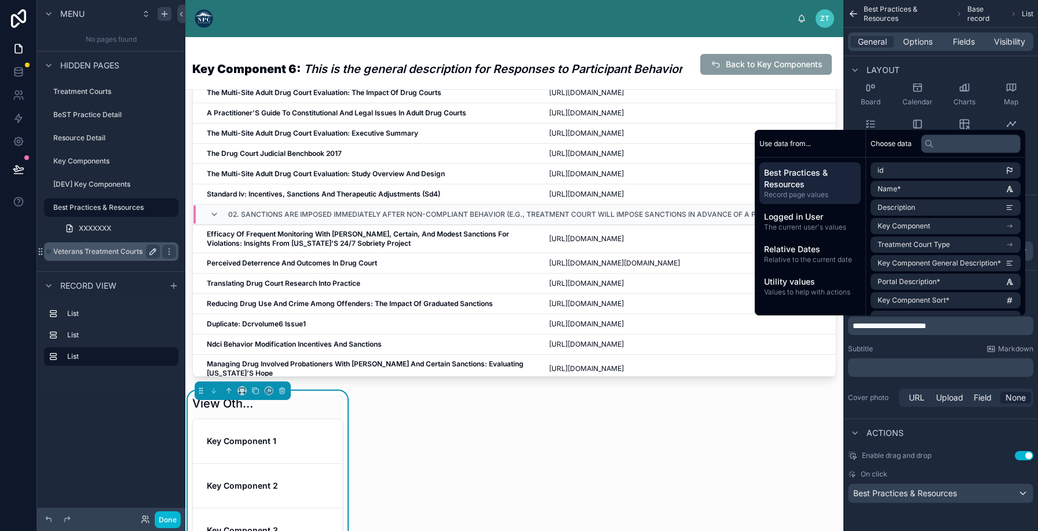
scroll to position [573, 0]
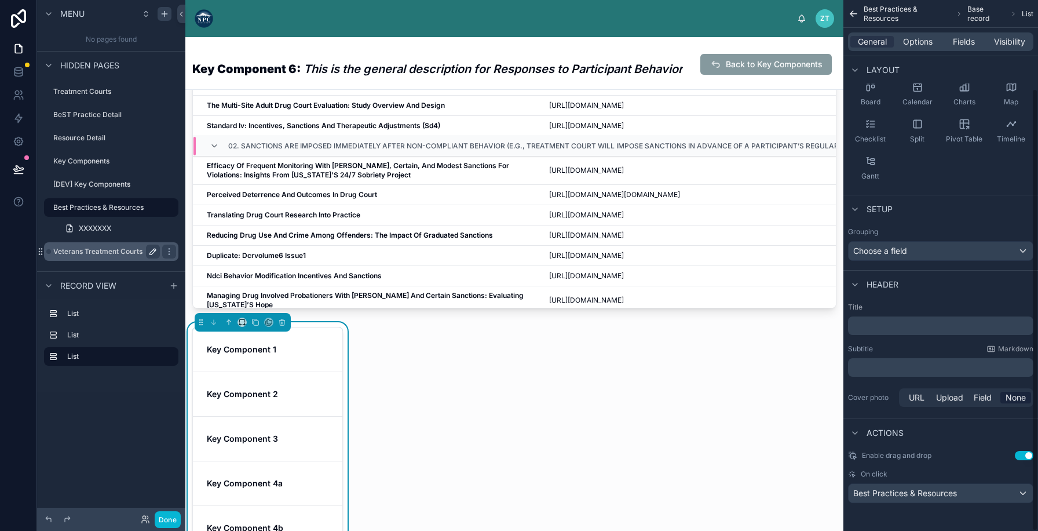
click at [1023, 454] on button "Use setting" at bounding box center [1024, 455] width 19 height 9
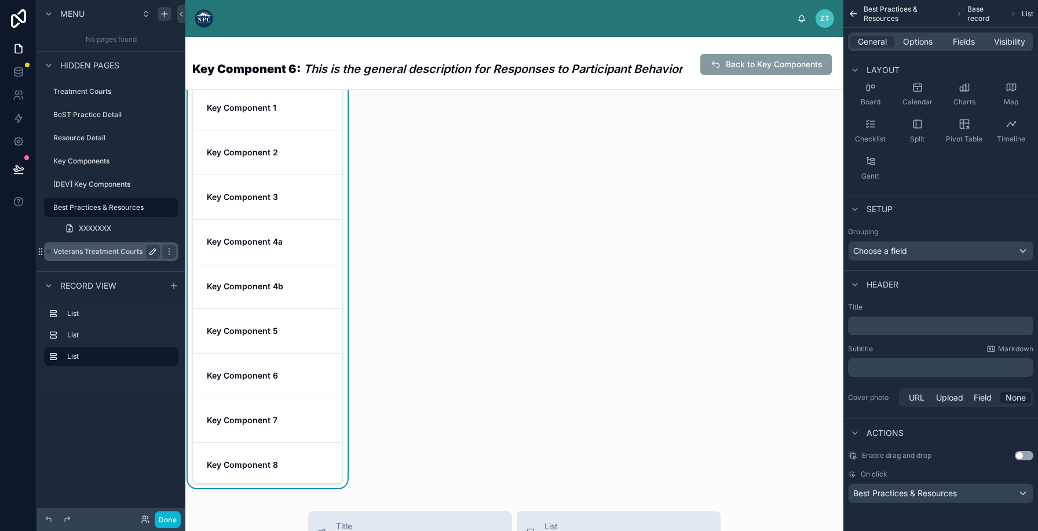
scroll to position [811, 0]
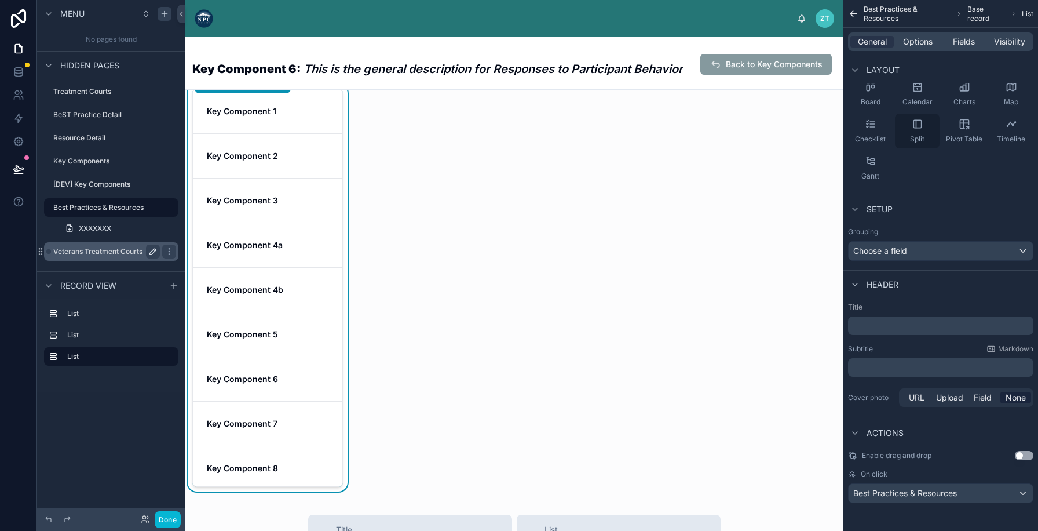
click at [916, 133] on div "Split" at bounding box center [917, 131] width 45 height 35
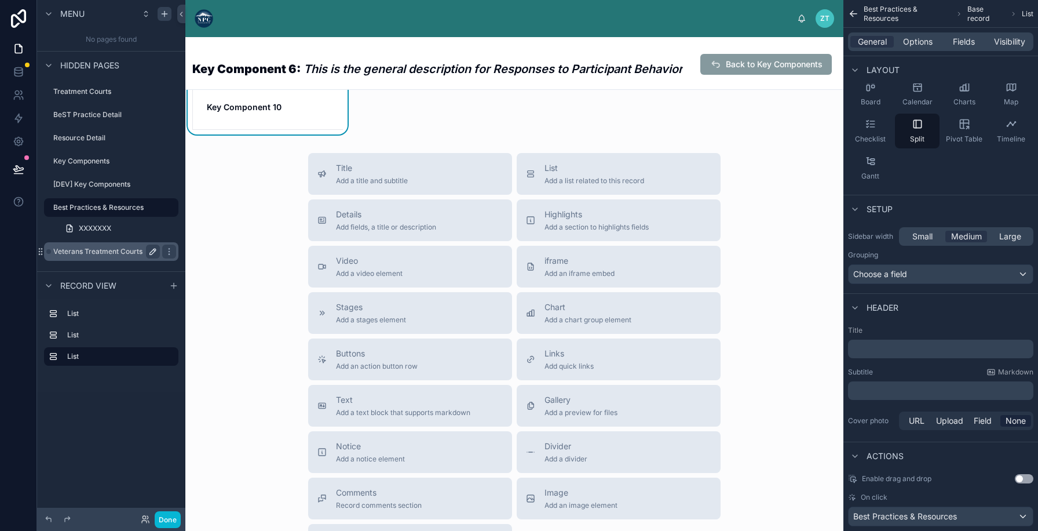
scroll to position [1307, 0]
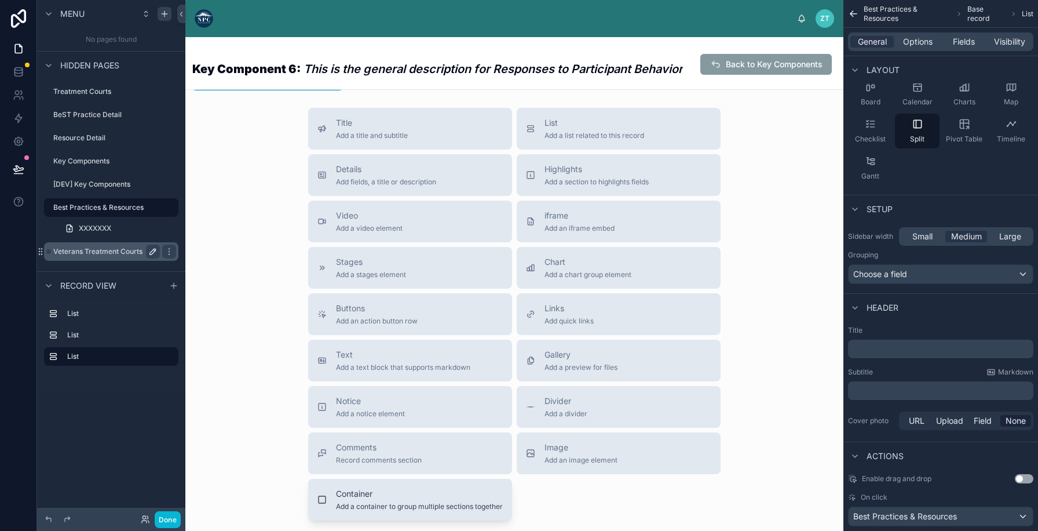
click at [348, 483] on button "Container Add a container to group multiple sections together" at bounding box center [410, 499] width 204 height 42
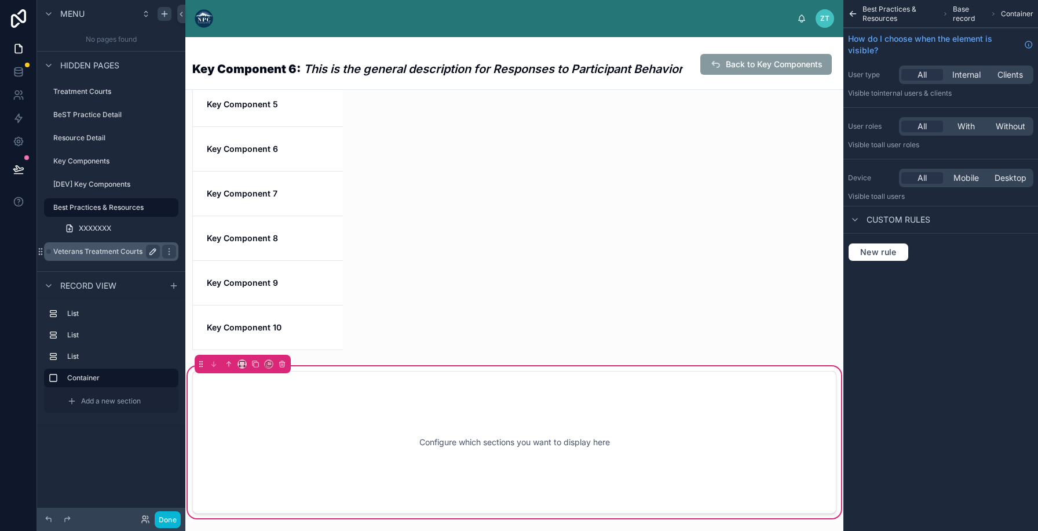
scroll to position [991, 0]
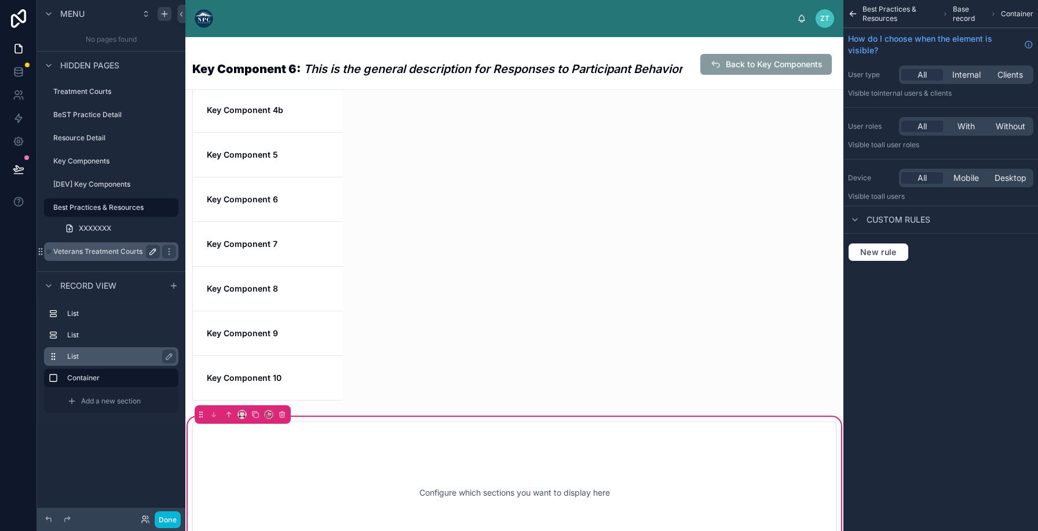
click at [54, 355] on icon "scrollable content" at bounding box center [53, 356] width 9 height 9
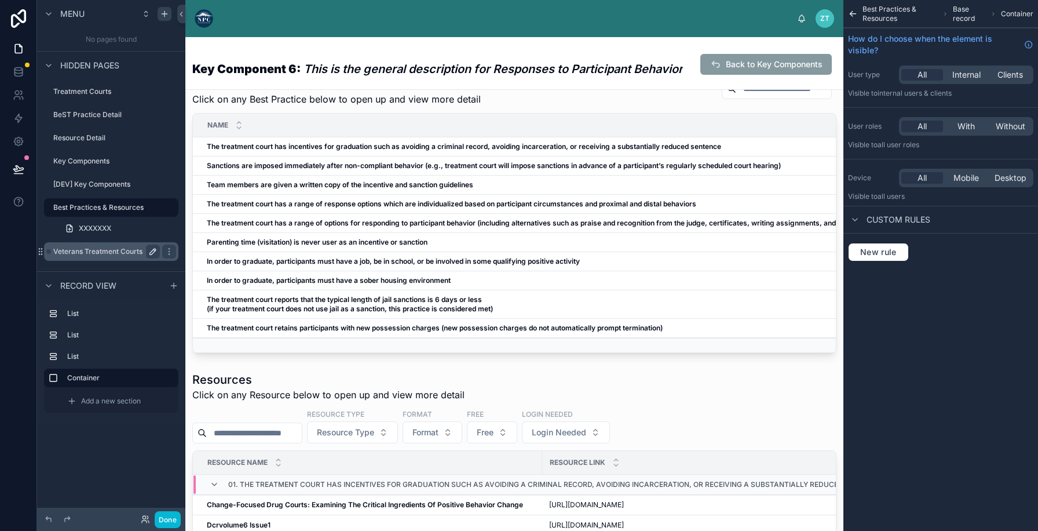
scroll to position [0, 0]
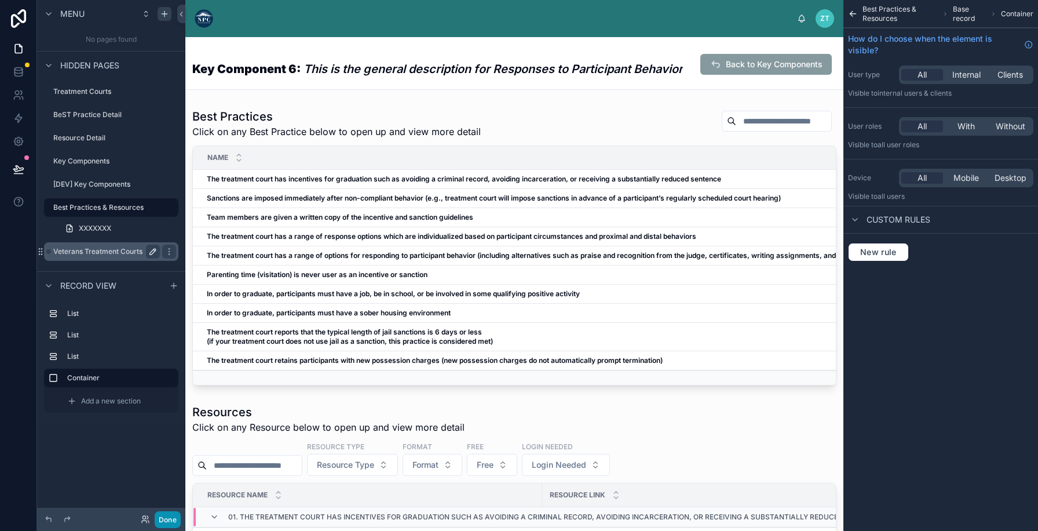
click at [170, 518] on button "Done" at bounding box center [168, 519] width 26 height 17
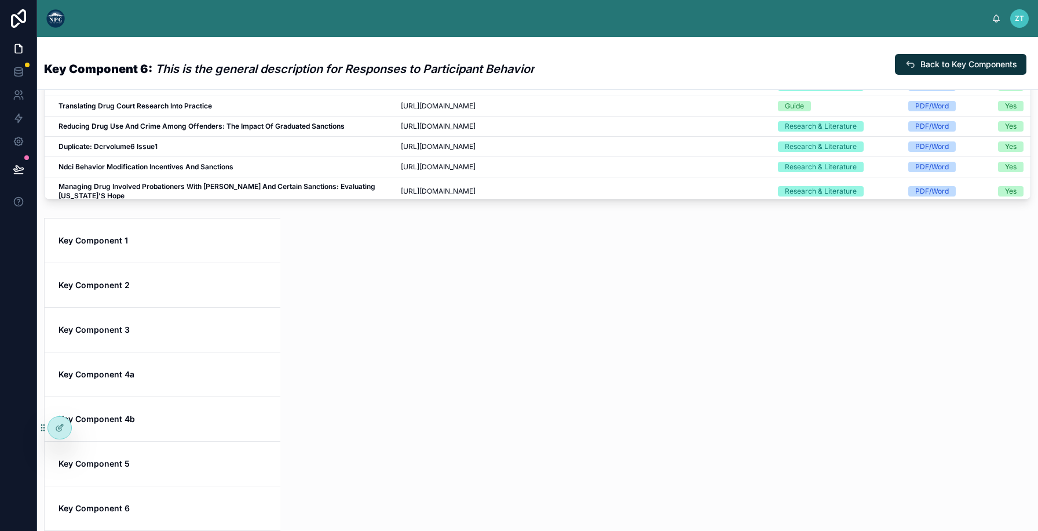
scroll to position [613, 0]
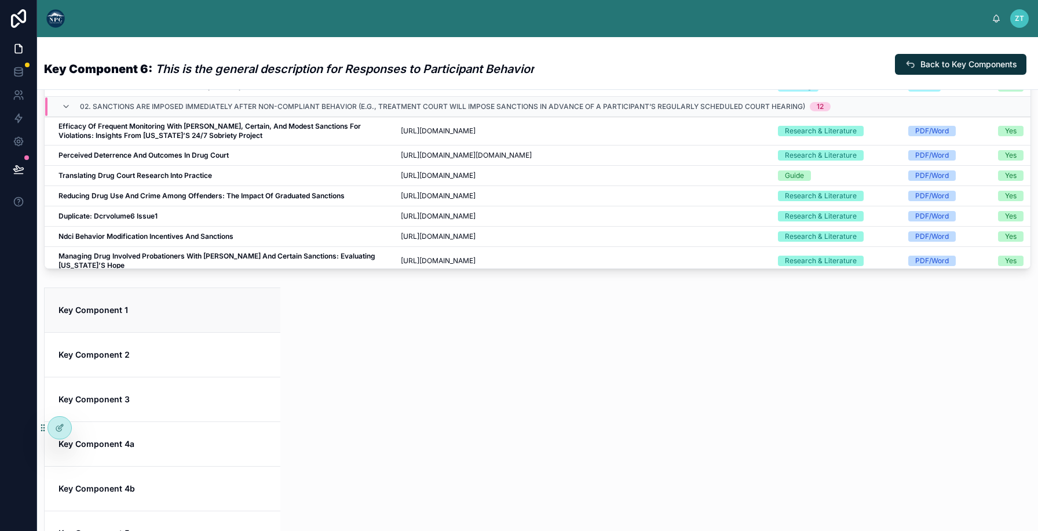
click at [195, 309] on span "Key Component 1" at bounding box center [162, 310] width 208 height 12
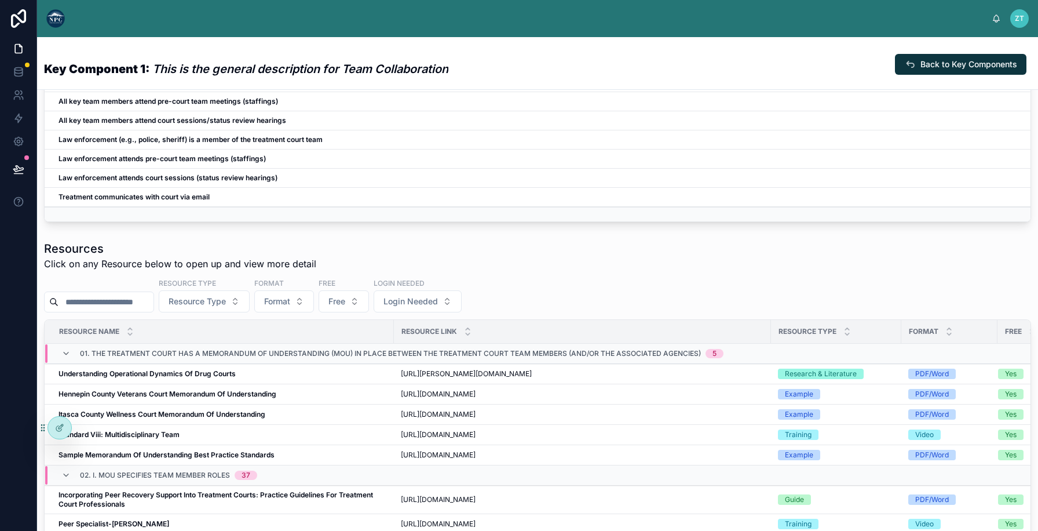
scroll to position [491, 0]
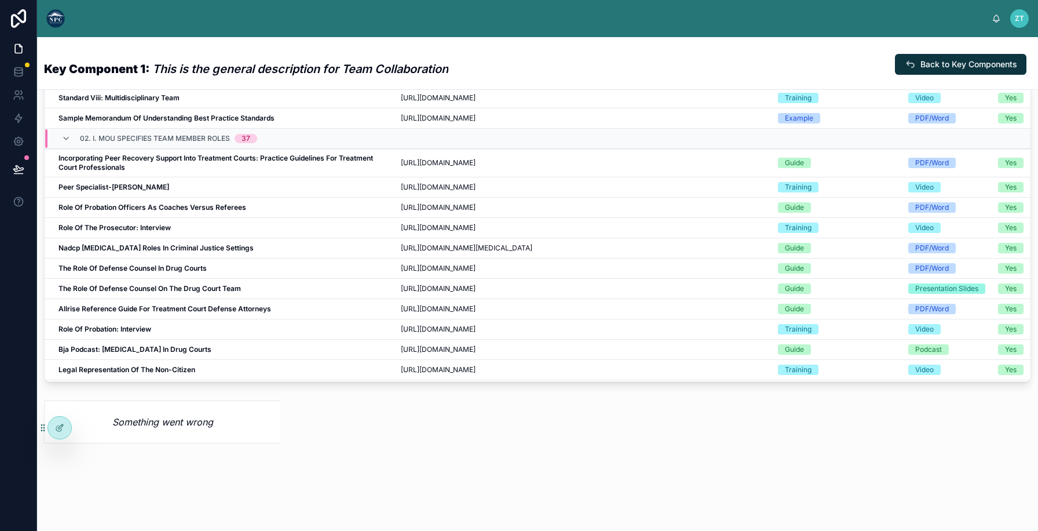
click at [158, 420] on em "Something went wrong" at bounding box center [162, 422] width 101 height 14
click at [63, 428] on icon at bounding box center [59, 427] width 9 height 9
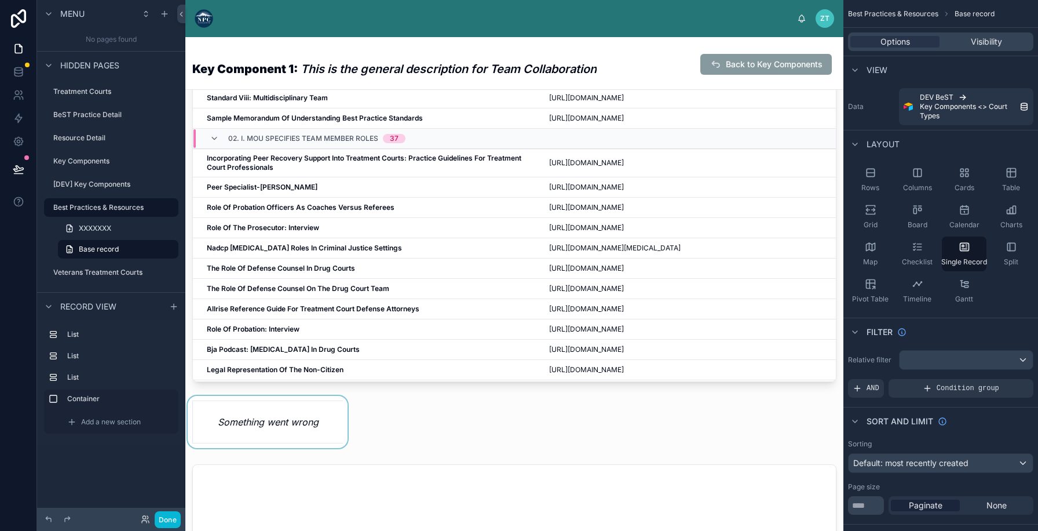
click at [291, 435] on div at bounding box center [267, 422] width 164 height 52
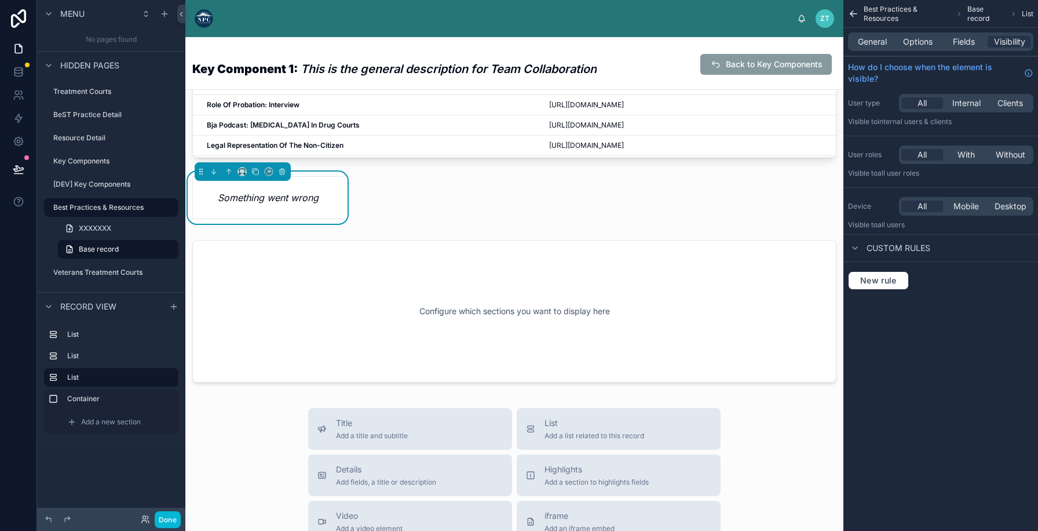
scroll to position [665, 0]
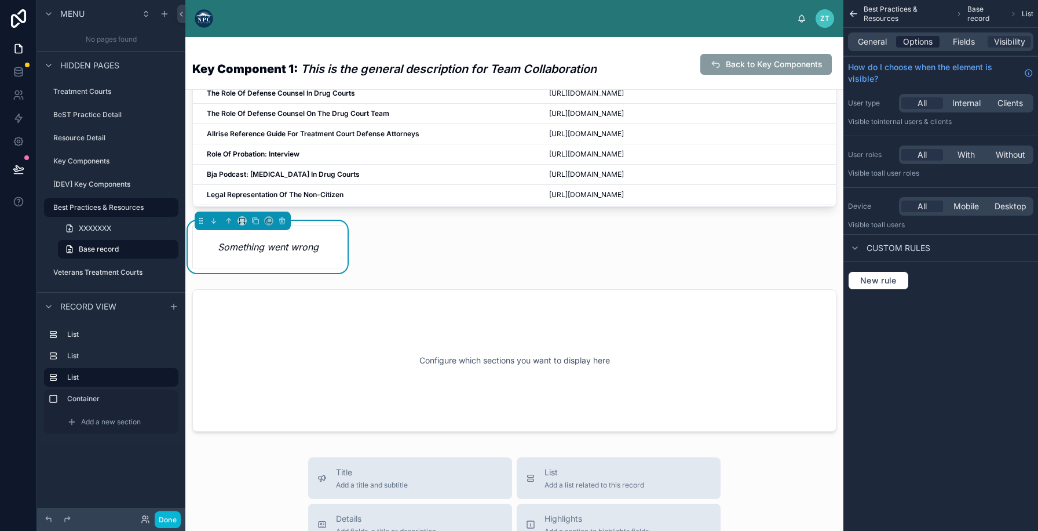
click at [922, 41] on span "Options" at bounding box center [918, 42] width 30 height 12
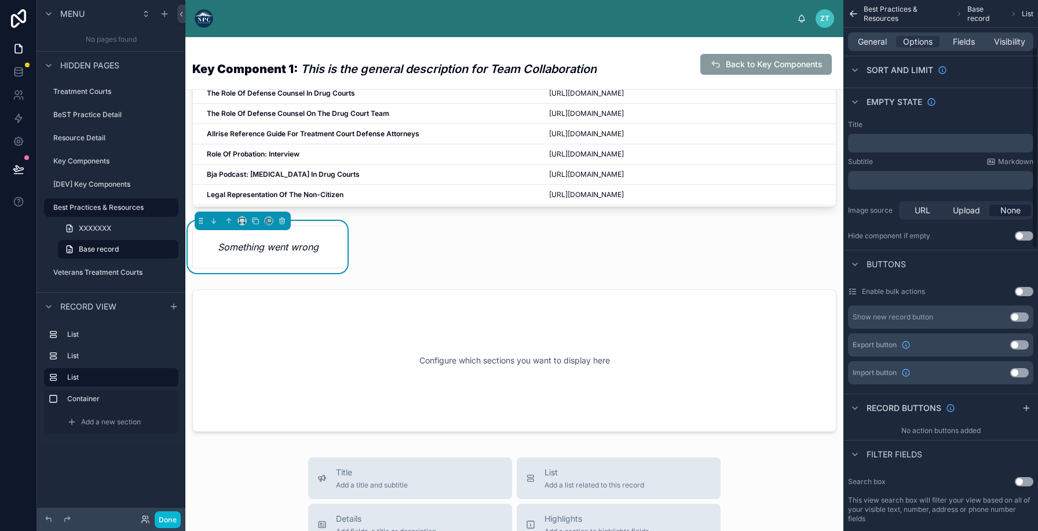
scroll to position [316, 0]
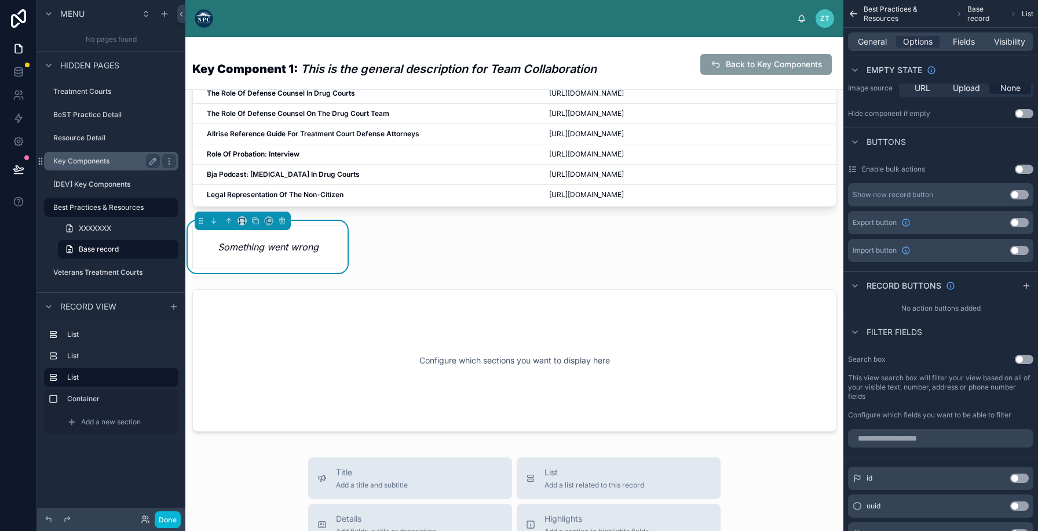
click at [98, 158] on label "Key Components" at bounding box center [104, 160] width 102 height 9
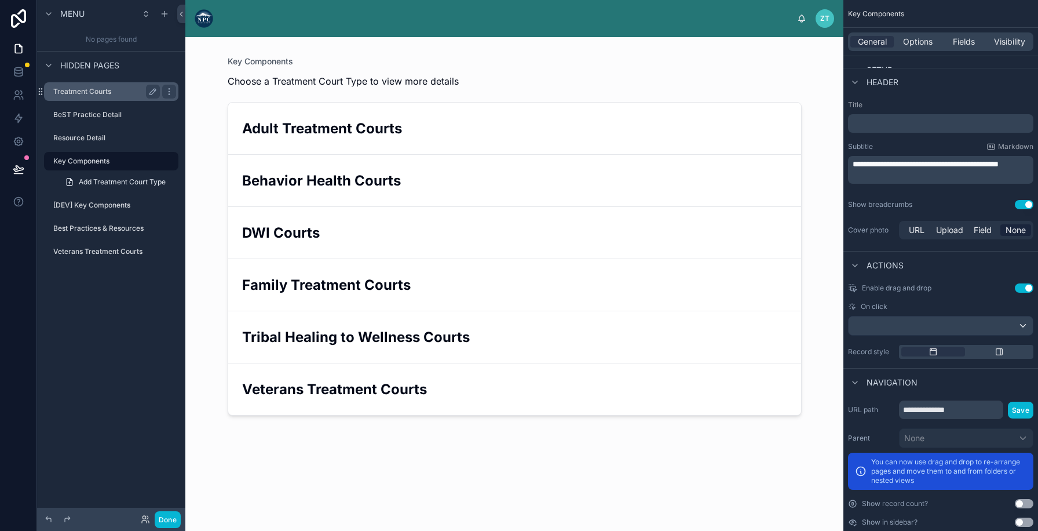
click at [81, 89] on label "Treatment Courts" at bounding box center [104, 91] width 102 height 9
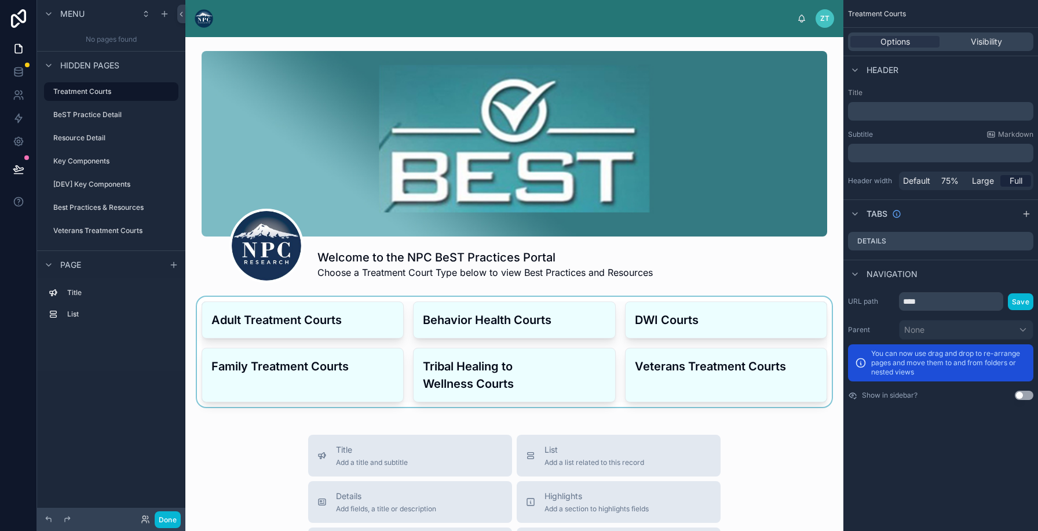
click at [330, 308] on div at bounding box center [514, 352] width 639 height 110
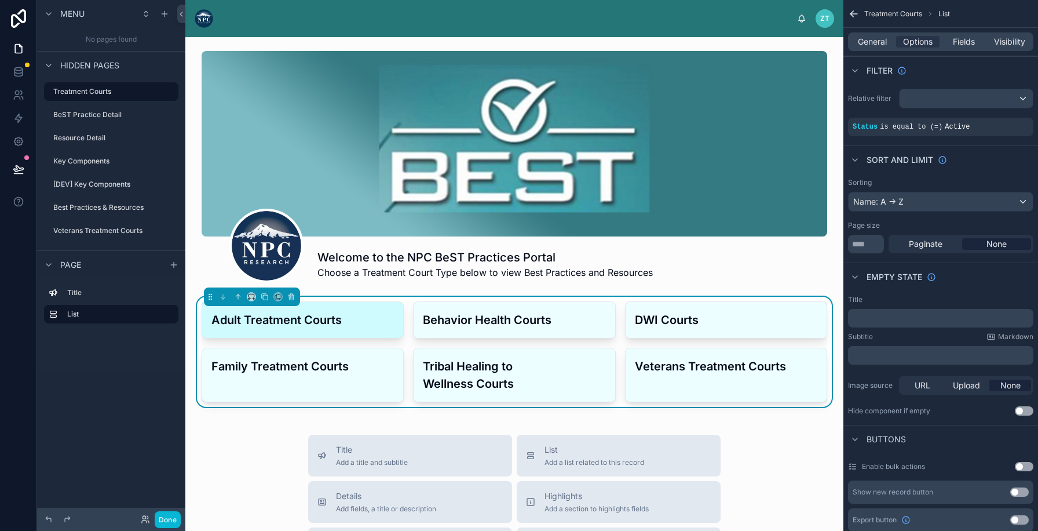
click at [327, 316] on h3 "Adult Treatment Courts" at bounding box center [302, 319] width 182 height 17
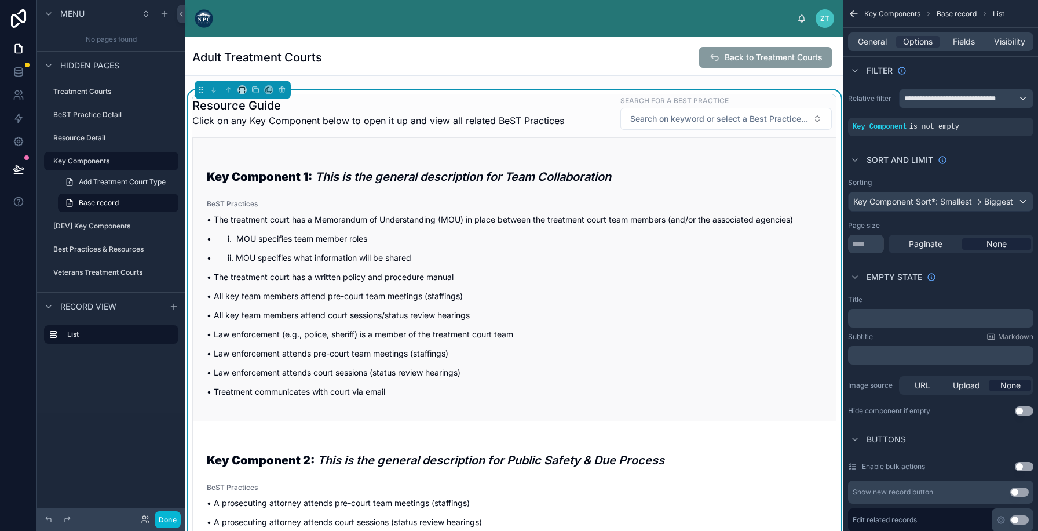
click at [526, 290] on p "• All key team members attend pre-court team meetings (staffings)" at bounding box center [515, 296] width 616 height 12
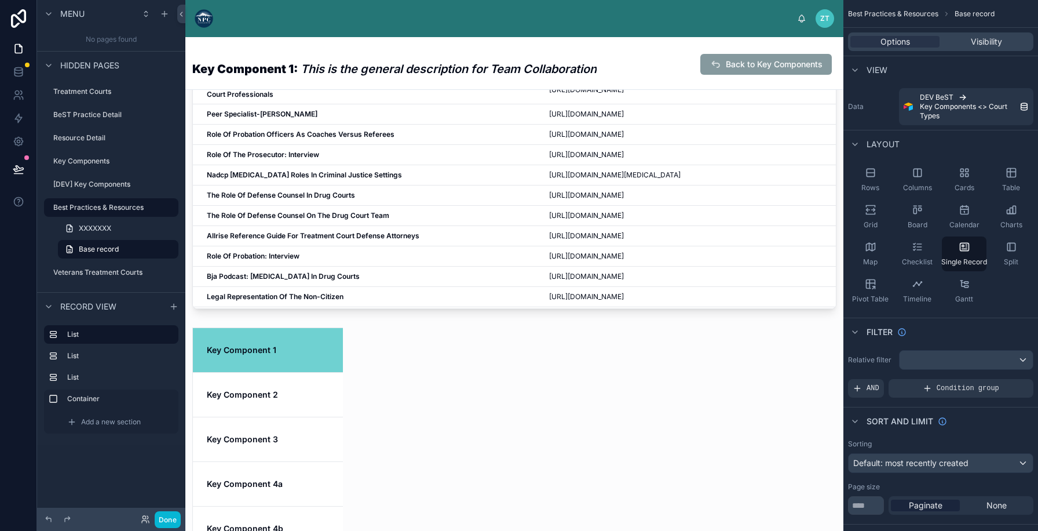
scroll to position [621, 0]
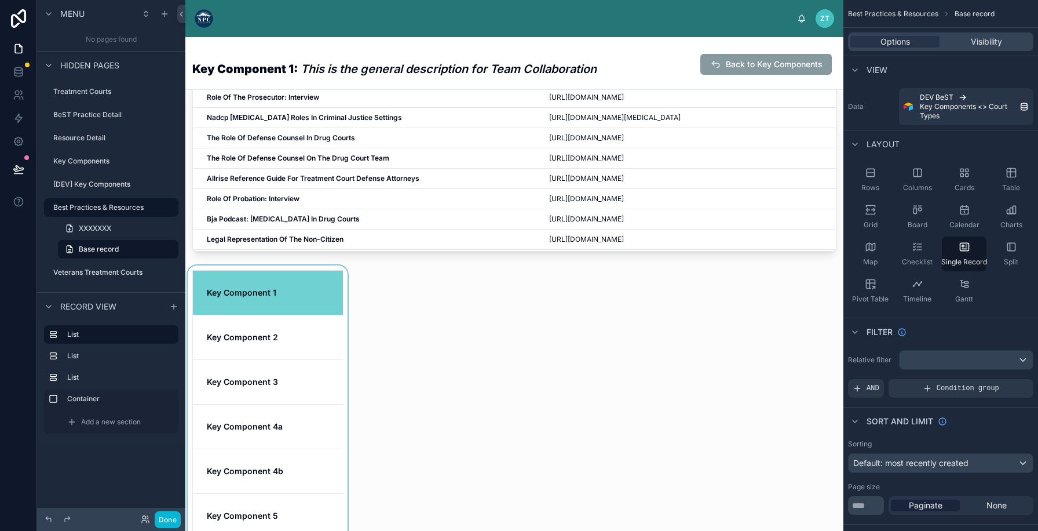
click at [261, 331] on div at bounding box center [267, 515] width 164 height 500
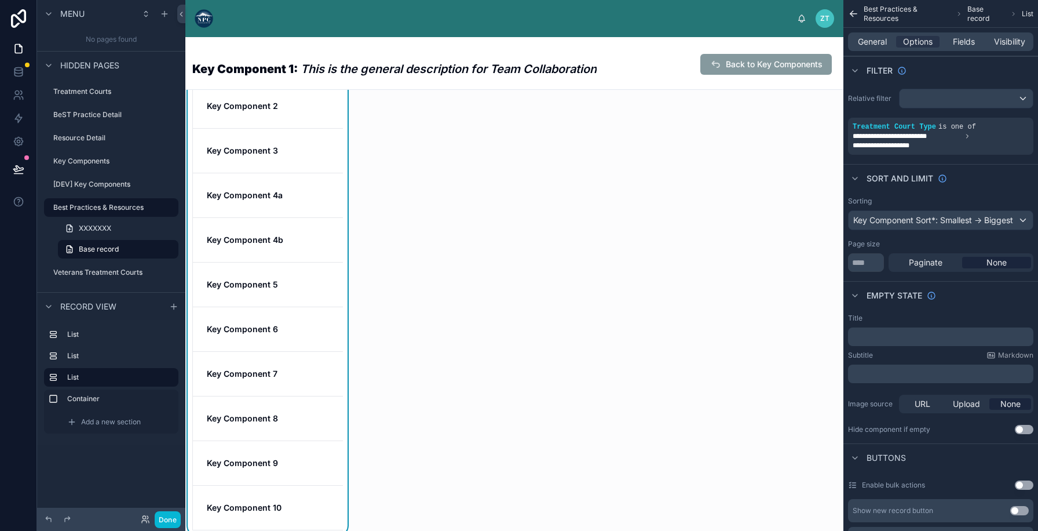
click at [261, 331] on strong "Key Component 6" at bounding box center [242, 329] width 71 height 10
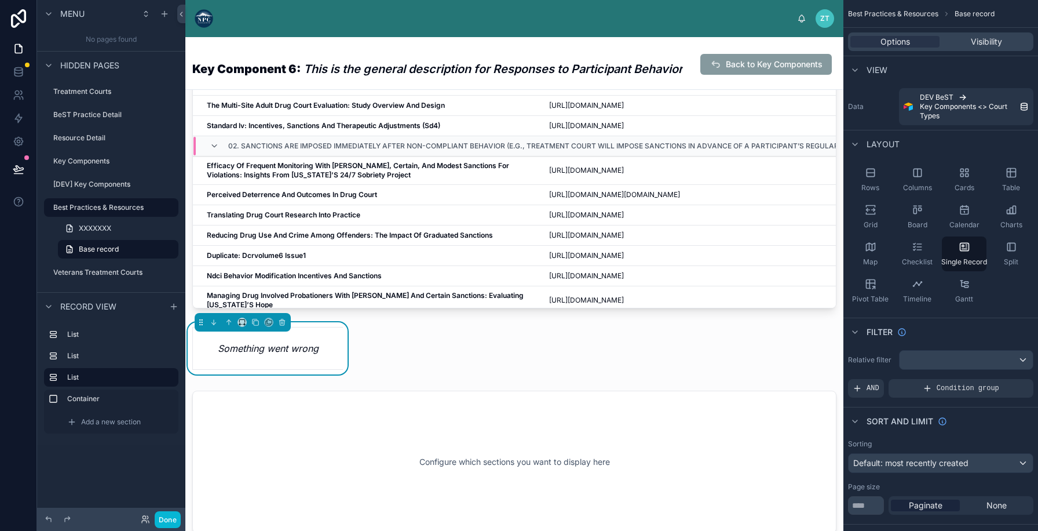
scroll to position [570, 0]
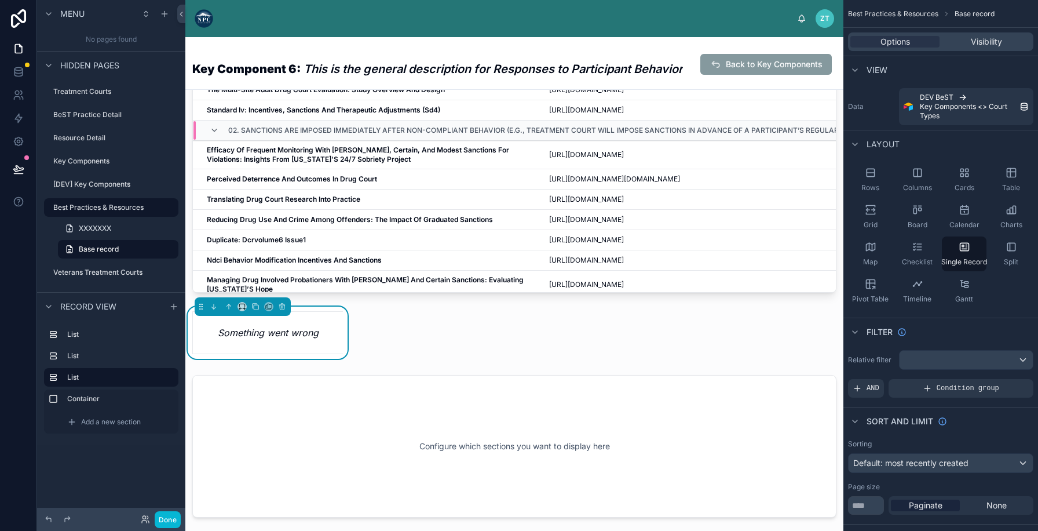
click at [260, 349] on div "Something went wrong" at bounding box center [268, 333] width 150 height 42
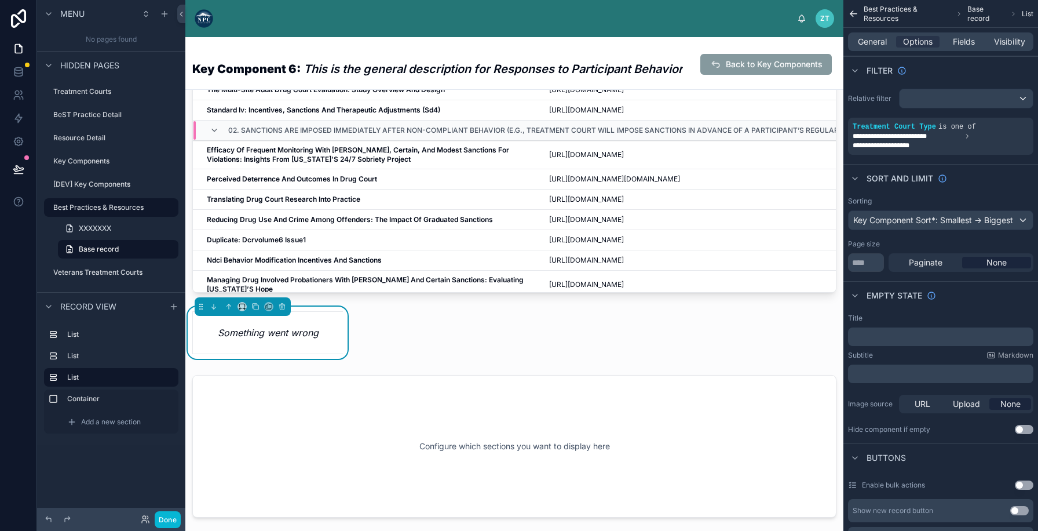
click at [266, 329] on em "Something went wrong" at bounding box center [268, 333] width 101 height 14
click at [282, 308] on icon at bounding box center [282, 306] width 8 height 8
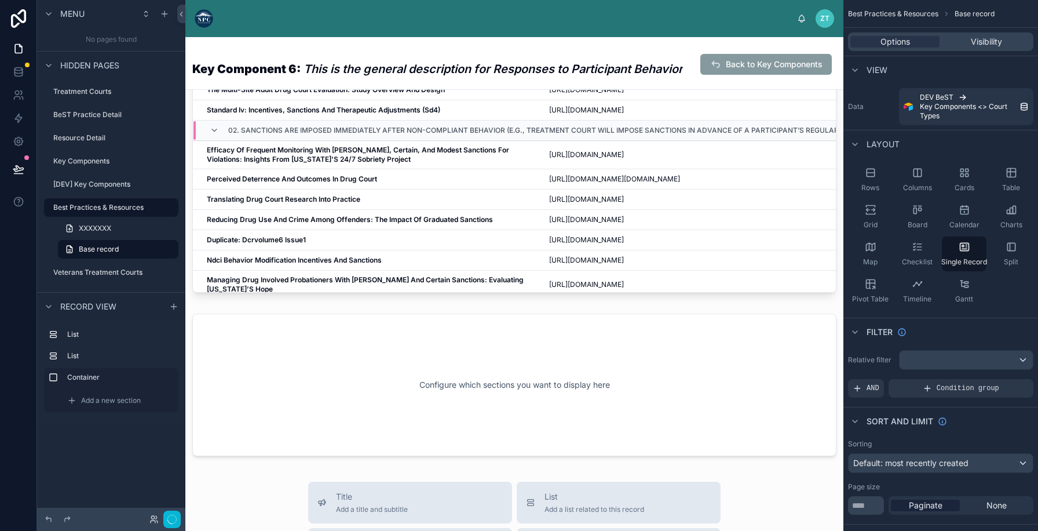
click at [257, 403] on div at bounding box center [514, 384] width 658 height 156
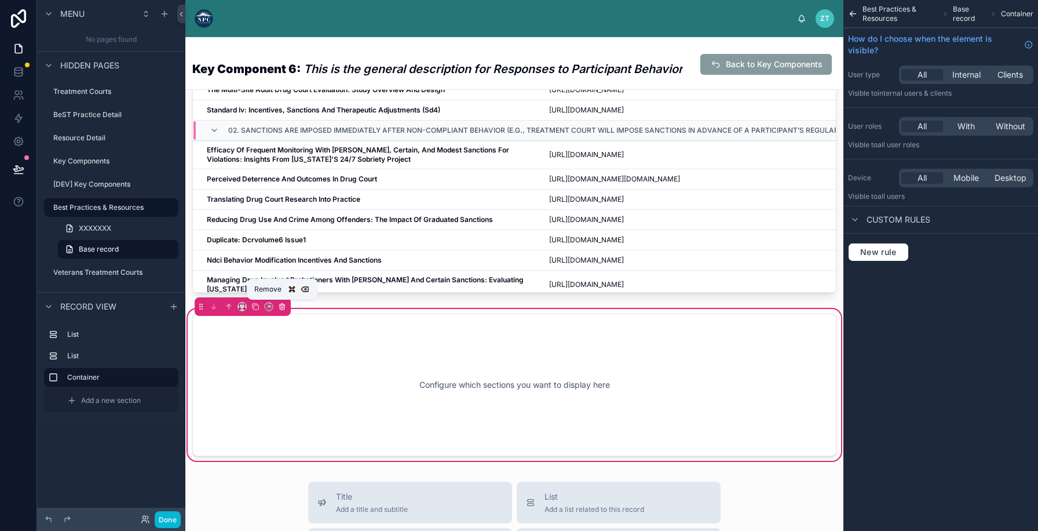
click at [281, 307] on icon at bounding box center [281, 307] width 0 height 2
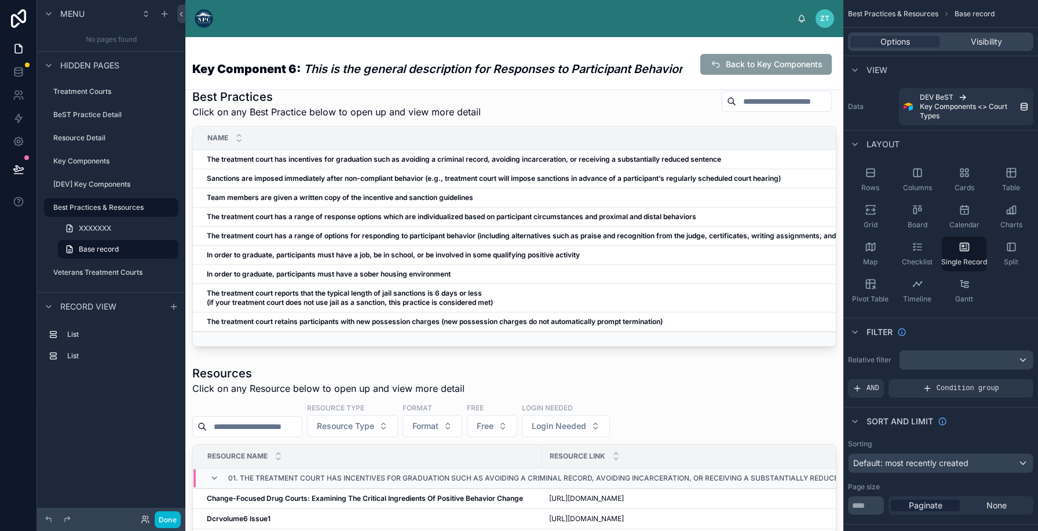
scroll to position [0, 0]
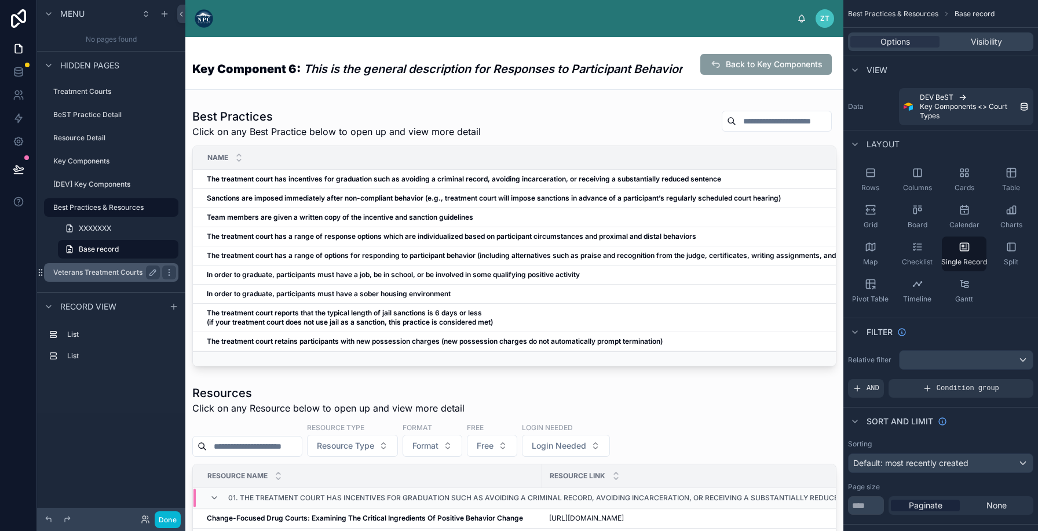
click at [93, 272] on label "Veterans Treatment Courts" at bounding box center [104, 272] width 102 height 9
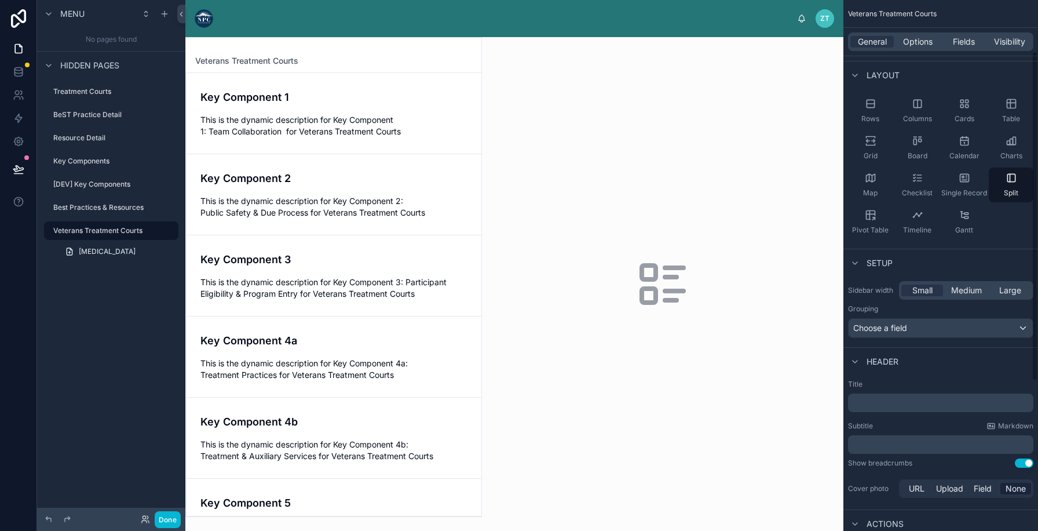
scroll to position [82, 0]
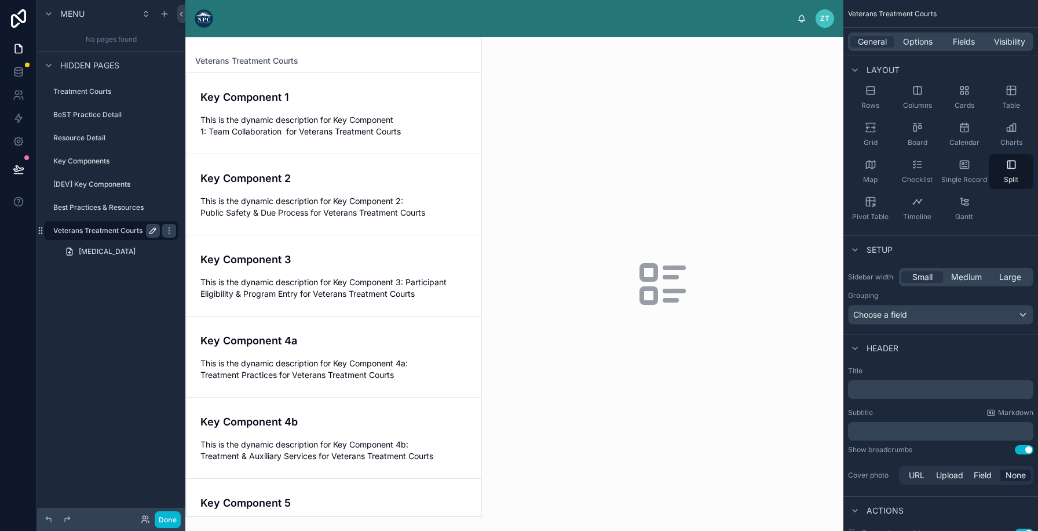
click at [152, 231] on icon "scrollable content" at bounding box center [152, 230] width 9 height 9
click at [129, 228] on input "**********" at bounding box center [97, 231] width 88 height 14
type input "**********"
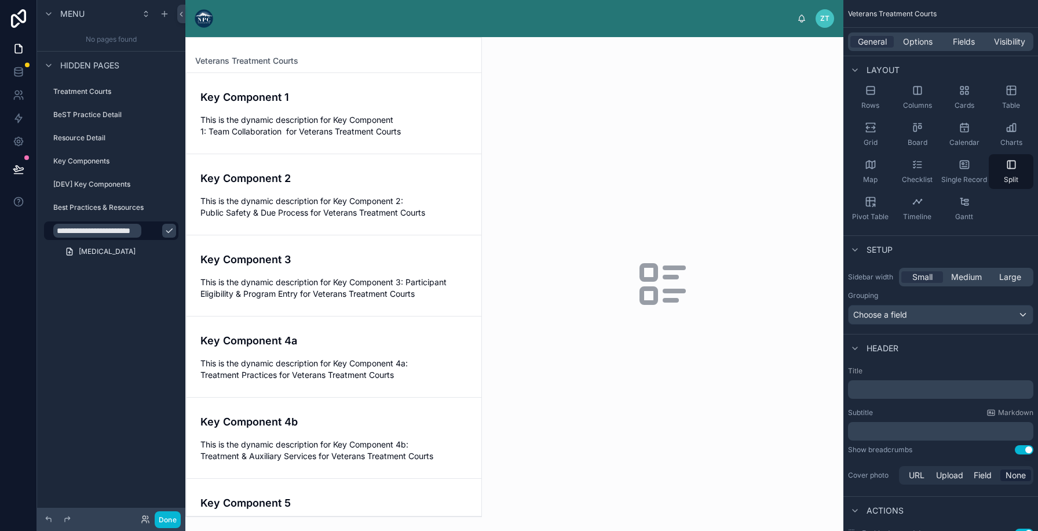
click at [164, 231] on icon "scrollable content" at bounding box center [168, 230] width 9 height 9
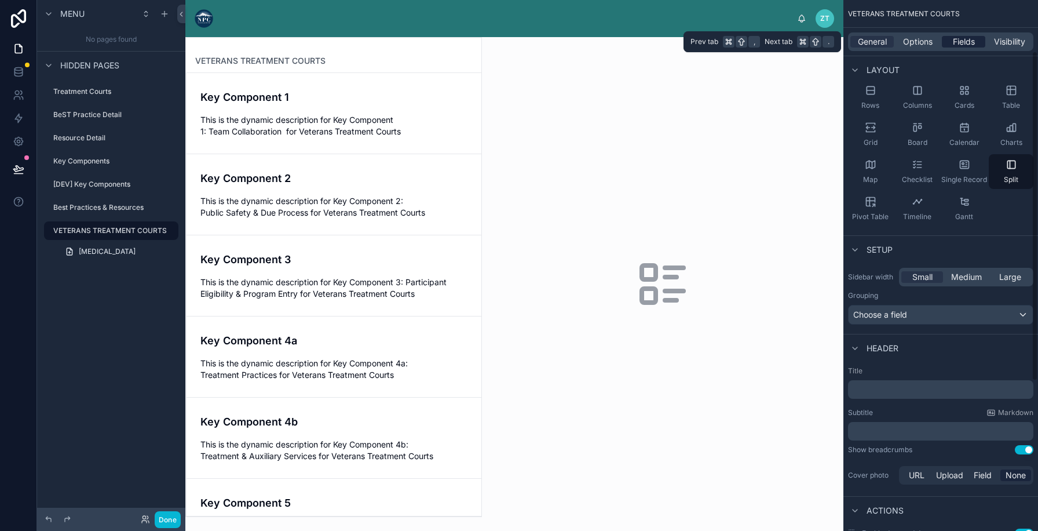
click at [974, 40] on span "Fields" at bounding box center [964, 42] width 22 height 12
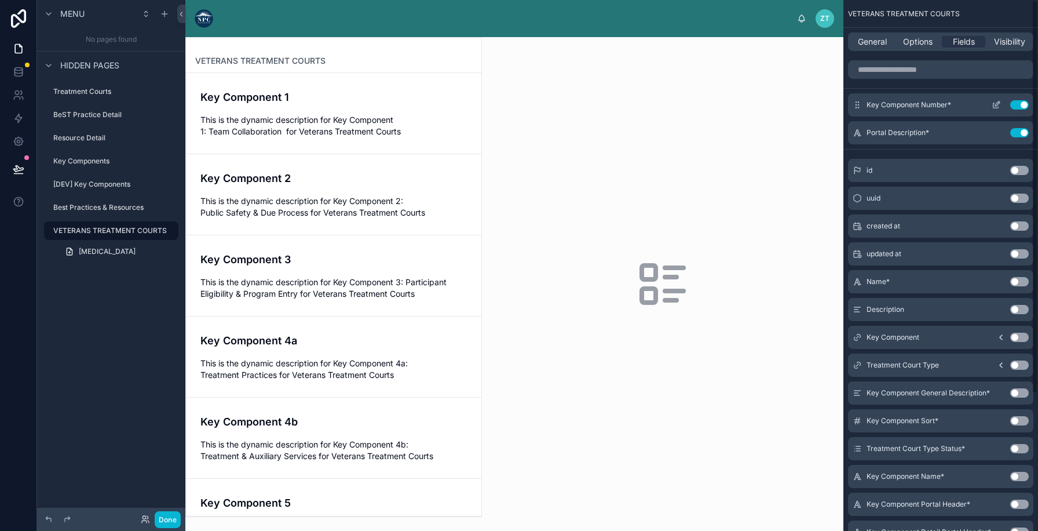
click at [994, 102] on icon "scrollable content" at bounding box center [996, 104] width 9 height 9
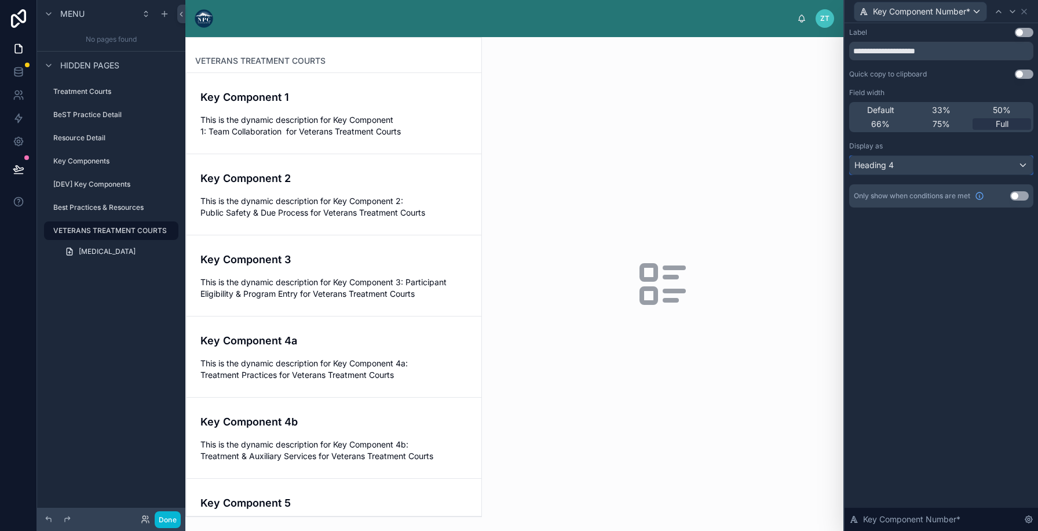
click at [926, 159] on div "Heading 4" at bounding box center [941, 165] width 183 height 19
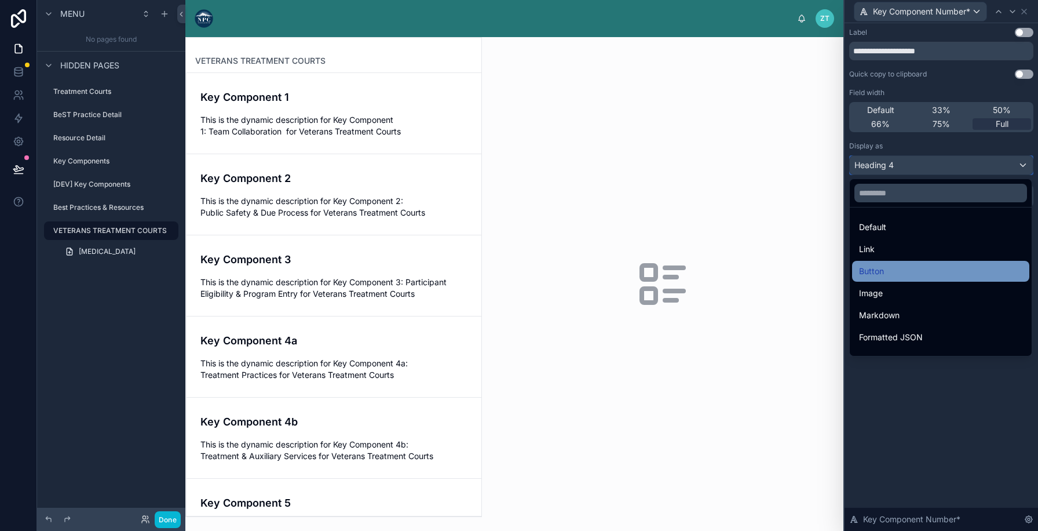
scroll to position [46, 0]
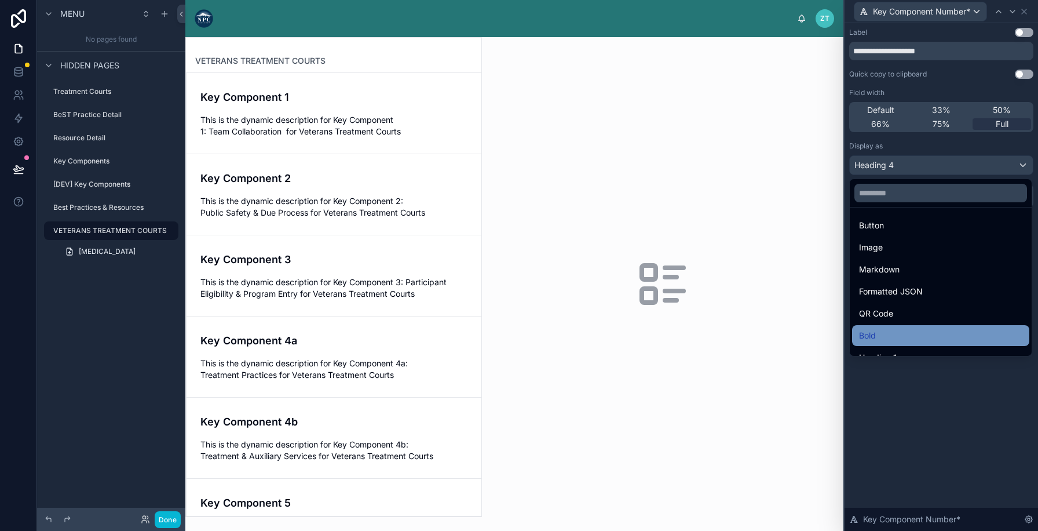
click at [868, 331] on span "Bold" at bounding box center [867, 335] width 17 height 14
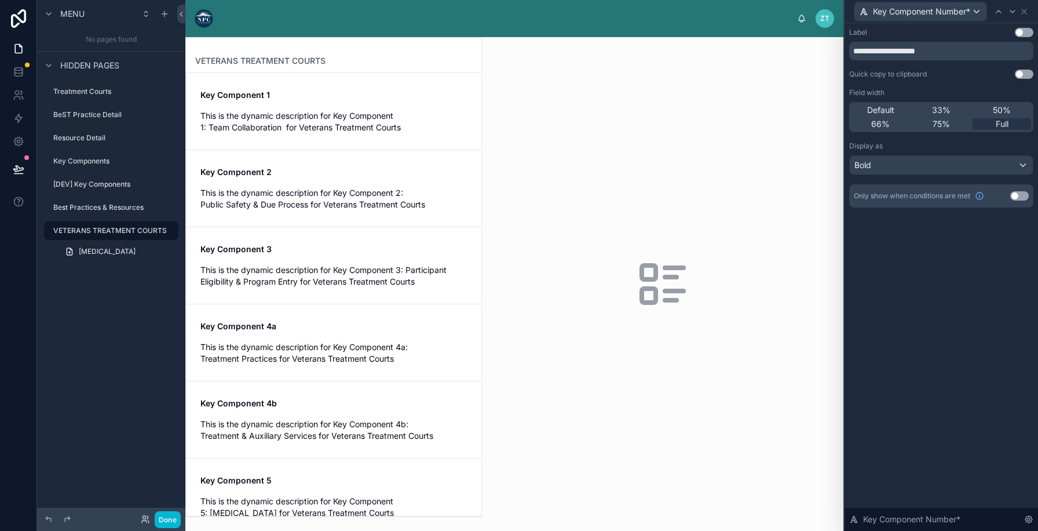
click at [298, 144] on div at bounding box center [333, 277] width 295 height 478
click at [1026, 9] on icon at bounding box center [1023, 11] width 9 height 9
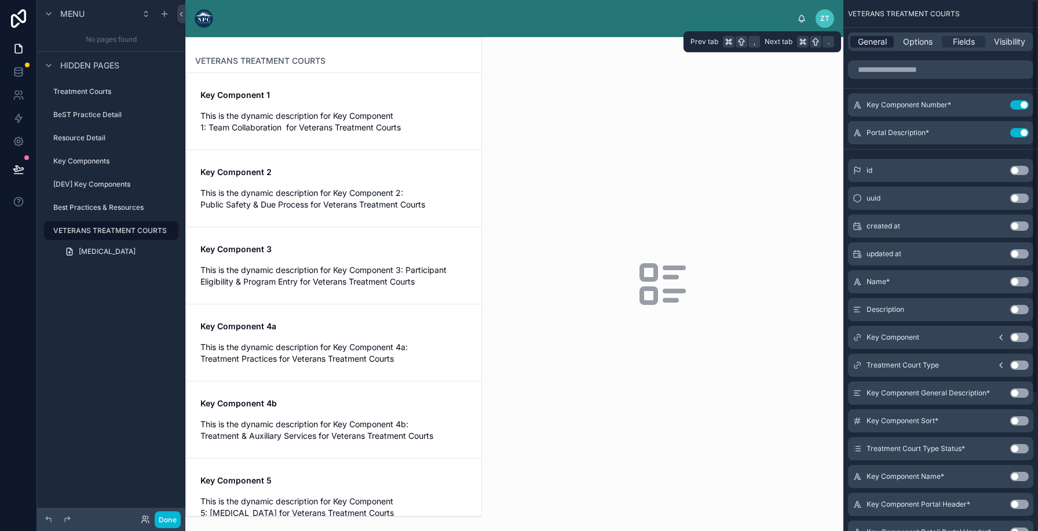
click at [883, 41] on span "General" at bounding box center [872, 42] width 29 height 12
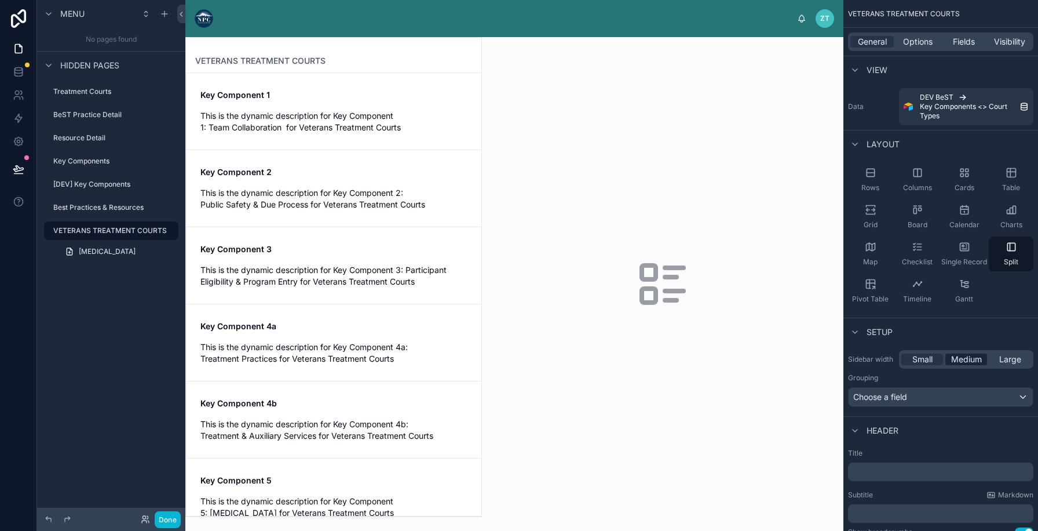
click at [966, 357] on span "Medium" at bounding box center [966, 359] width 31 height 12
click at [1005, 357] on span "Large" at bounding box center [1010, 359] width 22 height 12
click at [921, 362] on span "Small" at bounding box center [922, 359] width 20 height 12
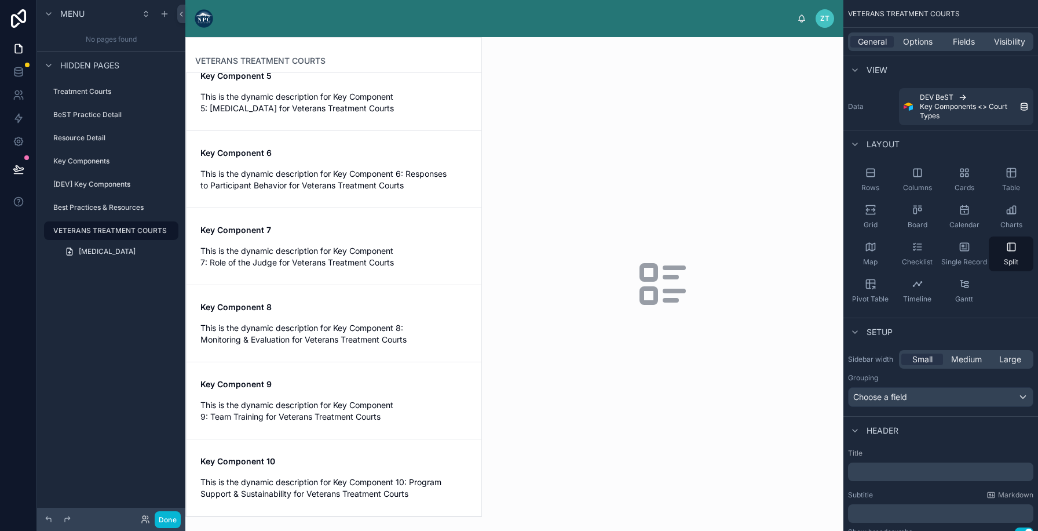
scroll to position [0, 0]
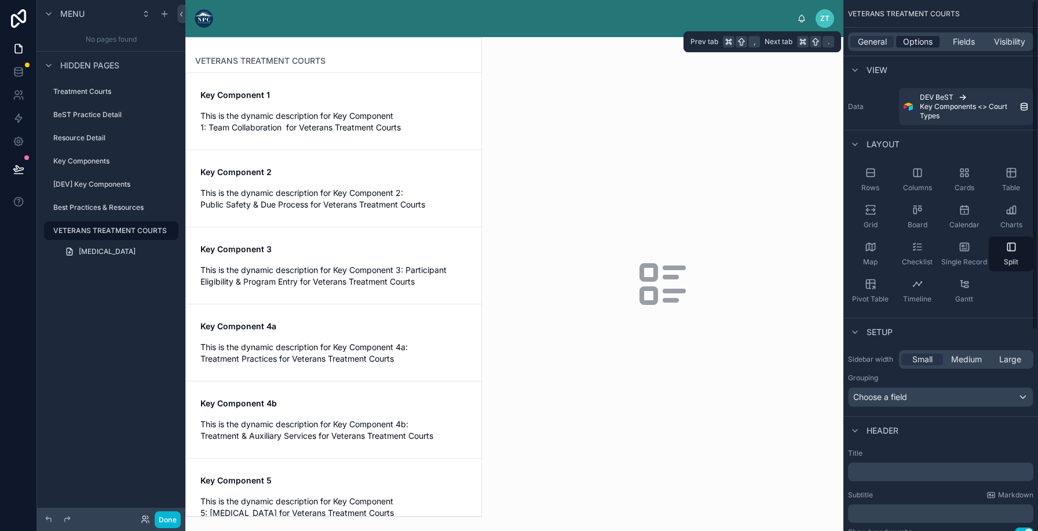
click at [917, 44] on span "Options" at bounding box center [918, 42] width 30 height 12
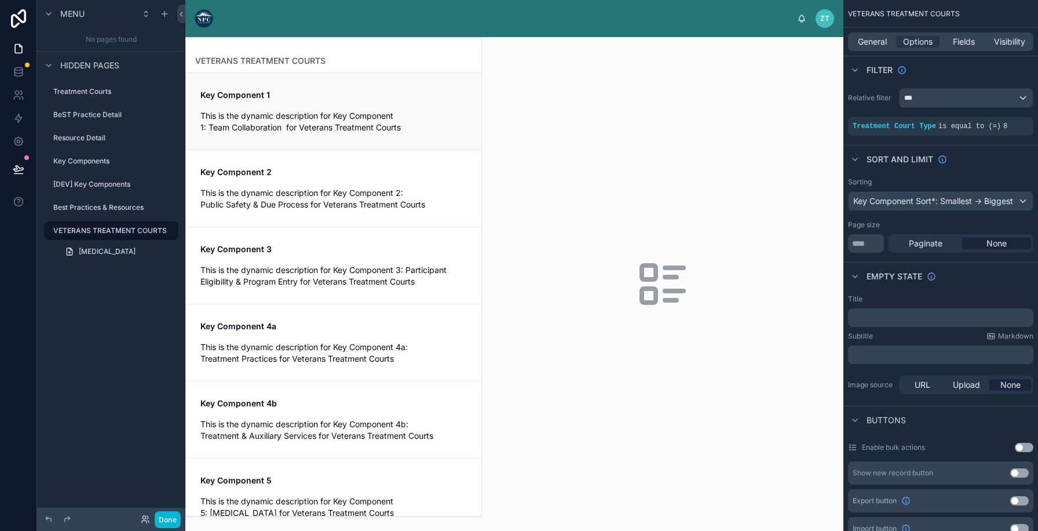
click at [302, 130] on span "This is the dynamic description for Key Component 1: Team Collaboration for Vet…" at bounding box center [333, 121] width 267 height 23
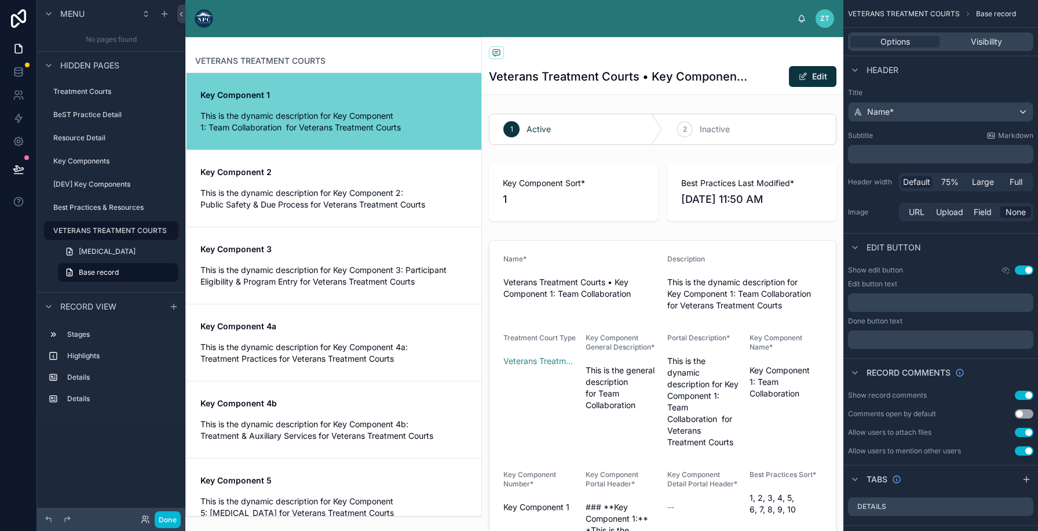
click at [1026, 266] on button "Use setting" at bounding box center [1024, 269] width 19 height 9
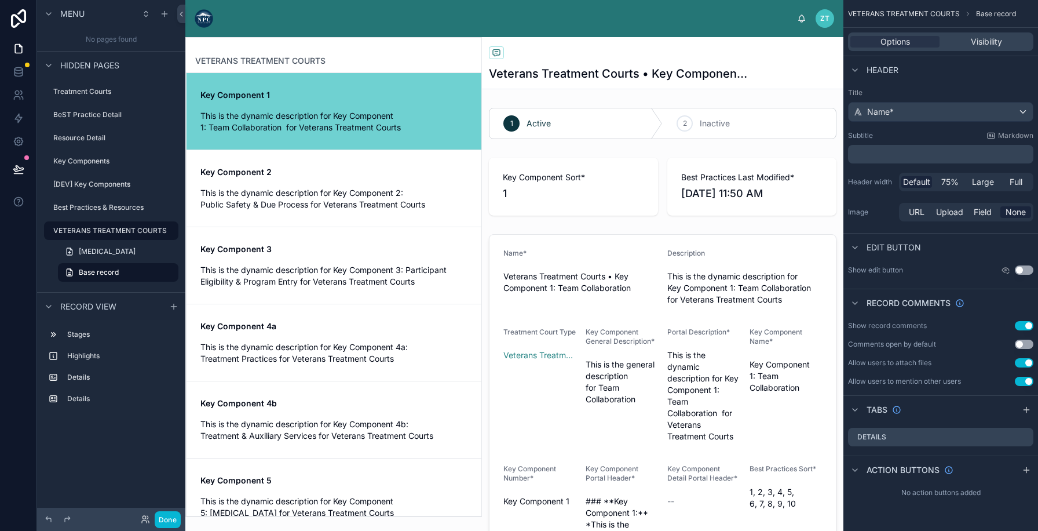
click at [1022, 324] on button "Use setting" at bounding box center [1024, 325] width 19 height 9
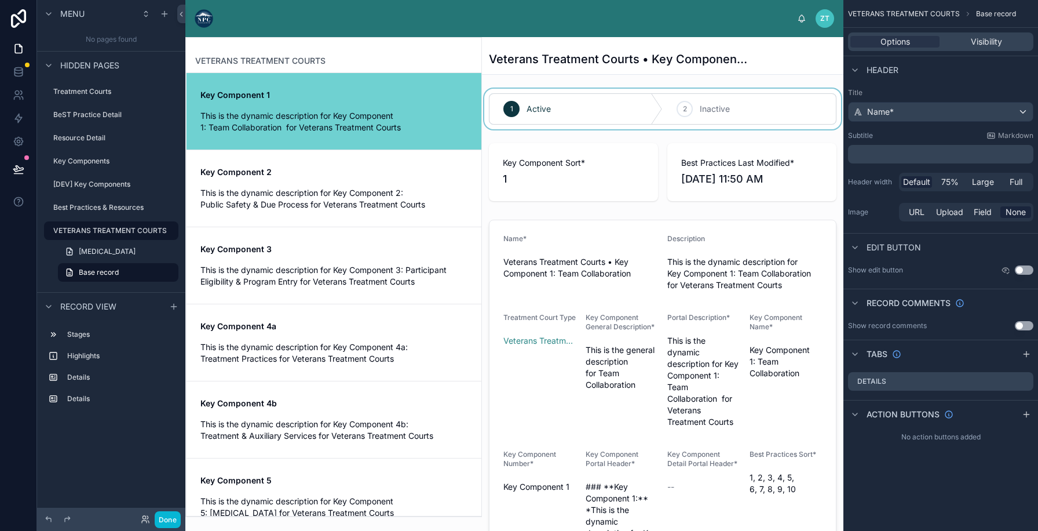
click at [712, 109] on div at bounding box center [662, 109] width 361 height 41
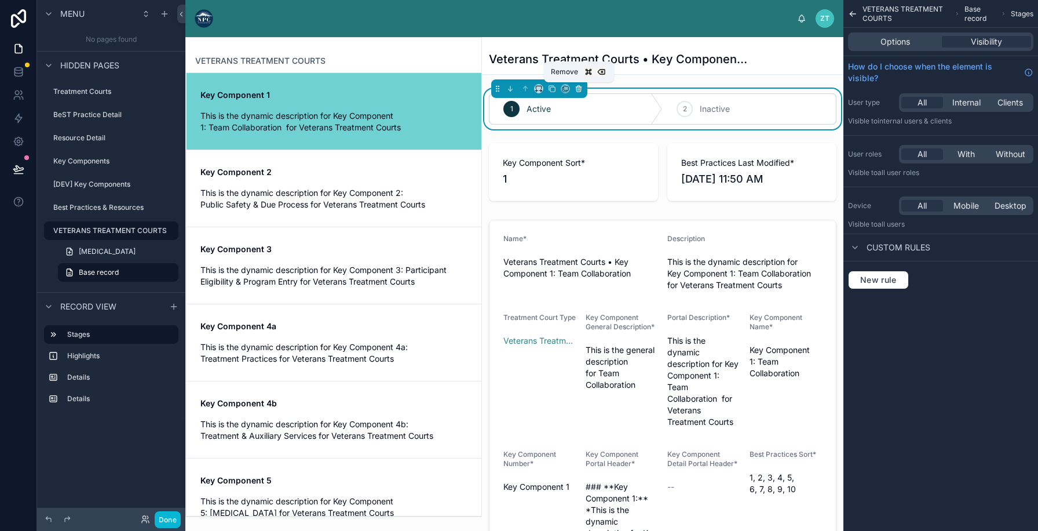
click at [579, 89] on icon at bounding box center [579, 89] width 0 height 2
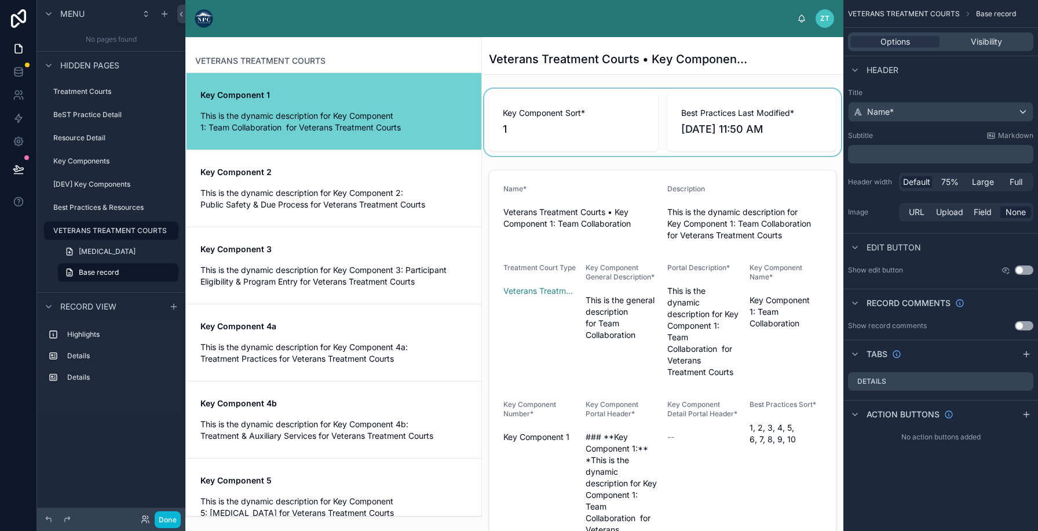
click at [580, 103] on div at bounding box center [662, 122] width 361 height 67
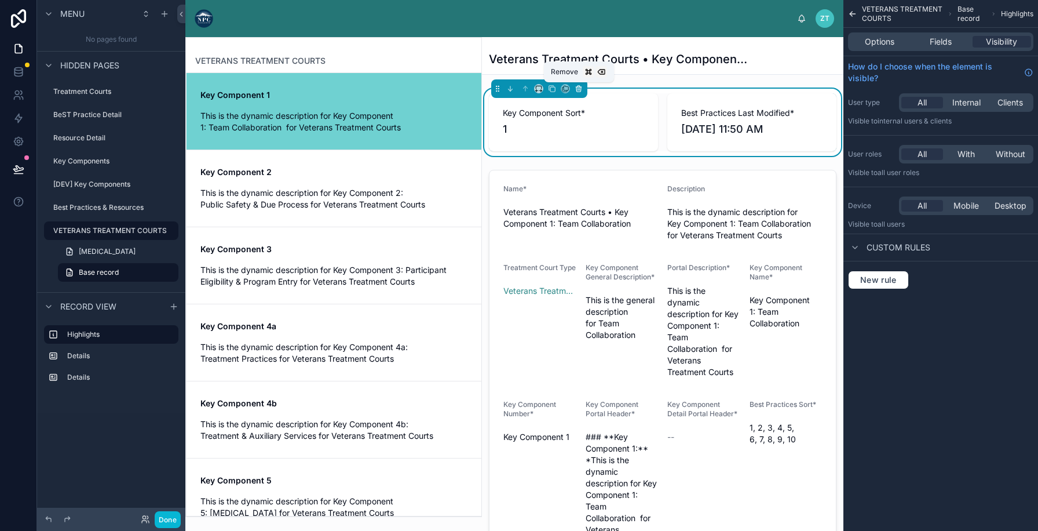
click at [581, 90] on icon at bounding box center [579, 89] width 8 height 8
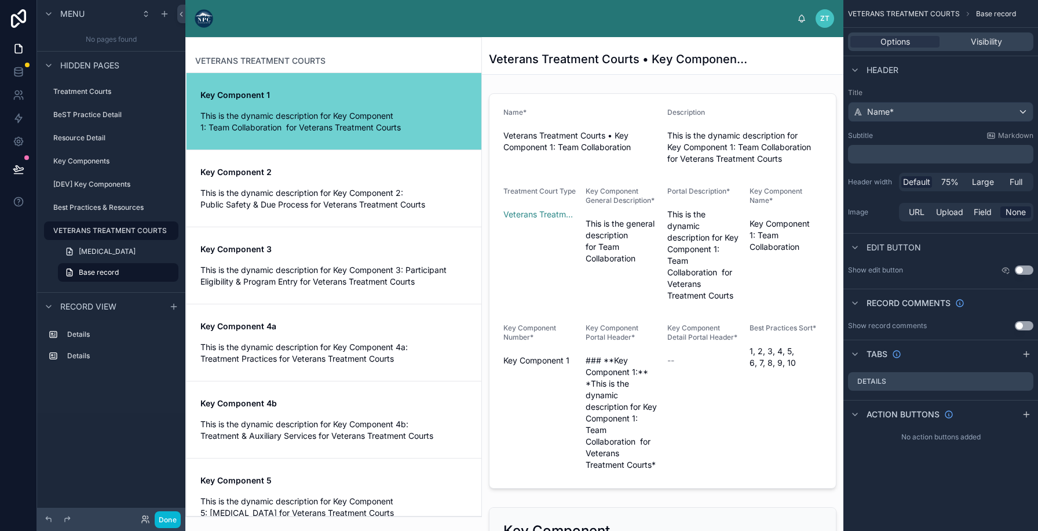
click at [594, 62] on h1 "Veterans Treatment Courts • Key Component 1: Team Collaboration" at bounding box center [619, 59] width 261 height 16
click at [890, 112] on span "Name*" at bounding box center [880, 112] width 27 height 12
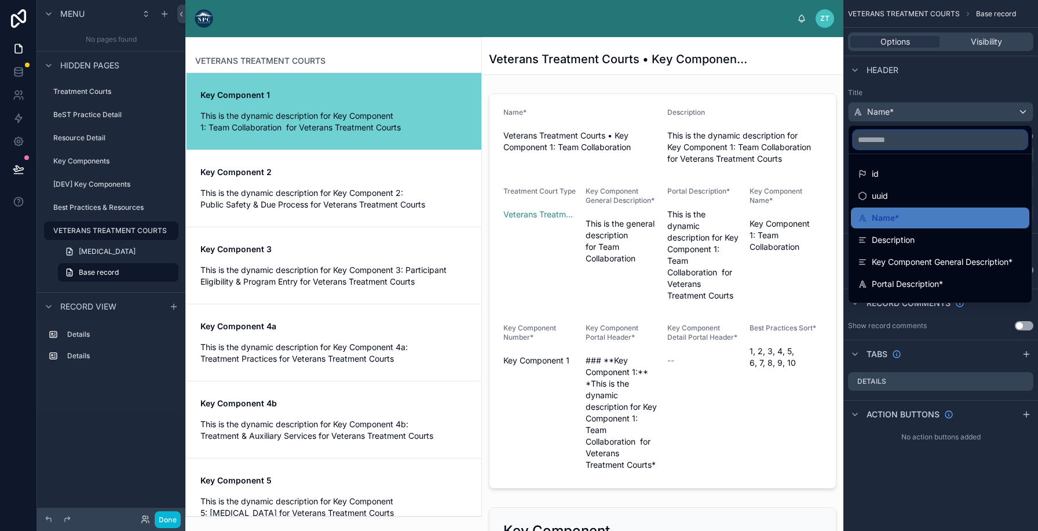
click at [882, 138] on input "scrollable content" at bounding box center [940, 139] width 174 height 19
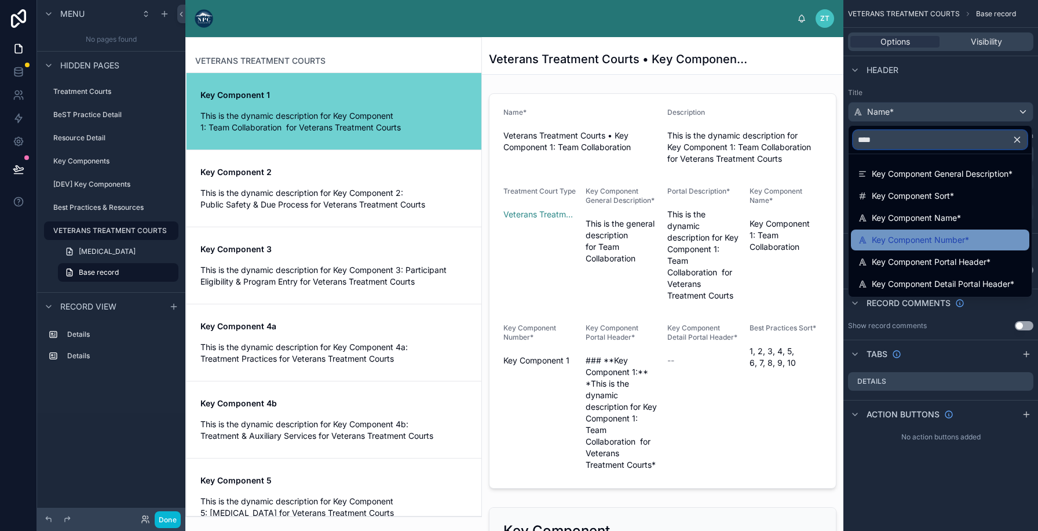
type input "****"
click at [942, 245] on span "Key Component Number*" at bounding box center [920, 240] width 97 height 14
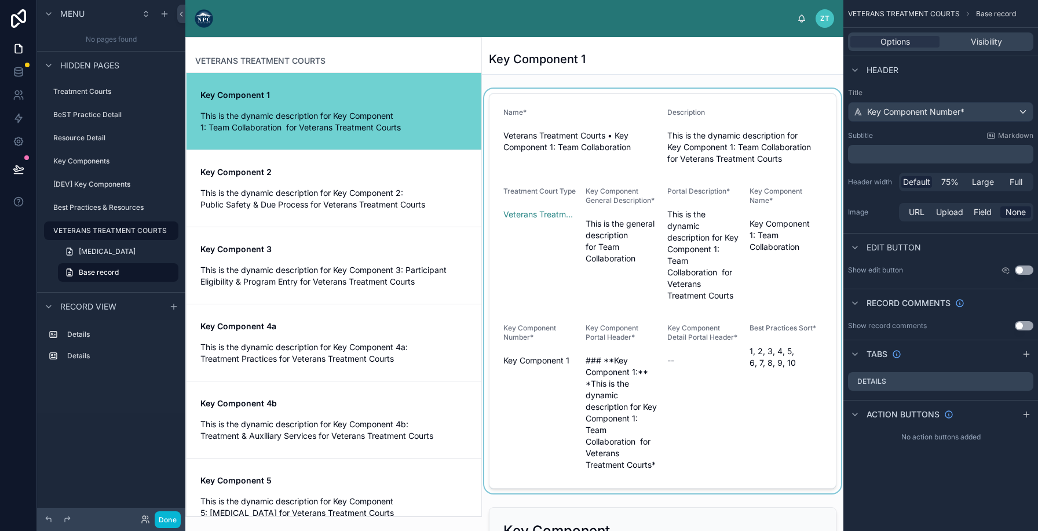
click at [627, 101] on div at bounding box center [662, 291] width 361 height 404
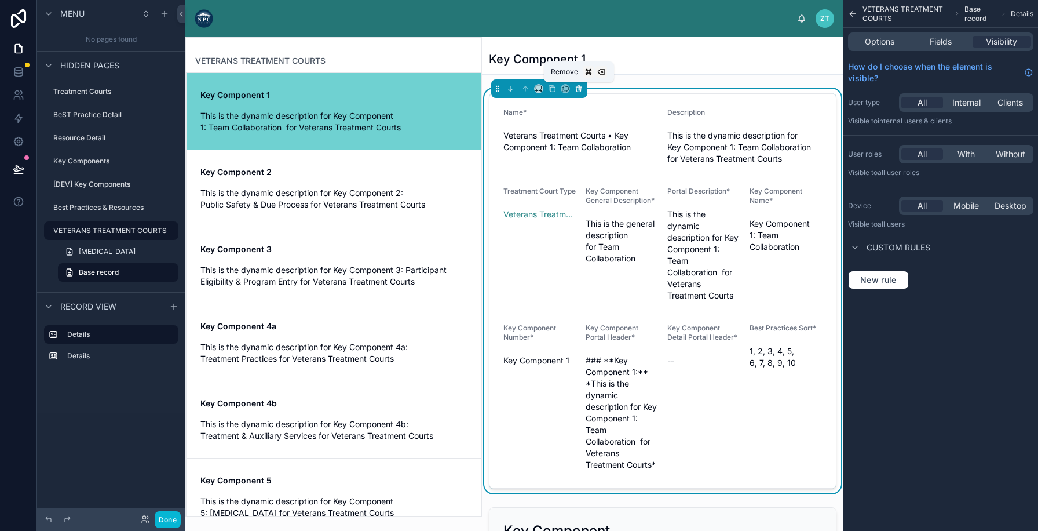
click at [579, 87] on icon at bounding box center [578, 87] width 5 height 0
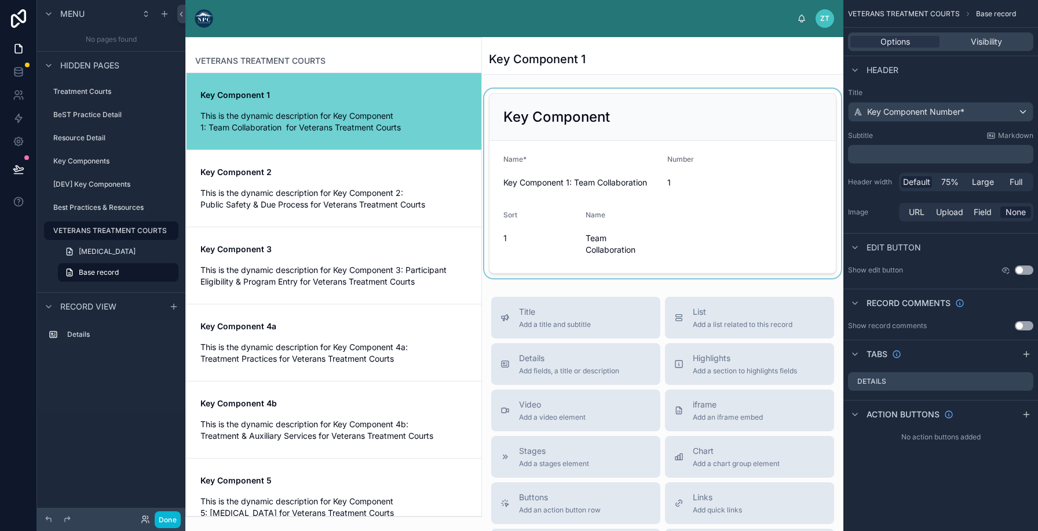
click at [731, 142] on div at bounding box center [662, 183] width 361 height 189
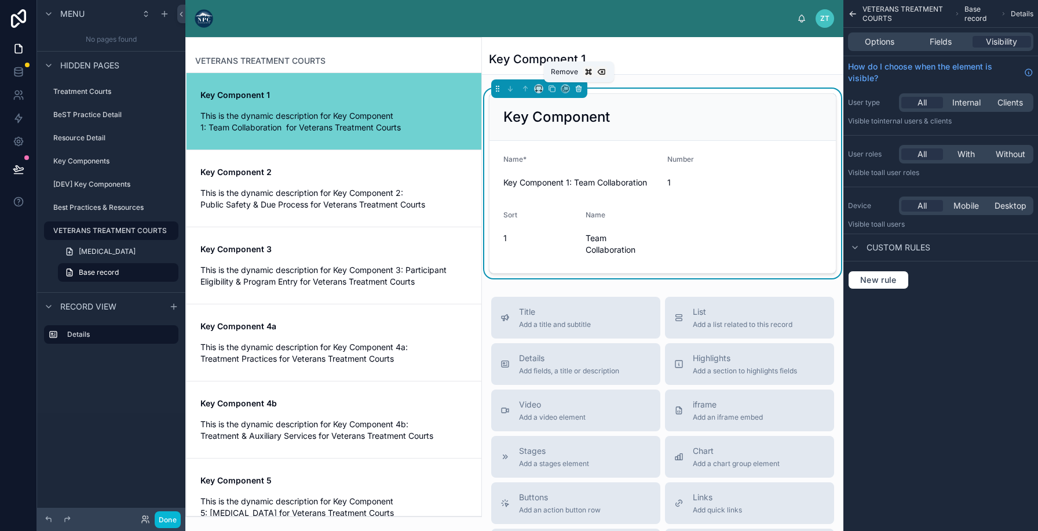
click at [579, 85] on icon at bounding box center [579, 89] width 8 height 8
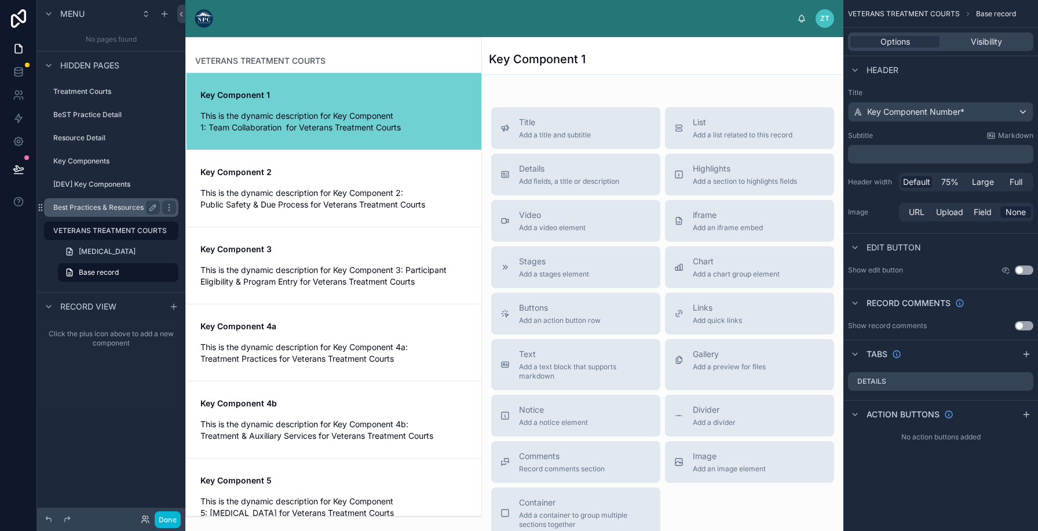
click at [103, 203] on label "Best Practices & Resources" at bounding box center [104, 207] width 102 height 9
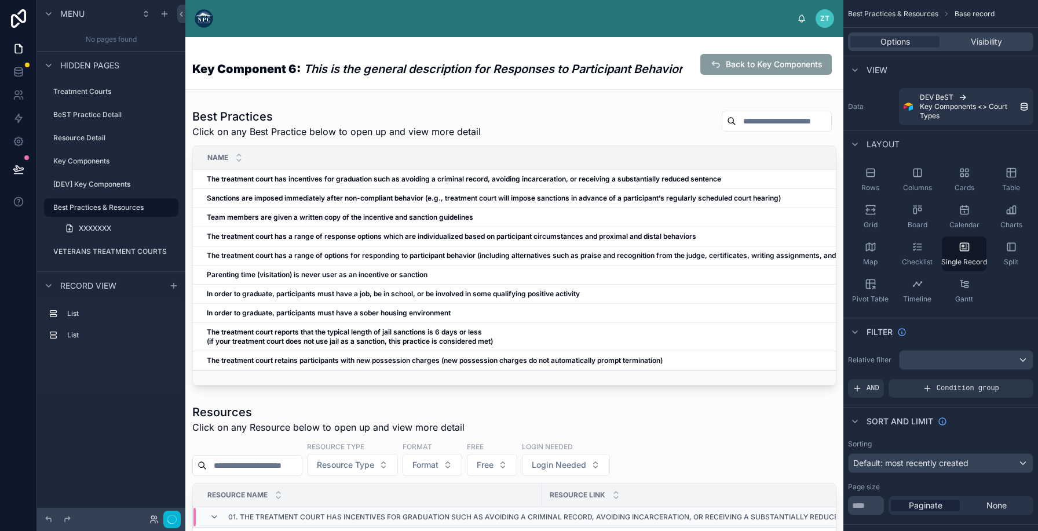
click at [89, 247] on label "VETERANS TREATMENT COURTS" at bounding box center [110, 251] width 114 height 9
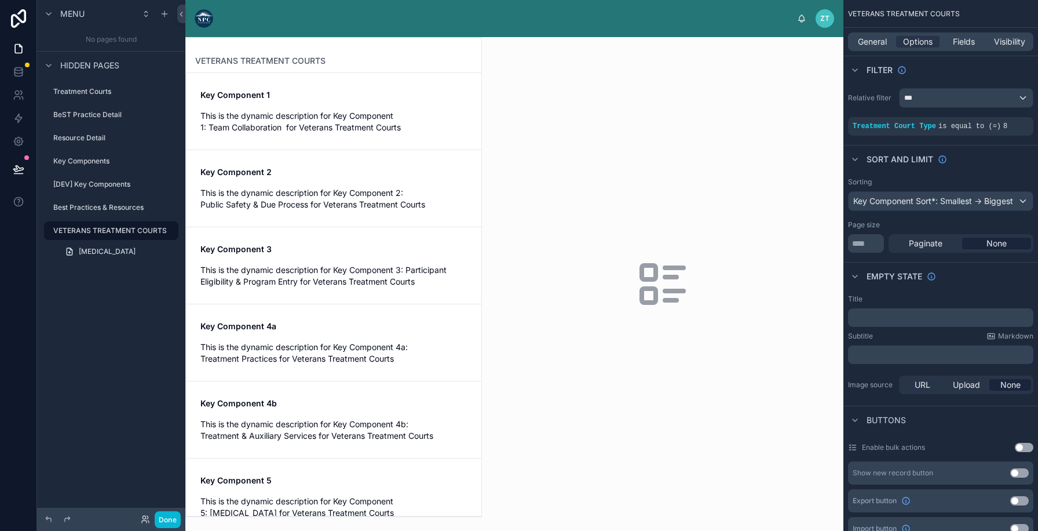
click at [545, 228] on div at bounding box center [662, 283] width 361 height 493
click at [383, 118] on div at bounding box center [333, 277] width 295 height 478
click at [375, 116] on span "This is the dynamic description for Key Component 1: Team Collaboration for Vet…" at bounding box center [333, 121] width 267 height 23
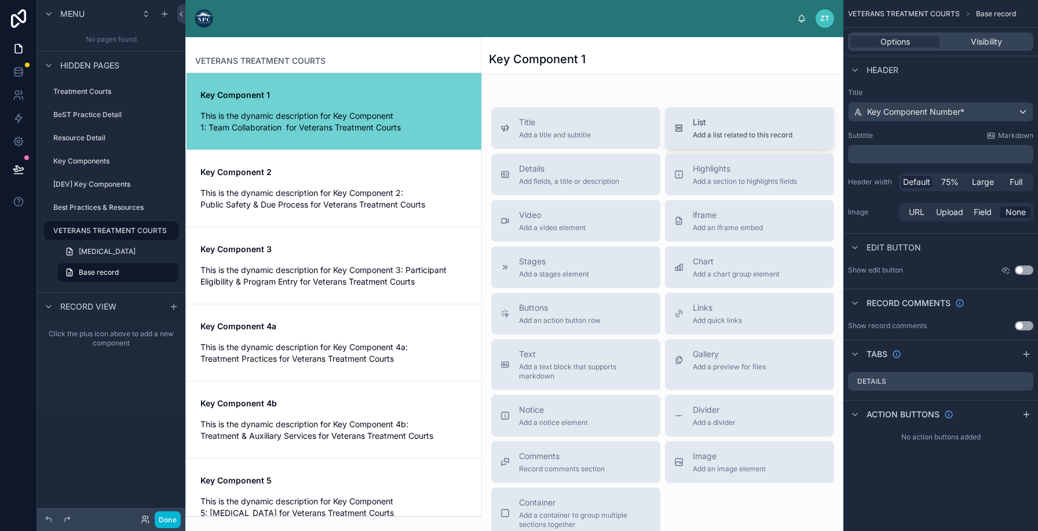
click at [715, 138] on span "Add a list related to this record" at bounding box center [743, 134] width 100 height 9
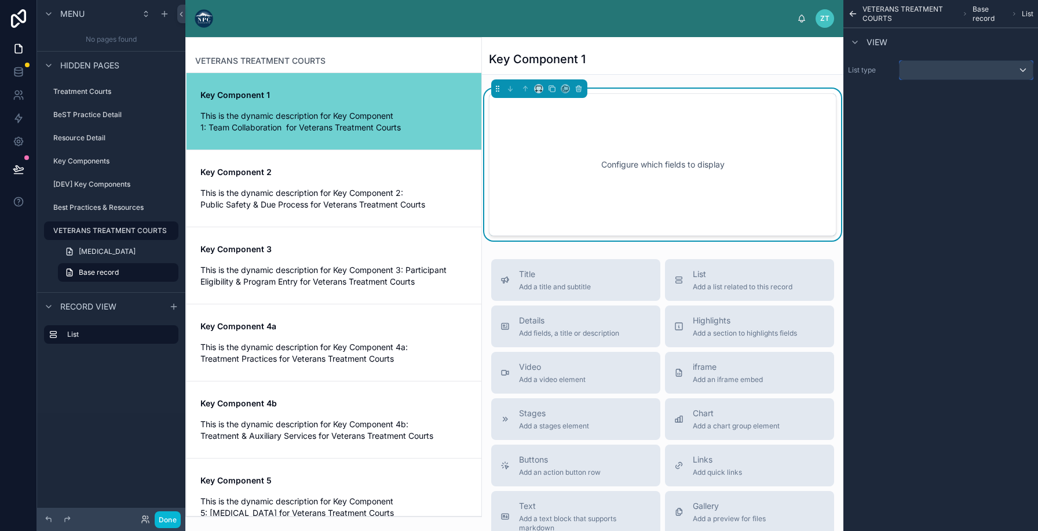
click at [921, 63] on div "scrollable content" at bounding box center [965, 70] width 133 height 19
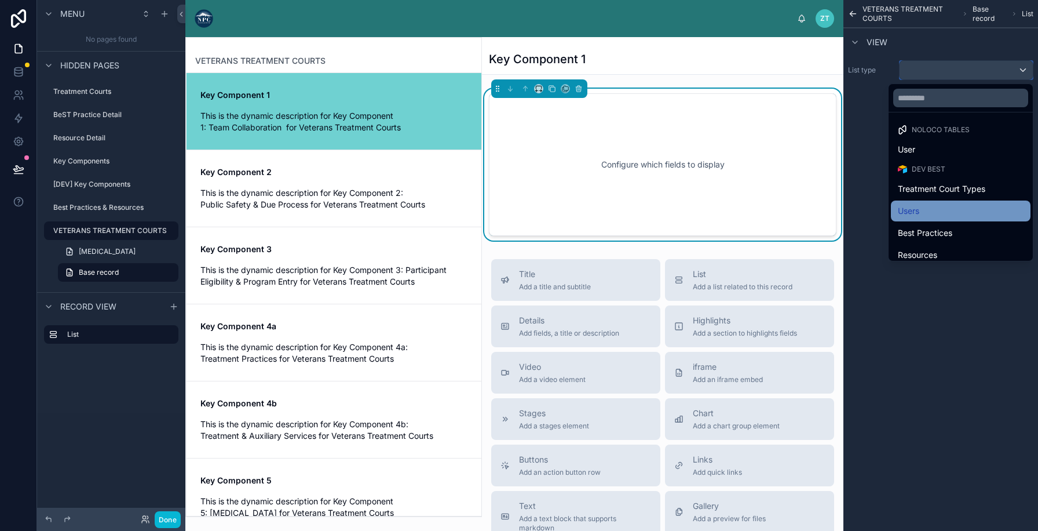
scroll to position [25, 0]
click at [947, 206] on span "Best Practices" at bounding box center [925, 208] width 54 height 14
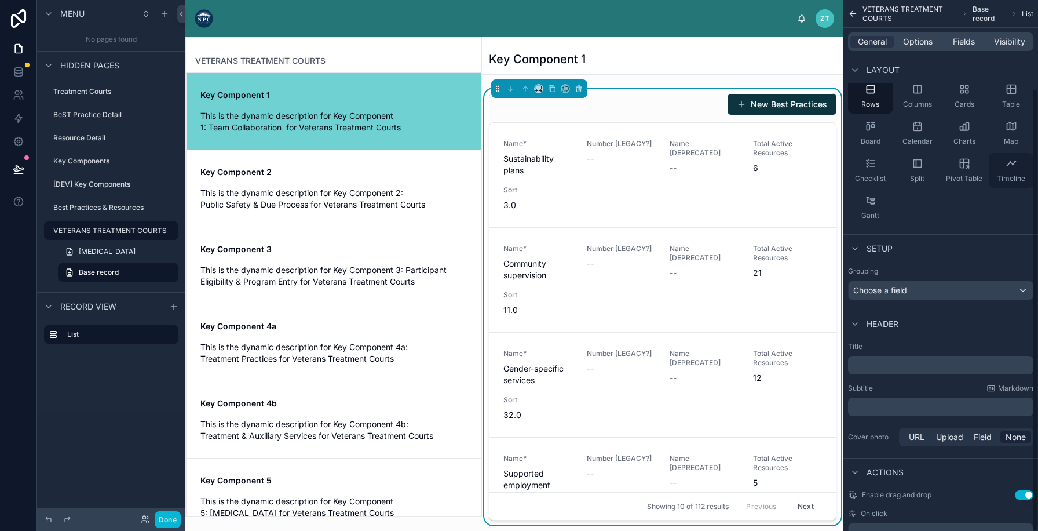
scroll to position [106, 0]
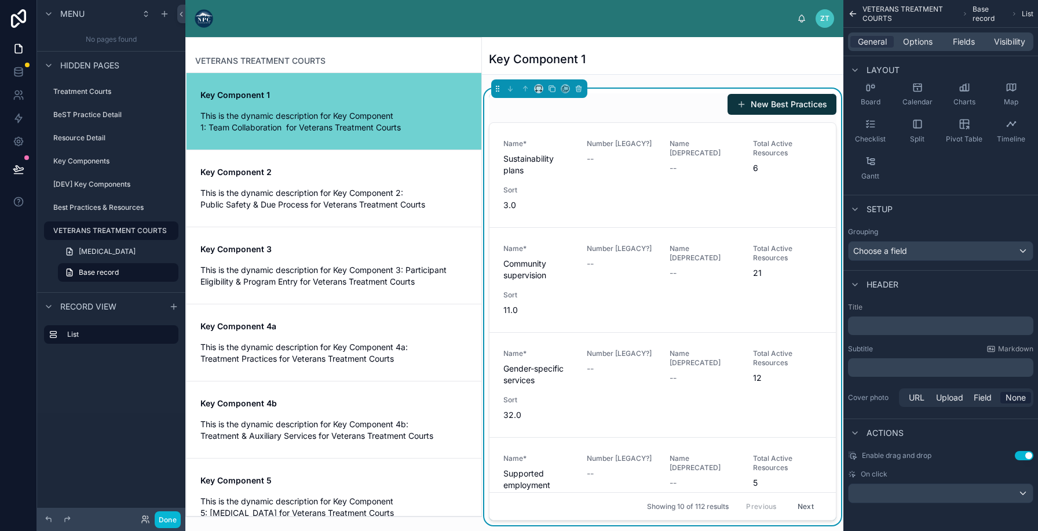
click at [1018, 456] on button "Use setting" at bounding box center [1024, 455] width 19 height 9
click at [918, 43] on span "Options" at bounding box center [918, 42] width 30 height 12
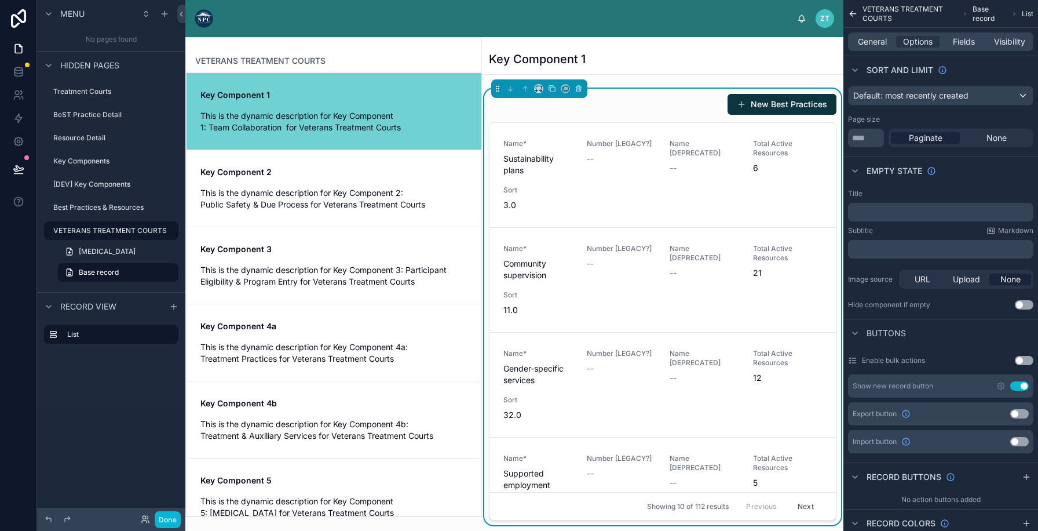
click at [1017, 385] on button "Use setting" at bounding box center [1019, 385] width 19 height 9
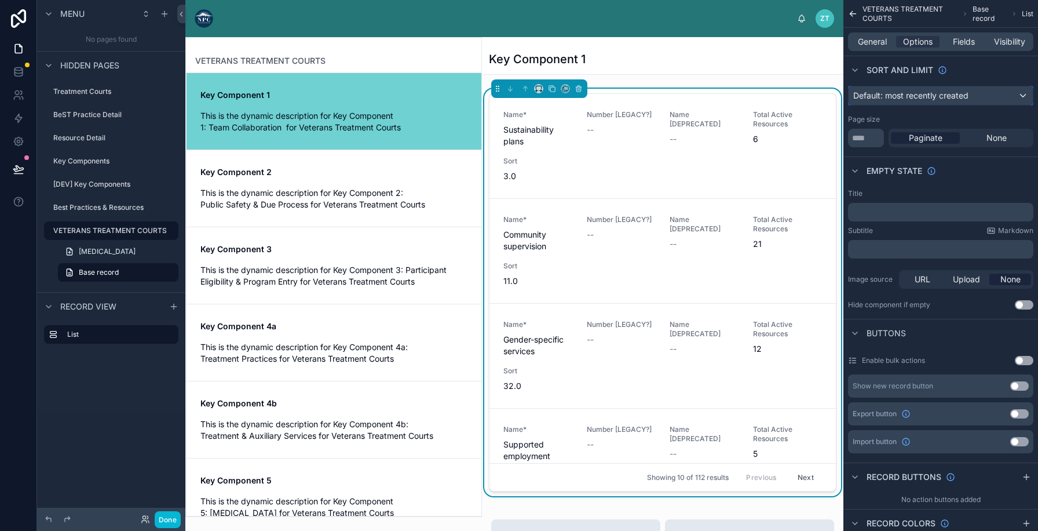
click at [941, 91] on span "Default: most recently created" at bounding box center [910, 95] width 115 height 10
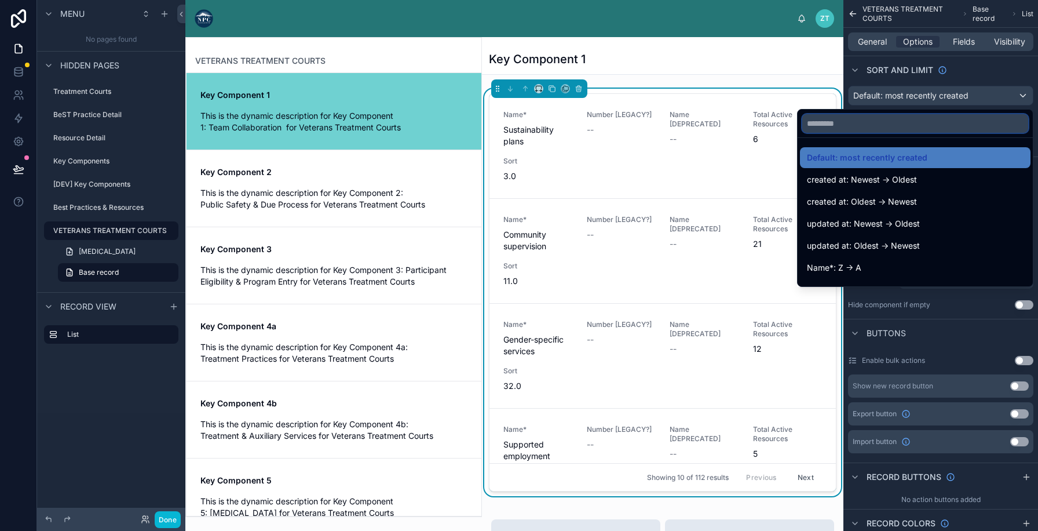
click at [884, 126] on input "text" at bounding box center [915, 123] width 226 height 19
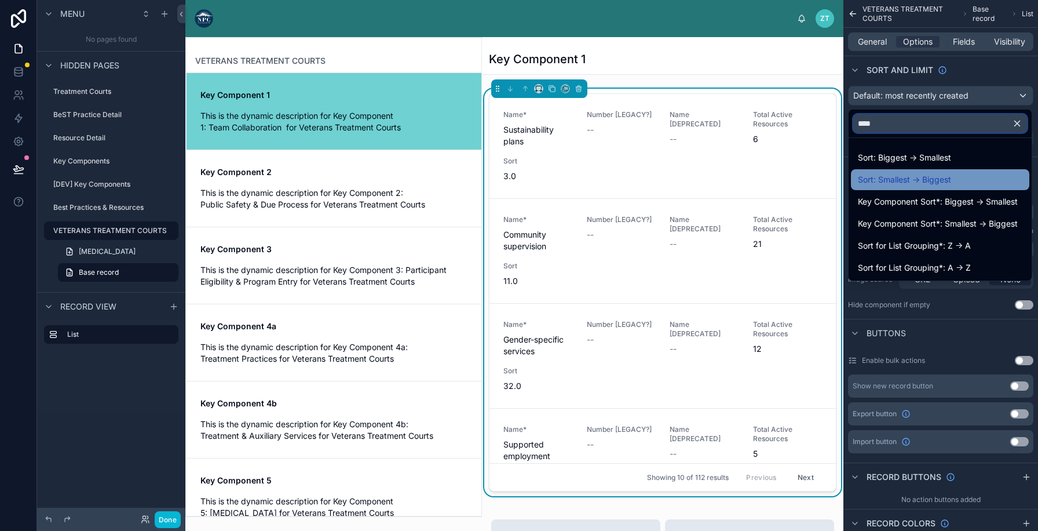
type input "****"
click at [887, 183] on span "Sort: Smallest -> Biggest" at bounding box center [904, 180] width 93 height 14
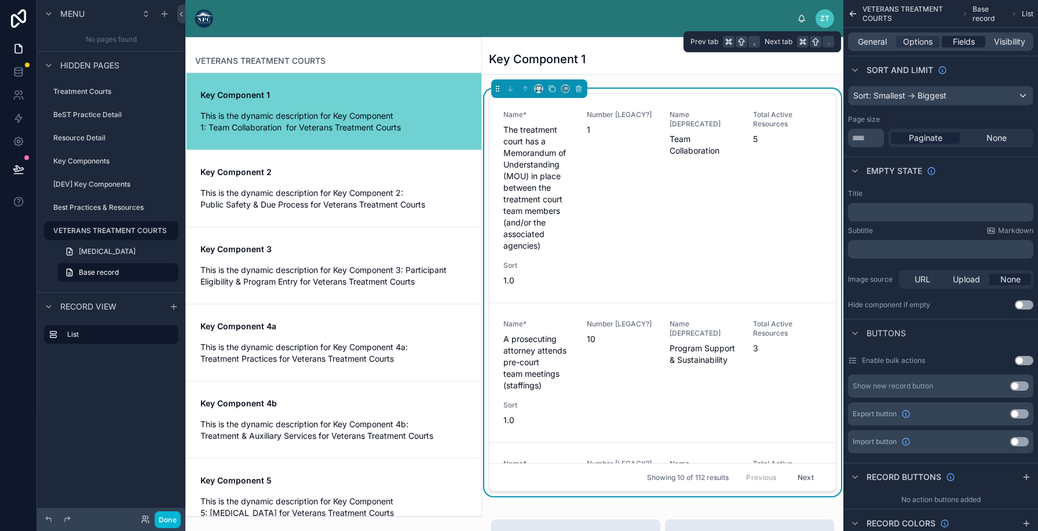
click at [967, 42] on span "Fields" at bounding box center [964, 42] width 22 height 12
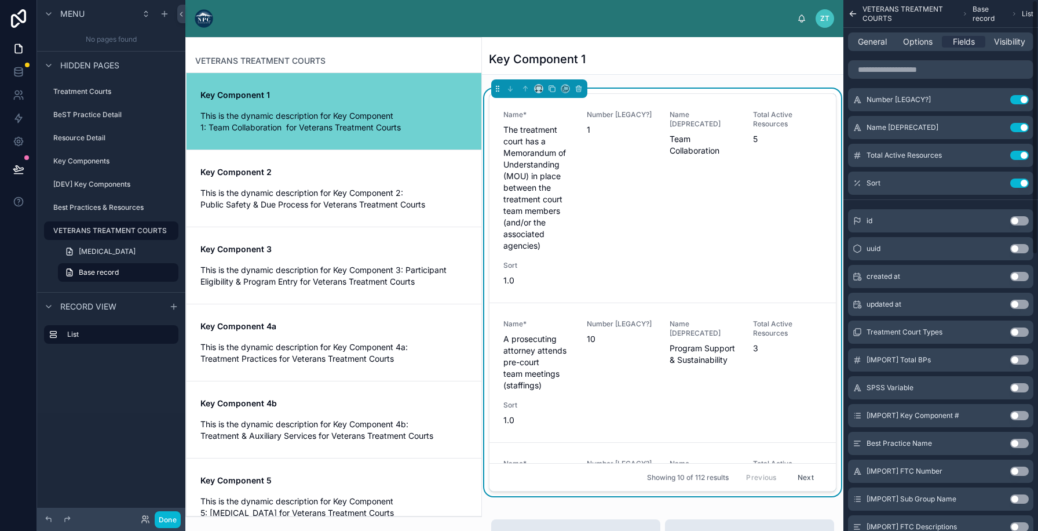
scroll to position [0, 0]
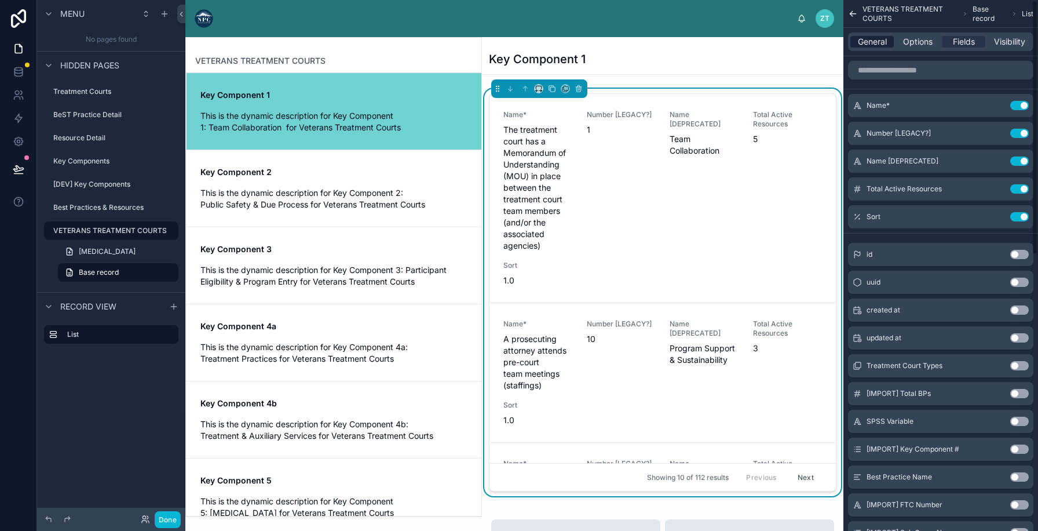
click at [878, 45] on span "General" at bounding box center [872, 42] width 29 height 12
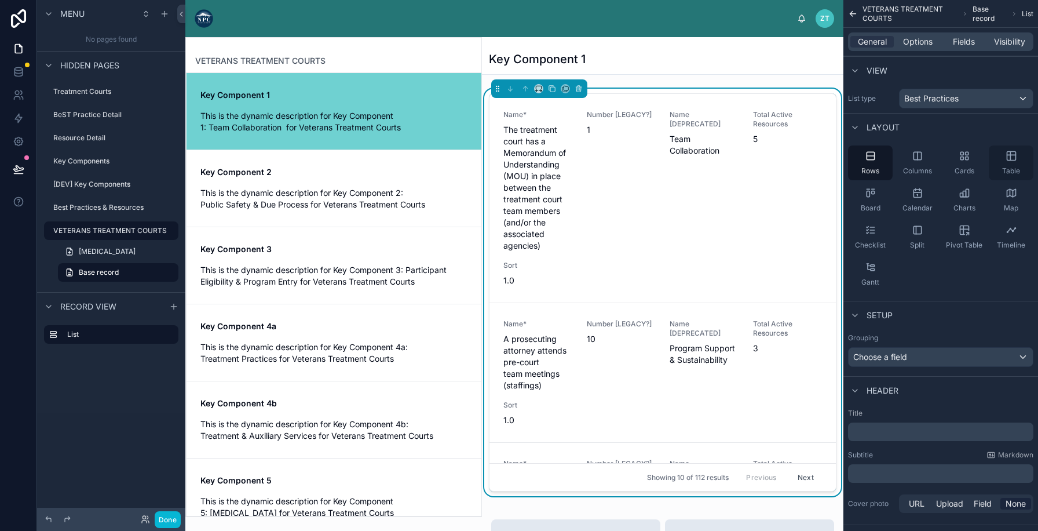
click at [1011, 169] on span "Table" at bounding box center [1011, 170] width 18 height 9
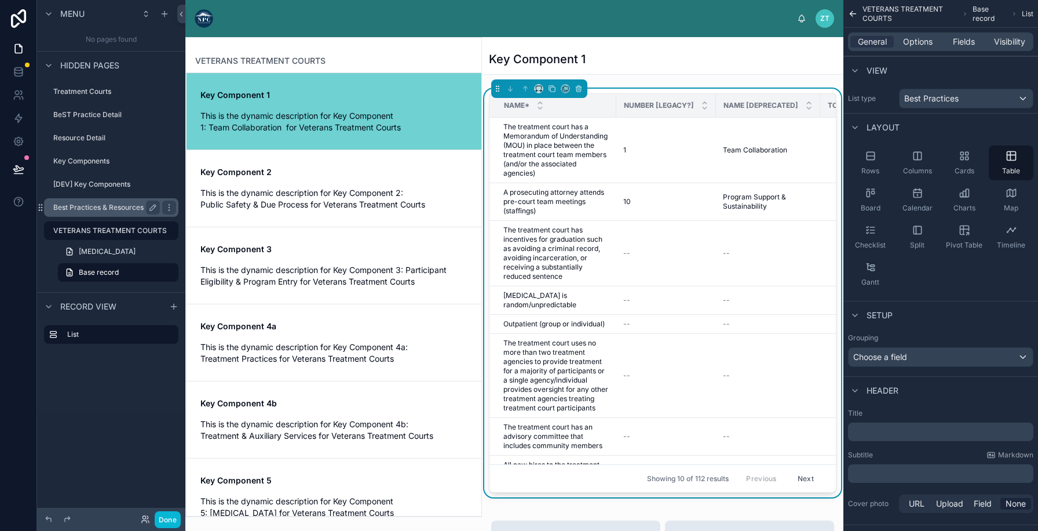
click at [111, 216] on div "Best Practices & Resources" at bounding box center [111, 207] width 130 height 19
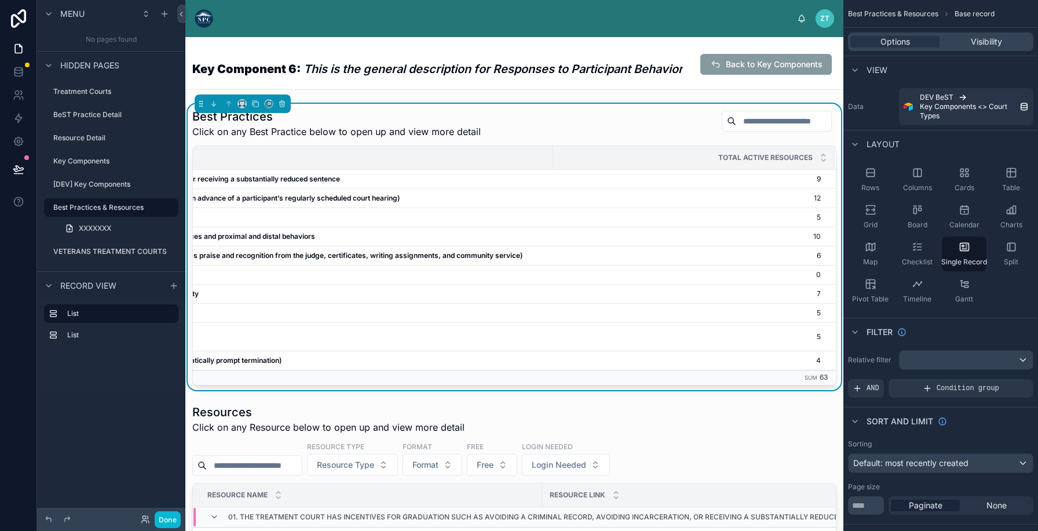
scroll to position [0, 124]
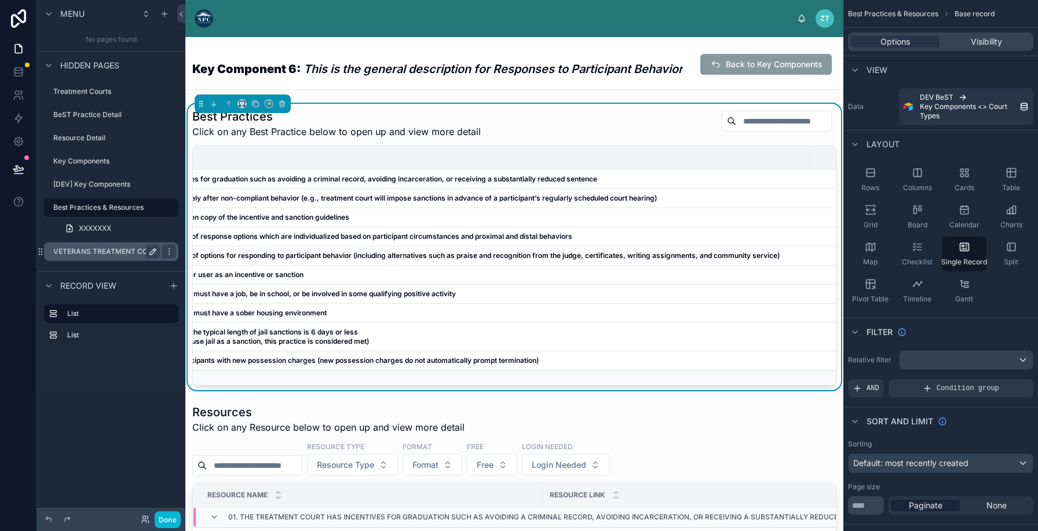
click at [106, 247] on label "VETERANS TREATMENT COURTS" at bounding box center [110, 251] width 114 height 9
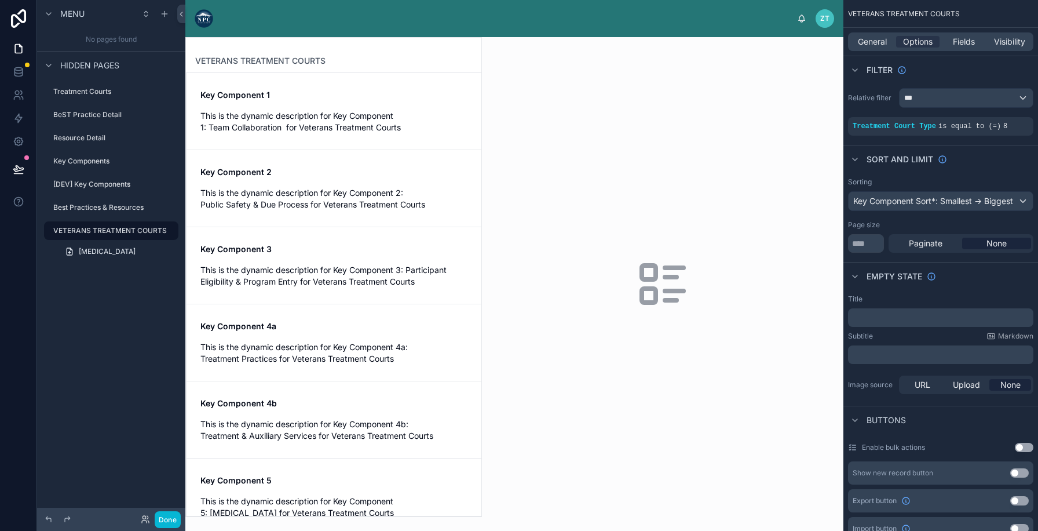
click at [367, 128] on div at bounding box center [333, 277] width 295 height 478
click at [372, 127] on span "This is the dynamic description for Key Component 1: Team Collaboration for Vet…" at bounding box center [333, 121] width 267 height 23
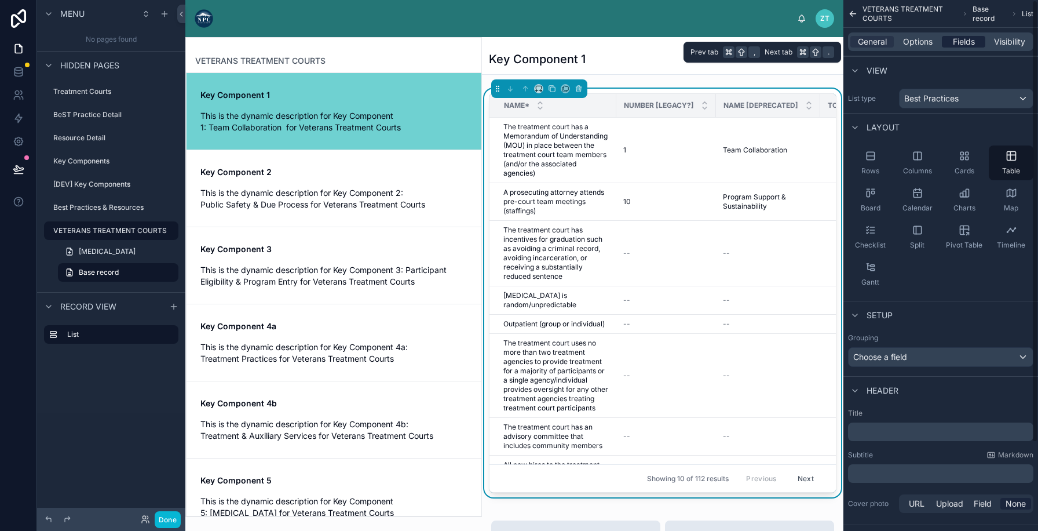
click at [960, 42] on span "Fields" at bounding box center [964, 42] width 22 height 12
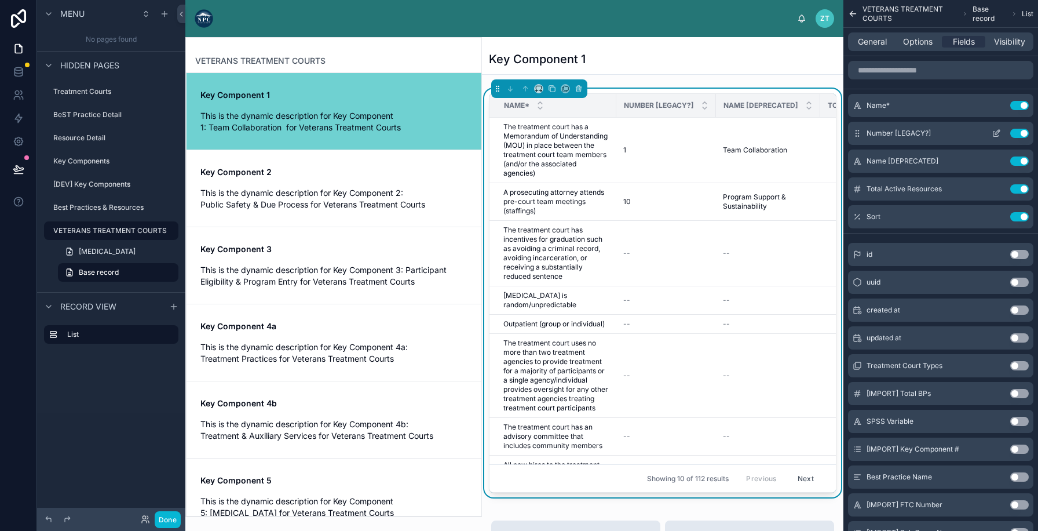
click at [1019, 134] on button "Use setting" at bounding box center [1019, 133] width 19 height 9
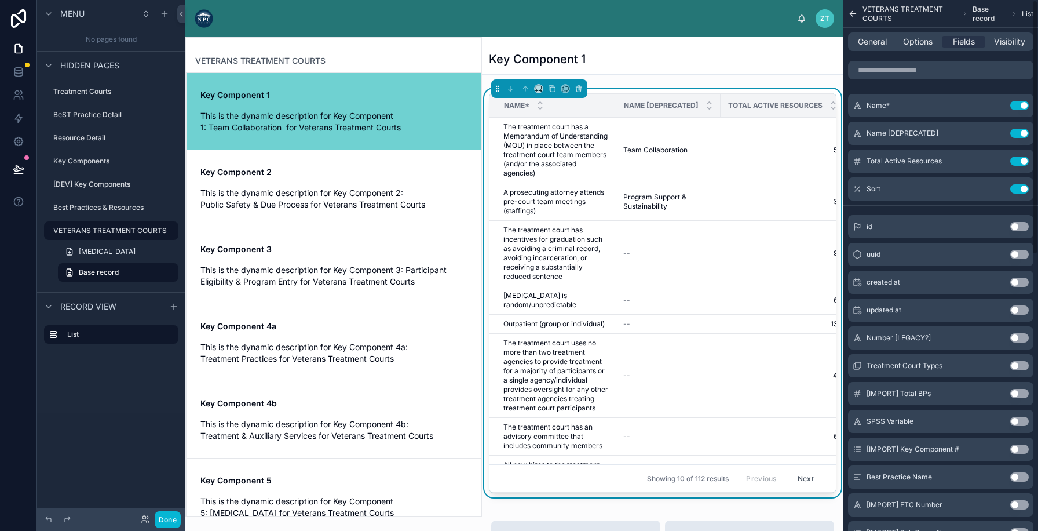
click at [1019, 134] on button "Use setting" at bounding box center [1019, 133] width 19 height 9
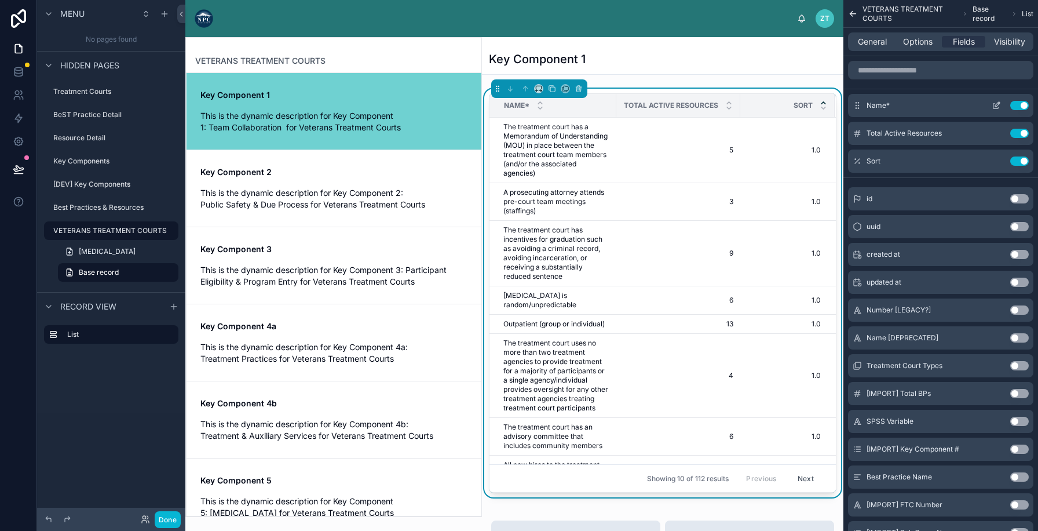
click at [996, 101] on icon "scrollable content" at bounding box center [996, 105] width 9 height 9
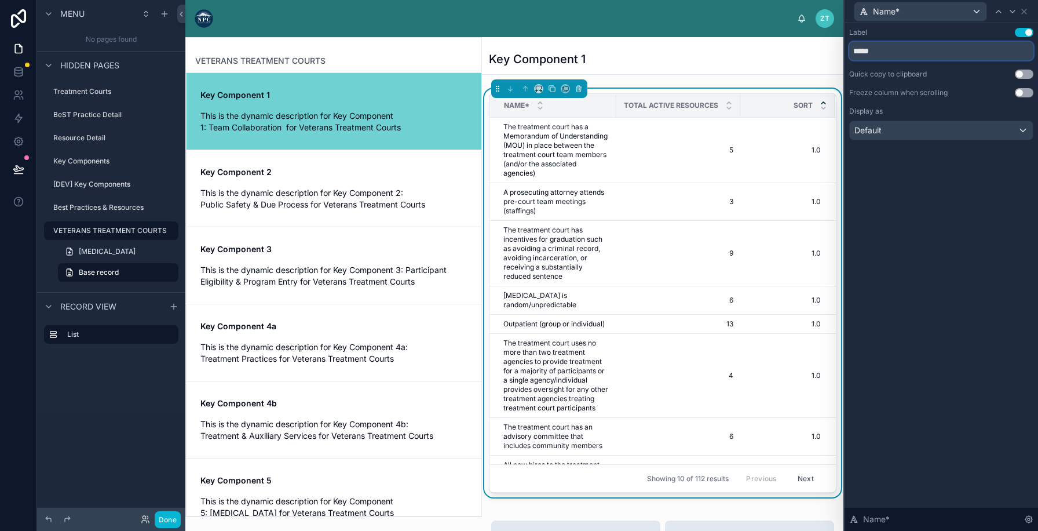
click at [959, 55] on input "*****" at bounding box center [941, 51] width 184 height 19
click at [959, 53] on input "*****" at bounding box center [941, 51] width 184 height 19
type input "****"
click at [975, 137] on div "Default" at bounding box center [941, 130] width 183 height 19
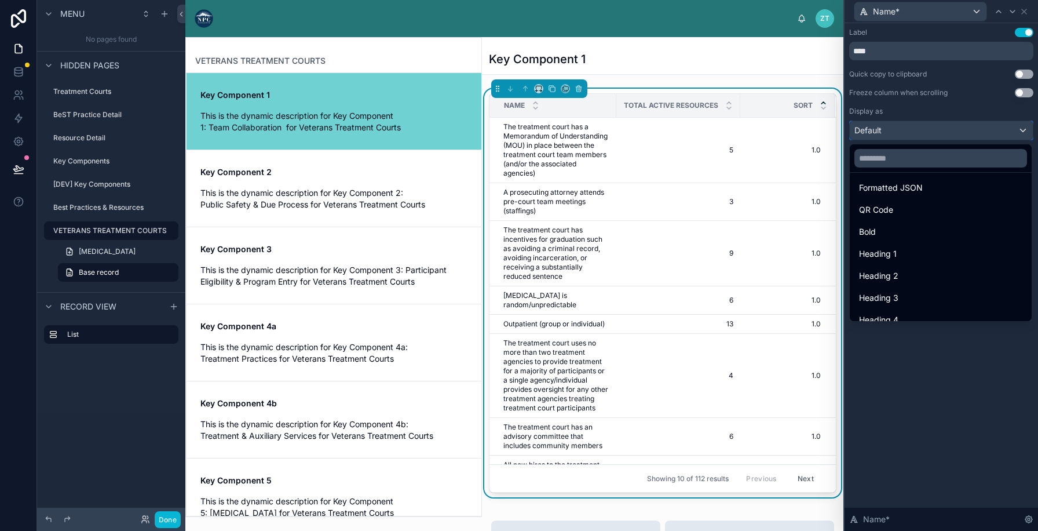
scroll to position [126, 0]
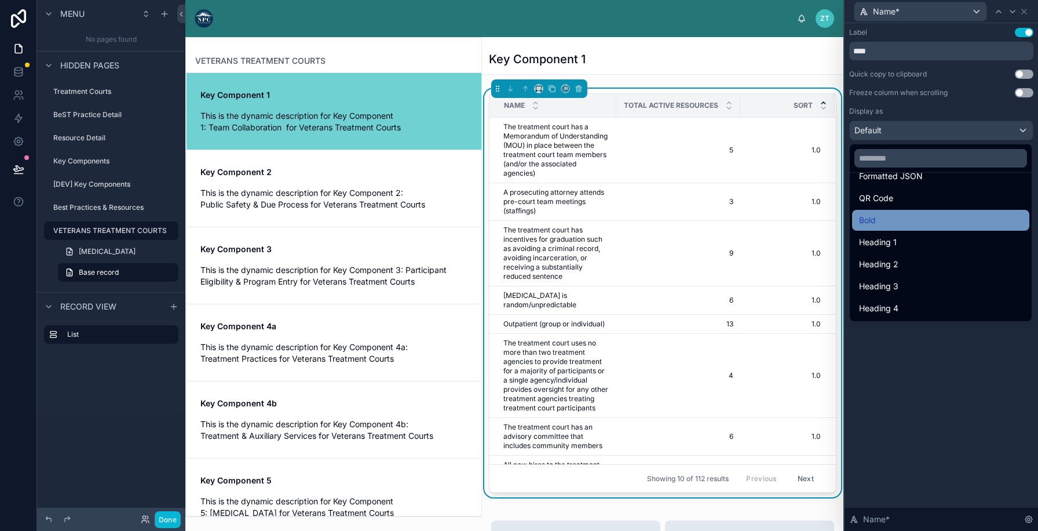
click at [888, 220] on div "Bold" at bounding box center [940, 220] width 163 height 14
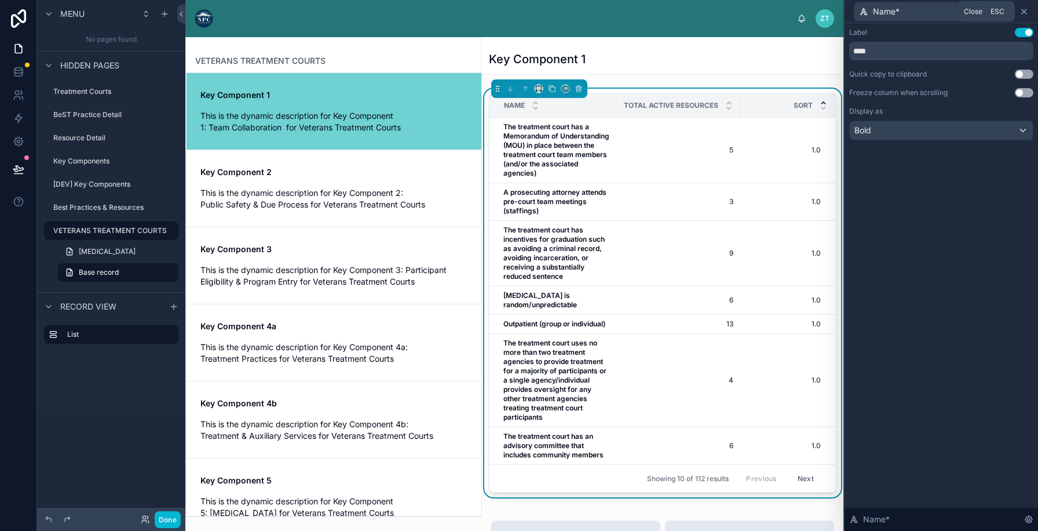
click at [1025, 9] on icon at bounding box center [1023, 11] width 9 height 9
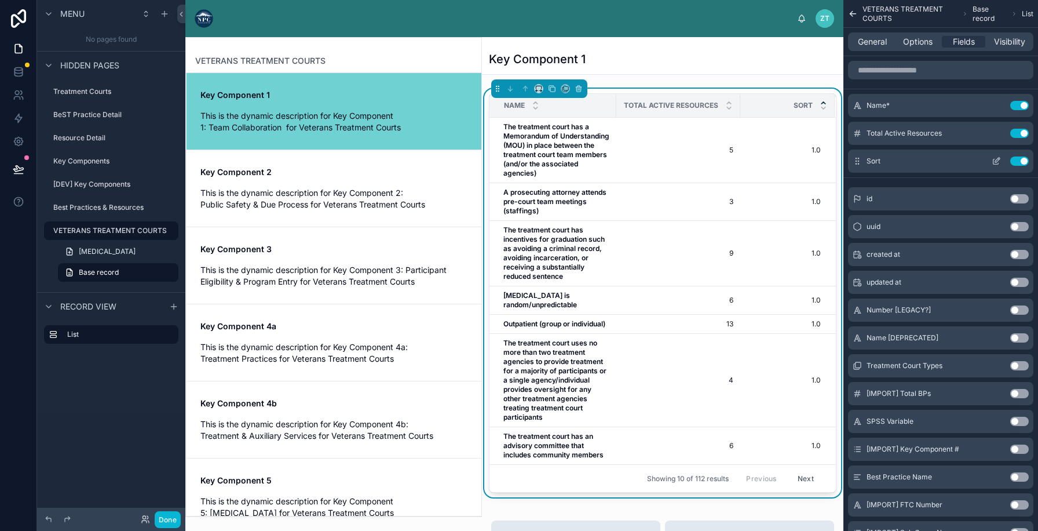
click at [1018, 160] on button "Use setting" at bounding box center [1019, 160] width 19 height 9
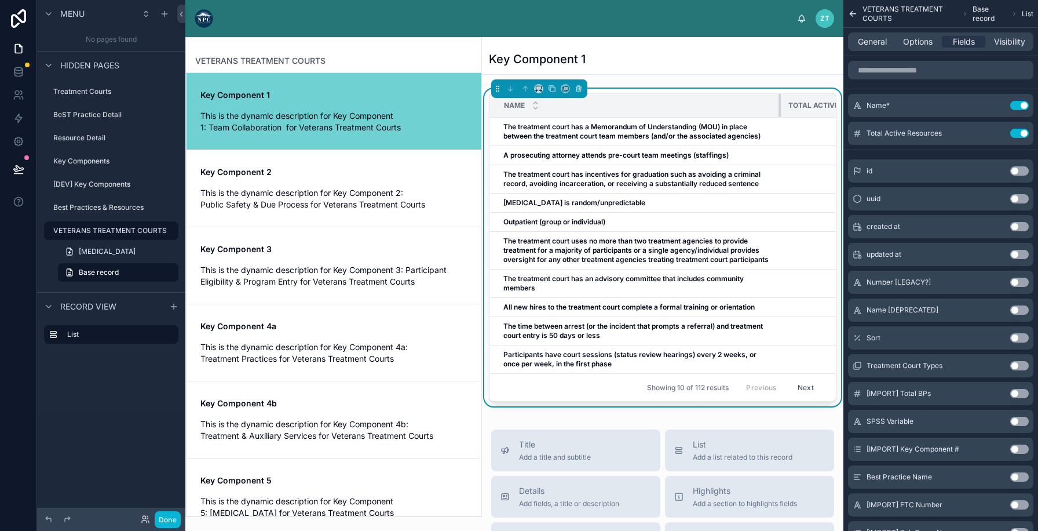
drag, startPoint x: 614, startPoint y: 105, endPoint x: 778, endPoint y: 109, distance: 164.5
click at [778, 109] on div at bounding box center [780, 105] width 5 height 23
click at [913, 38] on span "Options" at bounding box center [918, 42] width 30 height 12
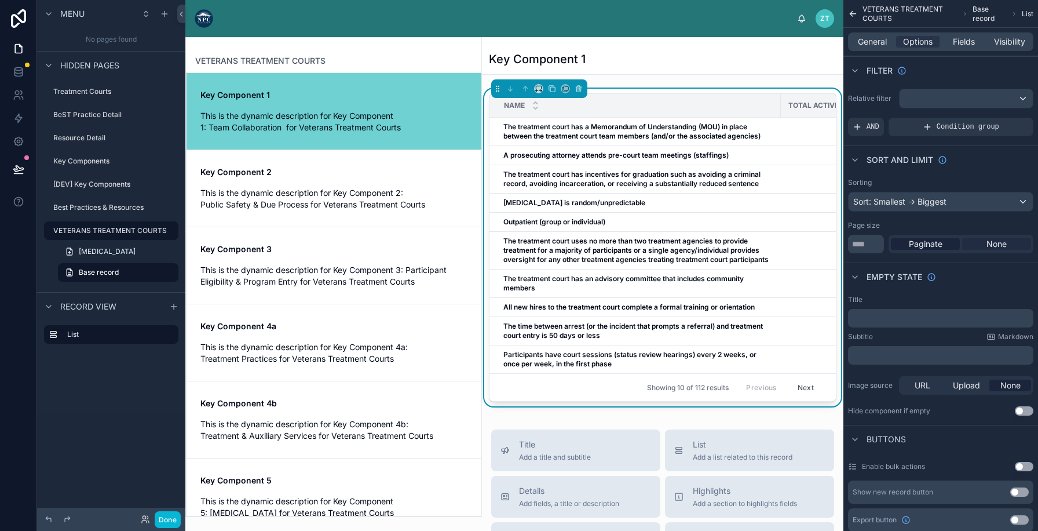
click at [979, 242] on div "None" at bounding box center [996, 244] width 69 height 12
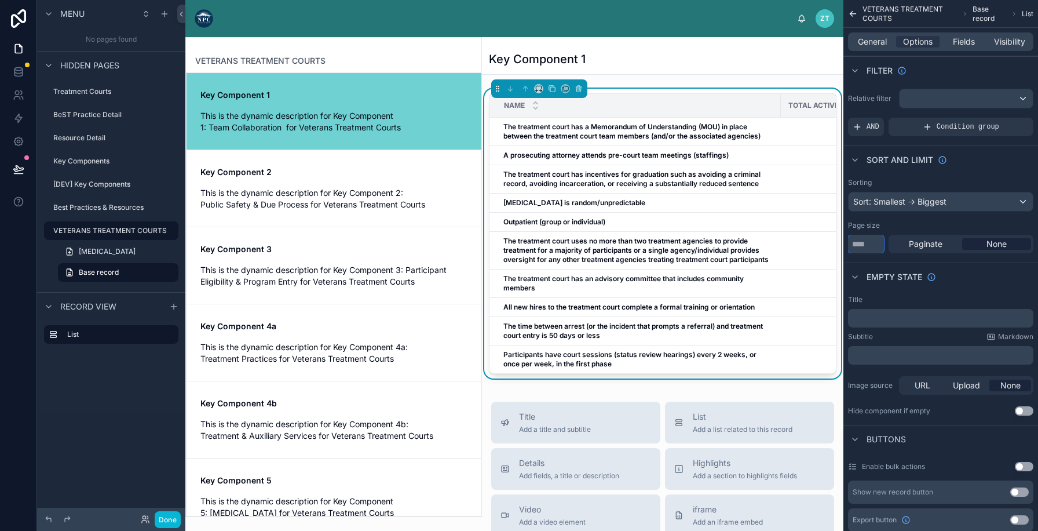
click at [873, 242] on input "**" at bounding box center [866, 244] width 36 height 19
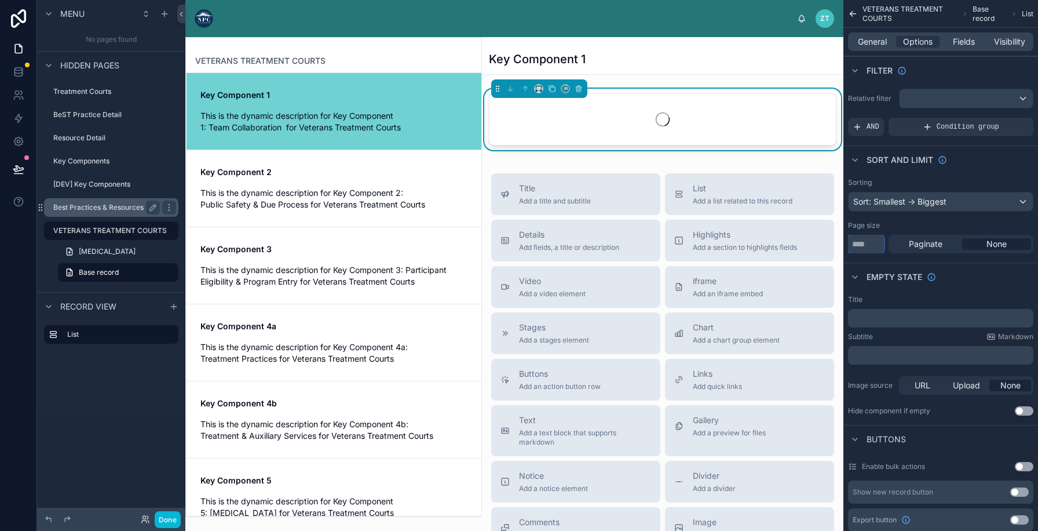
type input "****"
click at [105, 207] on label "Best Practices & Resources" at bounding box center [104, 207] width 102 height 9
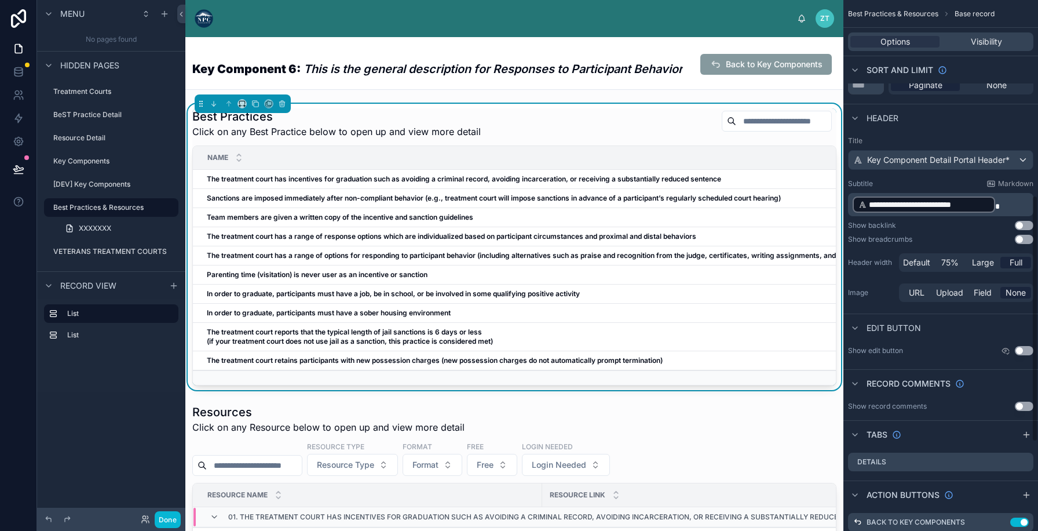
scroll to position [409, 0]
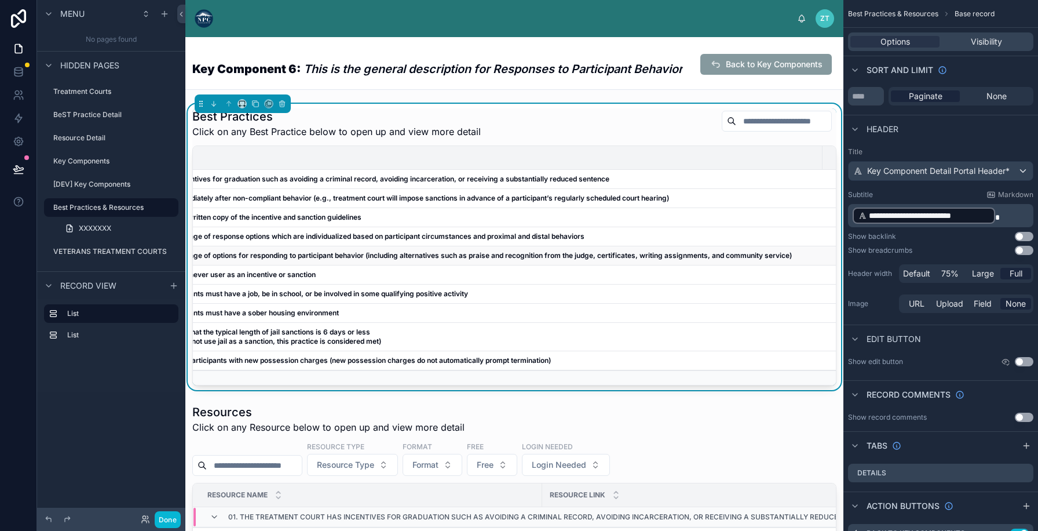
scroll to position [0, 0]
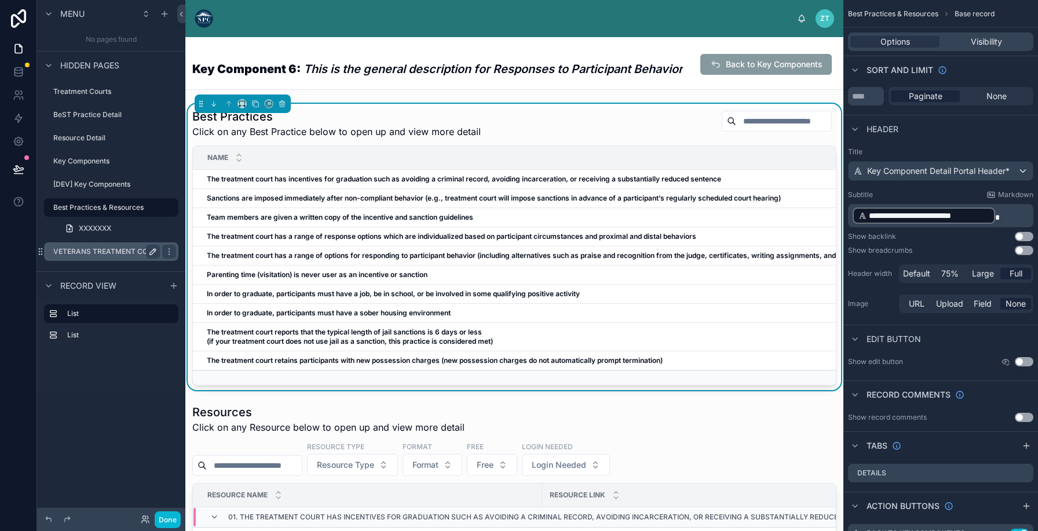
click at [125, 254] on label "VETERANS TREATMENT COURTS" at bounding box center [110, 251] width 114 height 9
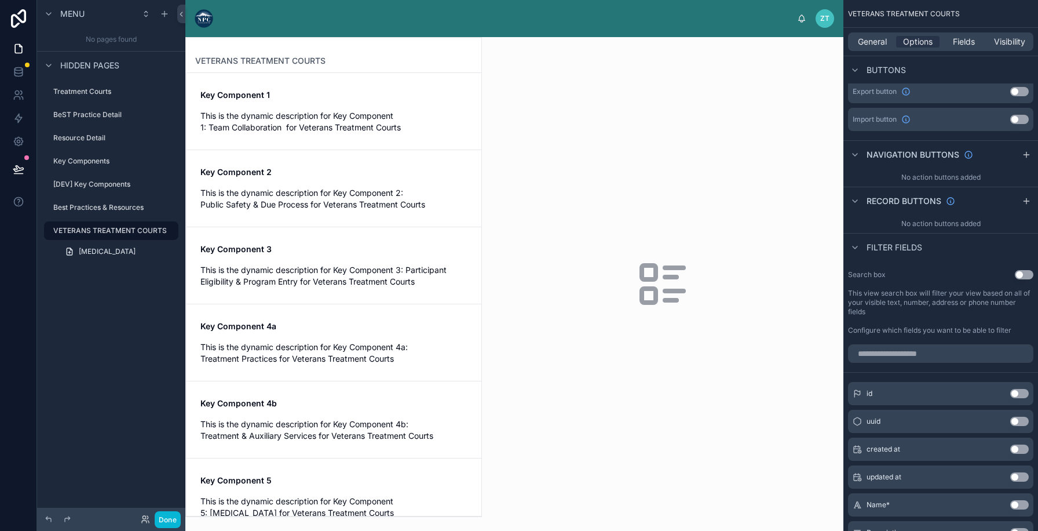
click at [348, 118] on div at bounding box center [333, 277] width 295 height 478
click at [380, 125] on span "This is the dynamic description for Key Component 1: Team Collaboration for Vet…" at bounding box center [333, 121] width 267 height 23
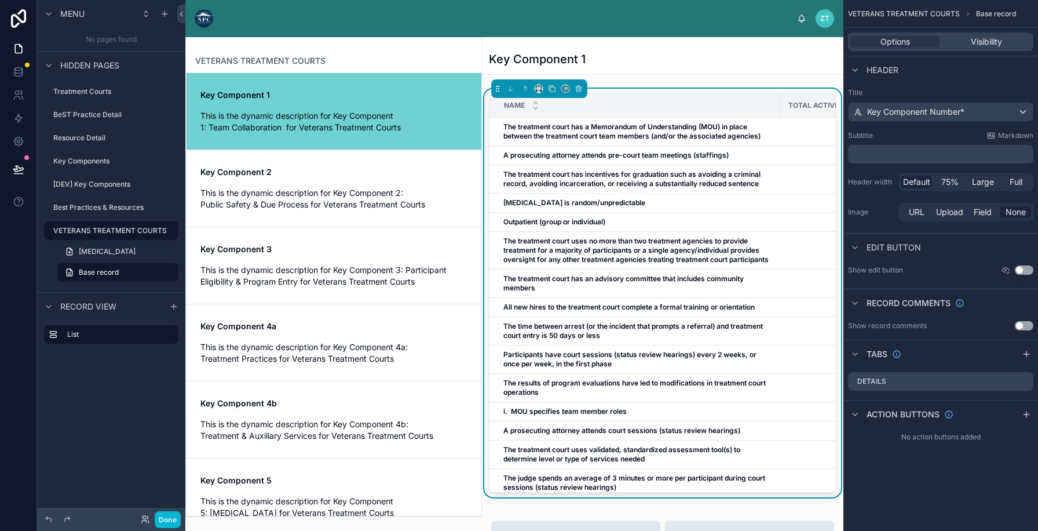
click at [675, 104] on div "Name" at bounding box center [635, 105] width 290 height 22
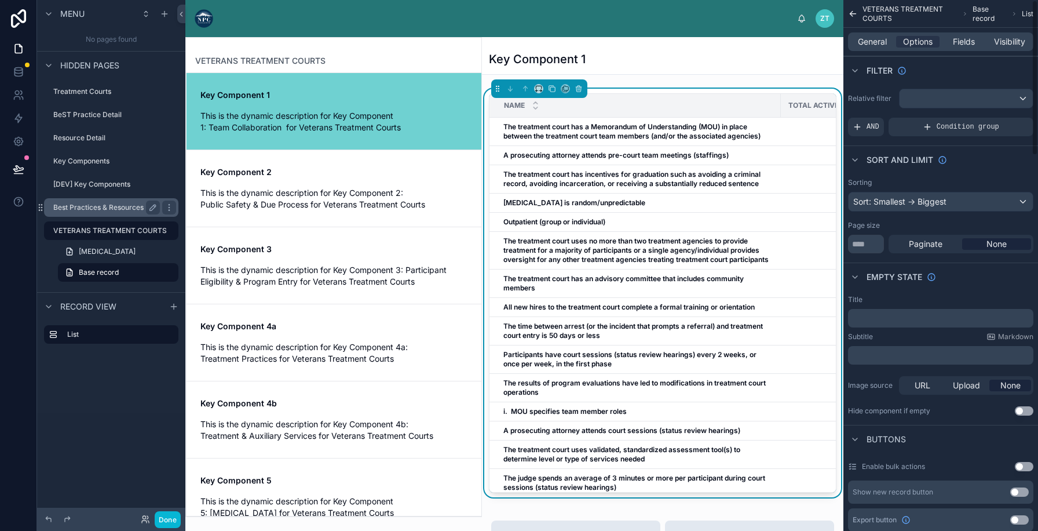
click at [106, 207] on label "Best Practices & Resources" at bounding box center [104, 207] width 102 height 9
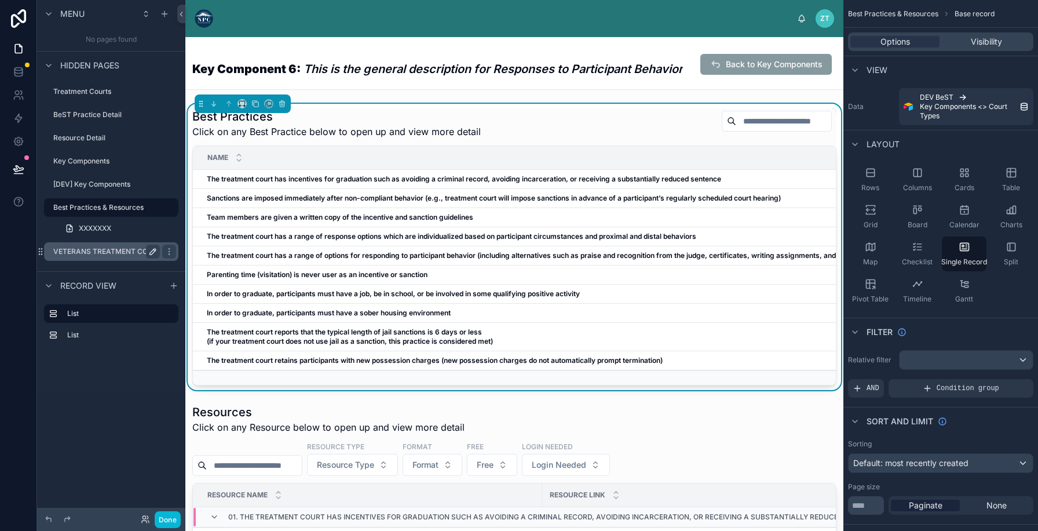
click at [87, 259] on div "VETERANS TREATMENT COURTS" at bounding box center [111, 251] width 130 height 19
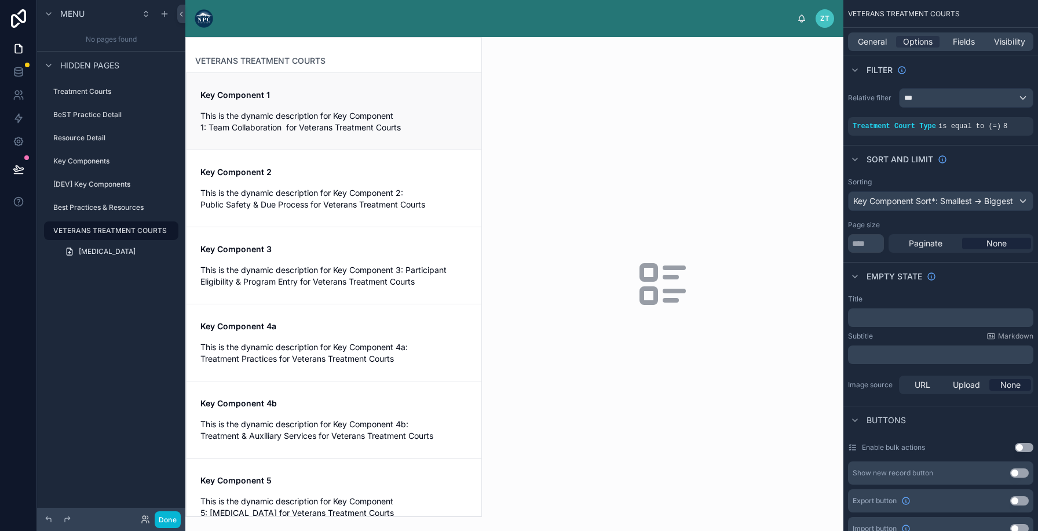
click at [304, 127] on span "This is the dynamic description for Key Component 1: Team Collaboration for Vet…" at bounding box center [333, 121] width 267 height 23
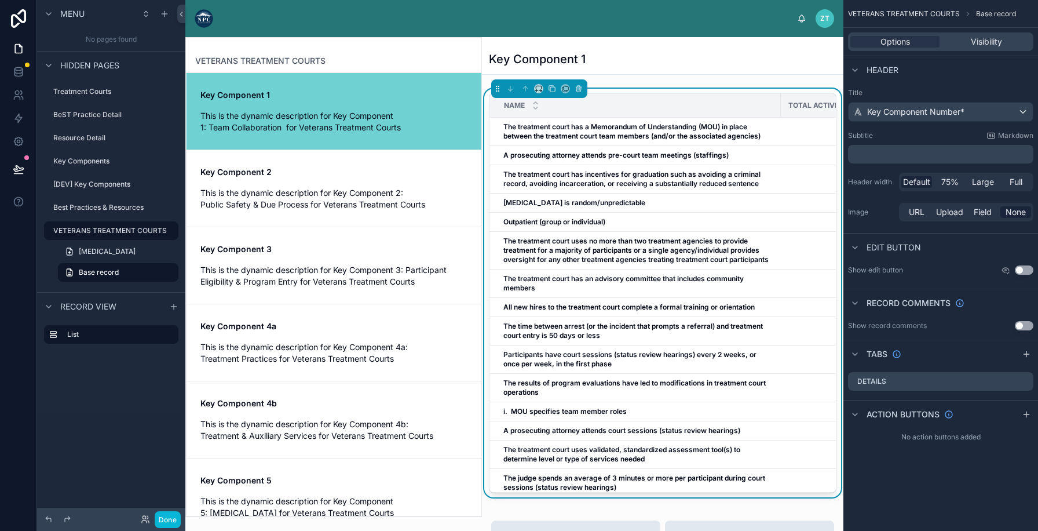
click at [688, 90] on div "Name Total Active Resources The treatment court has a Memorandum of Understandi…" at bounding box center [662, 295] width 361 height 413
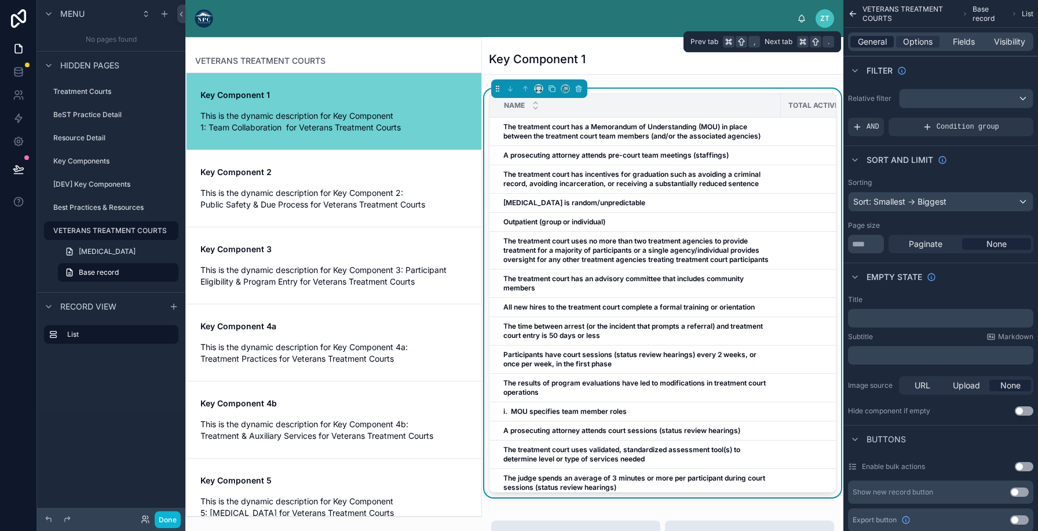
click at [864, 43] on span "General" at bounding box center [872, 42] width 29 height 12
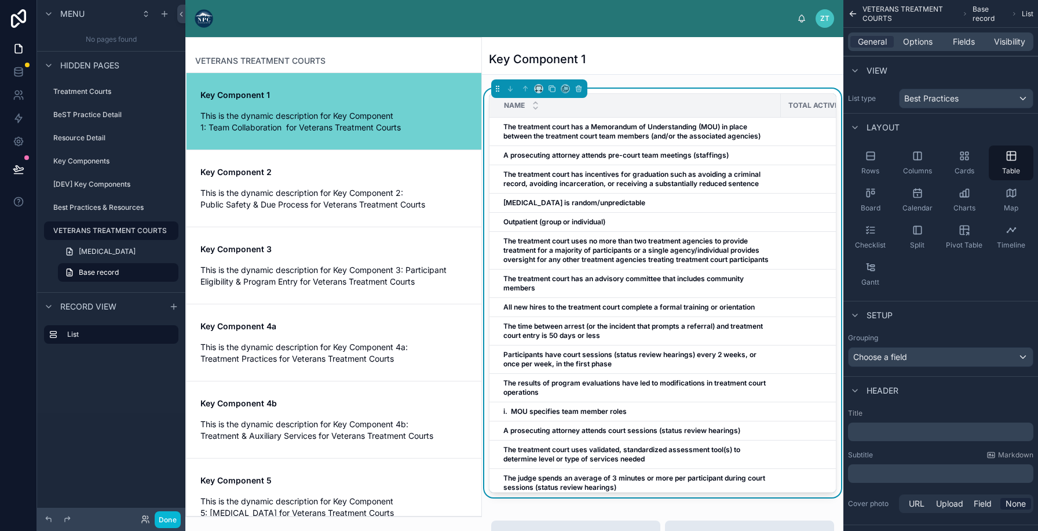
click at [866, 422] on div "﻿" at bounding box center [940, 431] width 185 height 19
click at [861, 429] on p "﻿" at bounding box center [942, 432] width 178 height 12
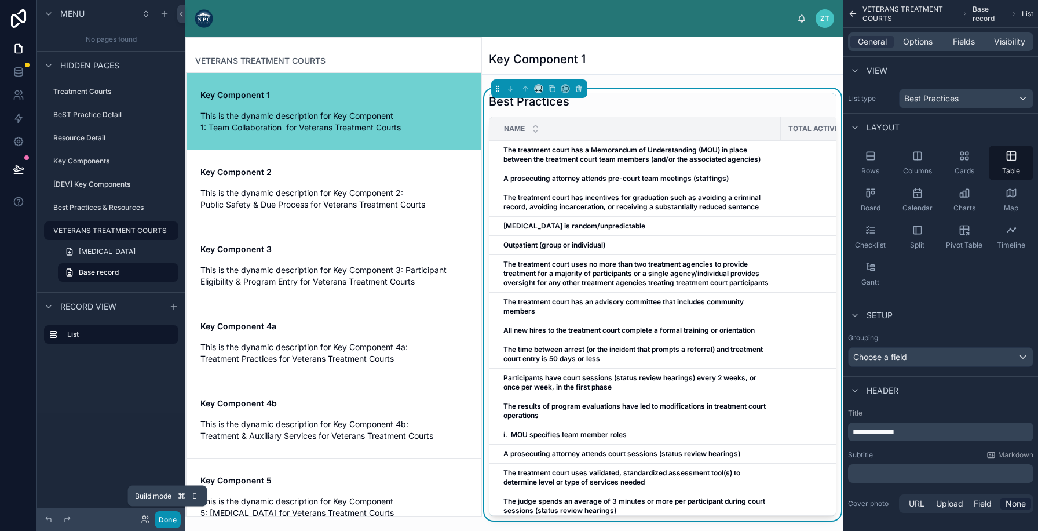
click at [169, 522] on button "Done" at bounding box center [168, 519] width 26 height 17
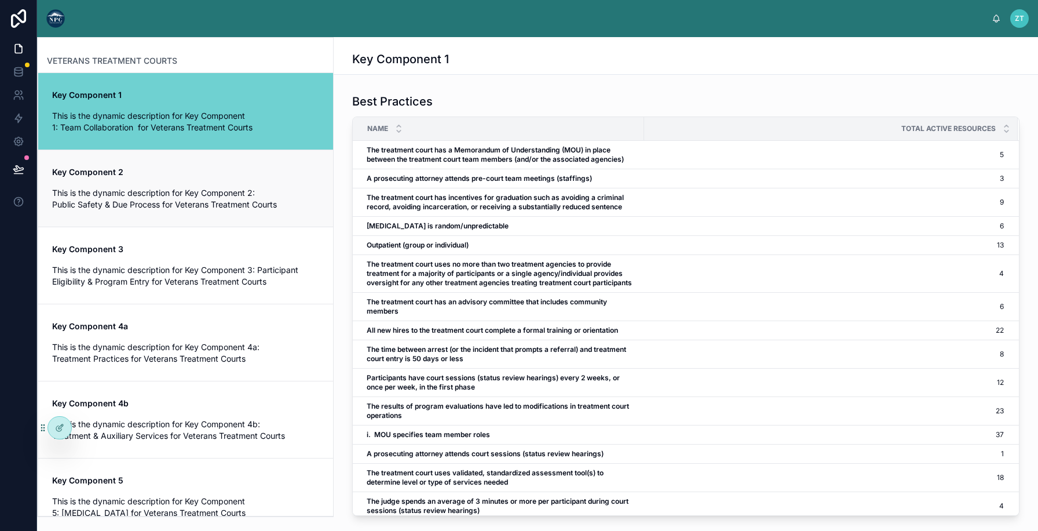
click at [233, 197] on span "This is the dynamic description for Key Component 2: Public Safety & Due Proces…" at bounding box center [185, 198] width 267 height 23
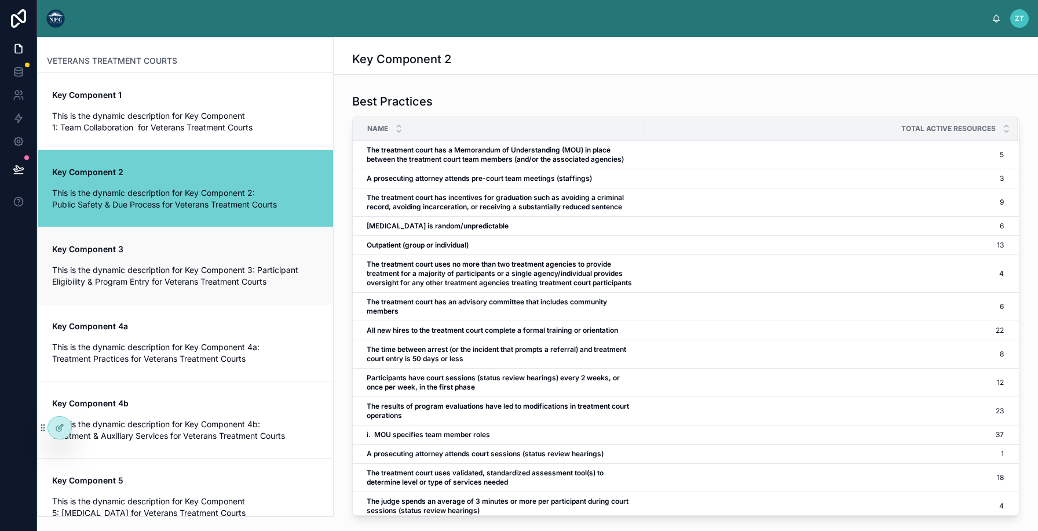
click at [227, 258] on div "Key Component 3 This is the dynamic description for Key Component 3: Participan…" at bounding box center [185, 265] width 267 height 44
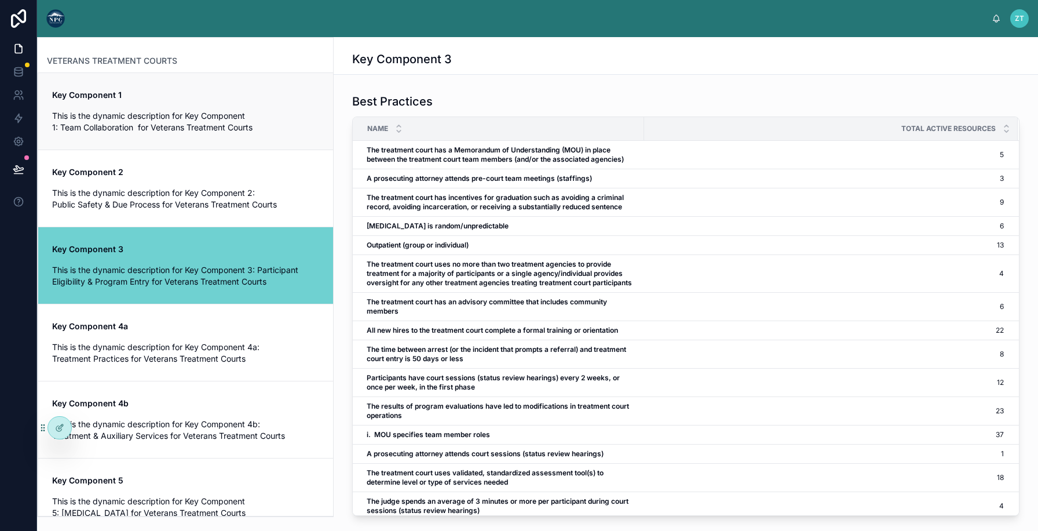
click at [234, 104] on div "Key Component 1 This is the dynamic description for Key Component 1: Team Colla…" at bounding box center [185, 111] width 267 height 44
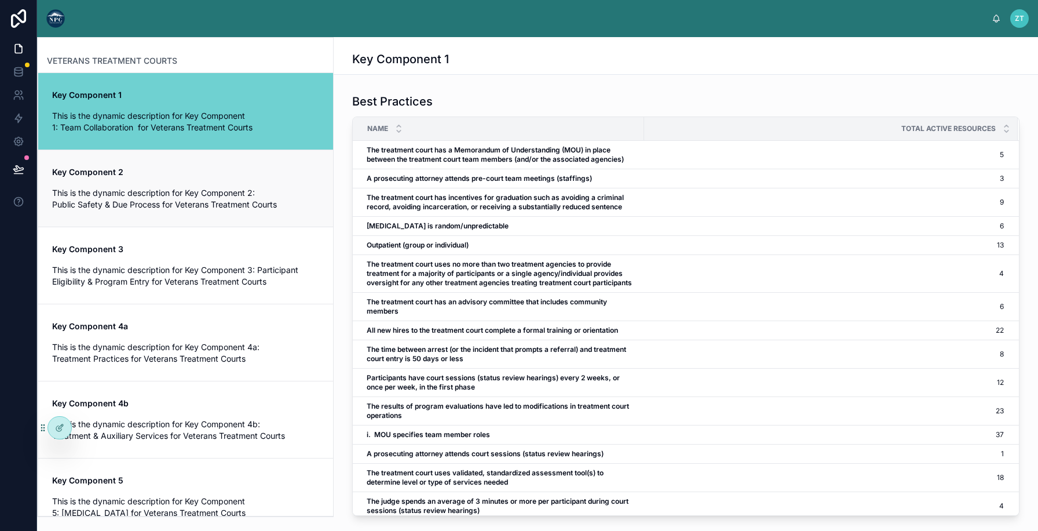
click at [220, 169] on span "Key Component 2" at bounding box center [185, 172] width 267 height 12
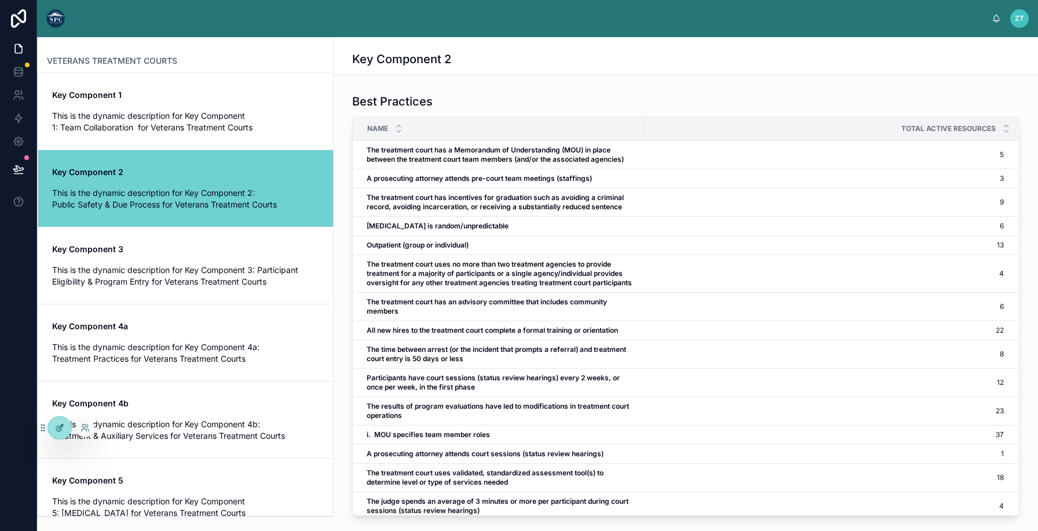
click at [56, 427] on icon at bounding box center [59, 427] width 9 height 9
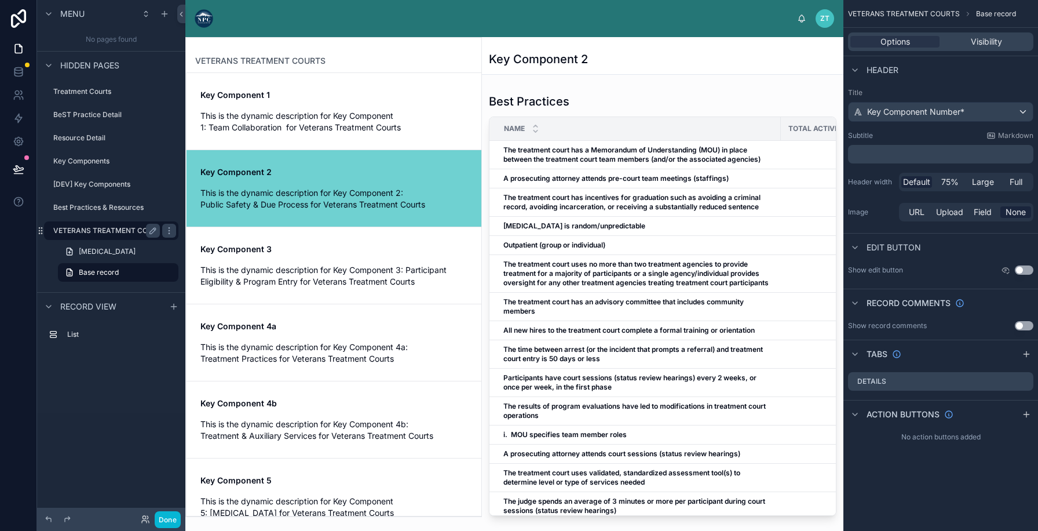
scroll to position [76, 0]
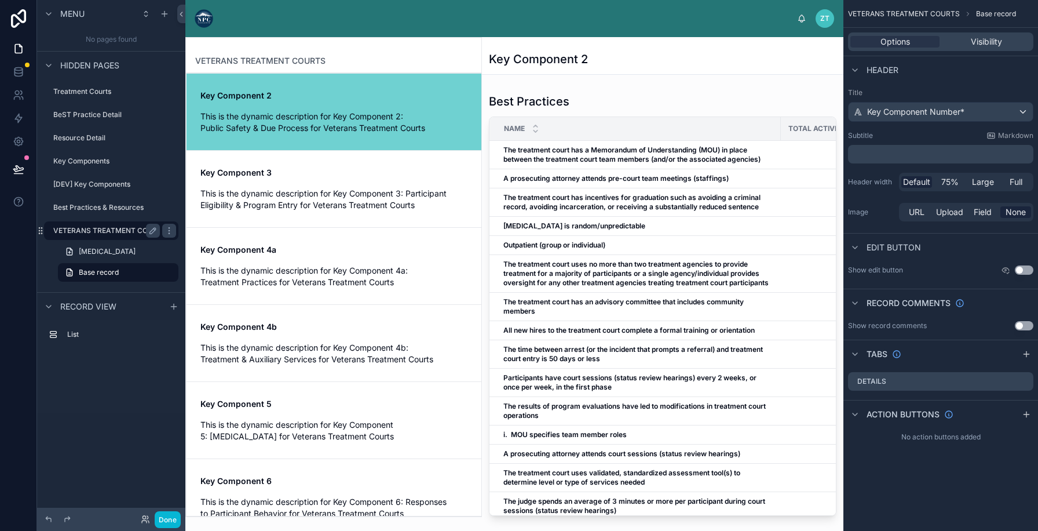
click at [82, 233] on label "VETERANS TREATMENT COURTS" at bounding box center [110, 230] width 114 height 9
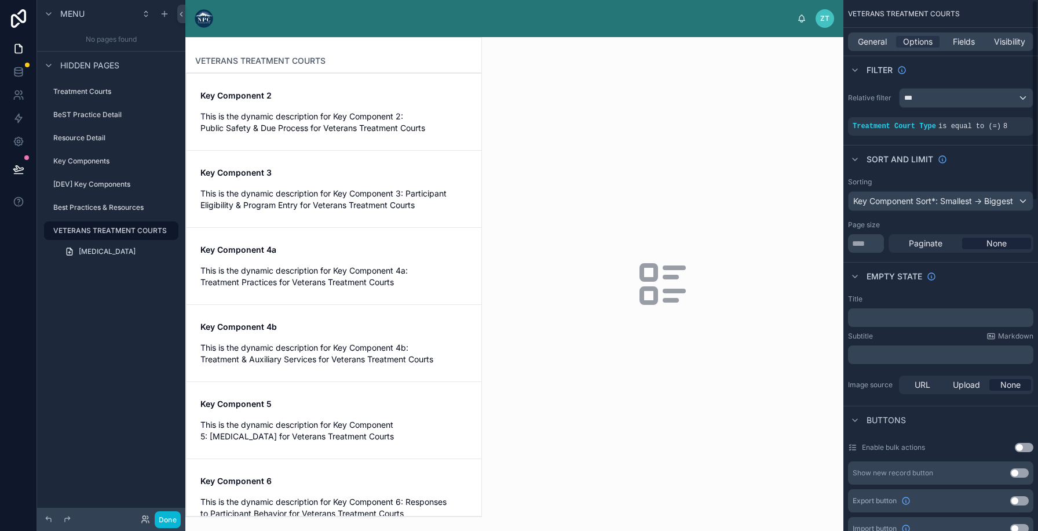
click at [864, 313] on p "﻿" at bounding box center [942, 317] width 178 height 9
click at [869, 38] on span "General" at bounding box center [872, 42] width 29 height 12
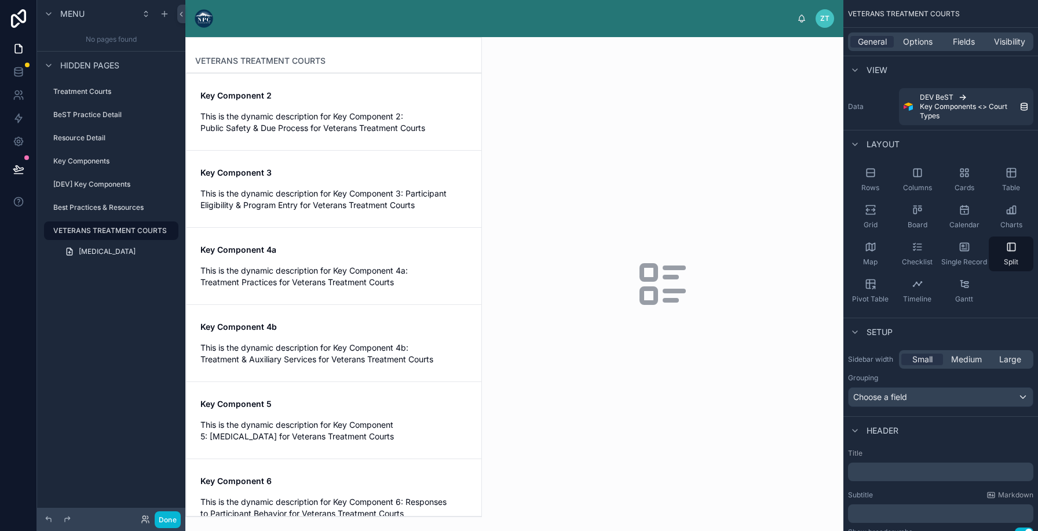
click at [863, 465] on div "﻿" at bounding box center [940, 471] width 185 height 19
click at [862, 466] on p "﻿" at bounding box center [942, 472] width 178 height 12
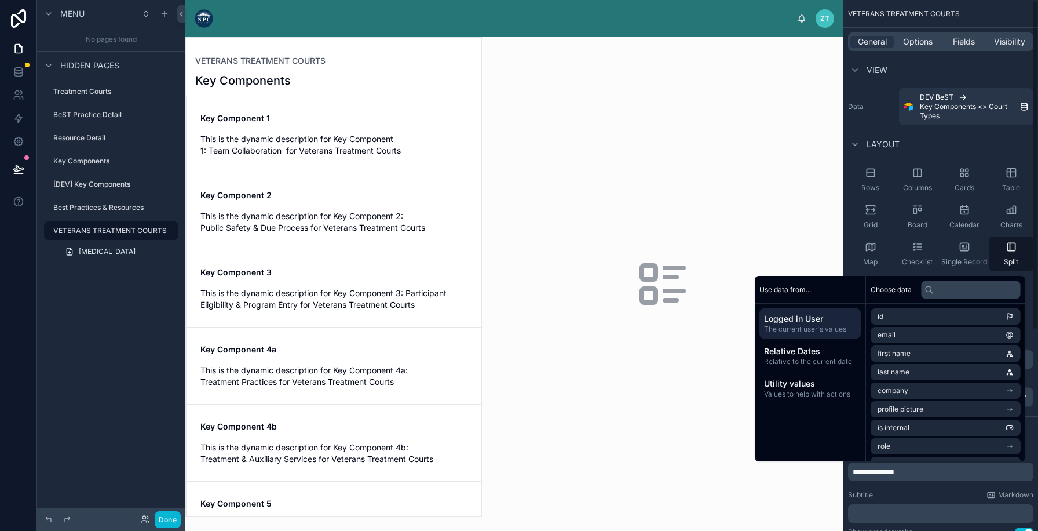
click at [877, 106] on label "Data" at bounding box center [871, 106] width 46 height 9
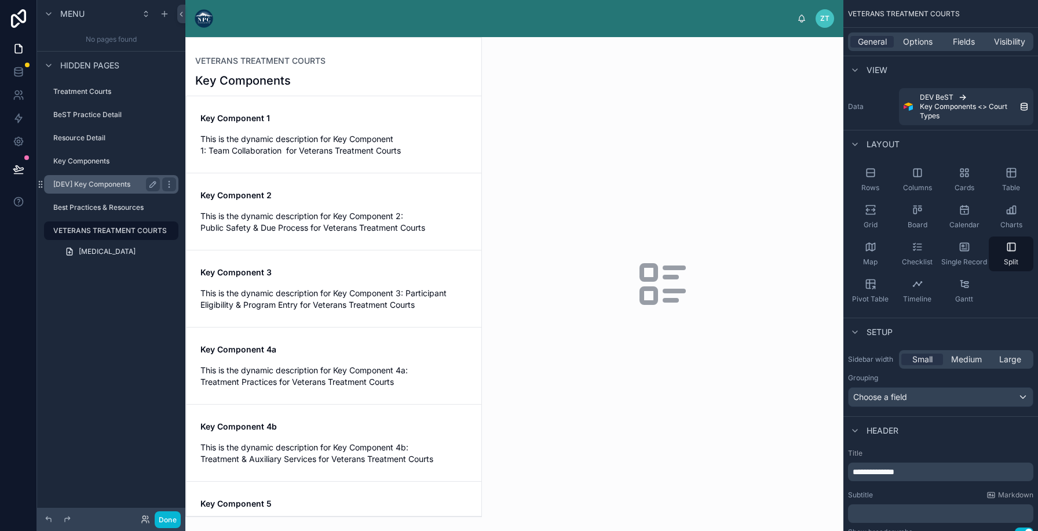
click at [104, 187] on label "[DEV] Key Components" at bounding box center [104, 184] width 102 height 9
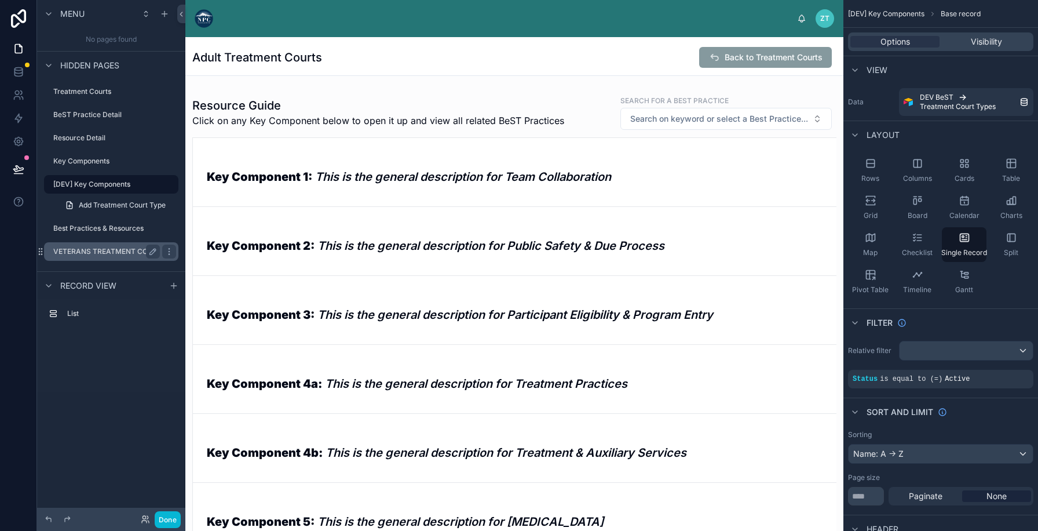
click at [92, 253] on label "VETERANS TREATMENT COURTS" at bounding box center [110, 251] width 114 height 9
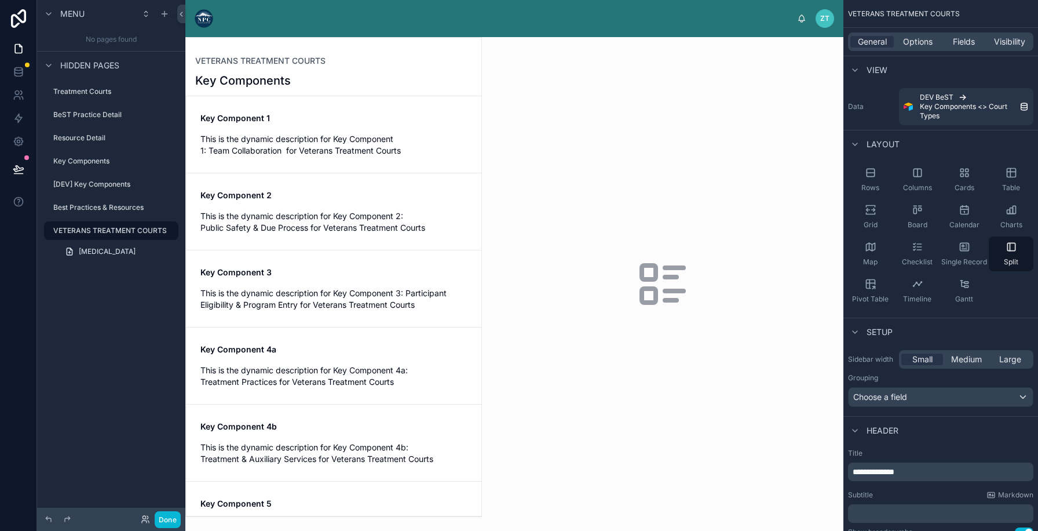
click at [276, 281] on div at bounding box center [333, 277] width 295 height 478
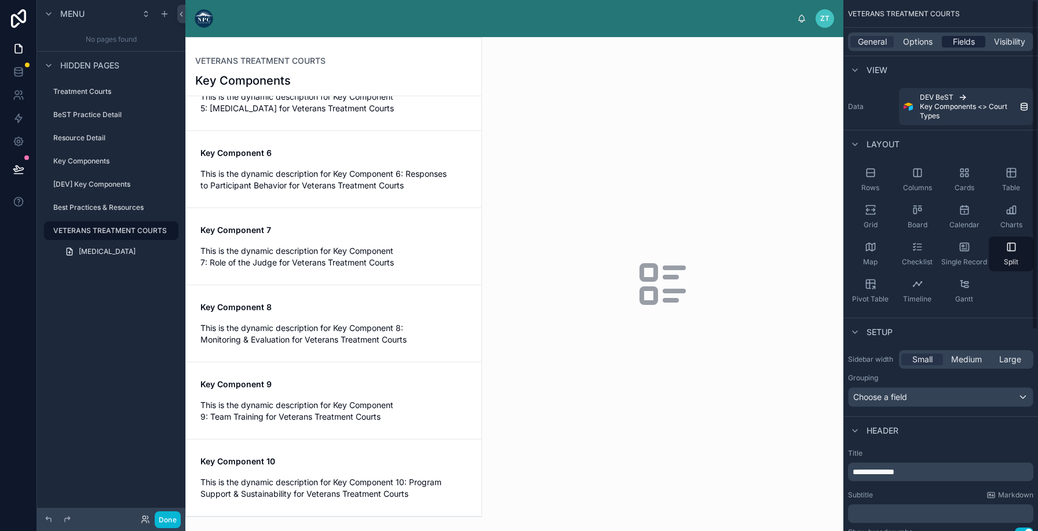
click at [961, 39] on span "Fields" at bounding box center [964, 42] width 22 height 12
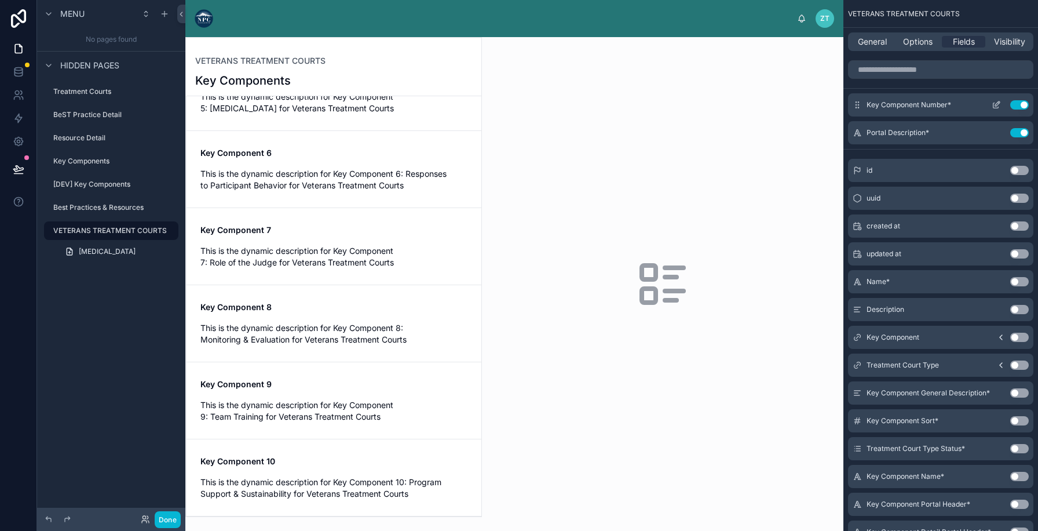
click at [992, 100] on icon "scrollable content" at bounding box center [996, 104] width 9 height 9
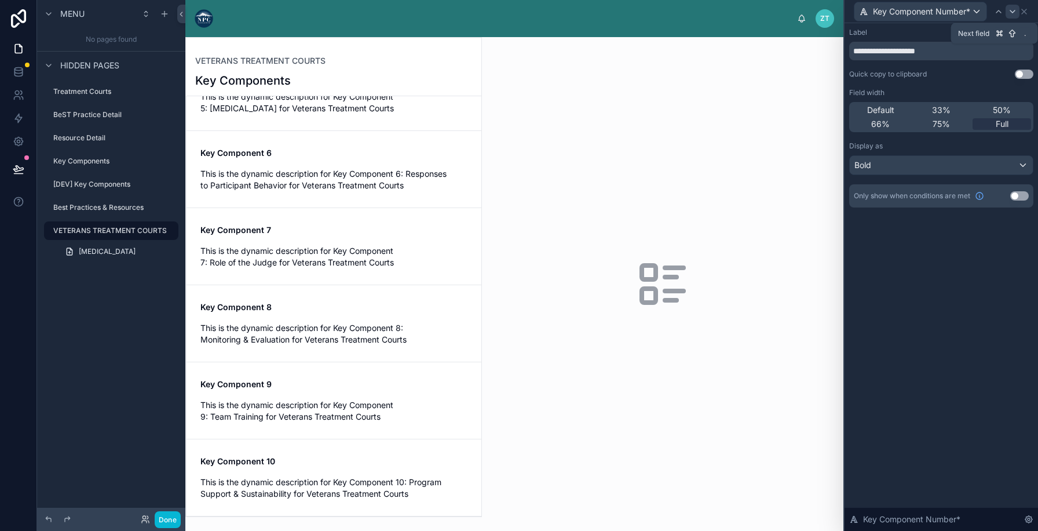
click at [1012, 9] on icon at bounding box center [1012, 11] width 9 height 9
click at [1027, 12] on icon at bounding box center [1023, 11] width 9 height 9
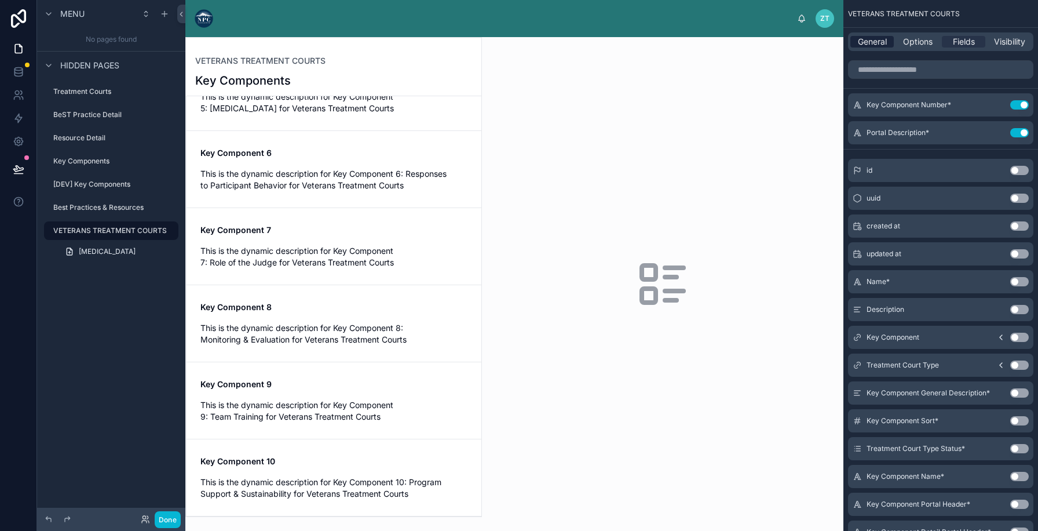
click at [872, 45] on span "General" at bounding box center [872, 42] width 29 height 12
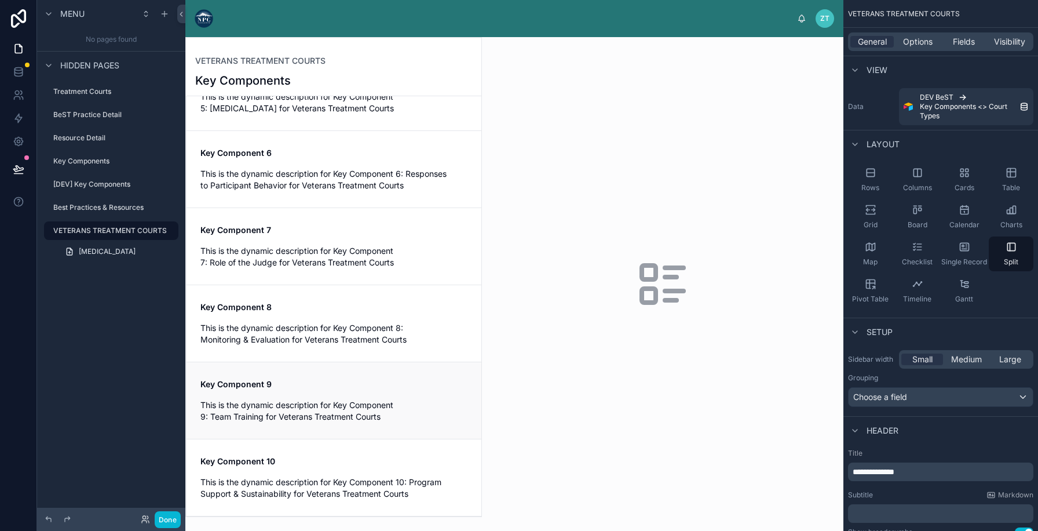
scroll to position [0, 0]
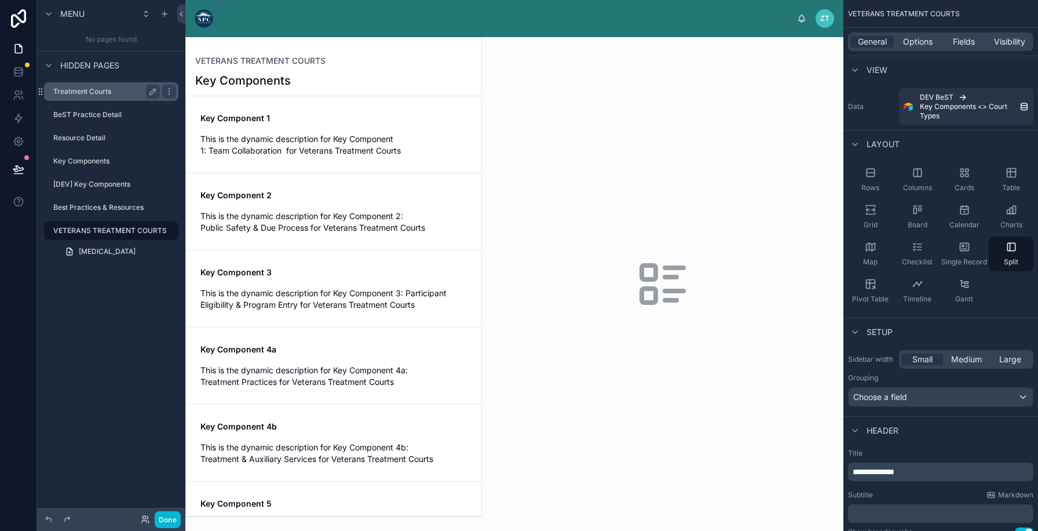
click at [112, 96] on div "Treatment Courts" at bounding box center [106, 92] width 107 height 14
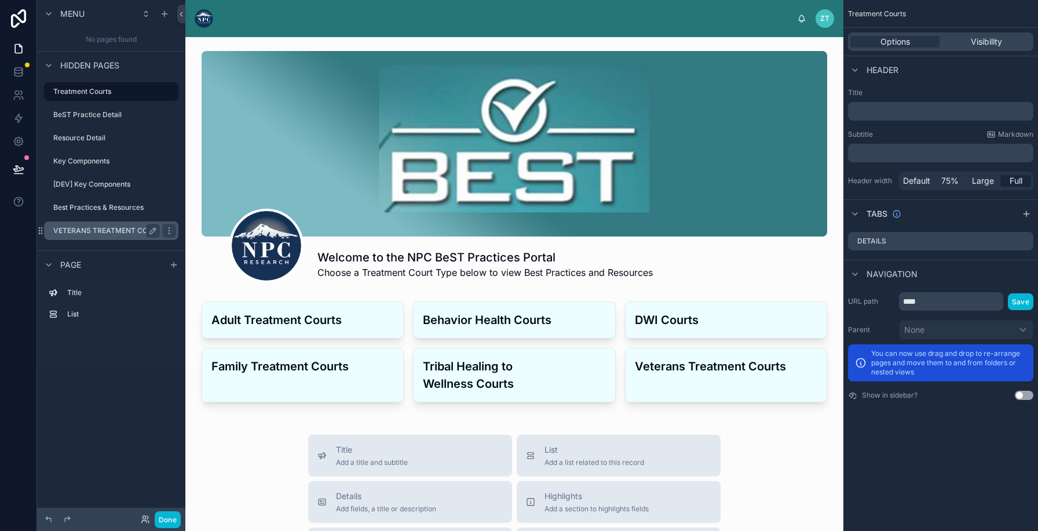
click at [107, 226] on label "VETERANS TREATMENT COURTS" at bounding box center [110, 230] width 114 height 9
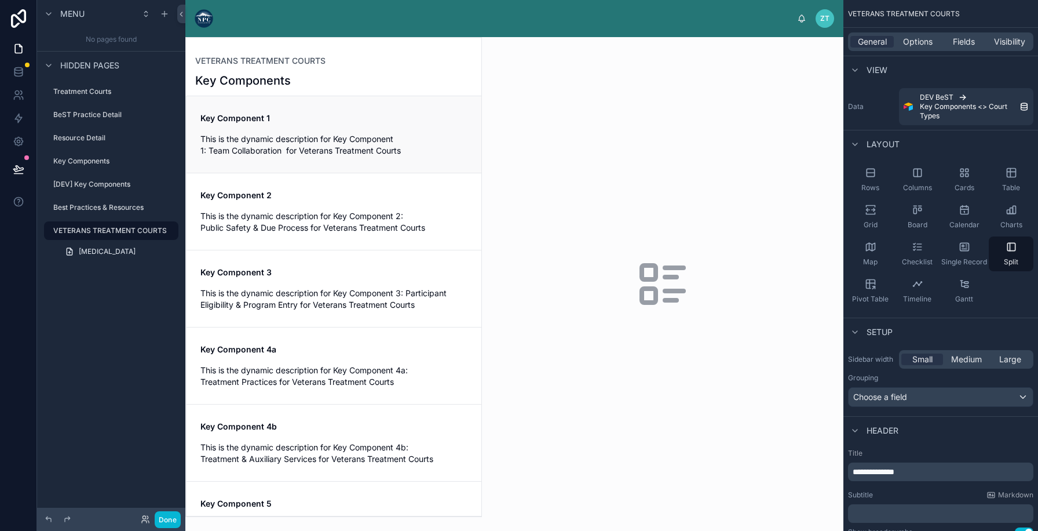
click at [379, 151] on span "This is the dynamic description for Key Component 1: Team Collaboration for Vet…" at bounding box center [333, 144] width 267 height 23
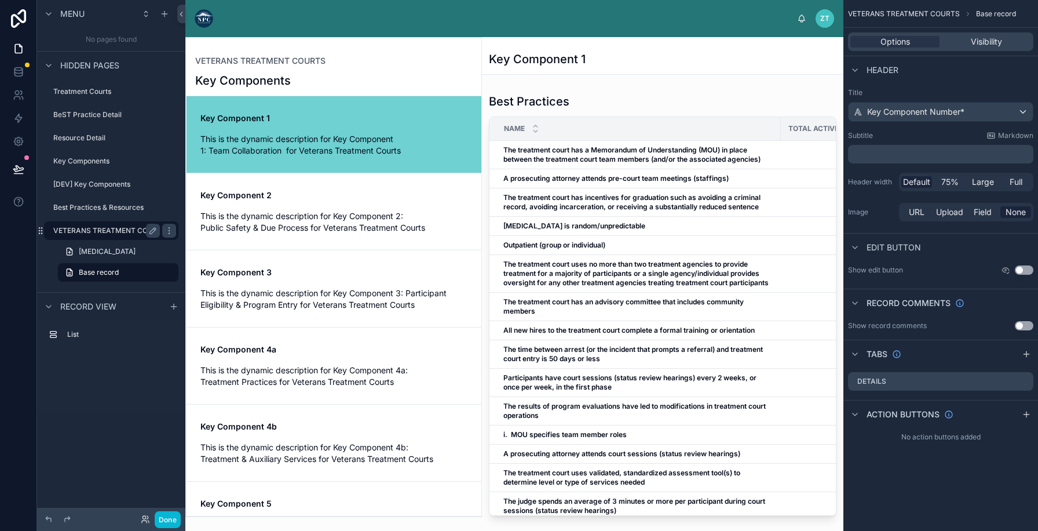
click at [82, 231] on label "VETERANS TREATMENT COURTS" at bounding box center [110, 230] width 114 height 9
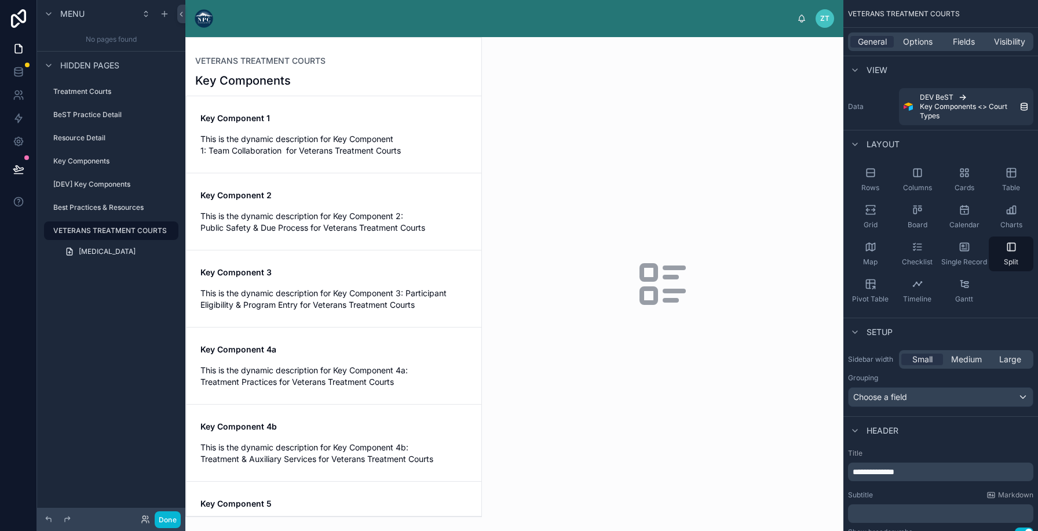
click at [865, 510] on p "﻿" at bounding box center [942, 513] width 178 height 12
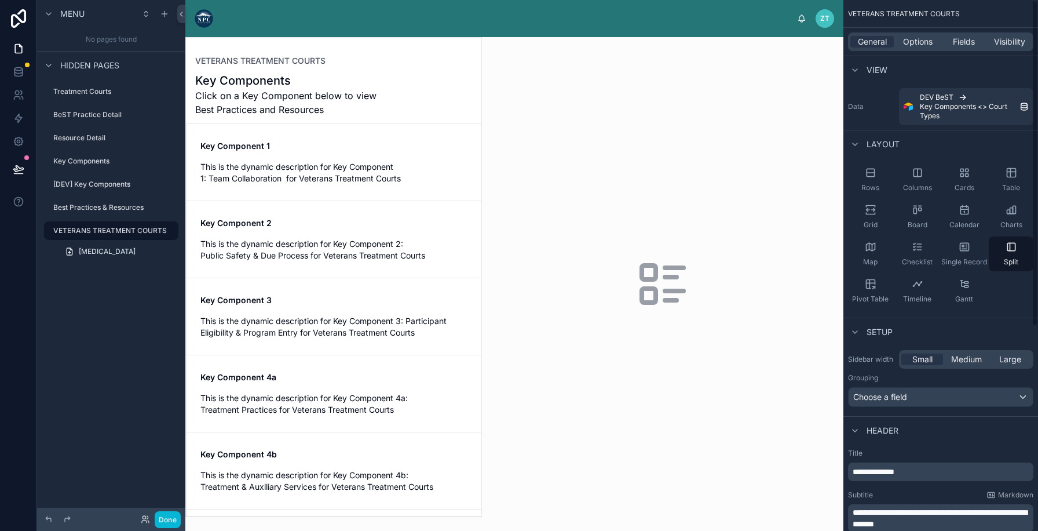
click at [1026, 293] on div "Rows Columns Cards Table Grid Board Calendar Charts Map Checklist Single Record…" at bounding box center [940, 235] width 195 height 155
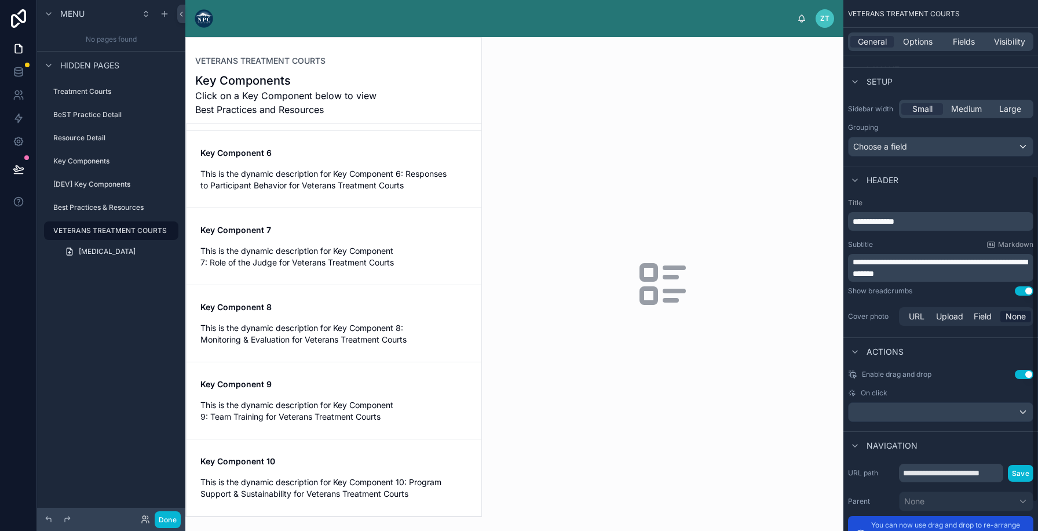
scroll to position [286, 0]
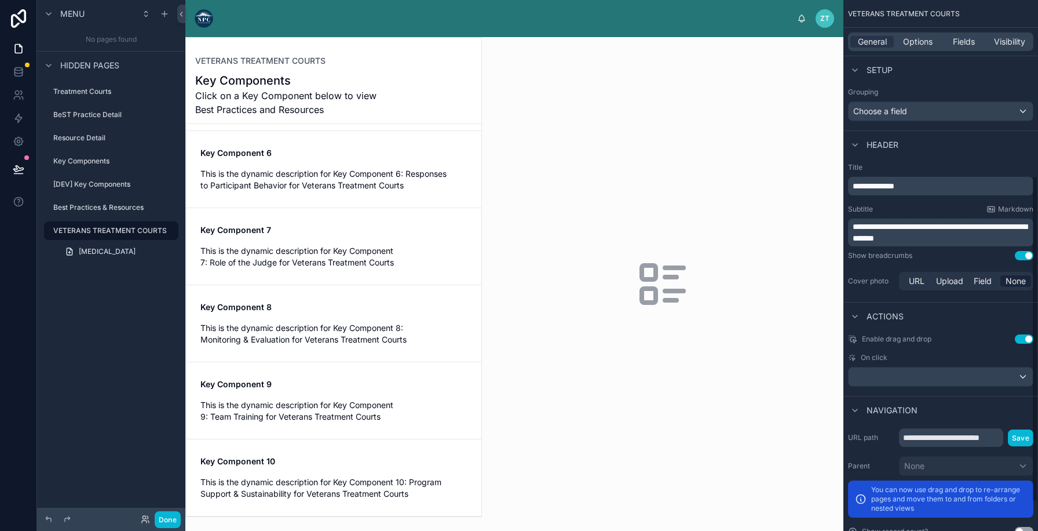
click at [1022, 334] on button "Use setting" at bounding box center [1024, 338] width 19 height 9
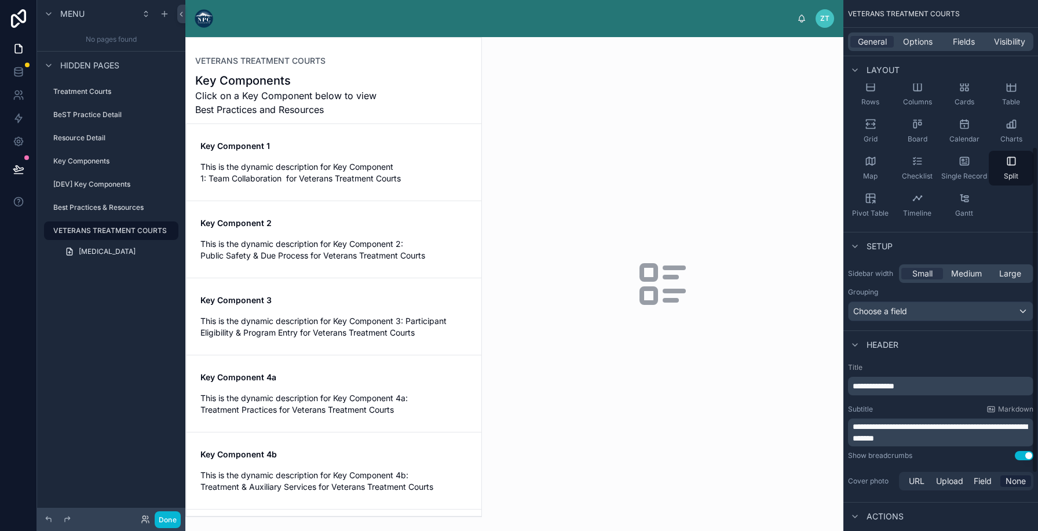
scroll to position [0, 0]
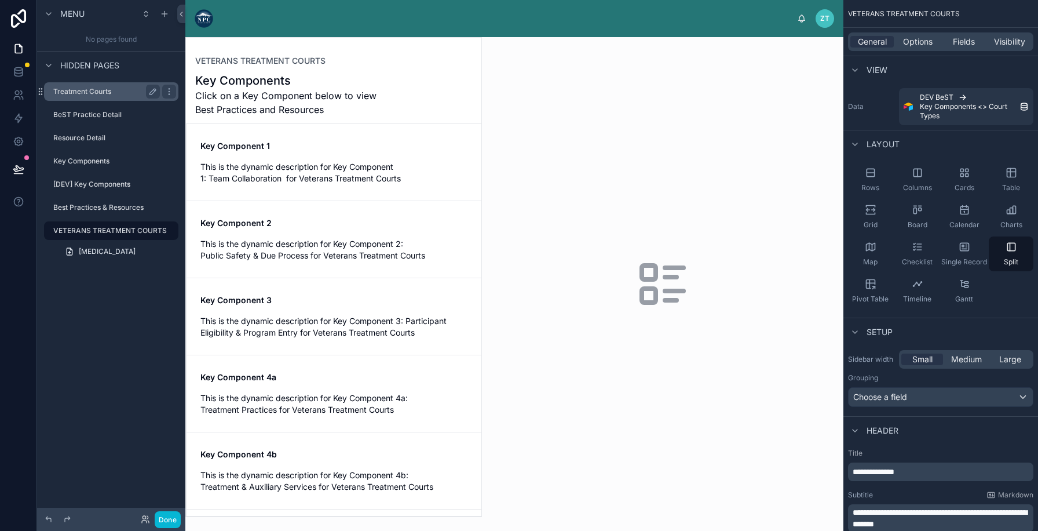
click at [111, 92] on label "Treatment Courts" at bounding box center [104, 91] width 102 height 9
click at [97, 93] on label "Treatment Courts" at bounding box center [104, 91] width 102 height 9
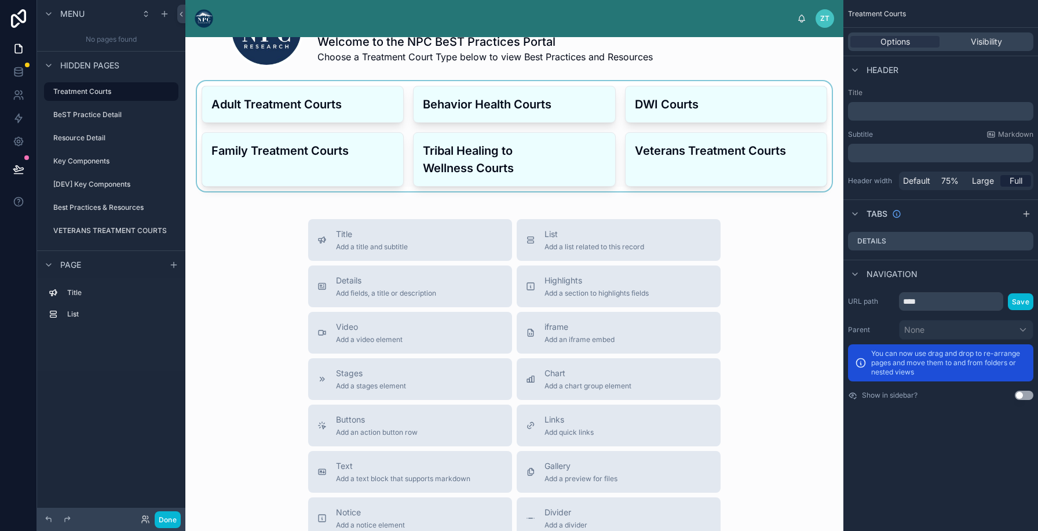
scroll to position [242, 0]
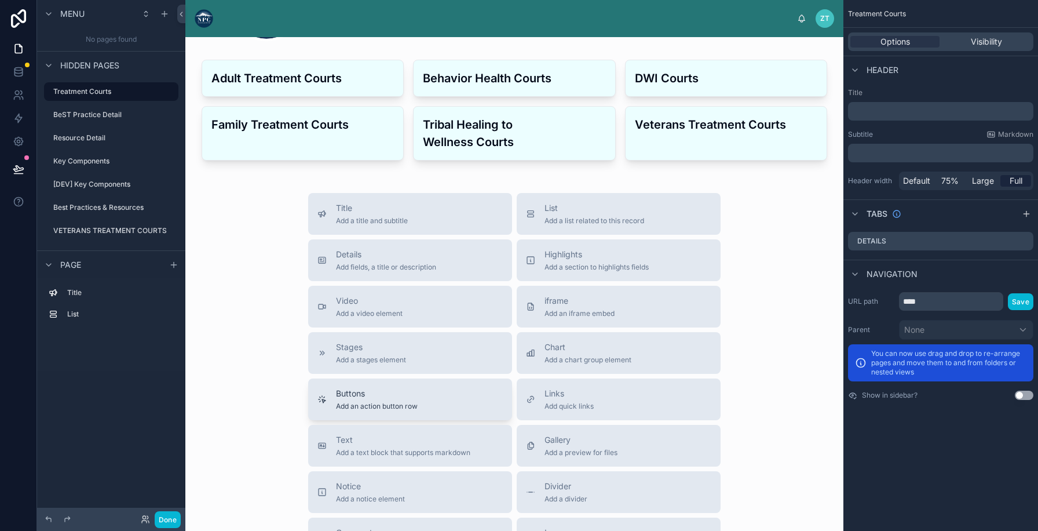
click at [434, 390] on div "Buttons Add an action button row" at bounding box center [409, 398] width 185 height 23
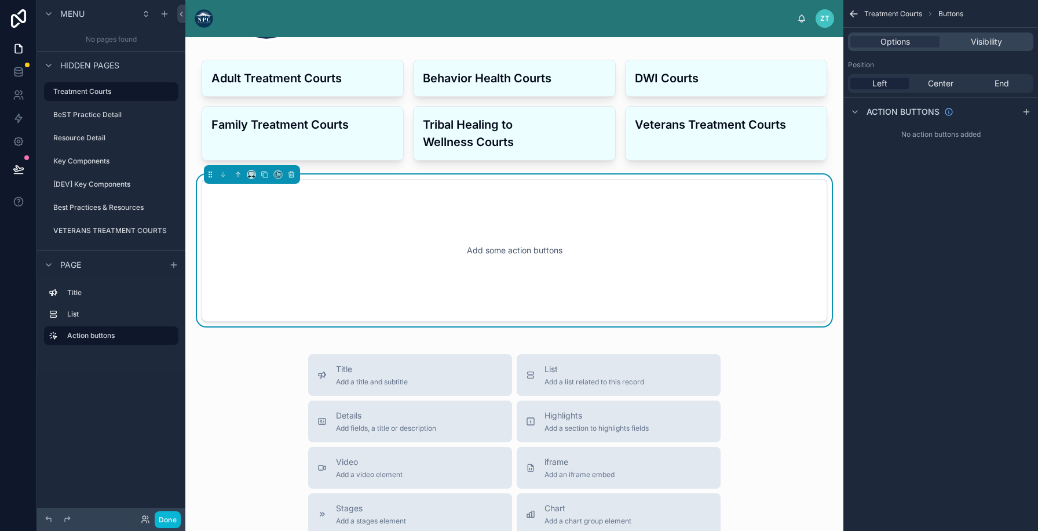
scroll to position [208, 0]
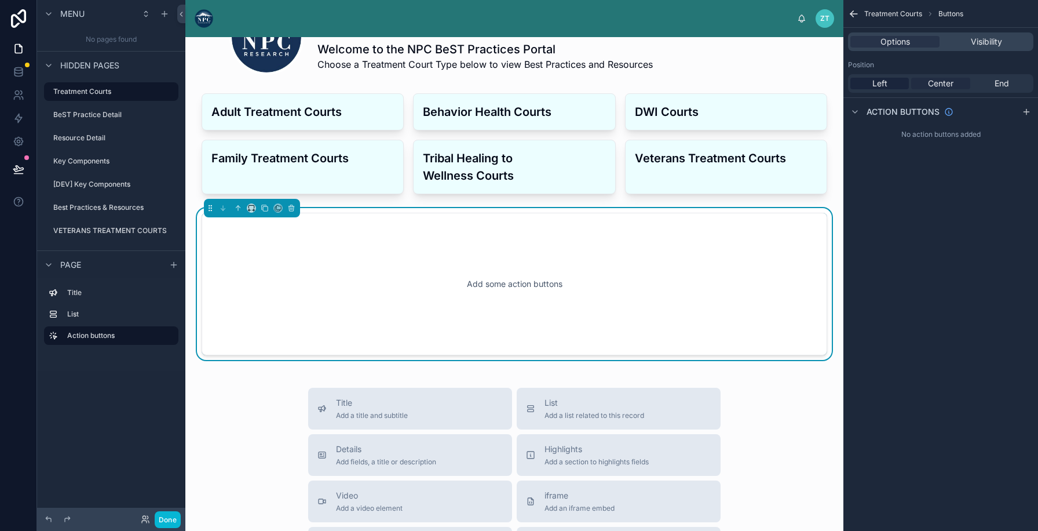
click at [957, 82] on div "Center" at bounding box center [940, 84] width 58 height 12
click at [1027, 112] on icon "scrollable content" at bounding box center [1025, 112] width 5 height 0
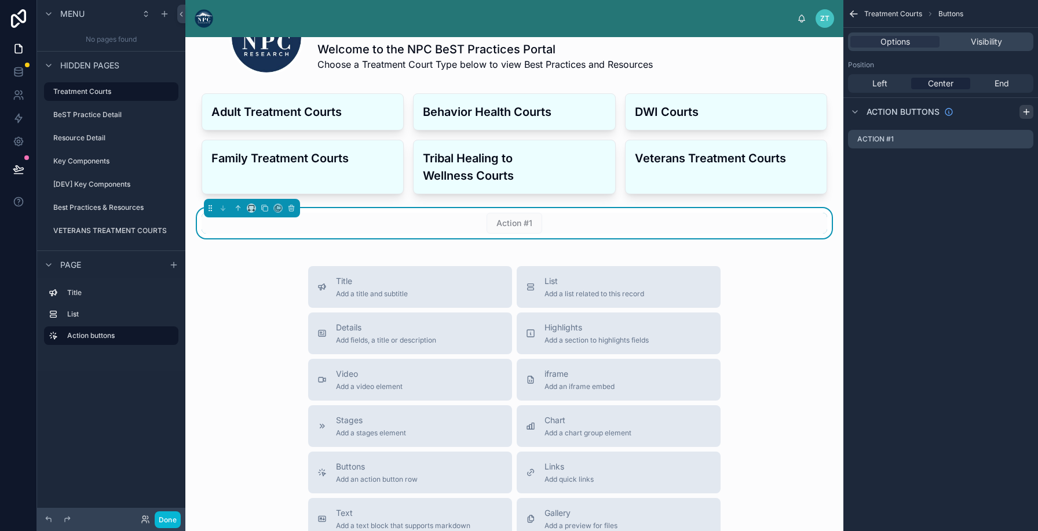
click at [1027, 112] on icon "scrollable content" at bounding box center [1025, 112] width 5 height 0
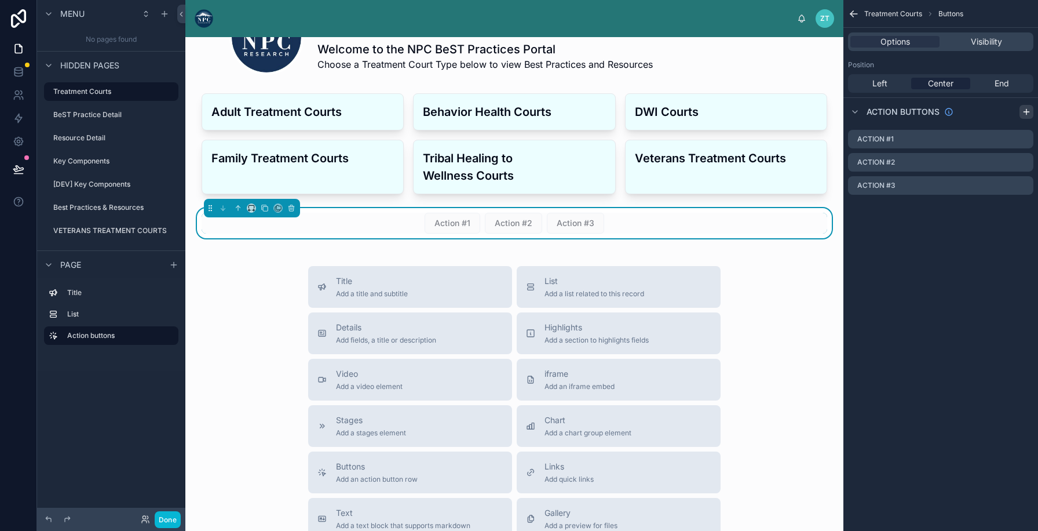
click at [1027, 112] on icon "scrollable content" at bounding box center [1025, 112] width 5 height 0
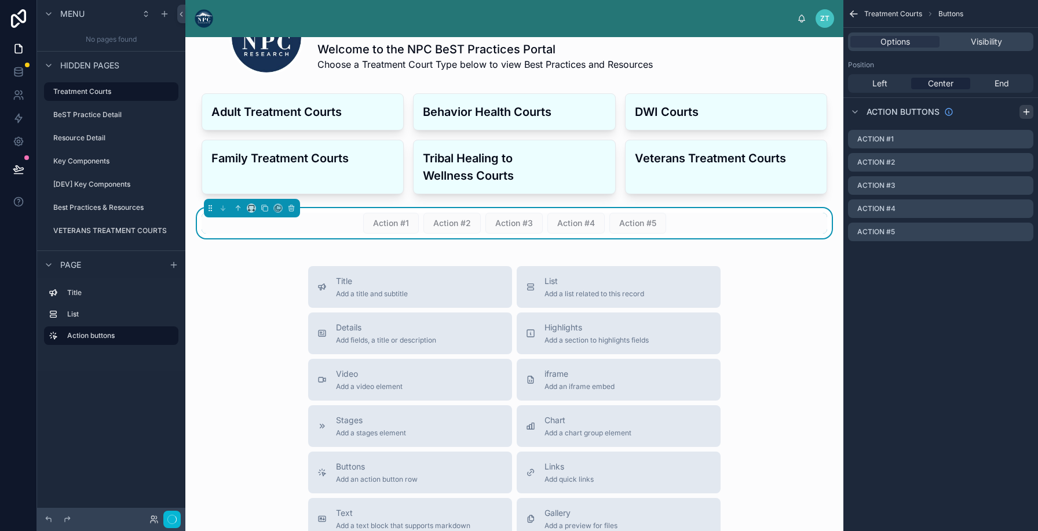
click at [1027, 112] on icon "scrollable content" at bounding box center [1025, 112] width 5 height 0
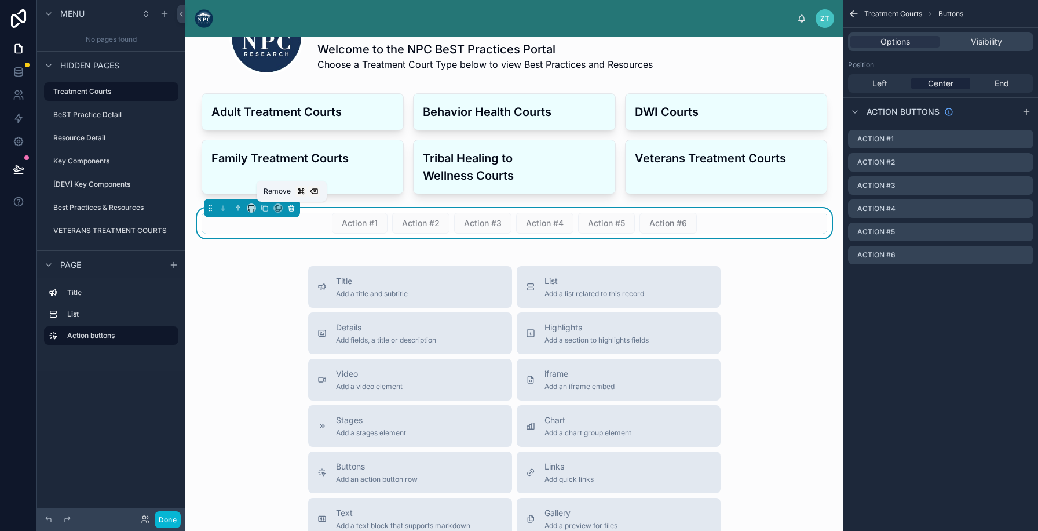
click at [294, 208] on icon at bounding box center [291, 208] width 8 height 8
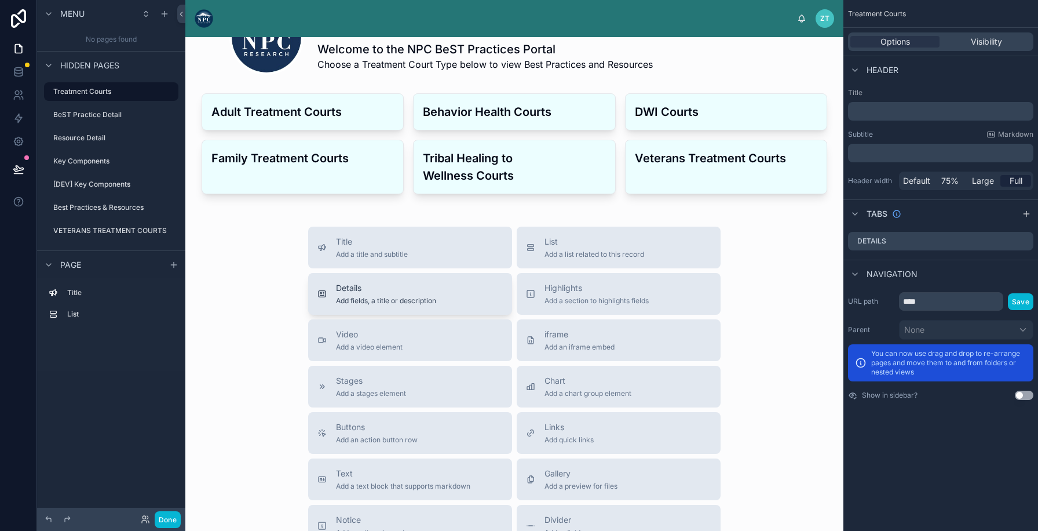
scroll to position [239, 0]
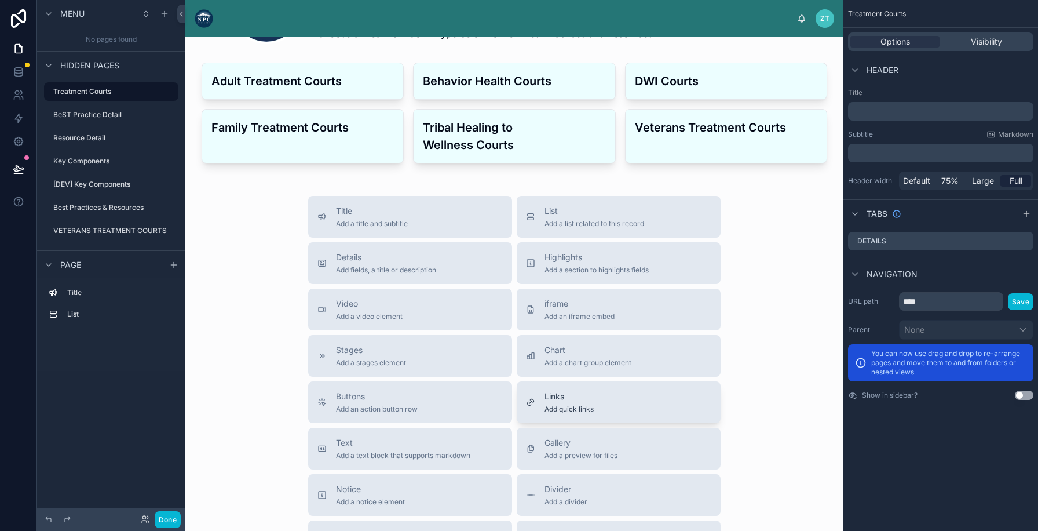
click at [568, 409] on span "Add quick links" at bounding box center [568, 408] width 49 height 9
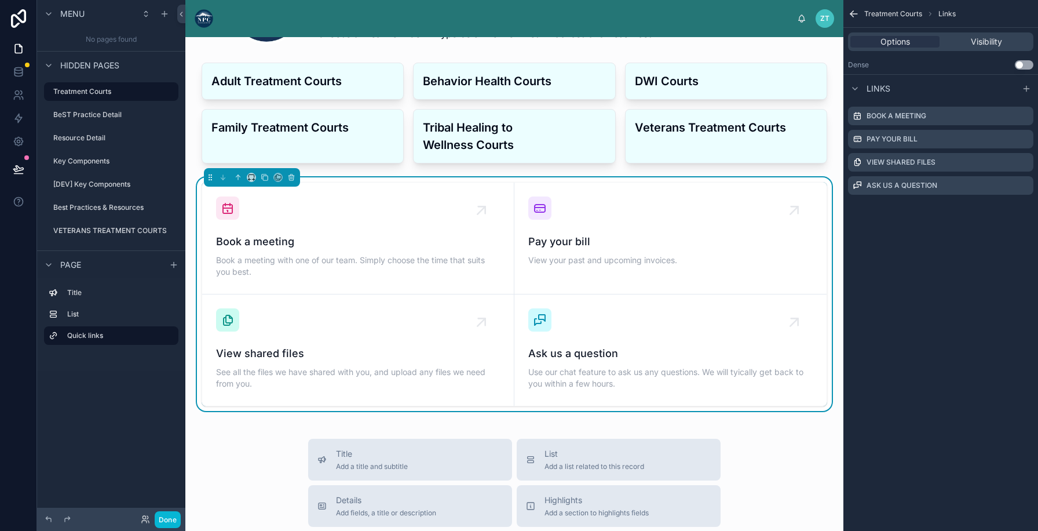
scroll to position [248, 0]
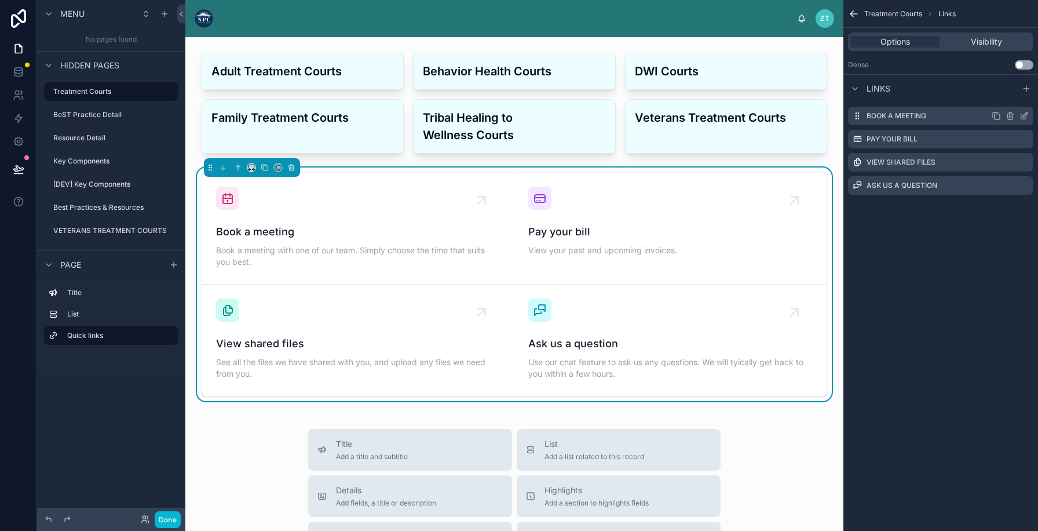
click at [1025, 116] on icon "scrollable content" at bounding box center [1023, 115] width 9 height 9
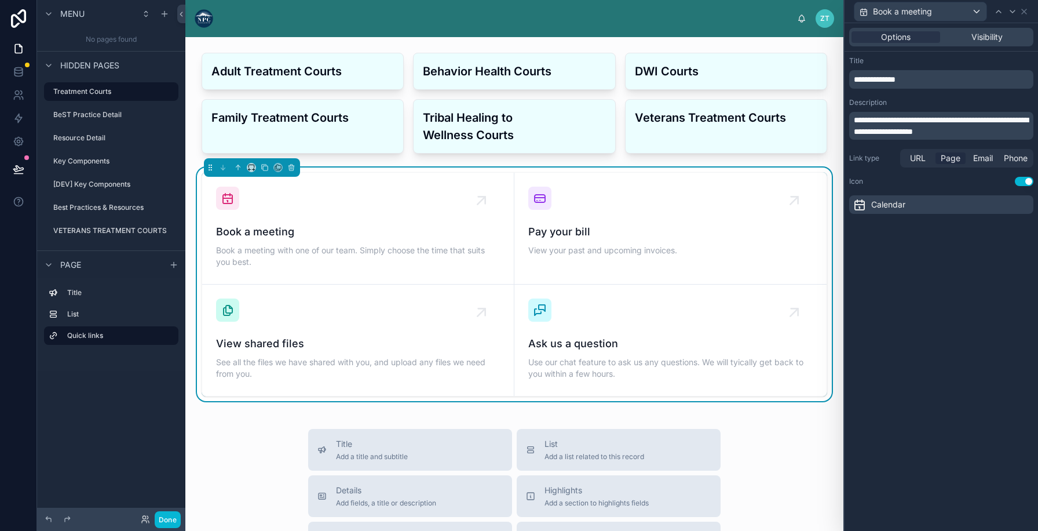
click at [945, 156] on span "Page" at bounding box center [951, 158] width 20 height 12
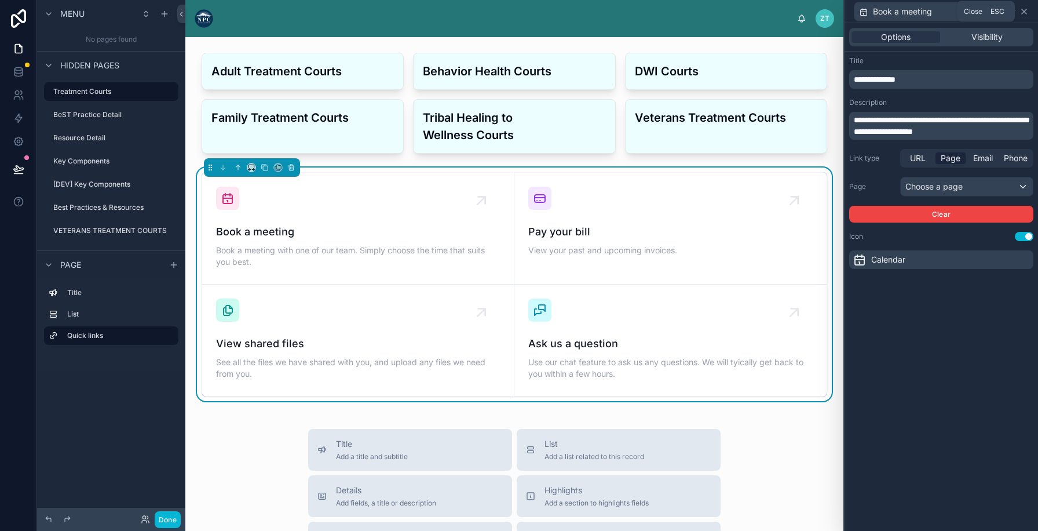
click at [1026, 10] on icon at bounding box center [1023, 11] width 9 height 9
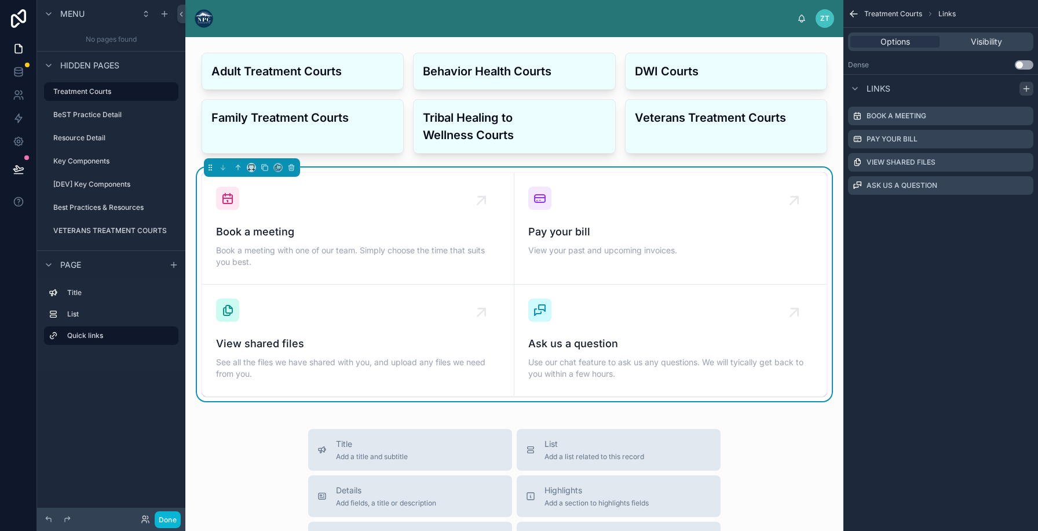
click at [1028, 89] on icon "scrollable content" at bounding box center [1025, 89] width 5 height 0
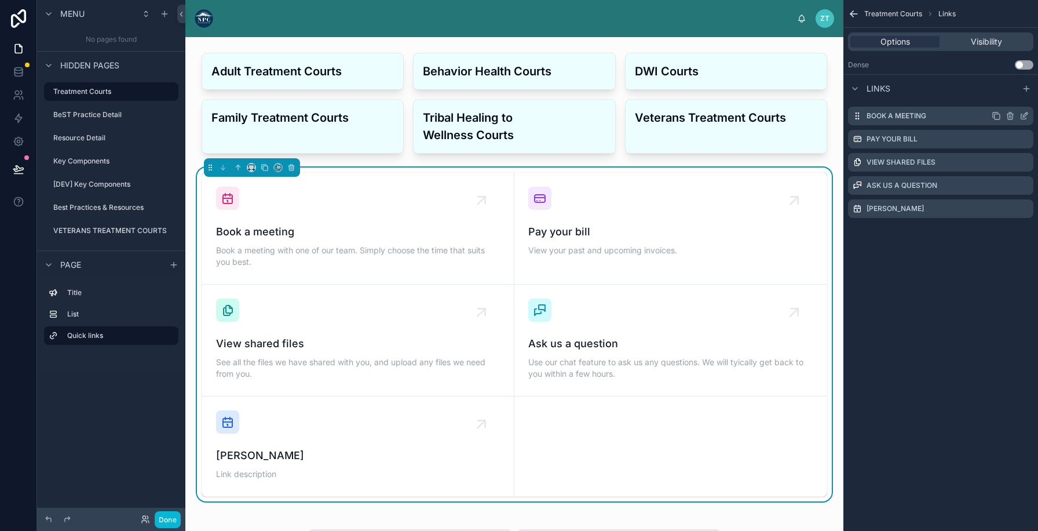
click at [1026, 113] on icon "scrollable content" at bounding box center [1026, 113] width 1 height 1
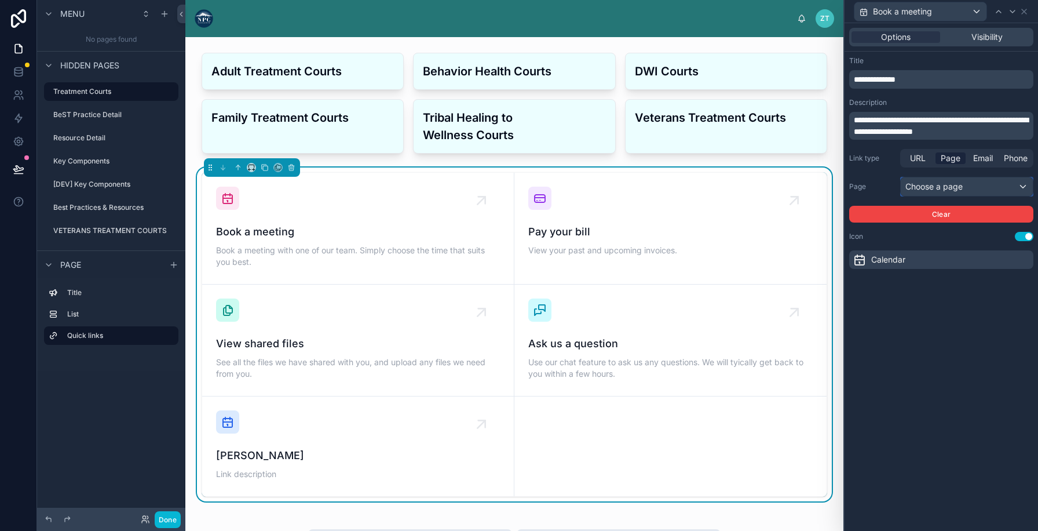
click at [943, 186] on div "Choose a page" at bounding box center [967, 186] width 132 height 19
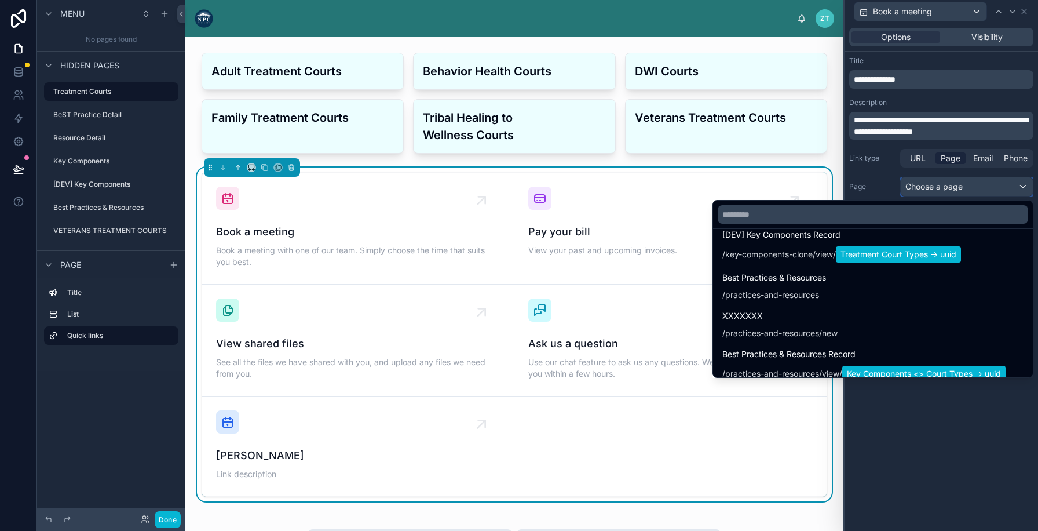
scroll to position [616, 0]
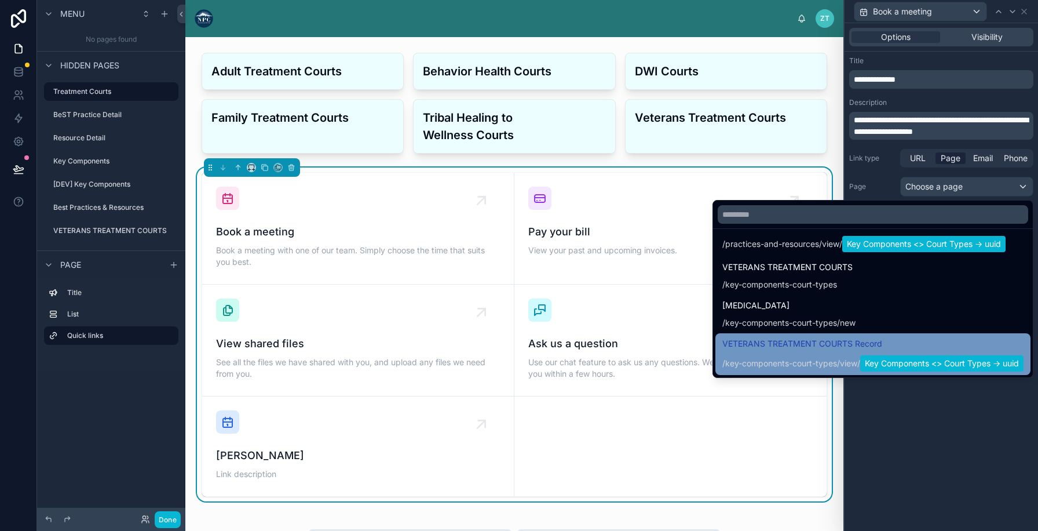
click at [799, 355] on div "/ key-components-court-types / view / Key Components <> Court Types -> uuid" at bounding box center [872, 363] width 301 height 16
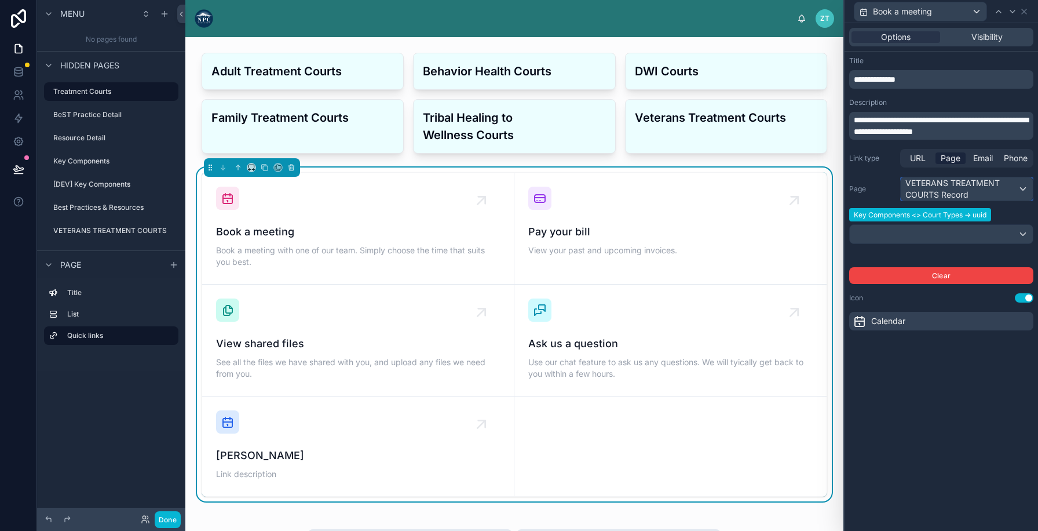
click at [935, 182] on div "VETERANS TREATMENT COURTS Record" at bounding box center [967, 188] width 132 height 23
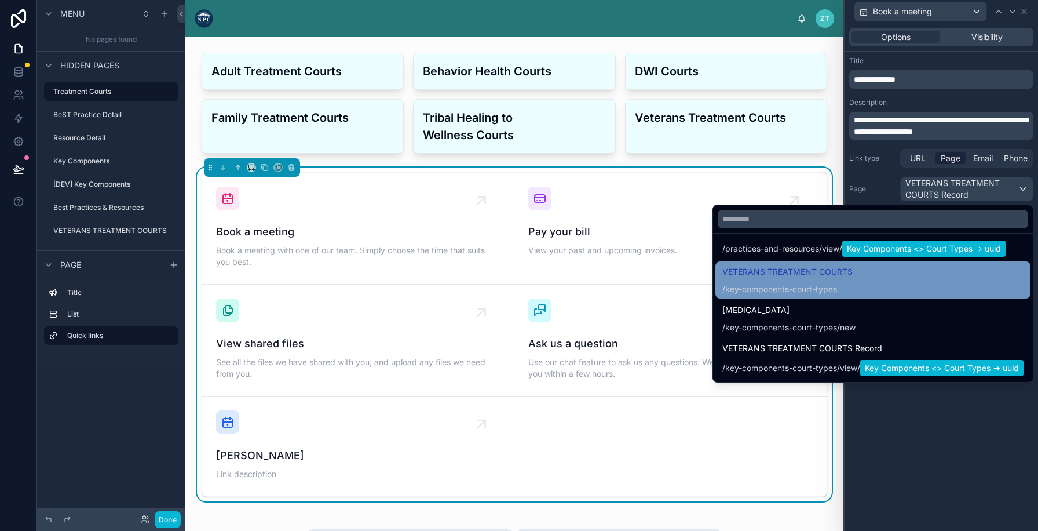
click at [846, 285] on div "/ key-components-court-types" at bounding box center [787, 289] width 130 height 12
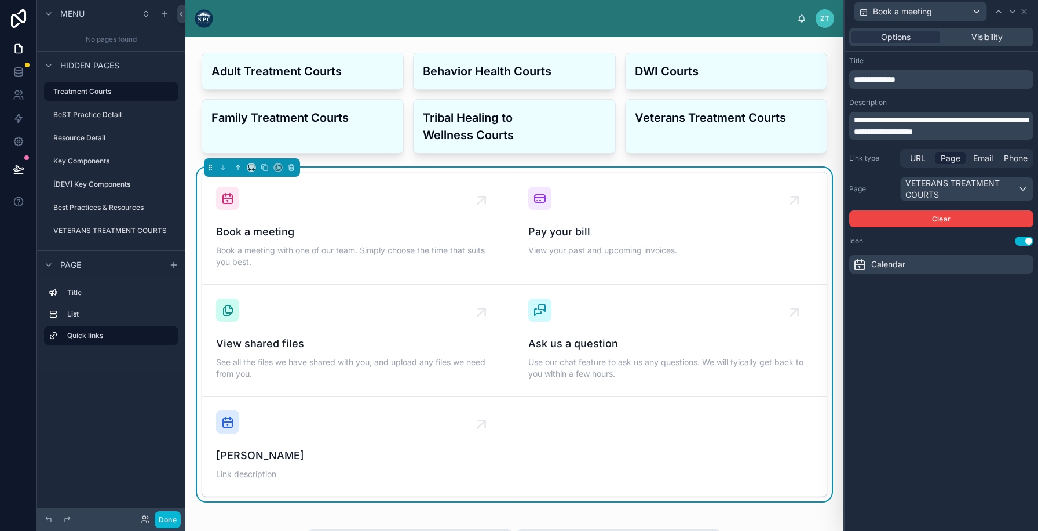
click at [1002, 262] on div "Calendar" at bounding box center [941, 264] width 184 height 19
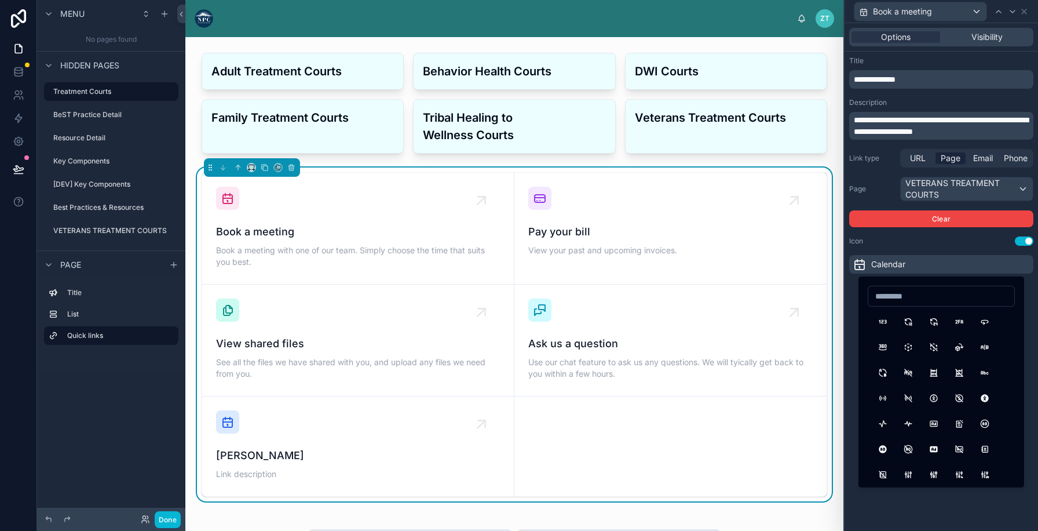
click at [986, 248] on div "**********" at bounding box center [940, 165] width 193 height 226
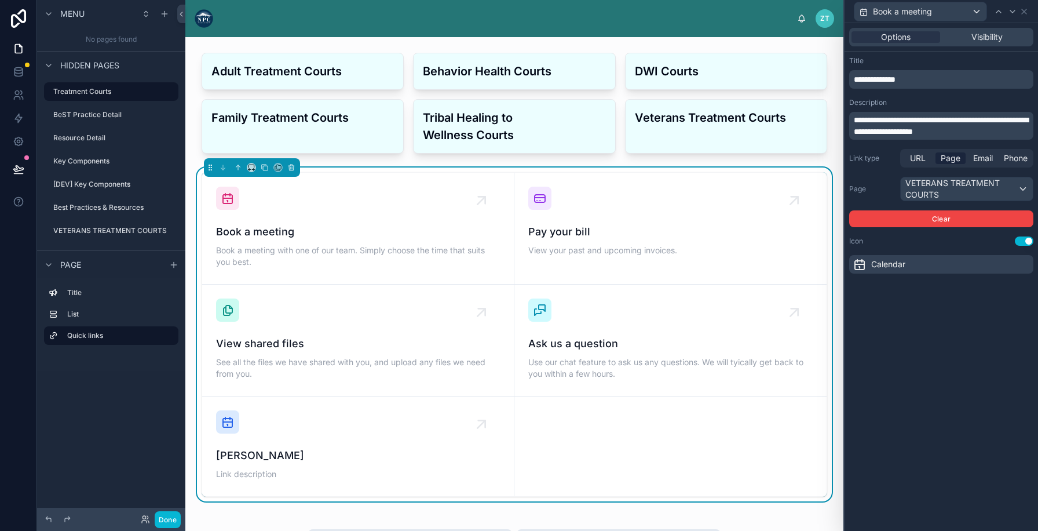
click at [1025, 244] on button "Use setting" at bounding box center [1024, 240] width 19 height 9
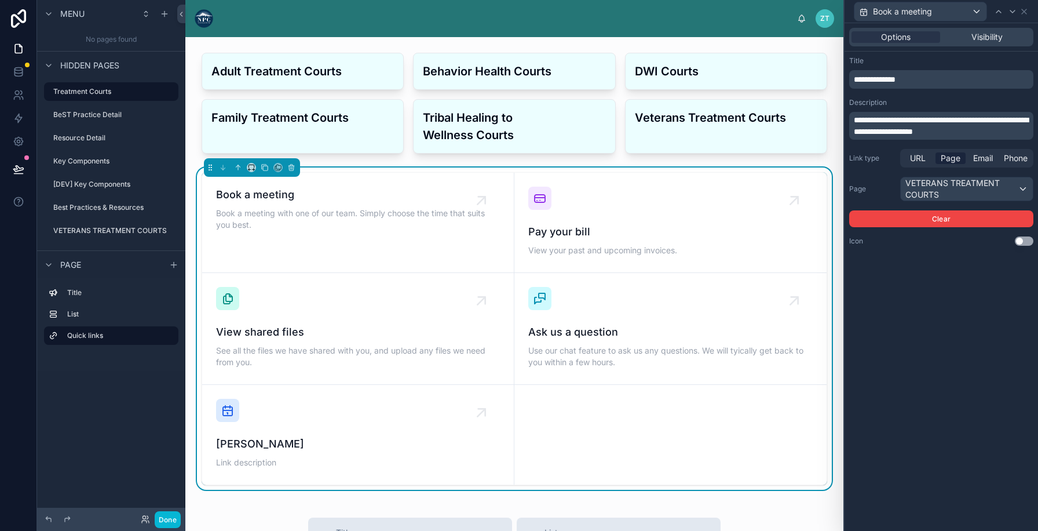
click at [903, 123] on span "**********" at bounding box center [941, 126] width 174 height 20
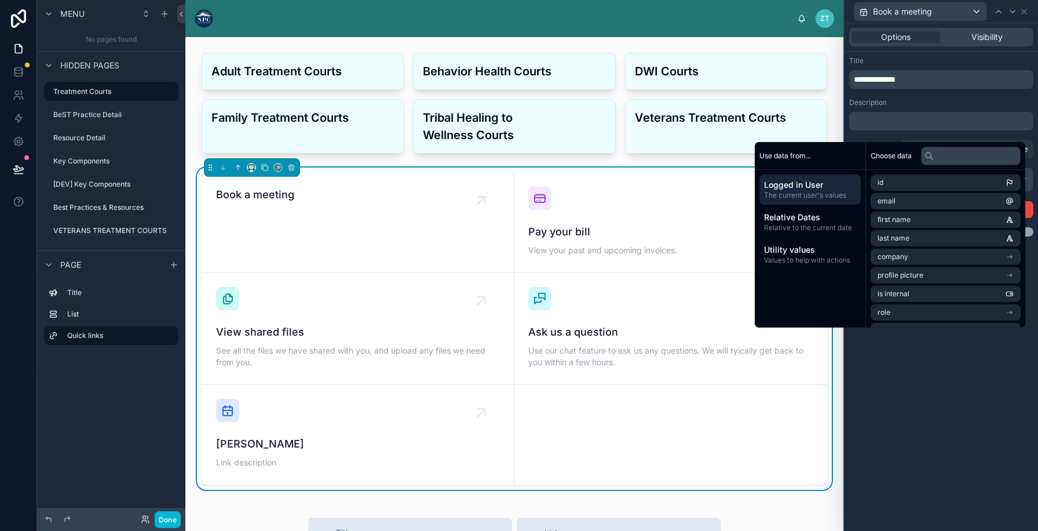
click at [886, 83] on span "**********" at bounding box center [875, 79] width 42 height 8
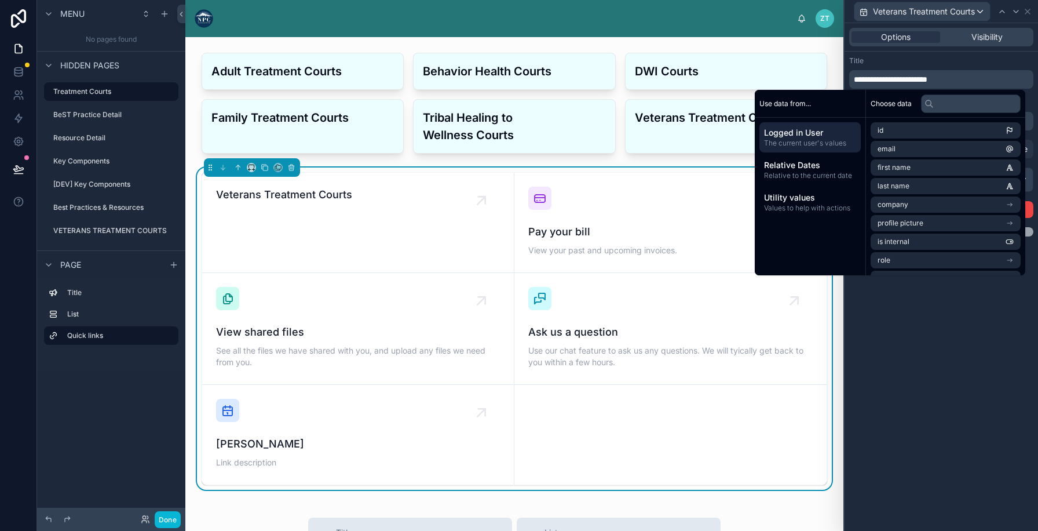
click at [953, 60] on div "Title" at bounding box center [941, 60] width 184 height 9
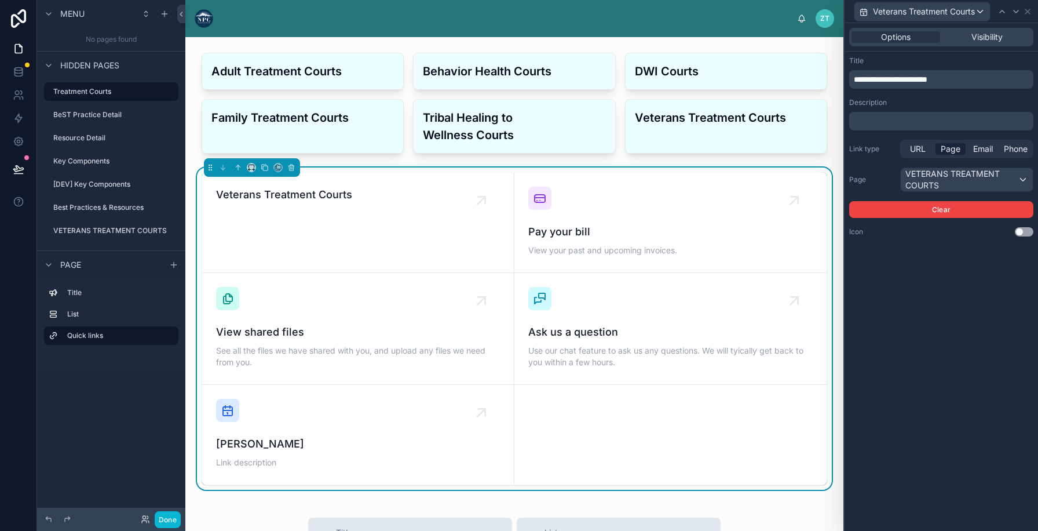
click at [1027, 232] on button "Use setting" at bounding box center [1024, 231] width 19 height 9
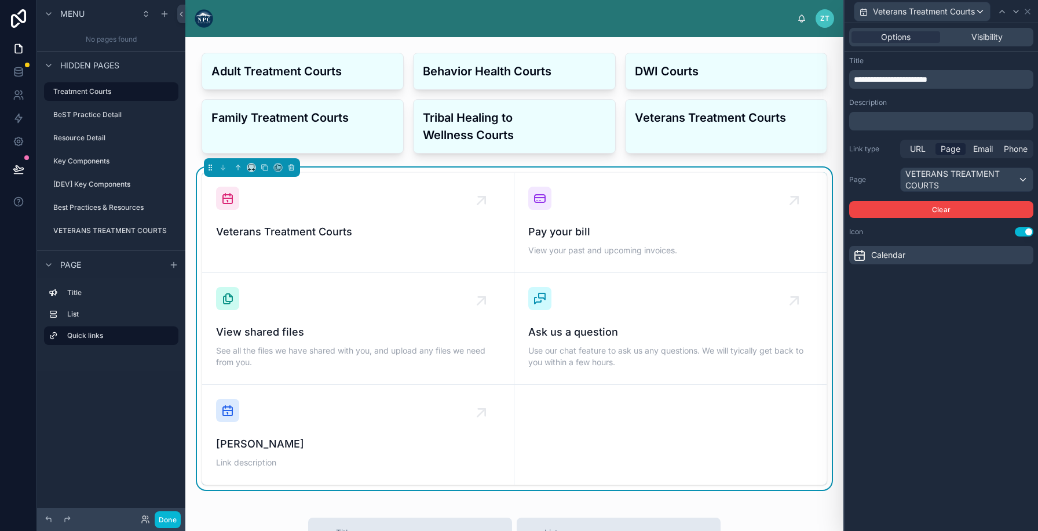
click at [1027, 232] on button "Use setting" at bounding box center [1024, 231] width 19 height 9
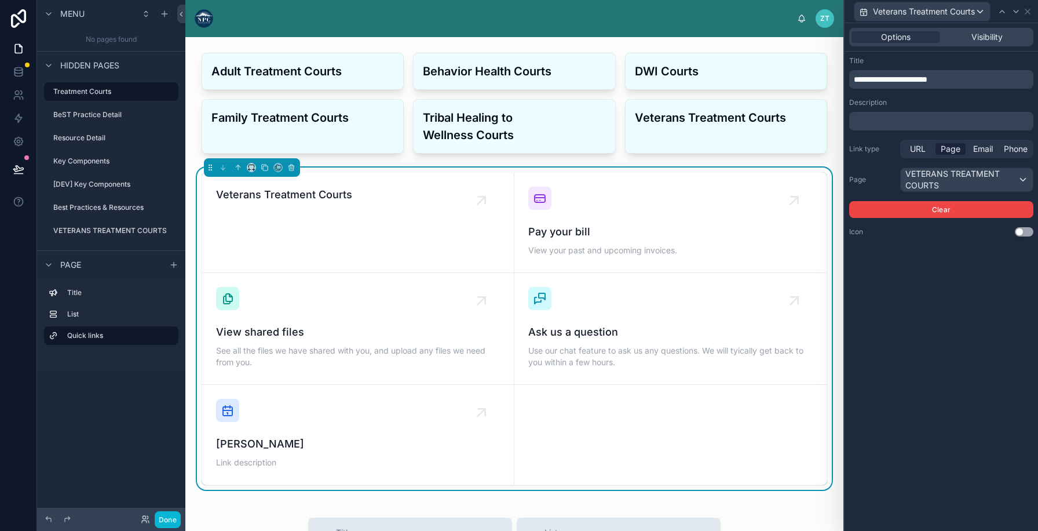
click at [1027, 232] on button "Use setting" at bounding box center [1024, 231] width 19 height 9
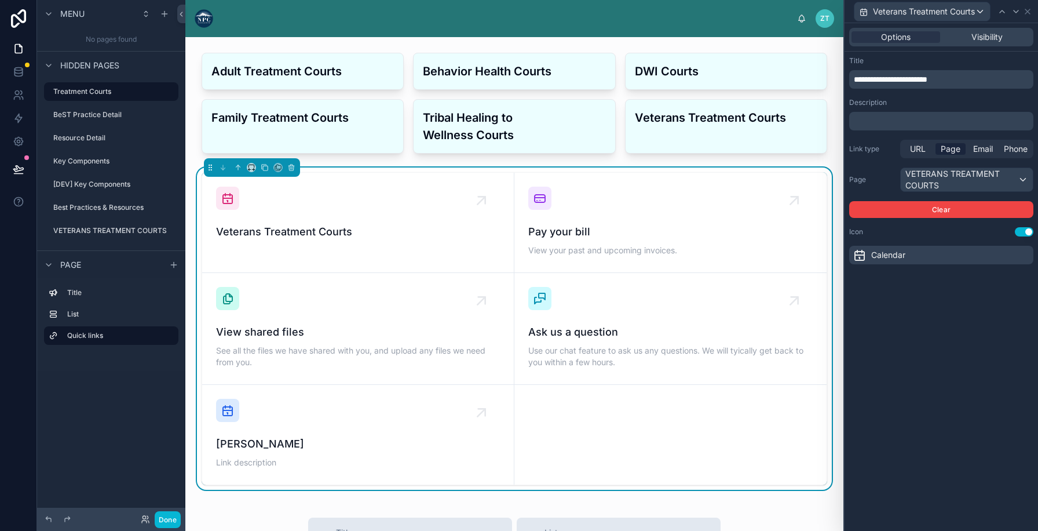
click at [902, 253] on span "Calendar" at bounding box center [888, 255] width 34 height 12
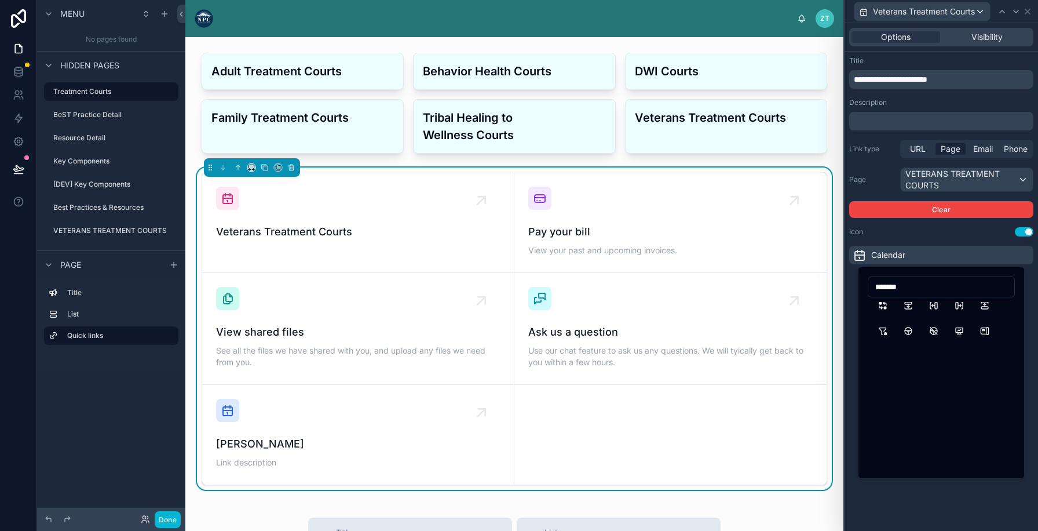
scroll to position [0, 0]
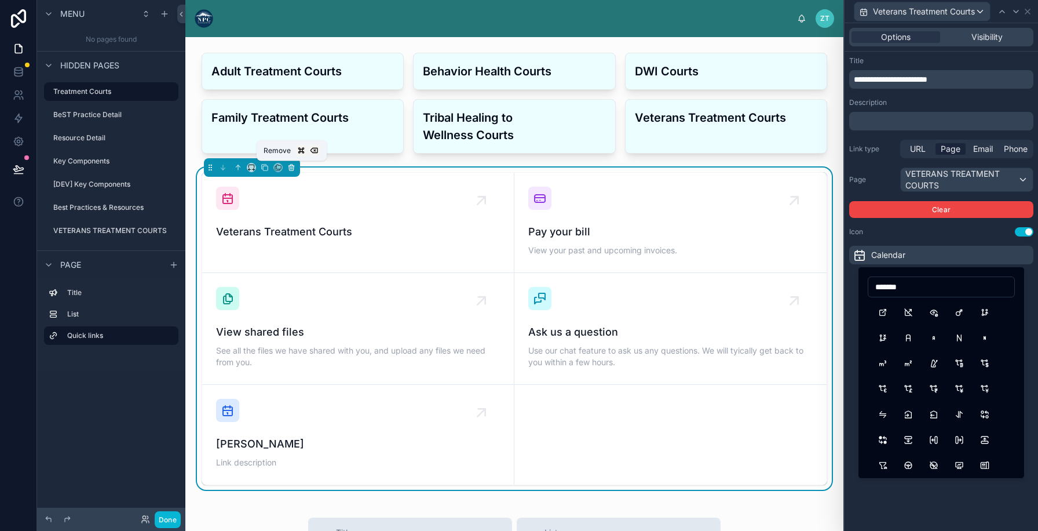
type input "*******"
click at [290, 164] on icon at bounding box center [291, 164] width 2 height 1
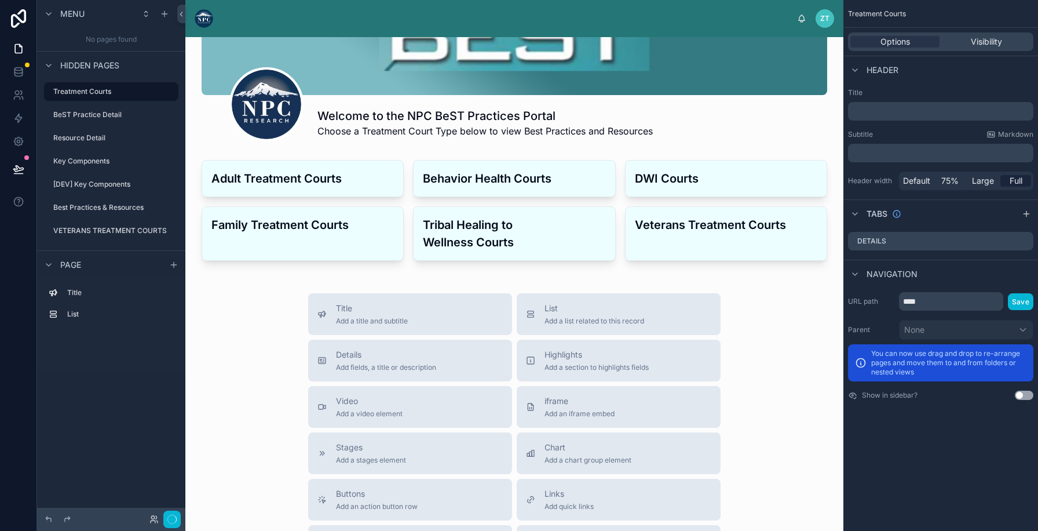
scroll to position [65, 0]
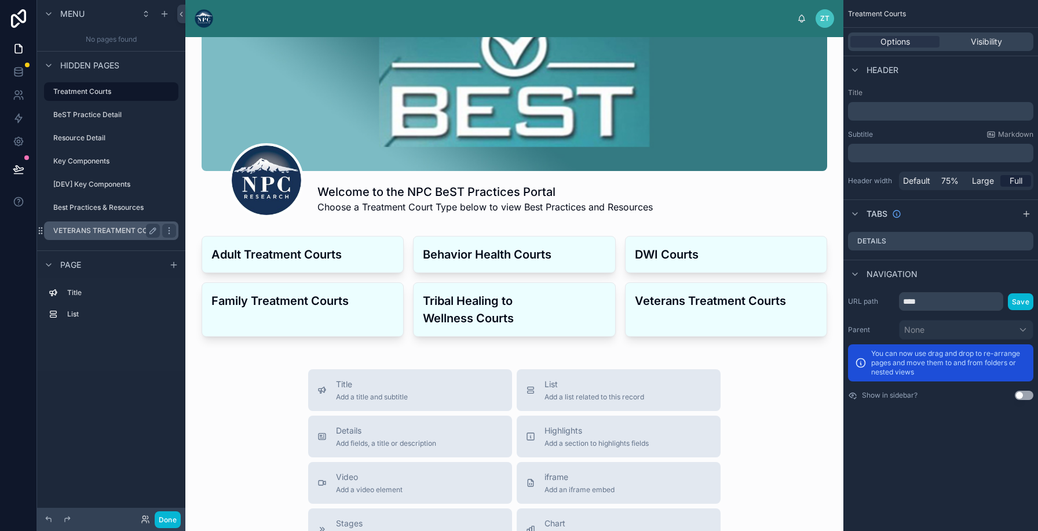
click at [86, 225] on div "VETERANS TREATMENT COURTS" at bounding box center [106, 231] width 107 height 14
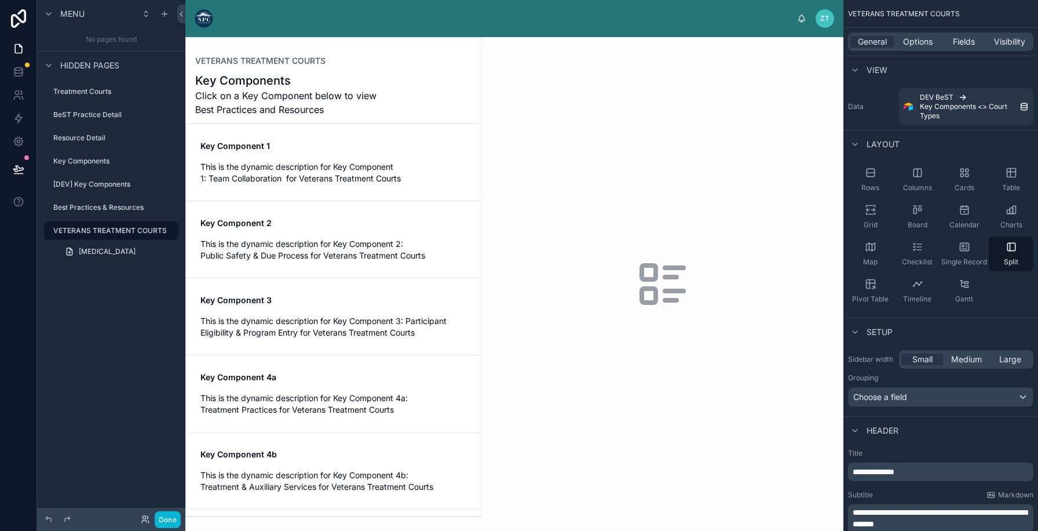
click at [312, 167] on div at bounding box center [333, 277] width 295 height 478
click at [302, 173] on span "This is the dynamic description for Key Component 1: Team Collaboration for Vet…" at bounding box center [333, 172] width 267 height 23
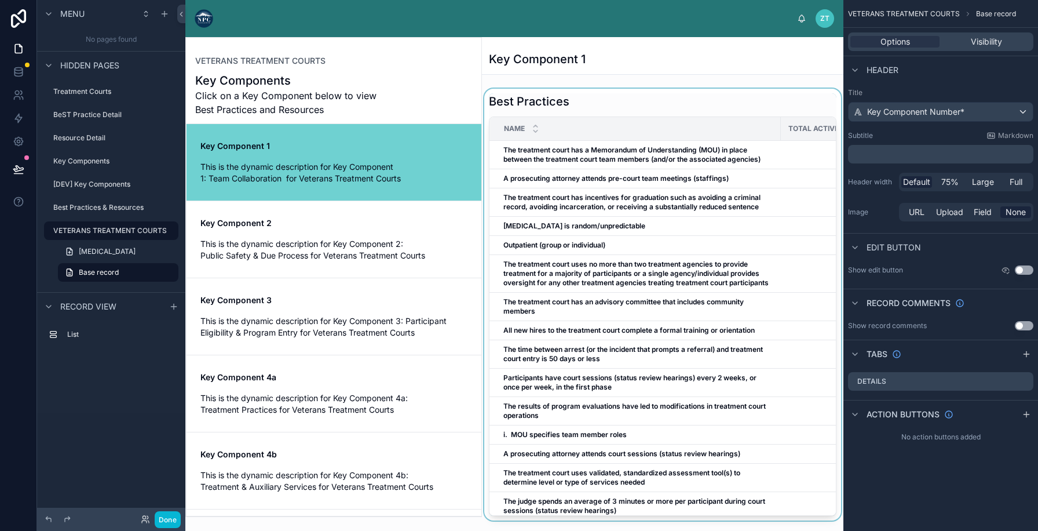
click at [702, 111] on div at bounding box center [662, 304] width 361 height 431
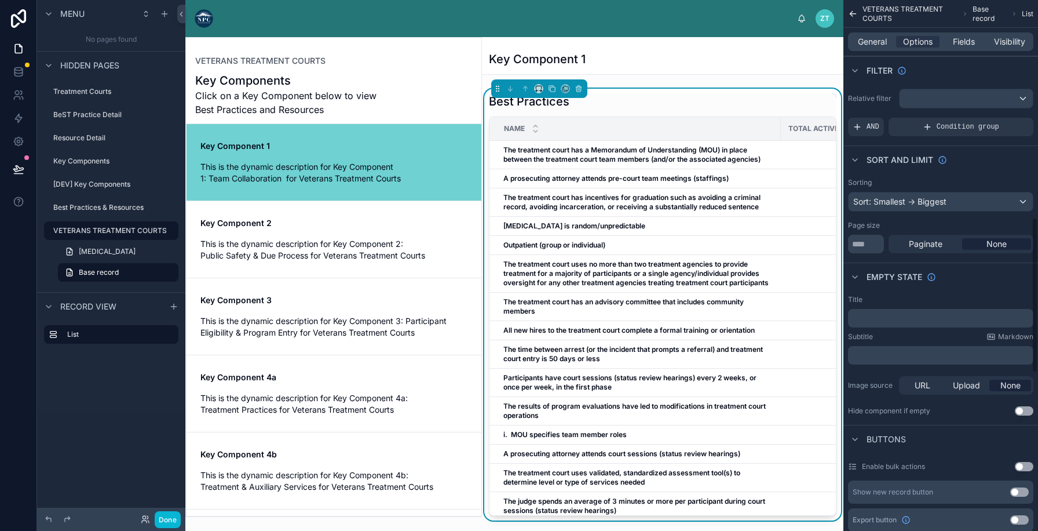
scroll to position [787, 0]
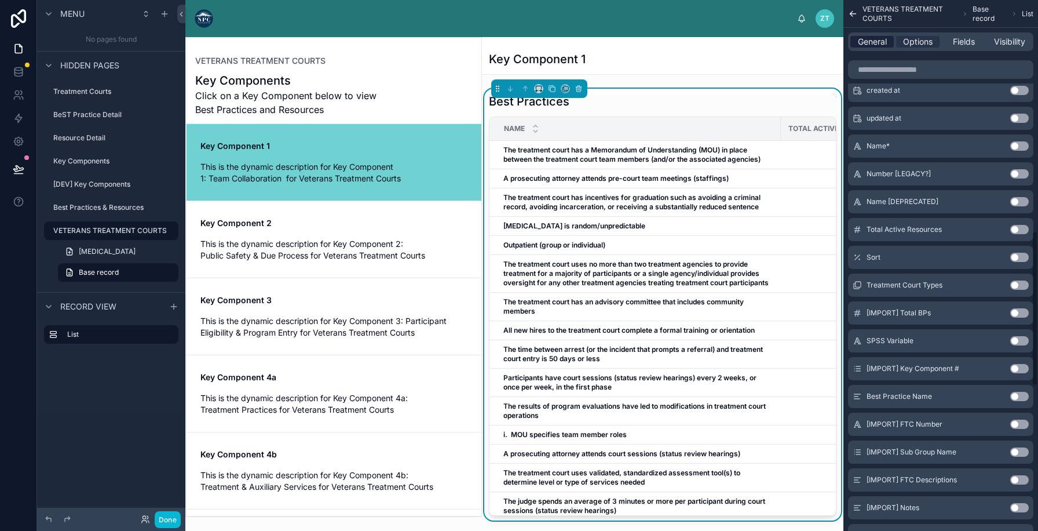
click at [869, 40] on span "General" at bounding box center [872, 42] width 29 height 12
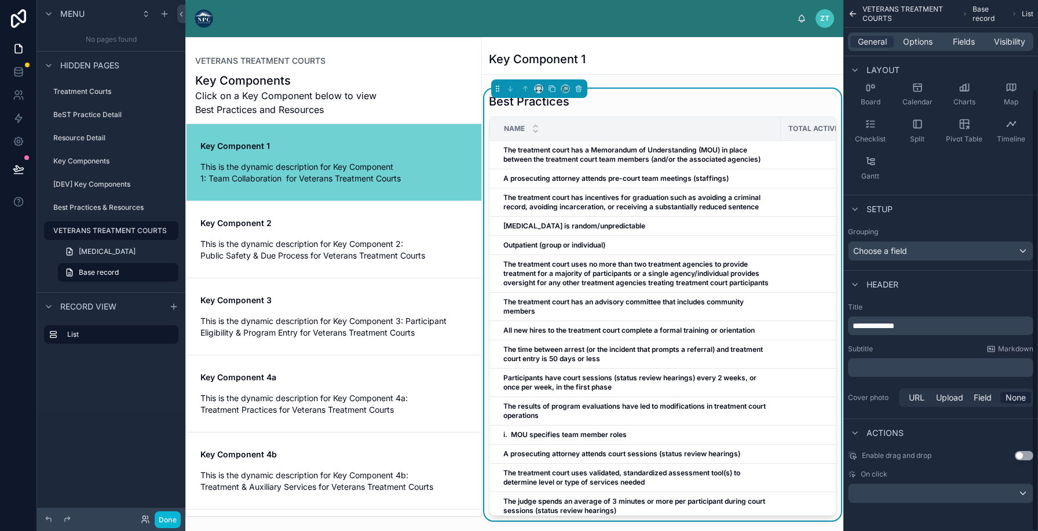
scroll to position [106, 0]
click at [912, 494] on div "scrollable content" at bounding box center [941, 493] width 184 height 19
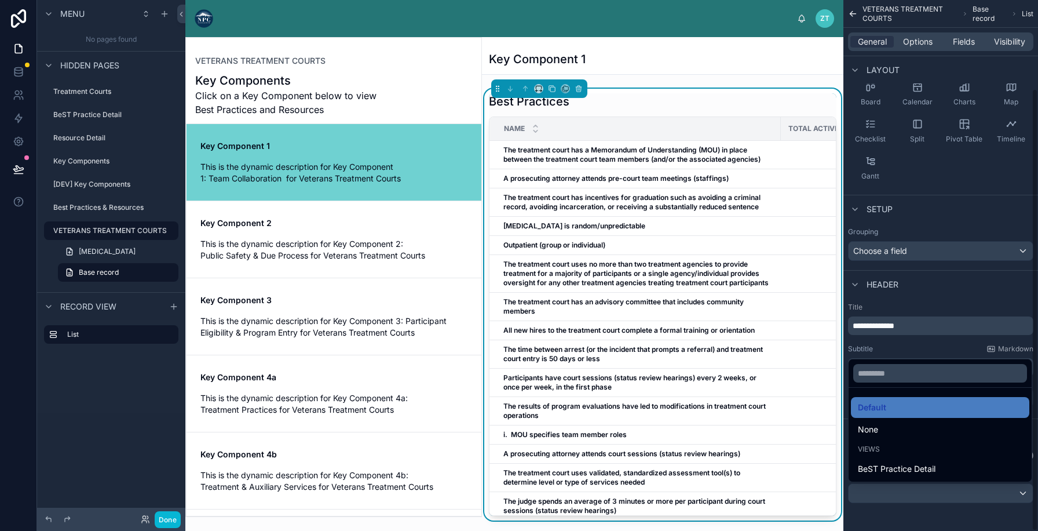
click at [105, 205] on div "scrollable content" at bounding box center [519, 265] width 1038 height 531
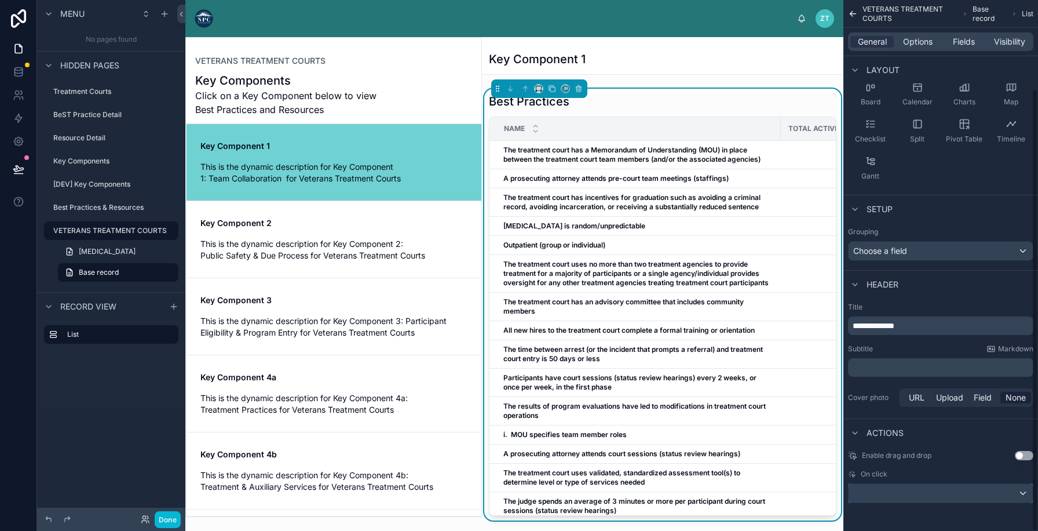
click at [885, 496] on div "scrollable content" at bounding box center [941, 493] width 184 height 19
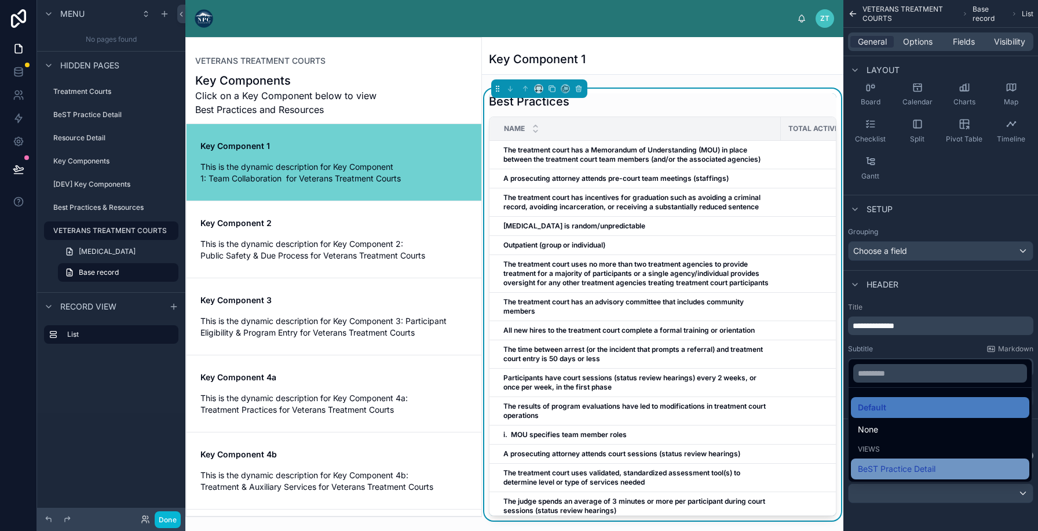
click at [883, 462] on span "BeST Practice Detail" at bounding box center [897, 469] width 78 height 14
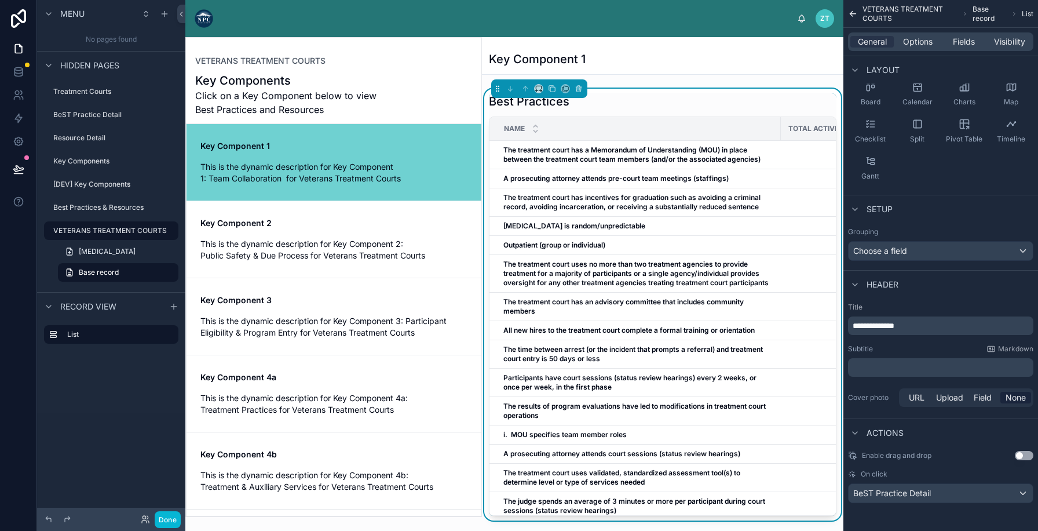
click at [606, 319] on td "The treatment court has an advisory committee that includes community members T…" at bounding box center [634, 306] width 291 height 28
click at [607, 309] on span "The treatment court has an advisory committee that includes community members" at bounding box center [638, 306] width 270 height 19
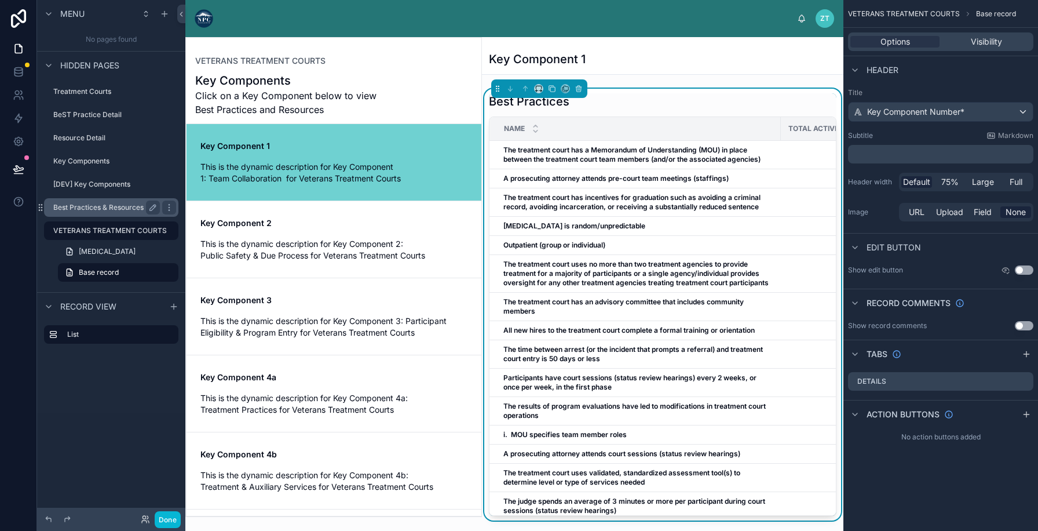
click at [121, 204] on label "Best Practices & Resources" at bounding box center [104, 207] width 102 height 9
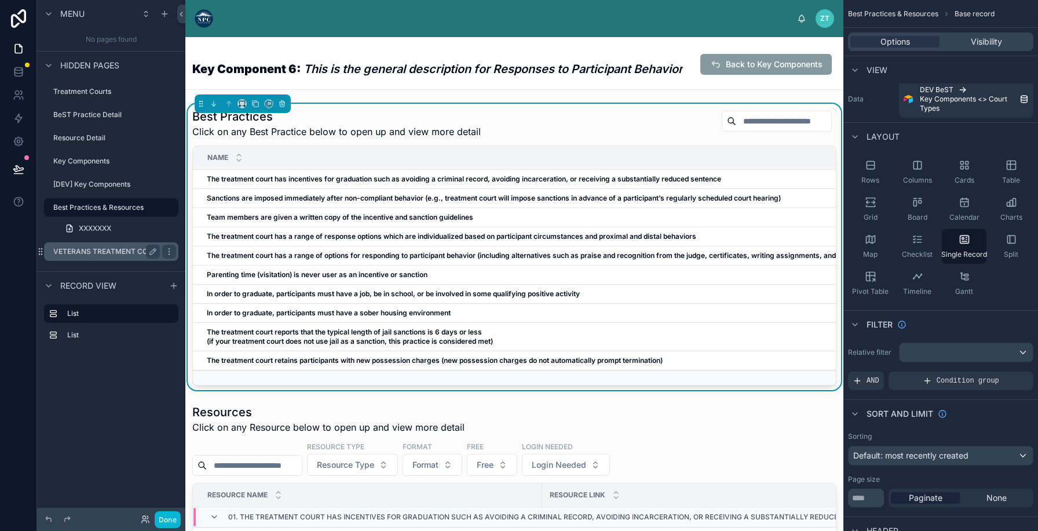
click at [123, 255] on label "VETERANS TREATMENT COURTS" at bounding box center [110, 251] width 114 height 9
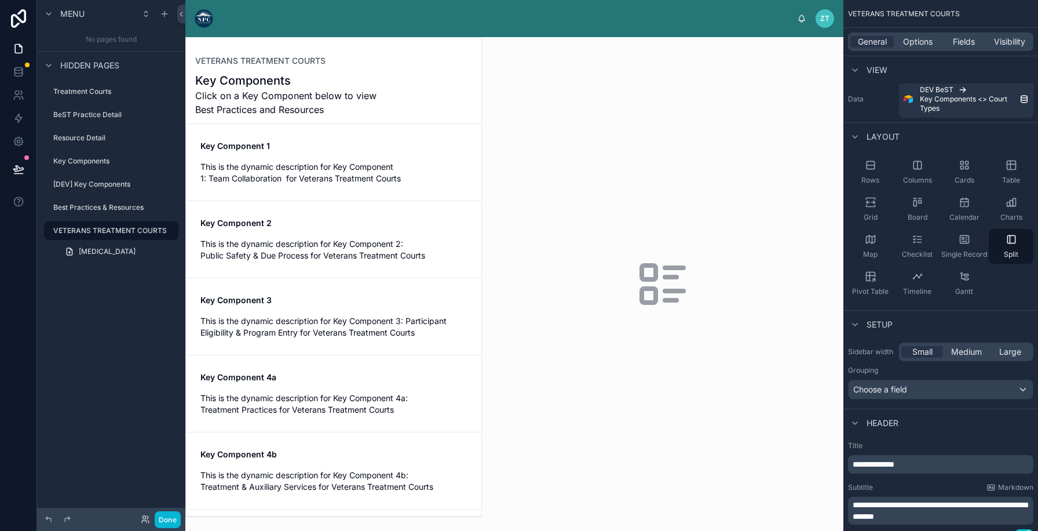
click at [343, 144] on div at bounding box center [333, 277] width 295 height 478
click at [319, 174] on span "This is the dynamic description for Key Component 1: Team Collaboration for Vet…" at bounding box center [333, 172] width 267 height 23
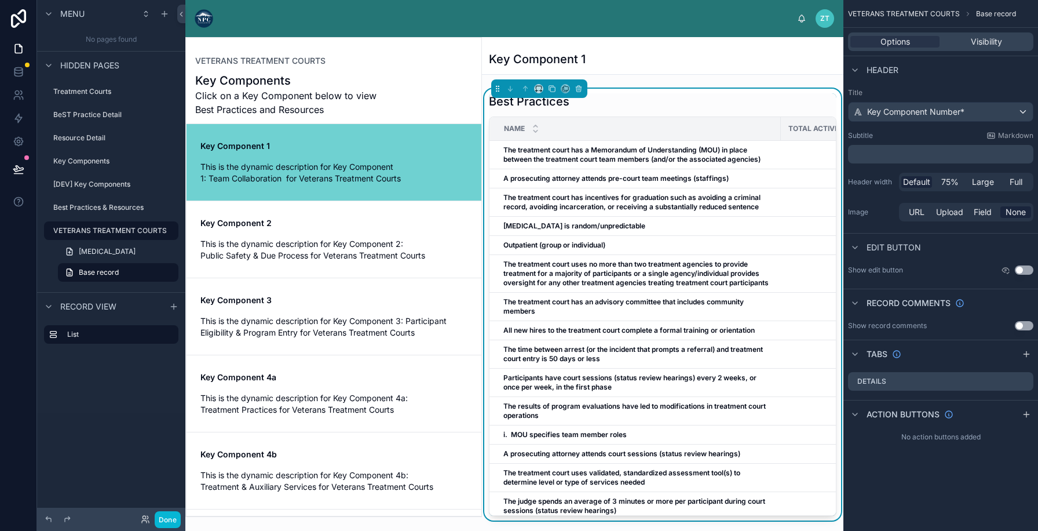
click at [669, 104] on div "Best Practices" at bounding box center [663, 101] width 348 height 16
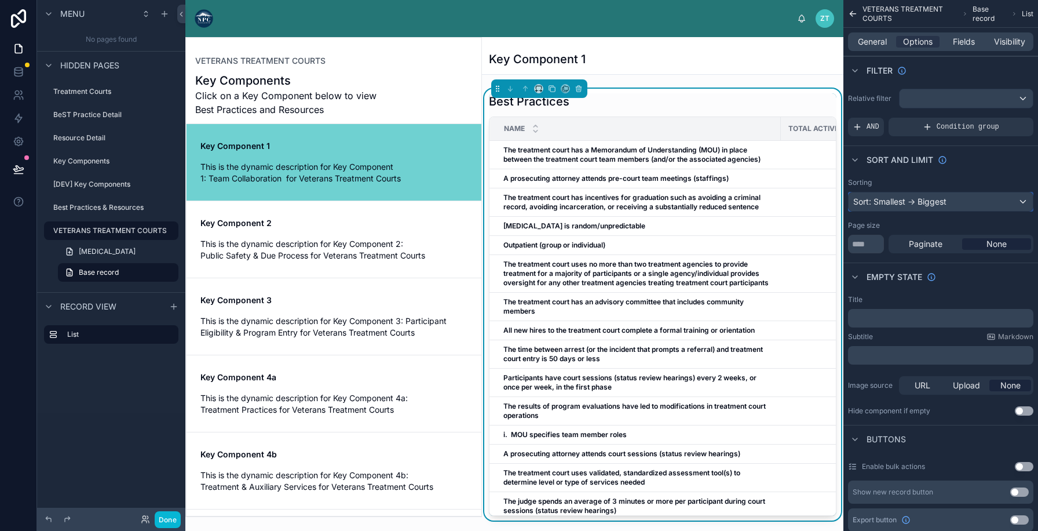
click at [945, 204] on div "Sort: Smallest -> Biggest" at bounding box center [941, 201] width 184 height 19
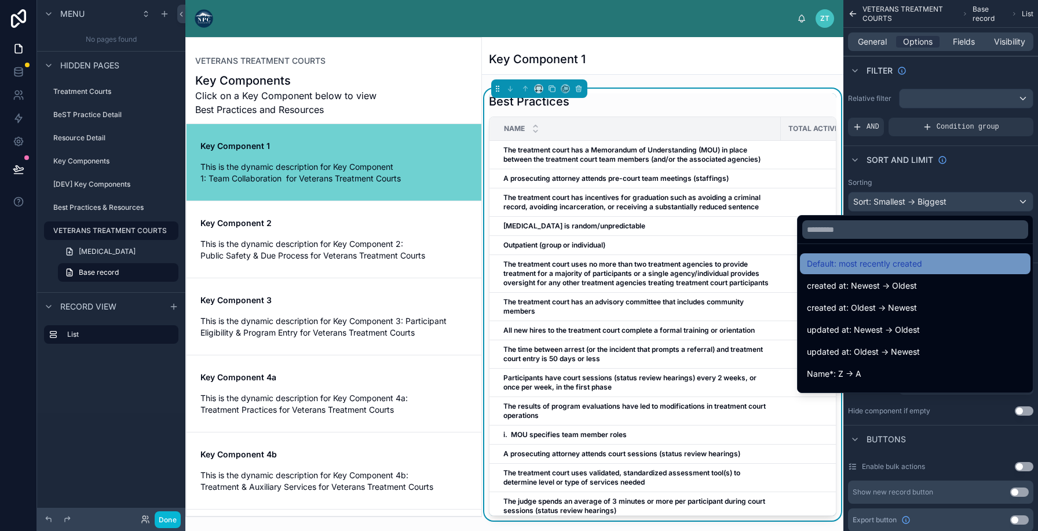
click at [865, 267] on span "Default: most recently created" at bounding box center [864, 264] width 115 height 14
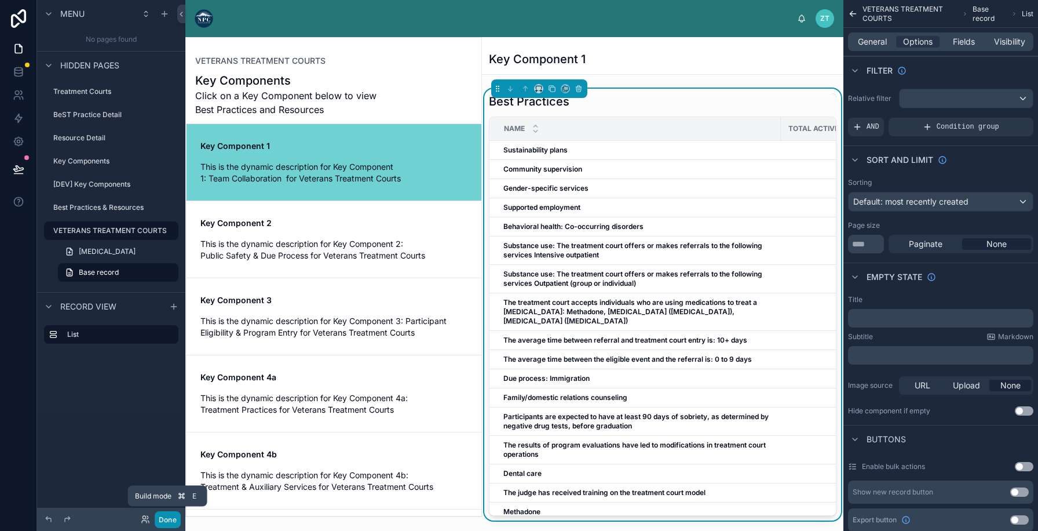
click at [165, 516] on button "Done" at bounding box center [168, 519] width 26 height 17
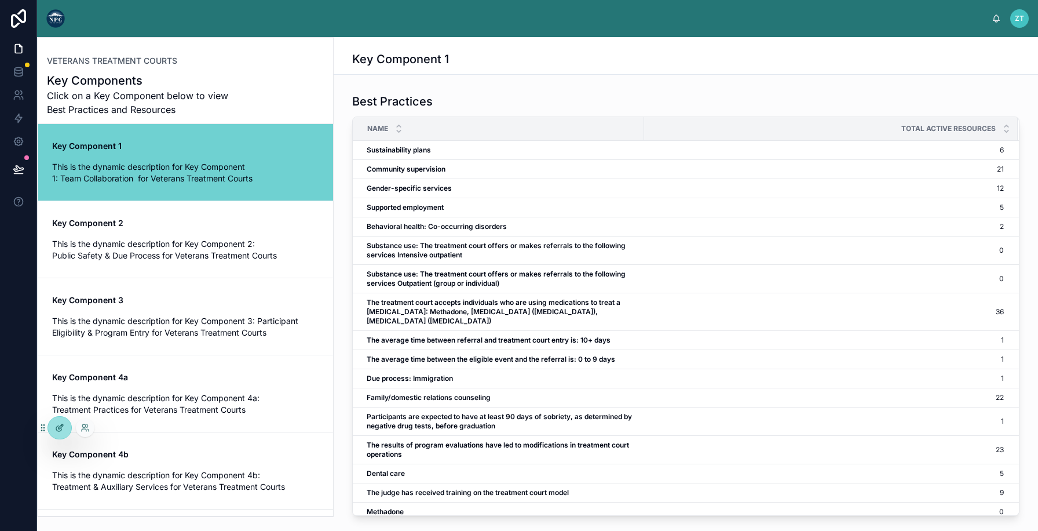
click at [57, 423] on icon at bounding box center [59, 427] width 9 height 9
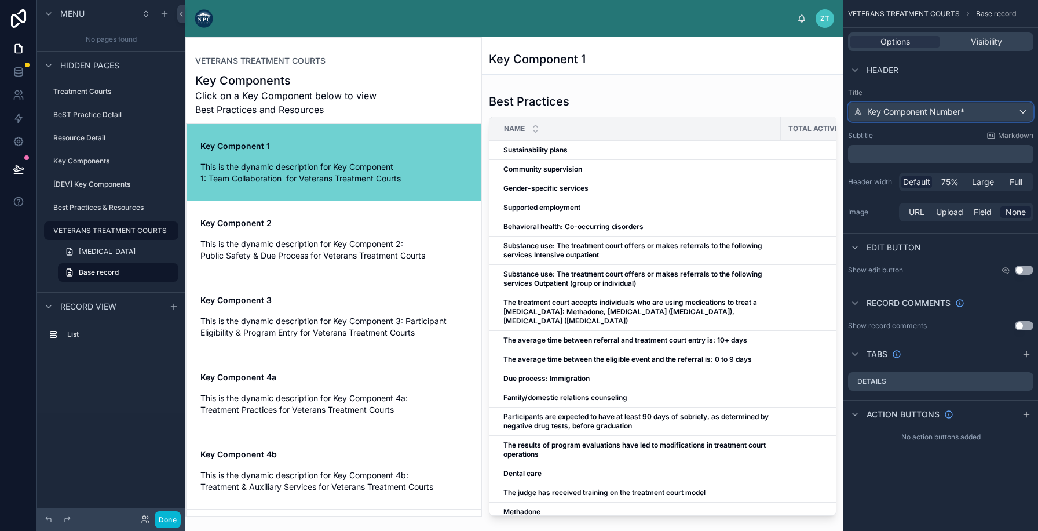
click at [967, 114] on div "Key Component Number*" at bounding box center [941, 112] width 184 height 19
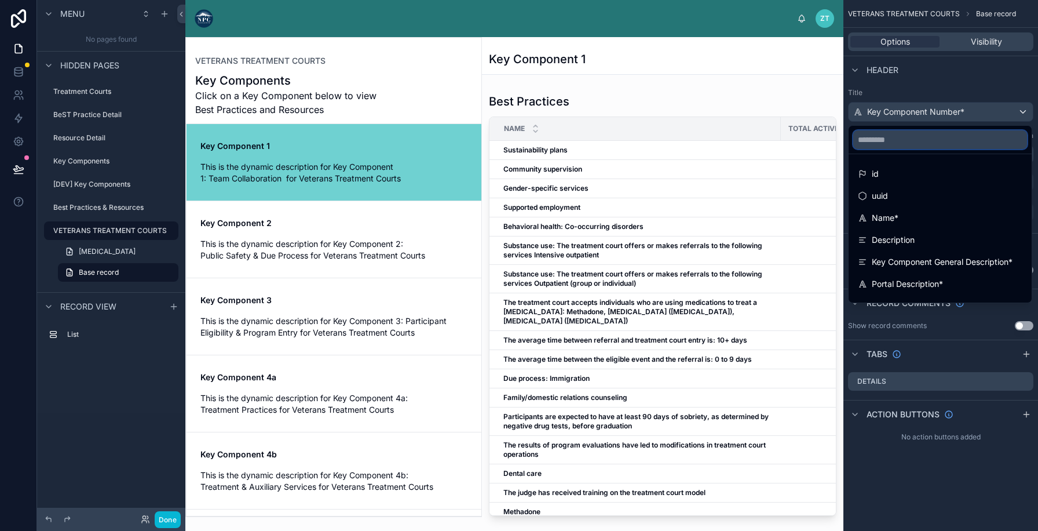
click at [939, 140] on input "scrollable content" at bounding box center [940, 139] width 174 height 19
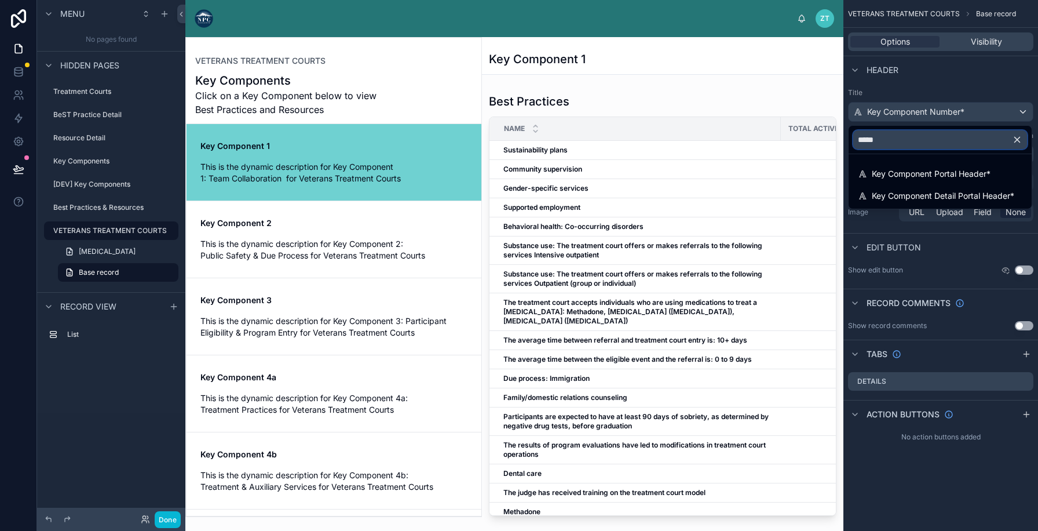
type input "******"
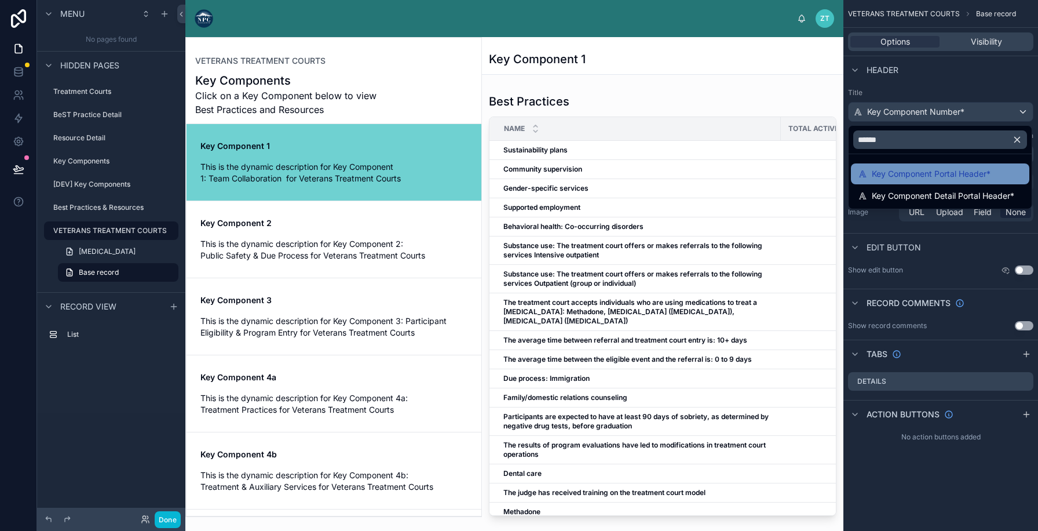
click at [942, 170] on span "Key Component Portal Header*" at bounding box center [931, 174] width 119 height 14
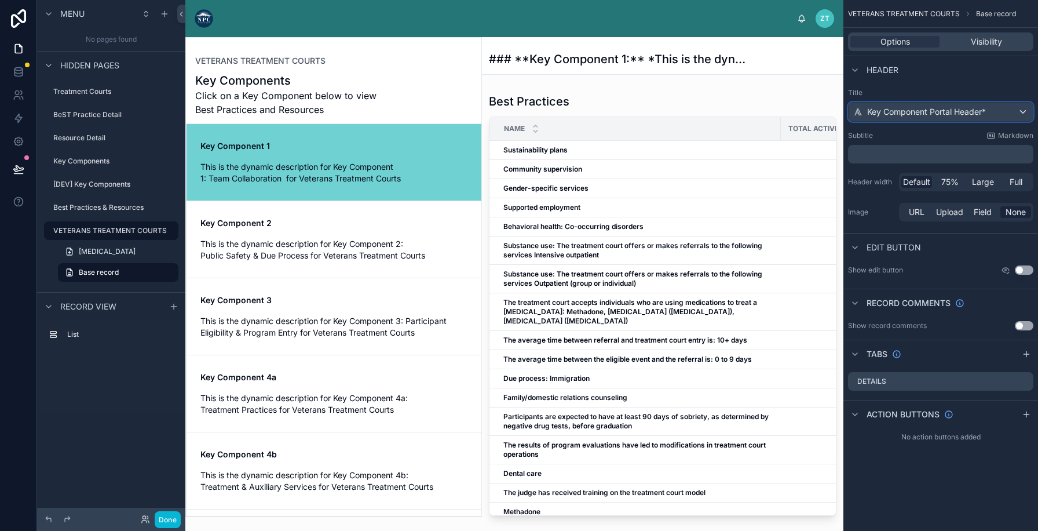
click at [934, 110] on span "Key Component Portal Header*" at bounding box center [926, 112] width 119 height 12
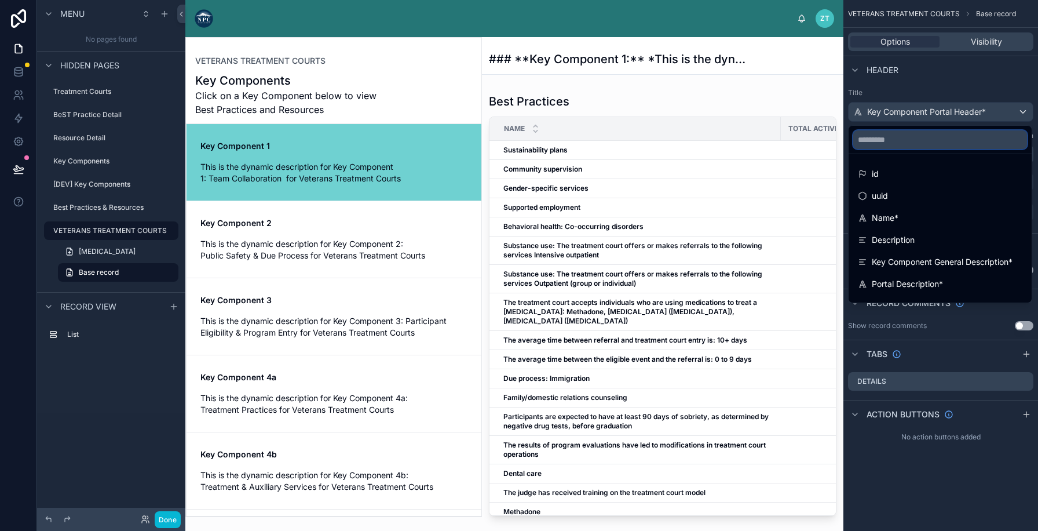
click at [898, 140] on input "scrollable content" at bounding box center [940, 139] width 174 height 19
click at [909, 82] on div "scrollable content" at bounding box center [519, 265] width 1038 height 531
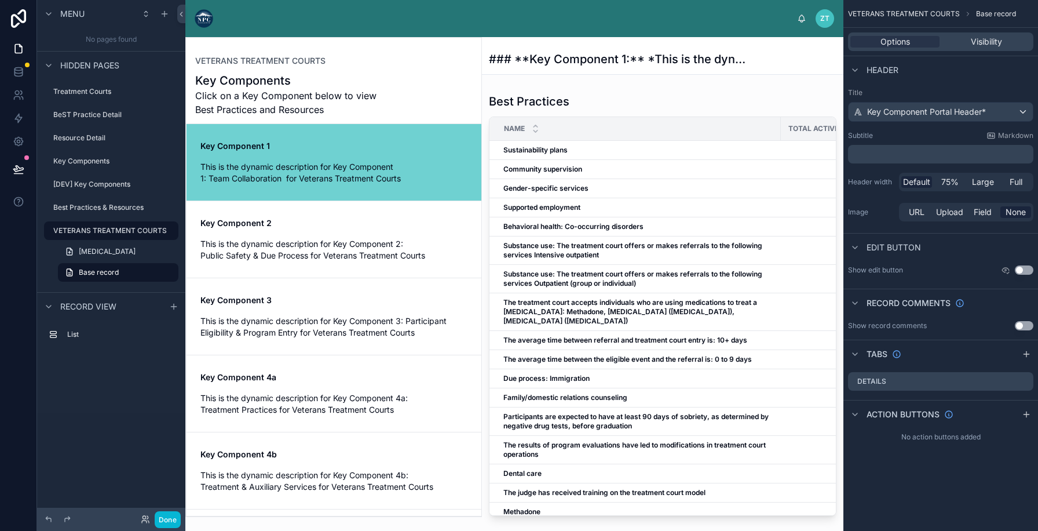
click at [886, 153] on p "﻿" at bounding box center [942, 154] width 178 height 12
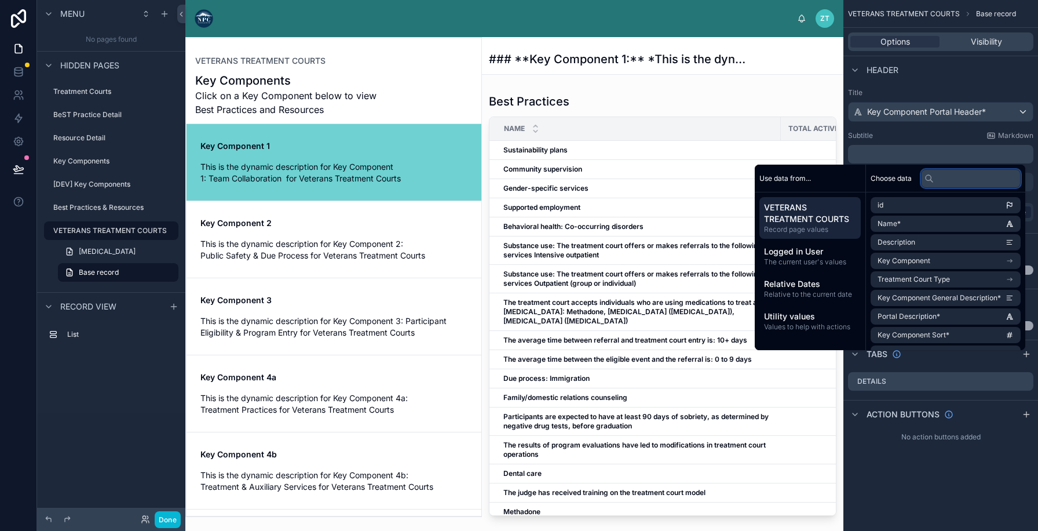
click at [935, 182] on input "text" at bounding box center [971, 178] width 100 height 19
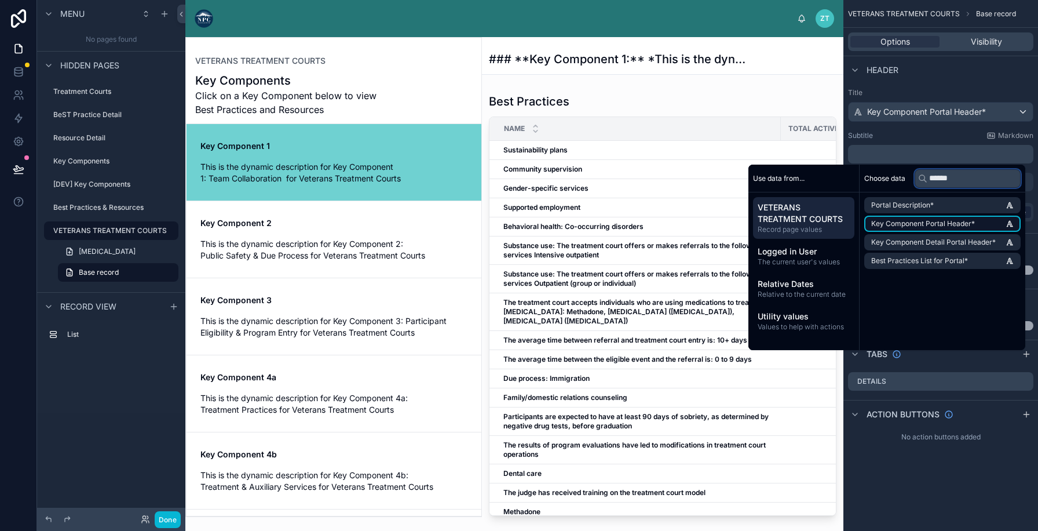
type input "******"
click at [915, 228] on span "Key Component Portal Header*" at bounding box center [923, 223] width 104 height 9
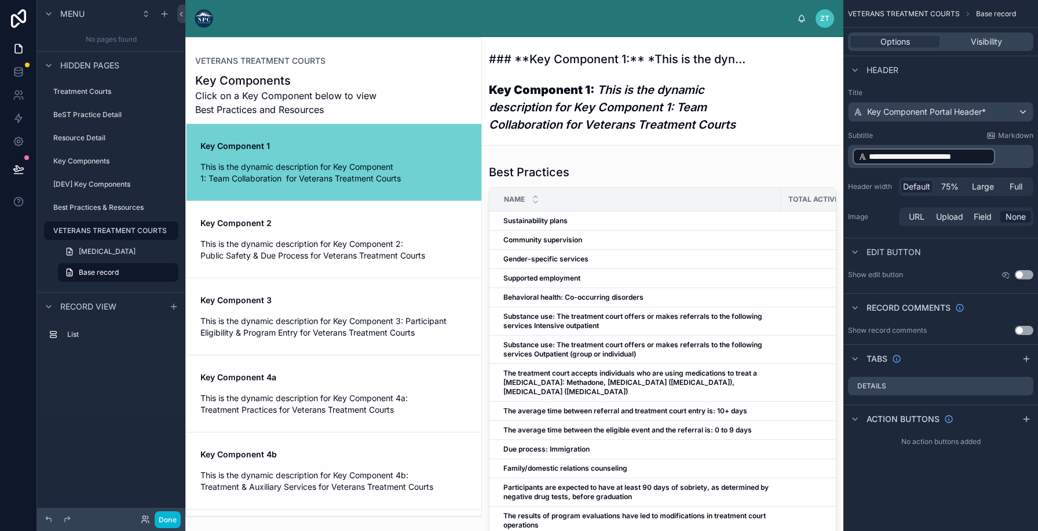
click at [975, 134] on div "Subtitle Markdown" at bounding box center [940, 135] width 185 height 9
click at [975, 115] on span "Key Component Portal Header*" at bounding box center [926, 112] width 119 height 12
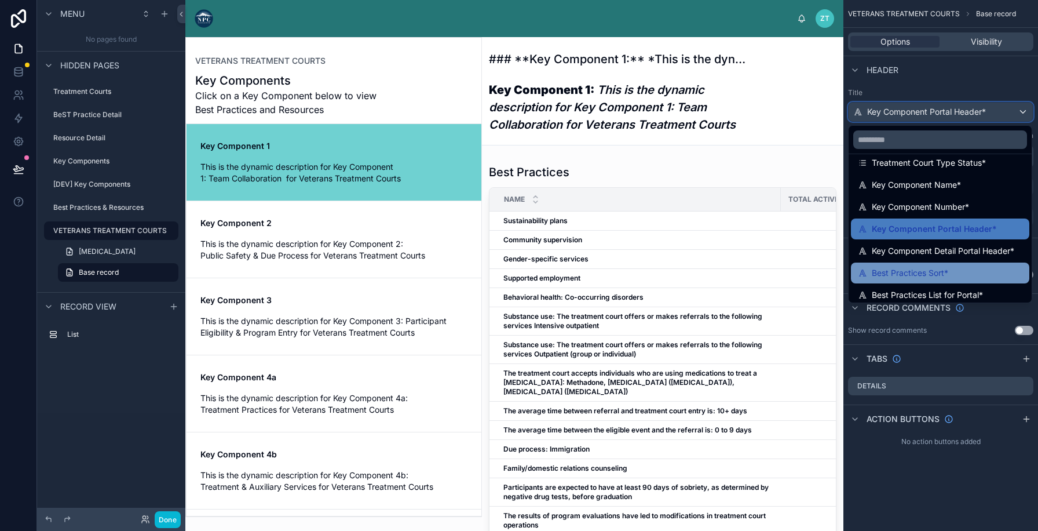
scroll to position [164, 0]
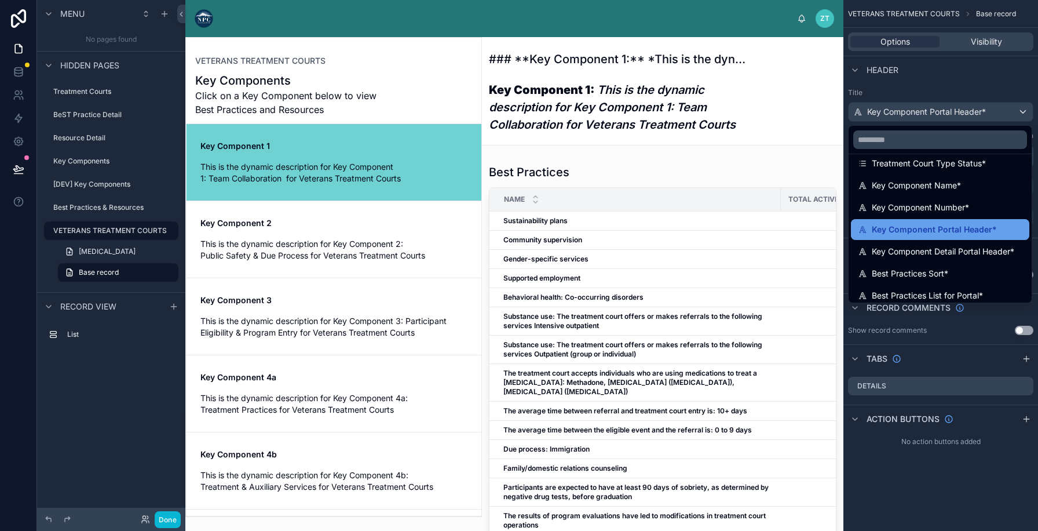
click at [928, 228] on span "Key Component Portal Header*" at bounding box center [934, 229] width 125 height 14
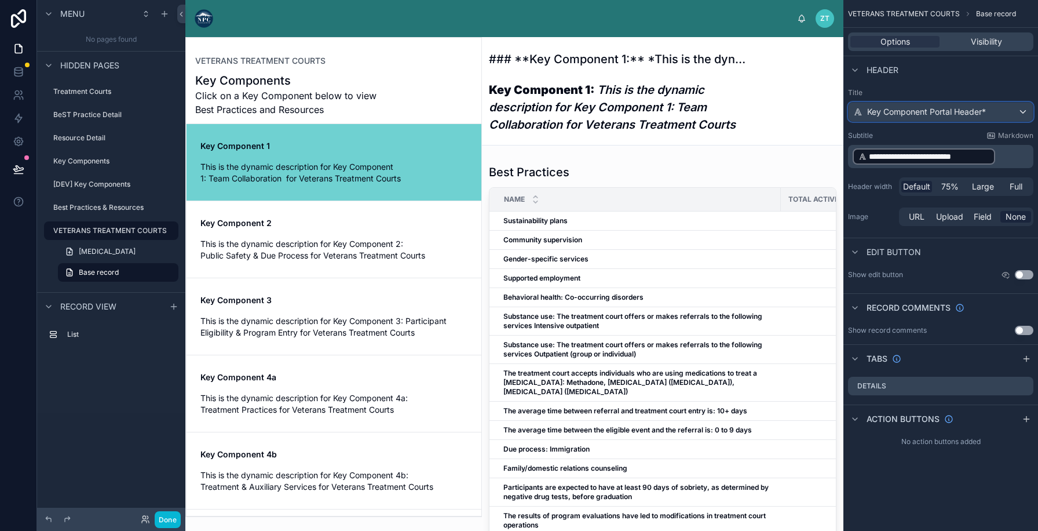
click at [936, 118] on div "Key Component Portal Header*" at bounding box center [941, 112] width 184 height 19
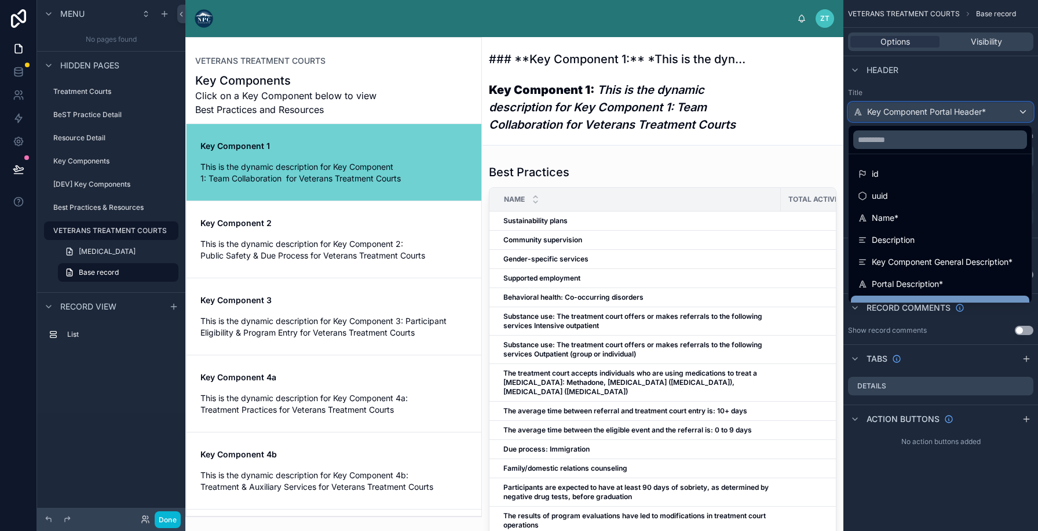
scroll to position [170, 0]
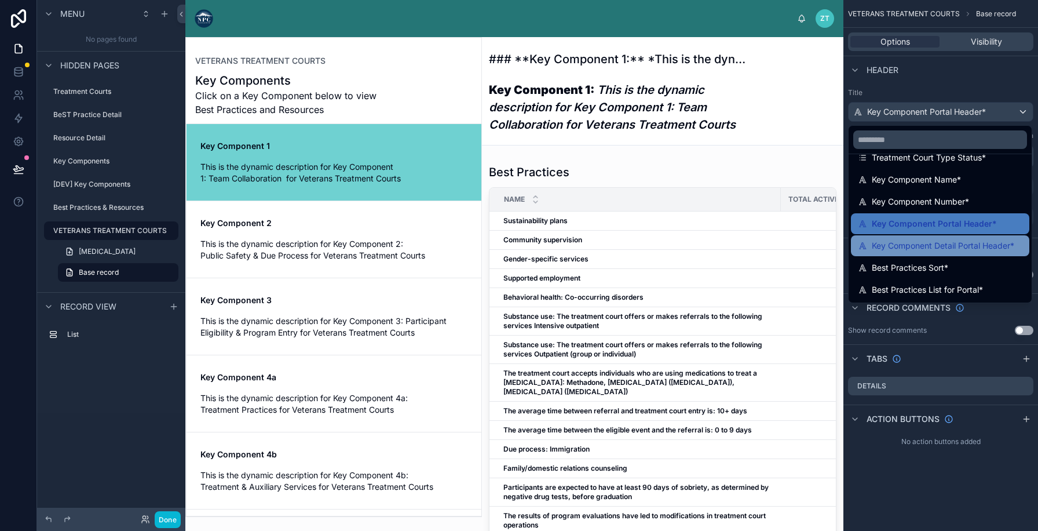
click at [927, 248] on span "Key Component Detail Portal Header*" at bounding box center [943, 246] width 142 height 14
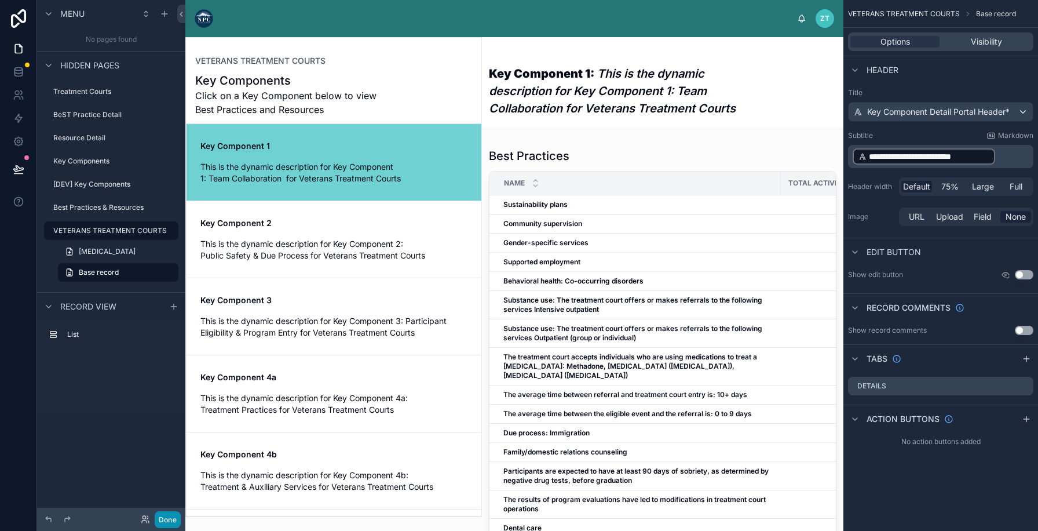
click at [160, 521] on button "Done" at bounding box center [168, 519] width 26 height 17
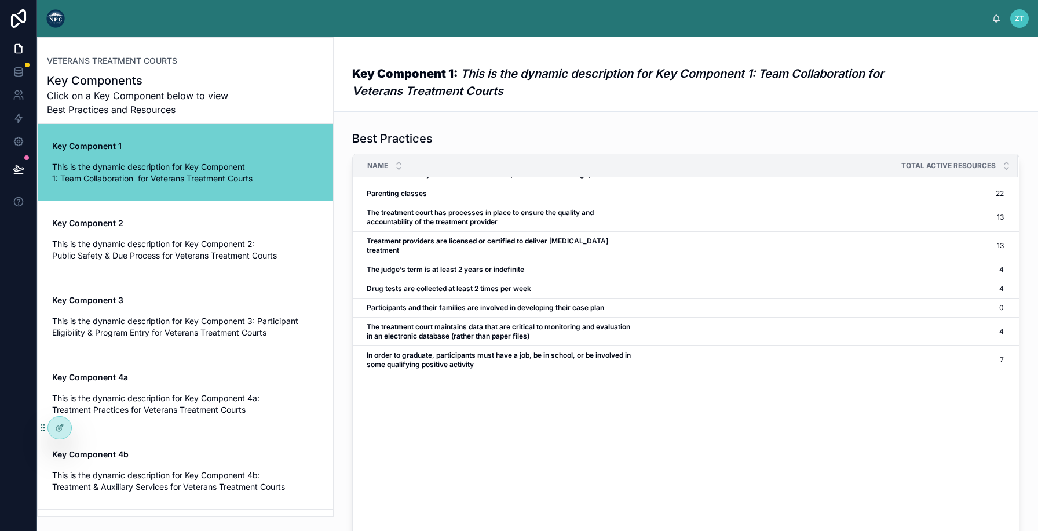
scroll to position [0, 0]
